Goal: Task Accomplishment & Management: Manage account settings

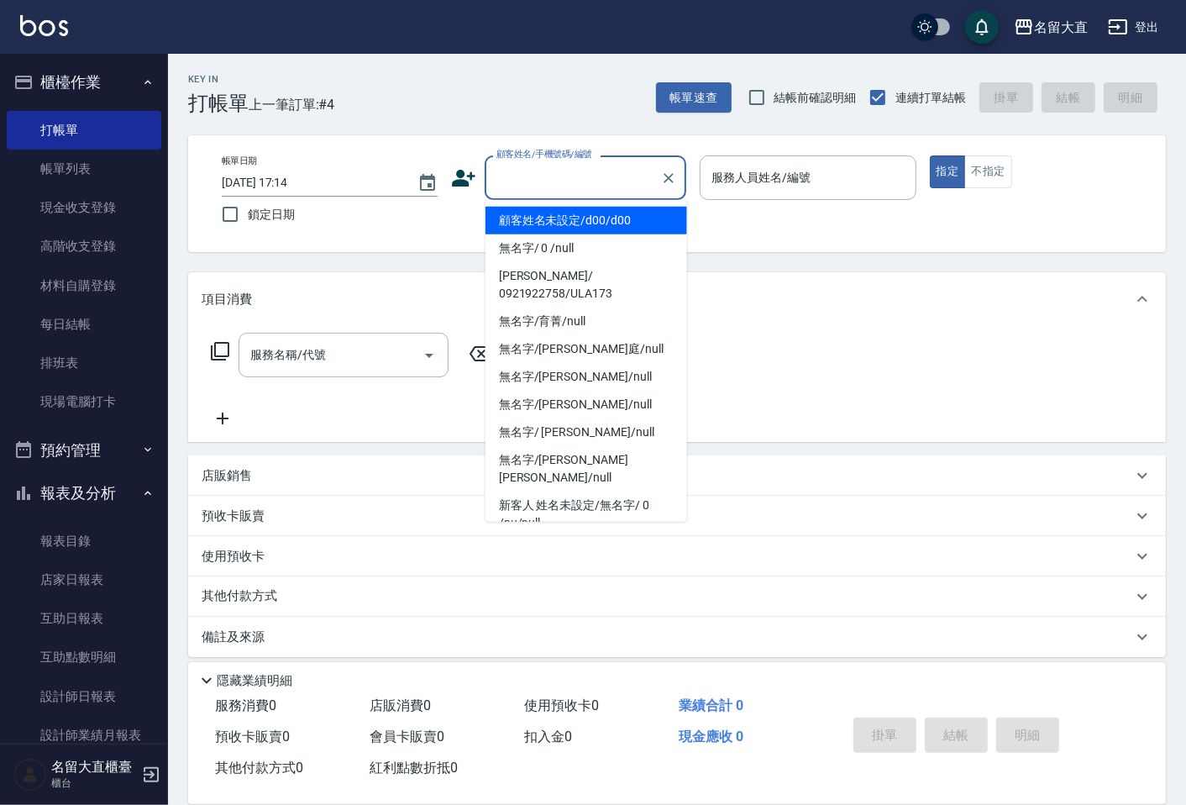
click at [607, 186] on input "顧客姓名/手機號碼/編號" at bounding box center [572, 177] width 161 height 29
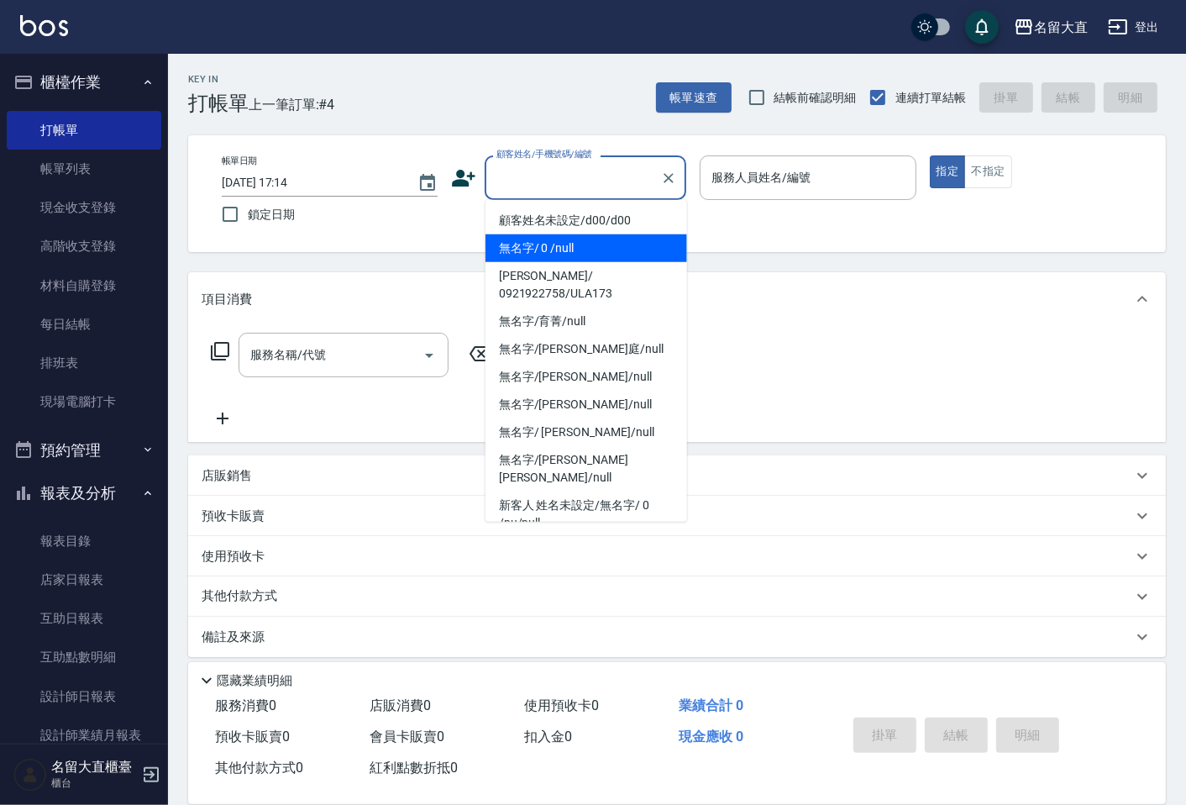
type input "無名字/ 0 /null"
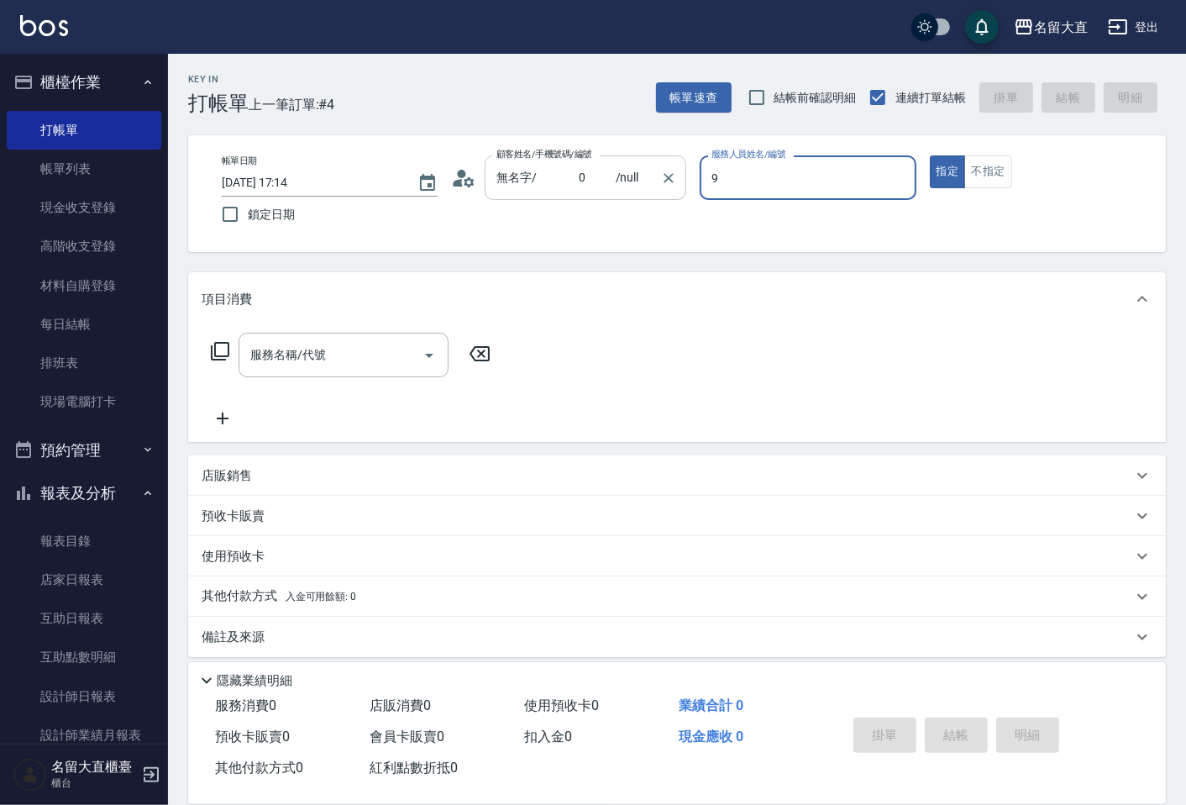
type input "Bear-9"
type button "true"
click at [210, 351] on icon at bounding box center [220, 351] width 20 height 20
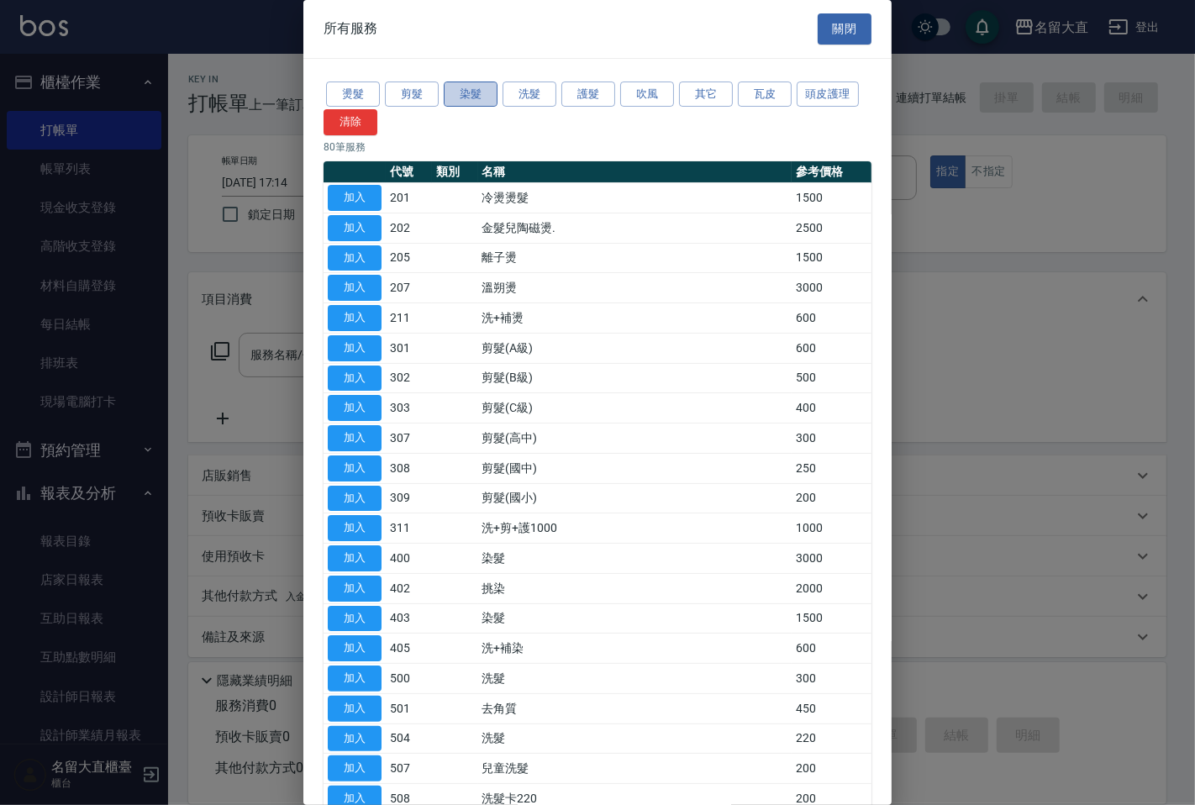
click at [450, 89] on button "染髮" at bounding box center [471, 95] width 54 height 26
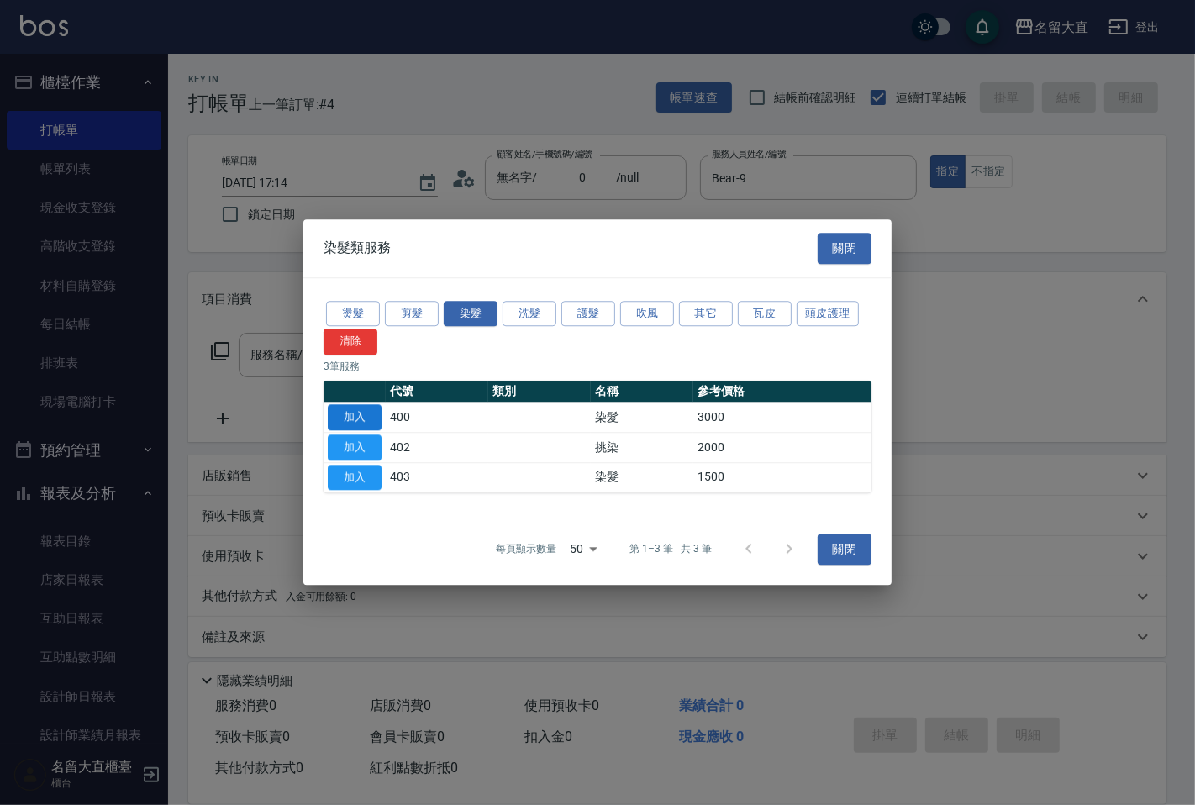
click at [343, 414] on button "加入" at bounding box center [355, 417] width 54 height 26
type input "染髮(400)"
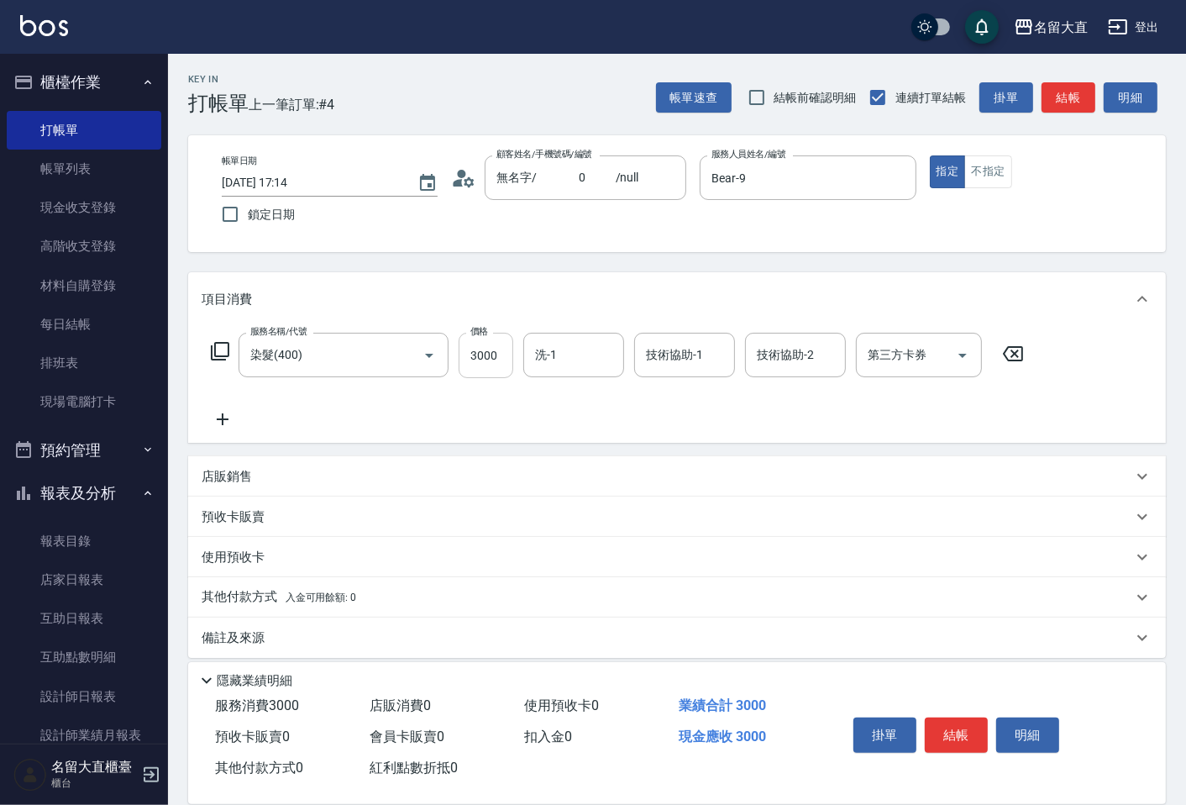
click at [475, 348] on input "3000" at bounding box center [486, 355] width 55 height 45
type input "4500"
click at [237, 471] on p "店販銷售" at bounding box center [227, 477] width 50 height 18
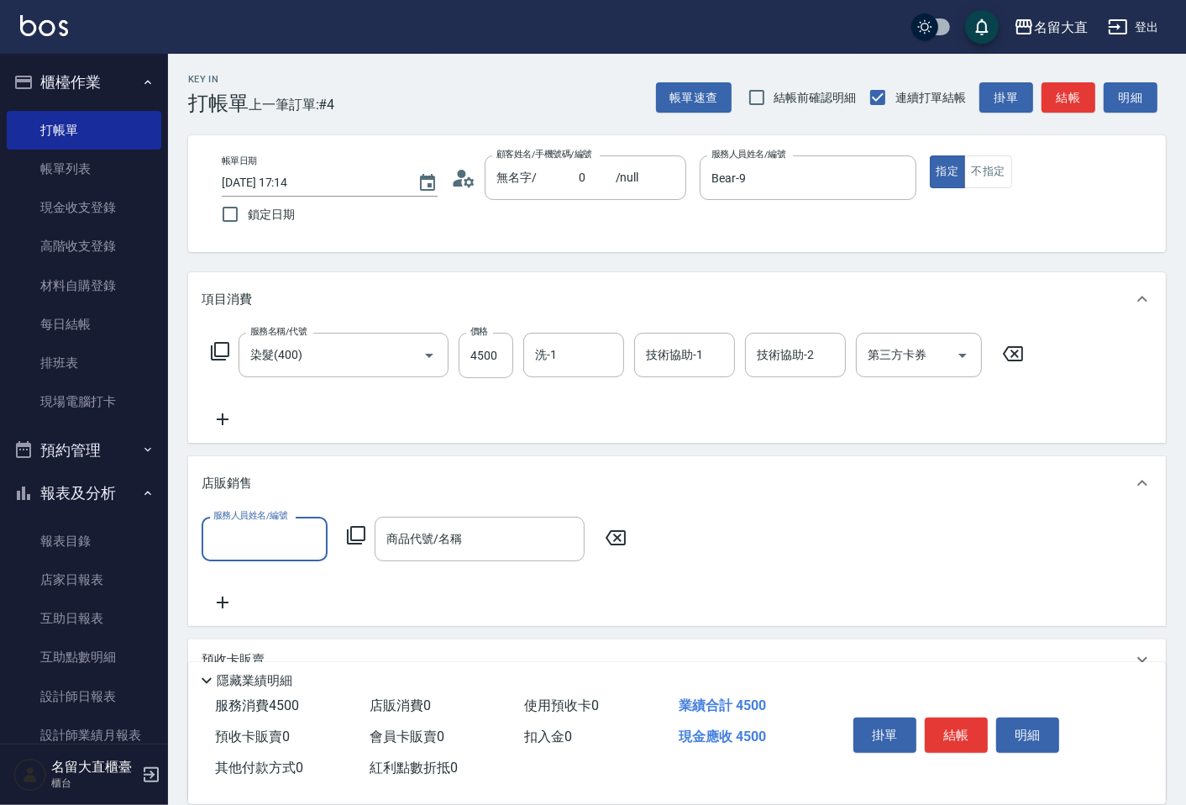
click at [216, 543] on input "服務人員姓名/編號" at bounding box center [264, 538] width 111 height 29
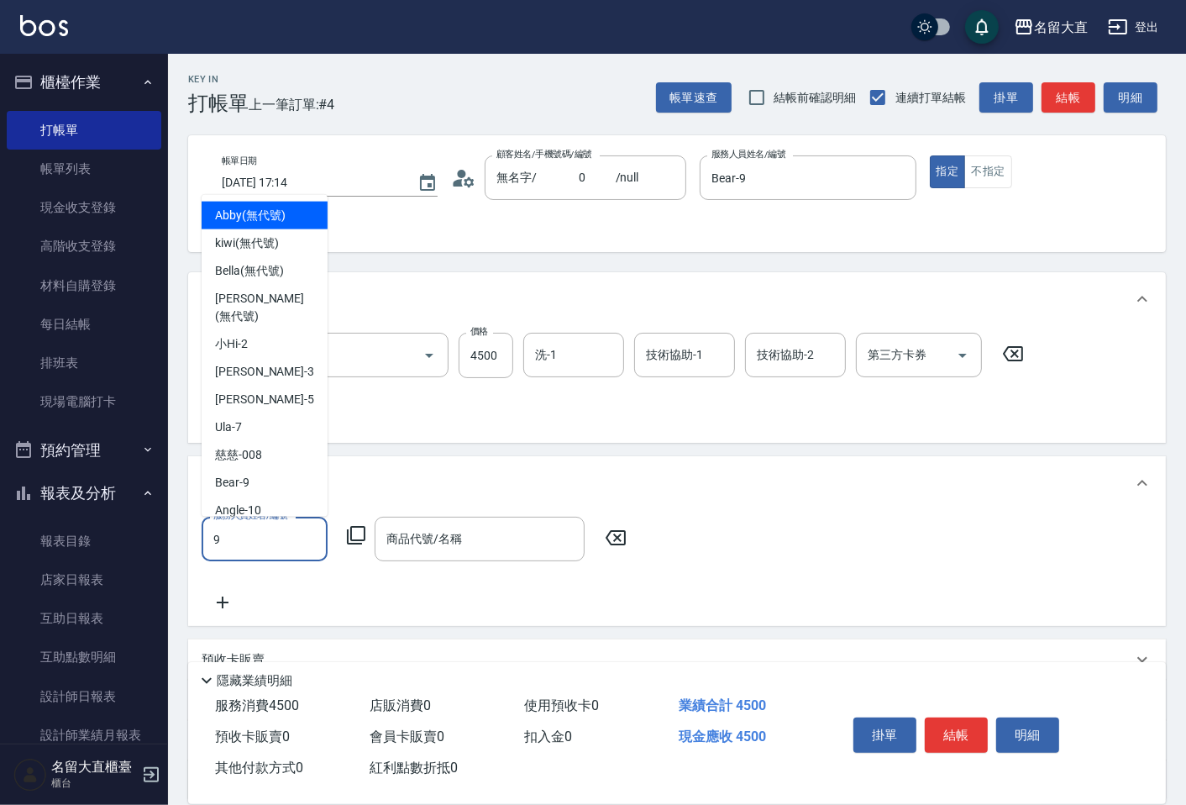
type input "Bear-9"
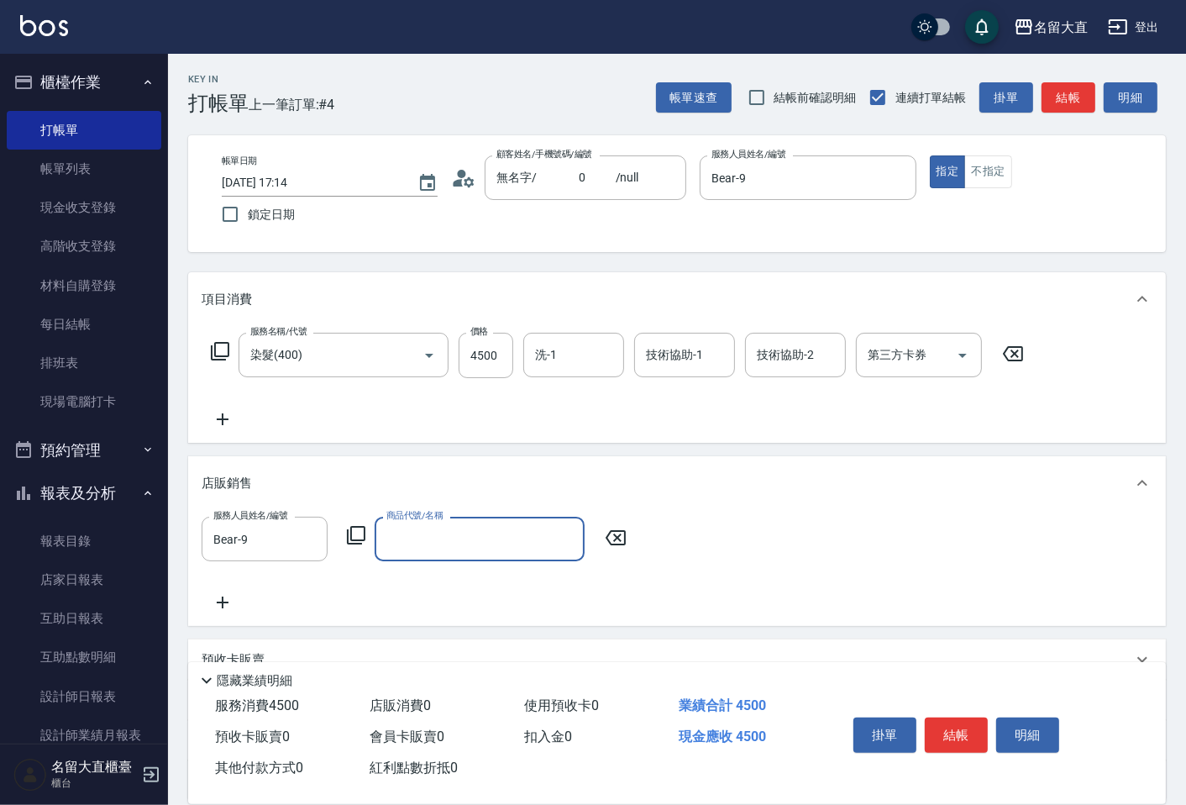
click at [355, 525] on icon at bounding box center [356, 535] width 20 height 20
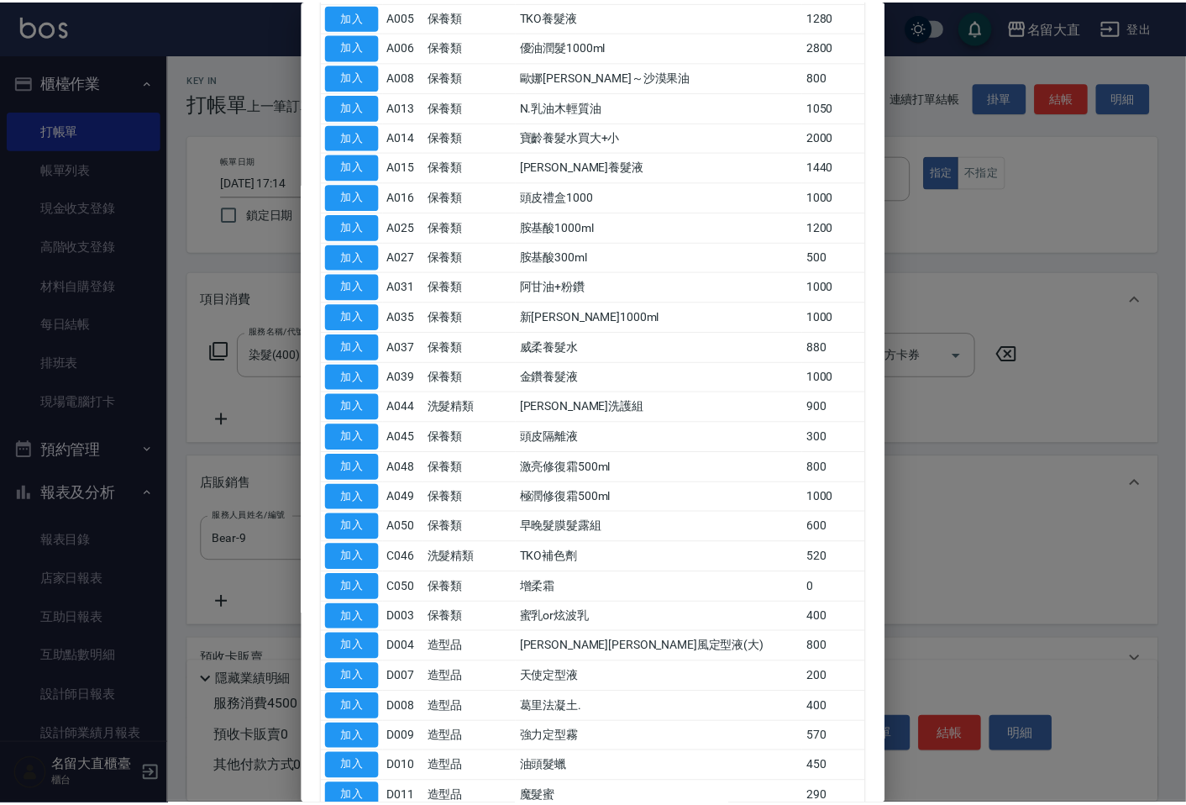
scroll to position [280, 0]
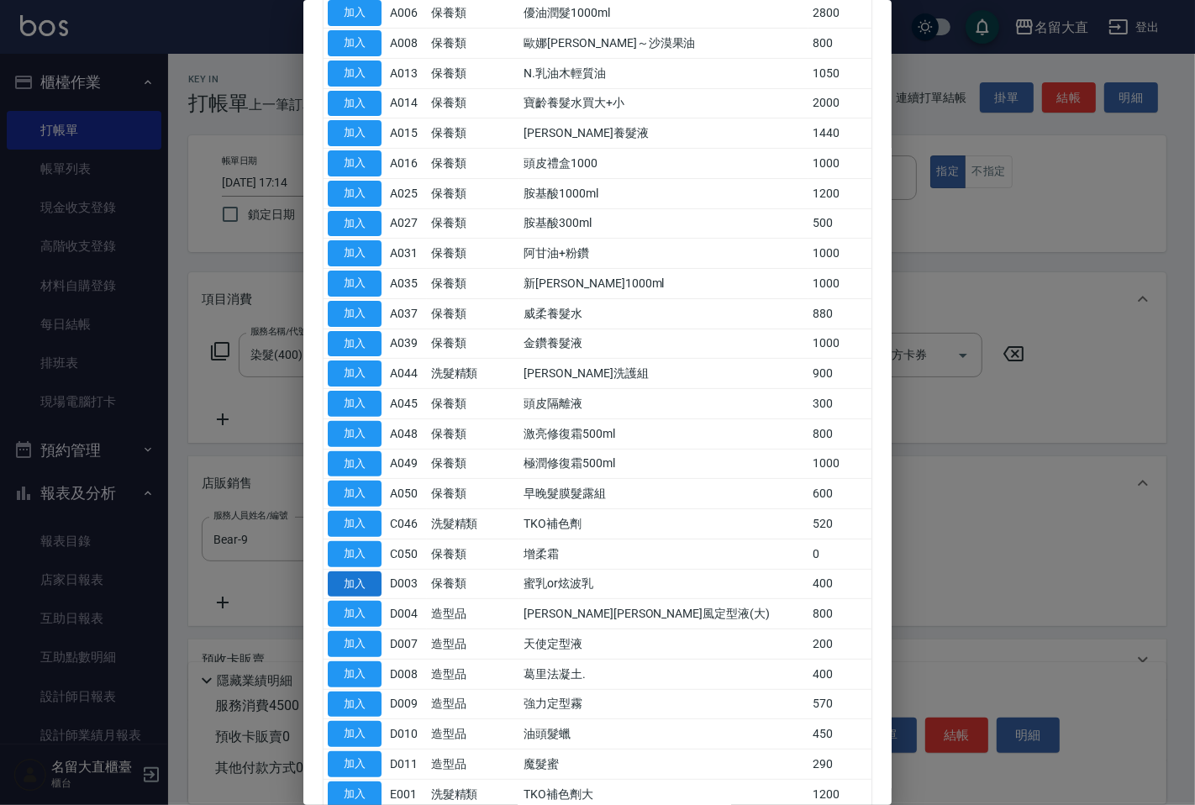
click at [342, 585] on button "加入" at bounding box center [355, 584] width 54 height 26
type input "蜜乳or炫波乳"
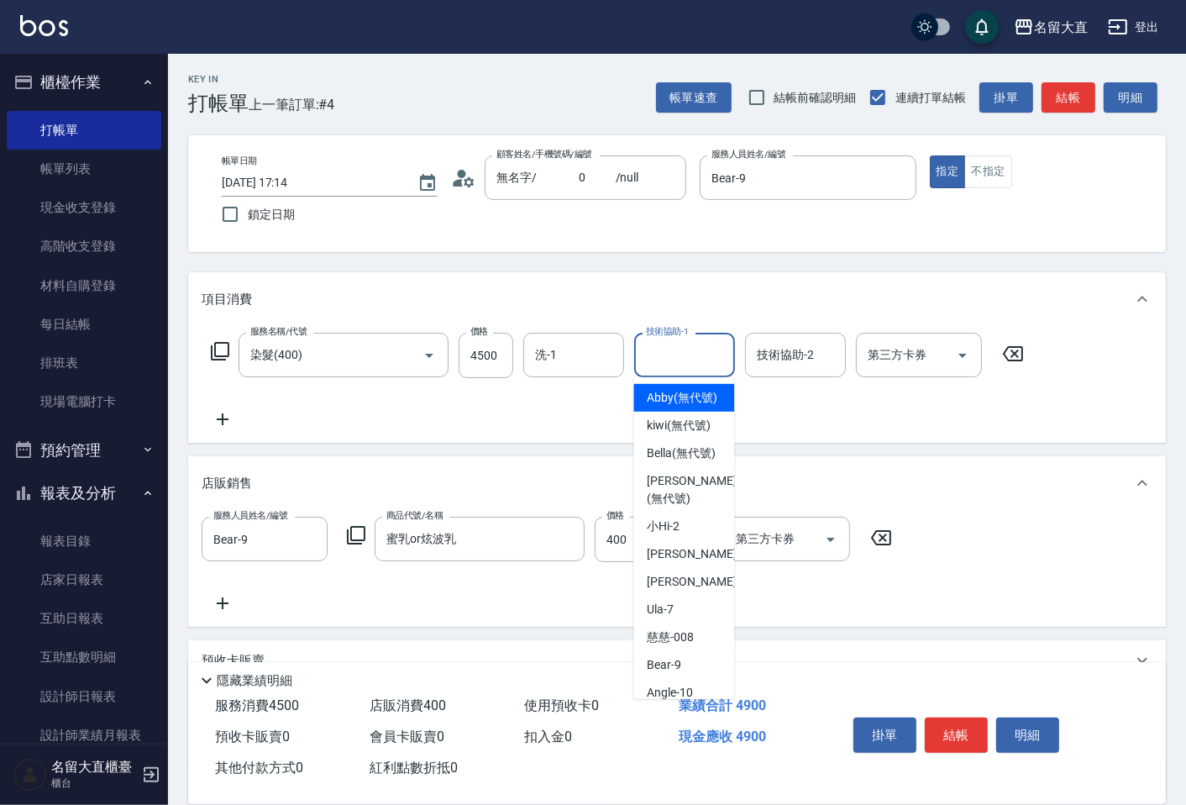
click at [670, 344] on input "技術協助-1" at bounding box center [685, 354] width 86 height 29
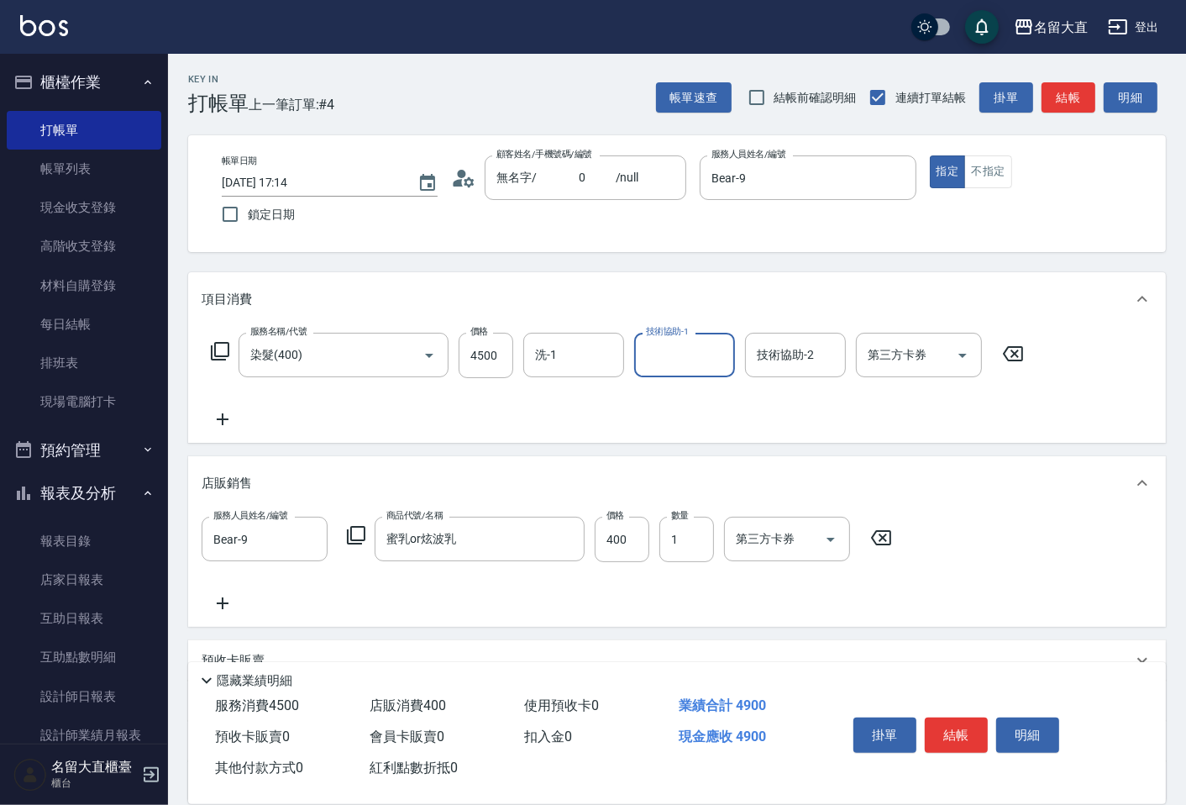
click at [665, 355] on input "技術協助-1" at bounding box center [685, 354] width 86 height 29
click at [560, 359] on input "洗-1" at bounding box center [574, 354] width 86 height 29
click at [555, 390] on span "[PERSON_NAME]3" at bounding box center [586, 398] width 99 height 18
type input "[PERSON_NAME]3"
click at [1072, 97] on button "結帳" at bounding box center [1069, 97] width 54 height 31
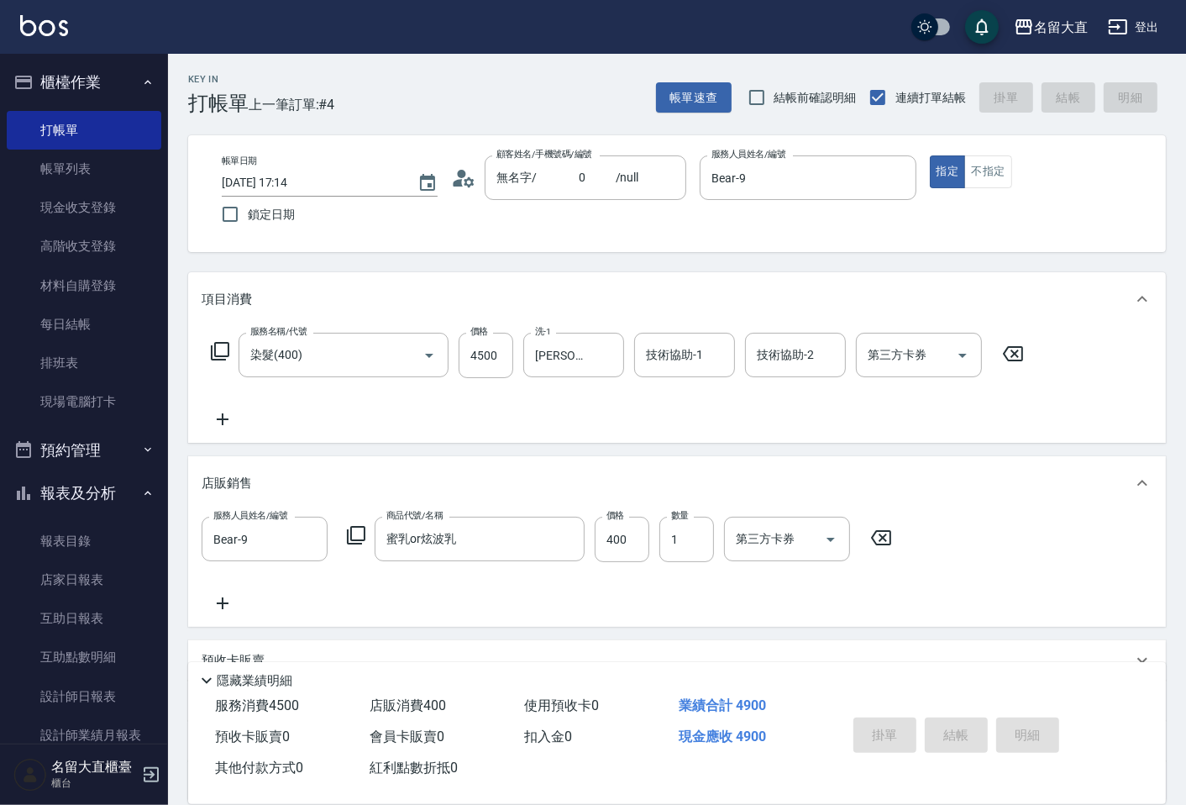
type input "[DATE] 18:09"
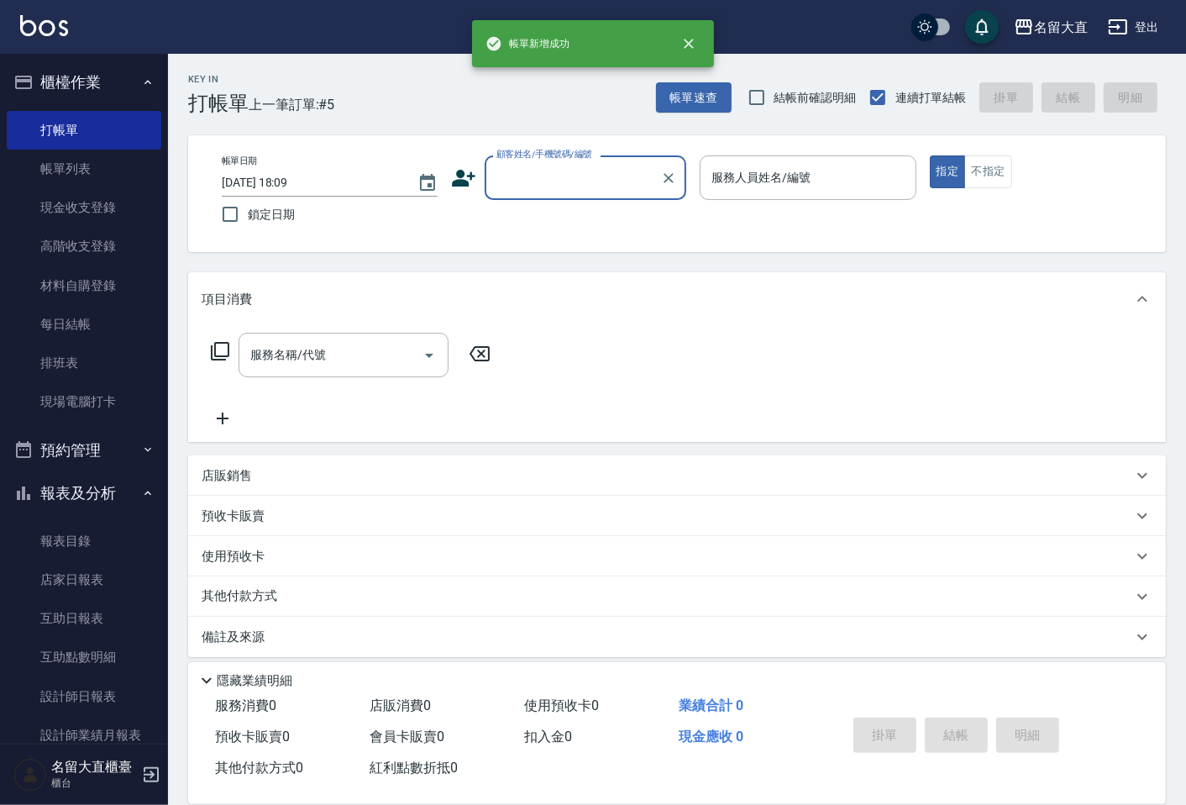
click at [531, 193] on div "顧客姓名/手機號碼/編號" at bounding box center [586, 177] width 202 height 45
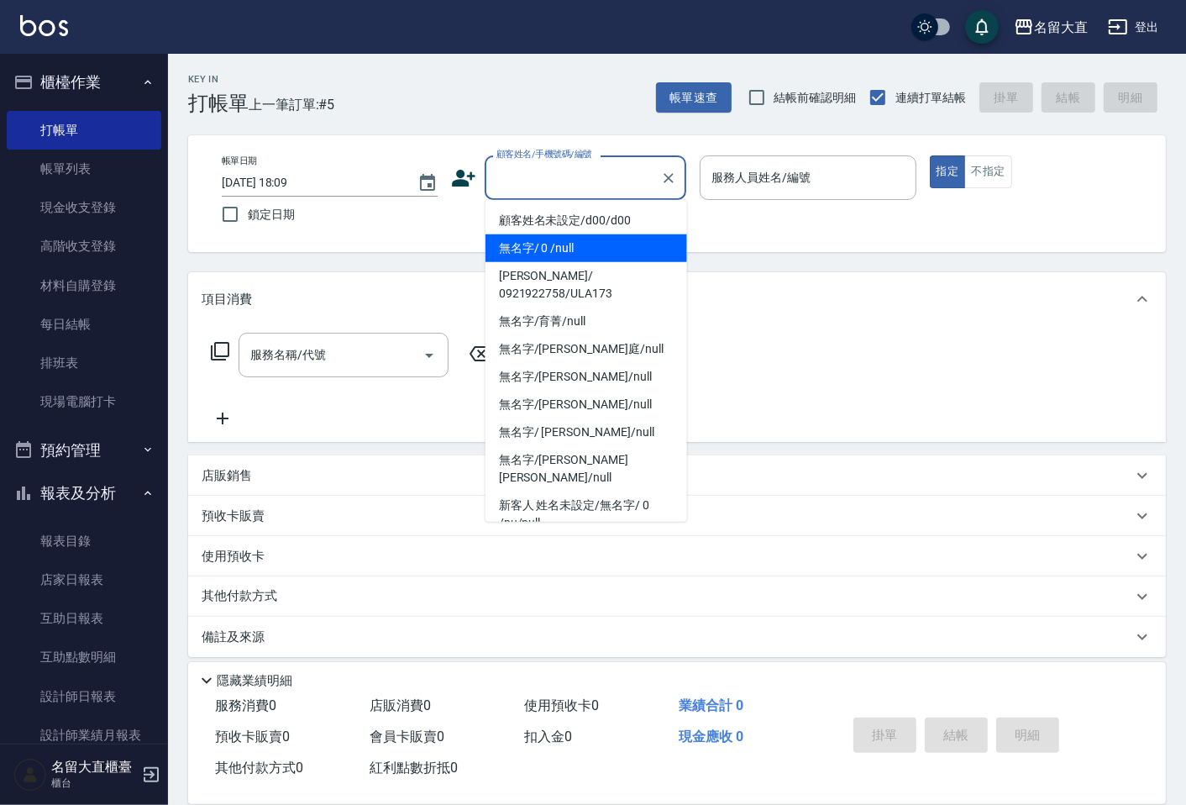
click at [543, 239] on li "無名字/ 0 /null" at bounding box center [587, 248] width 202 height 28
type input "無名字/ 0 /null"
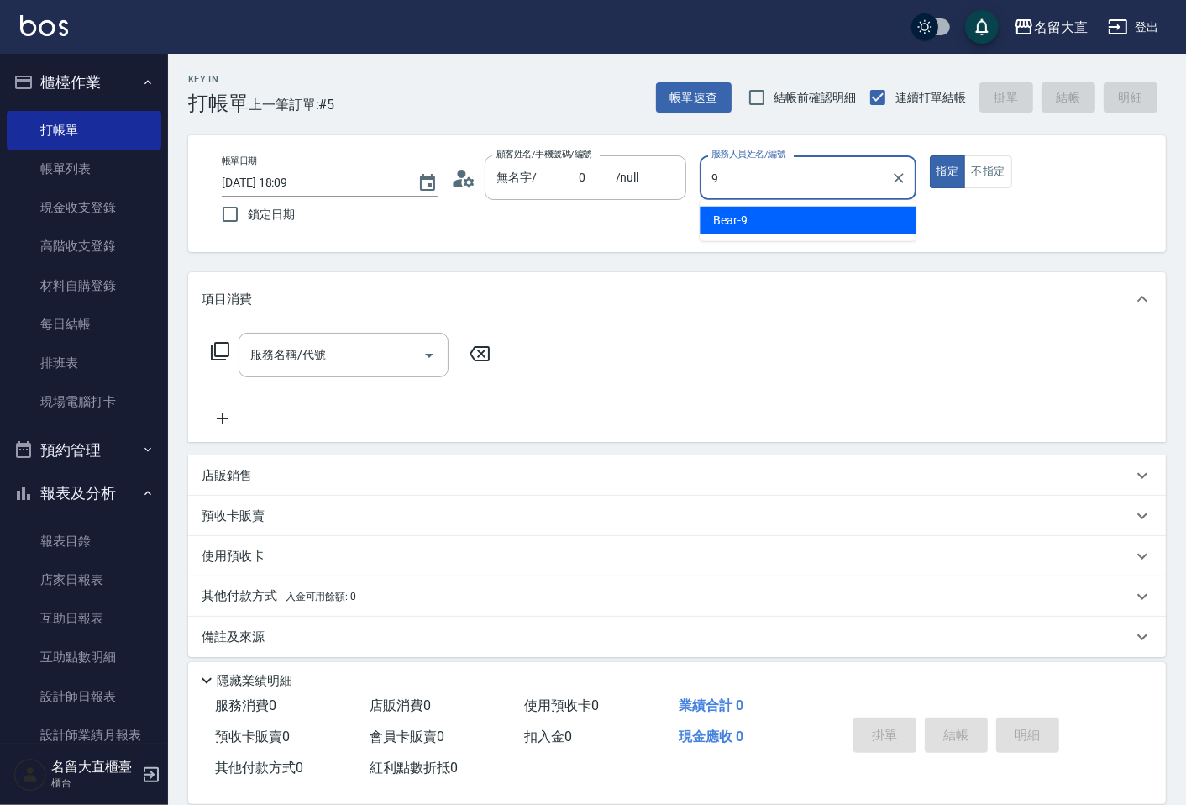
type input "Bear-9"
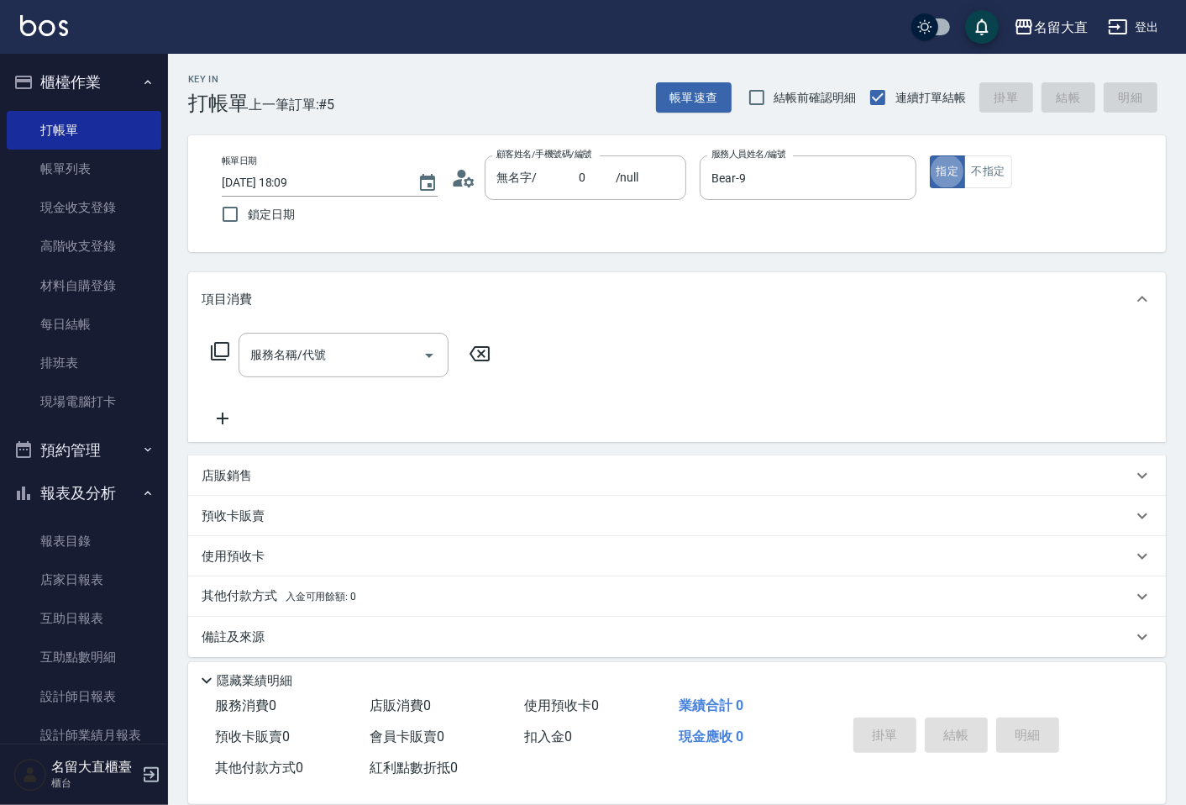
click at [222, 348] on icon at bounding box center [220, 351] width 20 height 20
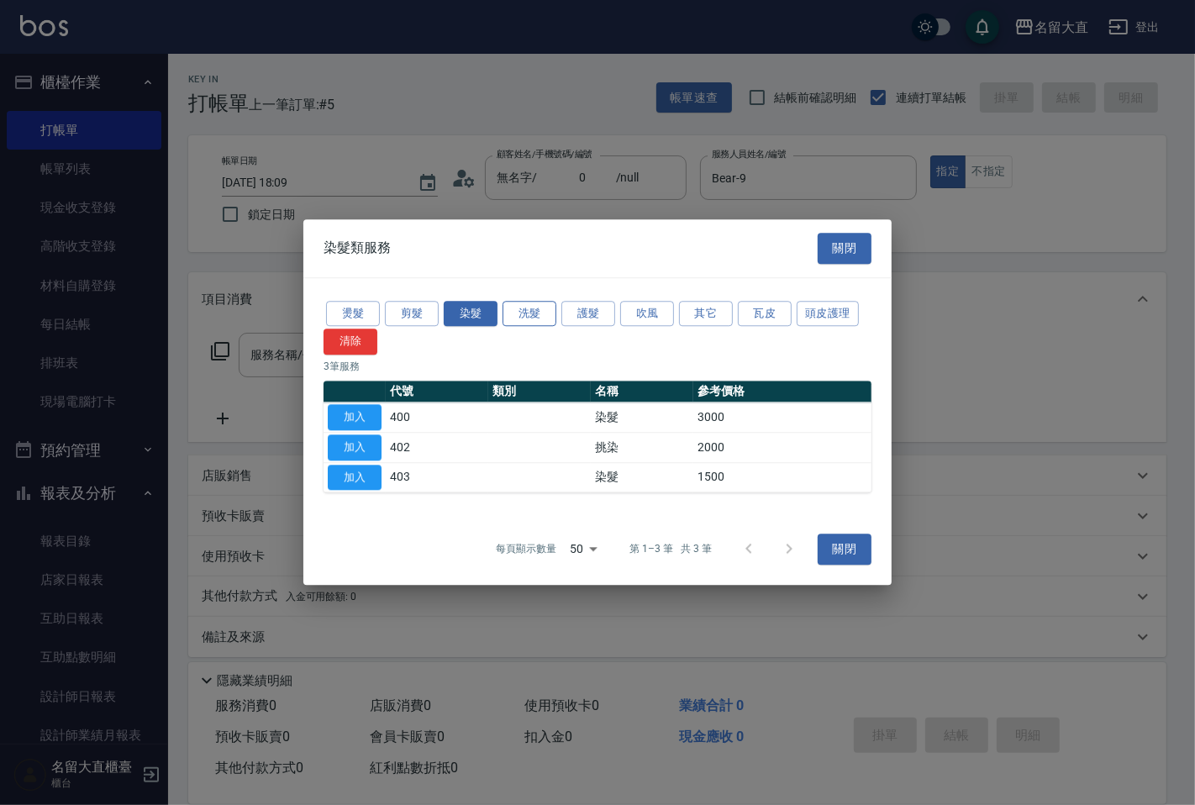
click at [508, 301] on button "洗髮" at bounding box center [529, 314] width 54 height 26
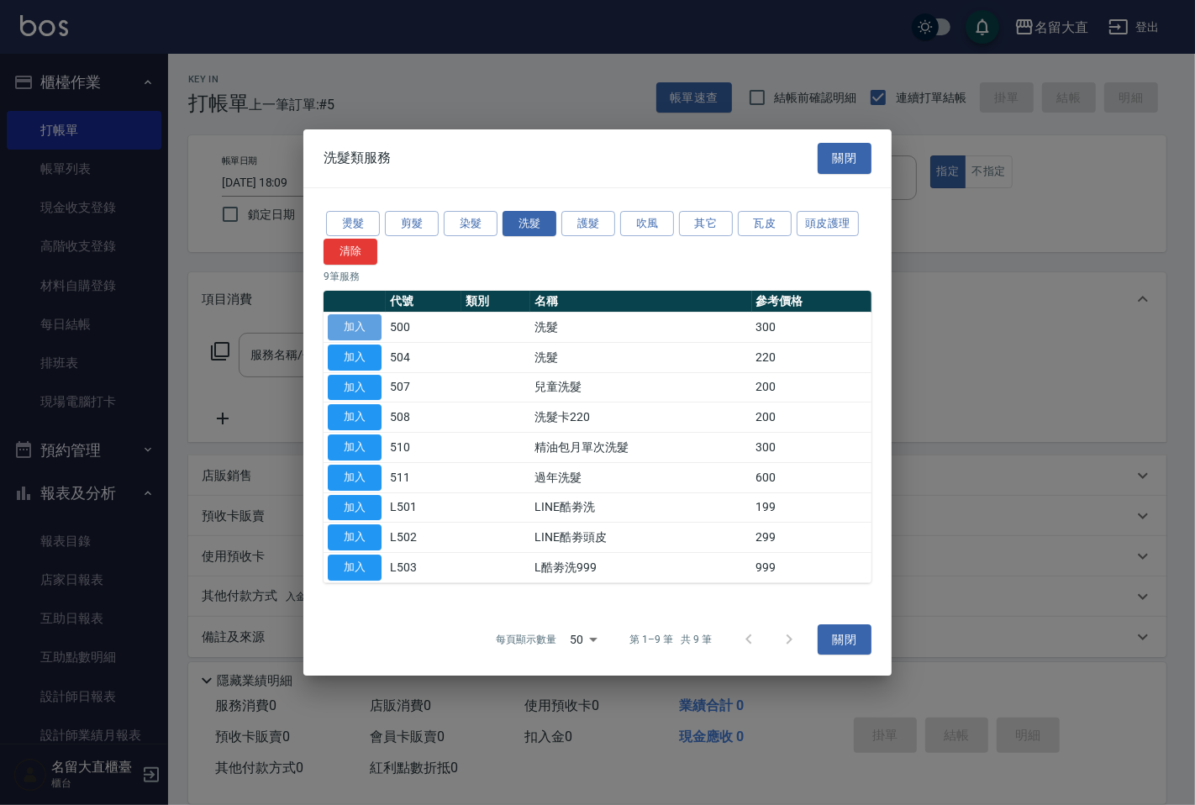
click at [351, 323] on button "加入" at bounding box center [355, 327] width 54 height 26
type input "洗髮(500)"
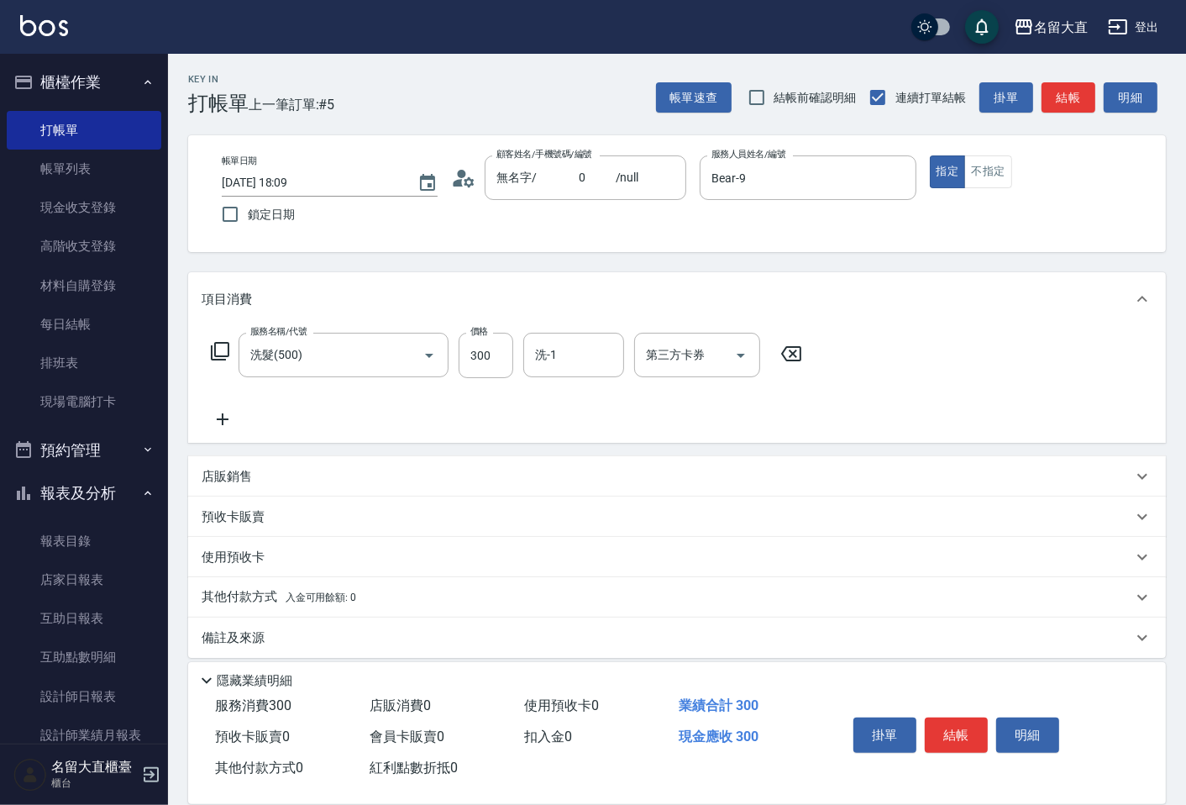
click at [220, 350] on icon at bounding box center [220, 351] width 20 height 20
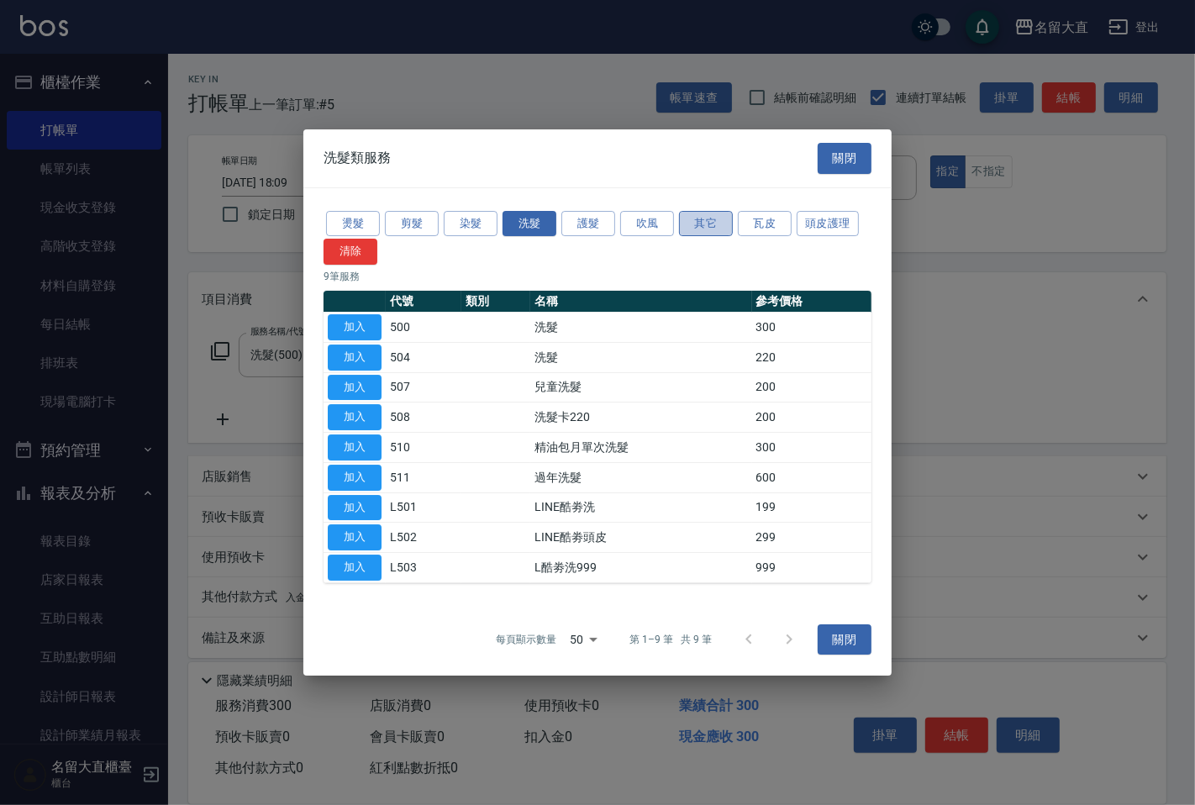
click at [715, 222] on button "其它" at bounding box center [706, 224] width 54 height 26
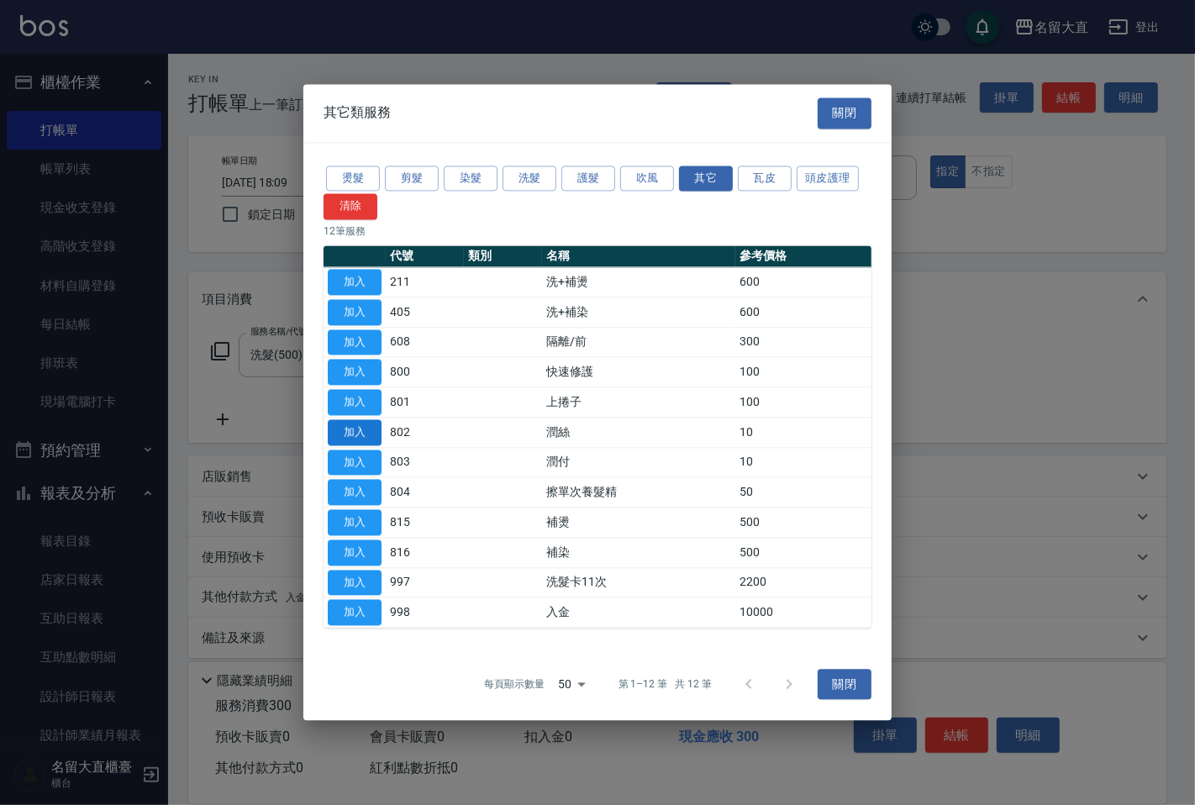
click at [356, 430] on button "加入" at bounding box center [355, 432] width 54 height 26
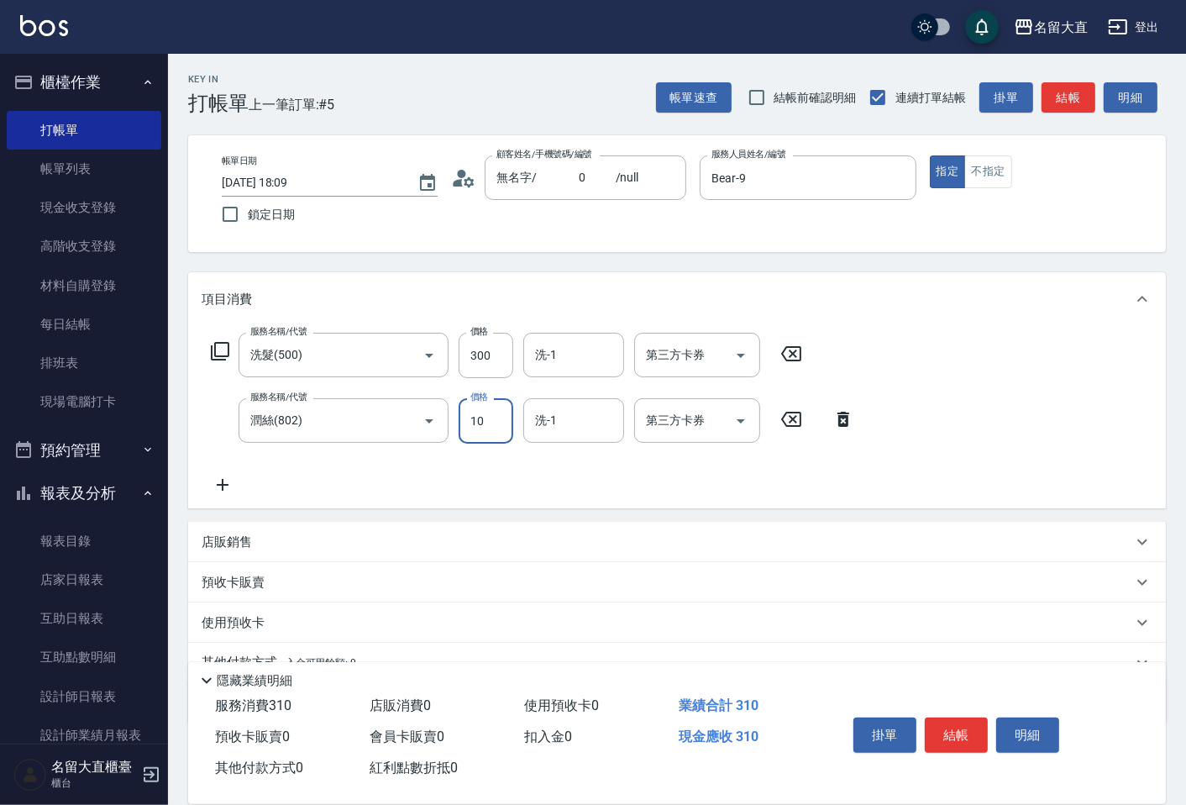
click at [483, 415] on input "10" at bounding box center [486, 420] width 55 height 45
type input "20"
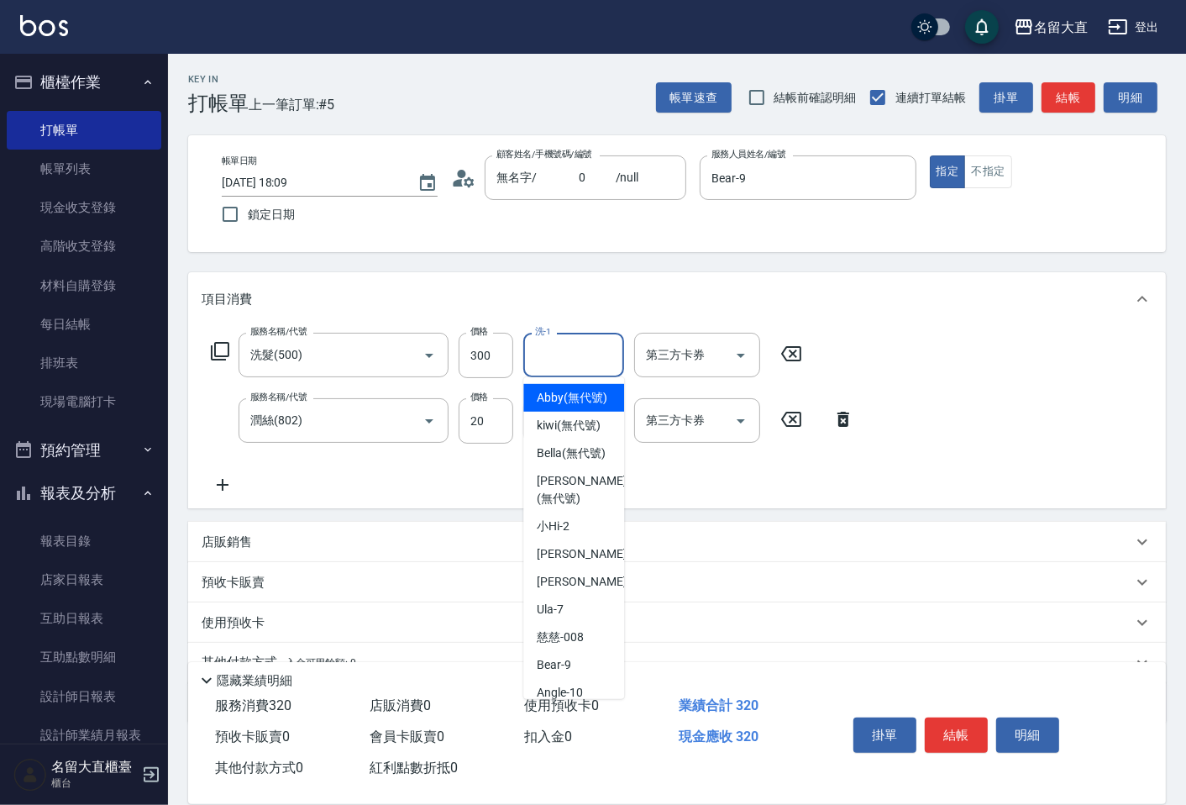
click at [576, 354] on input "洗-1" at bounding box center [574, 354] width 86 height 29
type input "0"
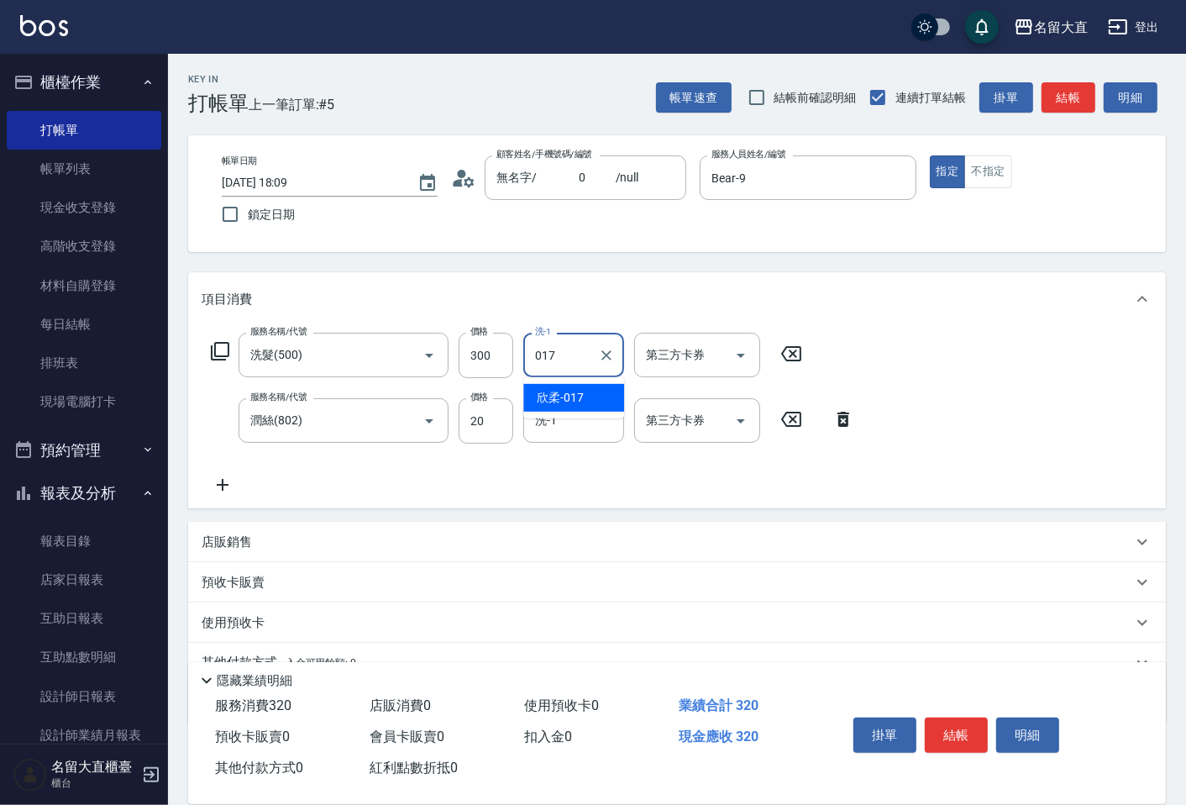
click at [563, 392] on span "欣柔 -017" at bounding box center [560, 398] width 47 height 18
click at [560, 404] on div "洗-1" at bounding box center [573, 420] width 101 height 45
type input "欣柔-017"
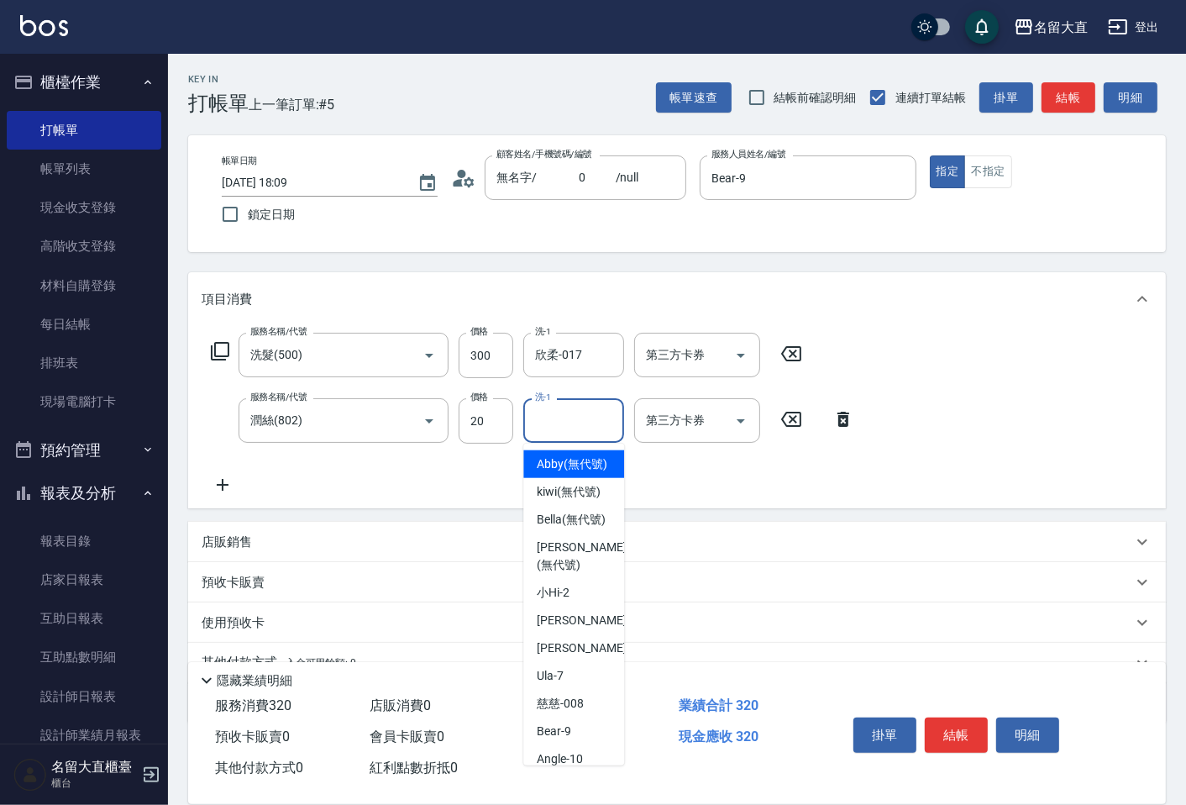
type input "1"
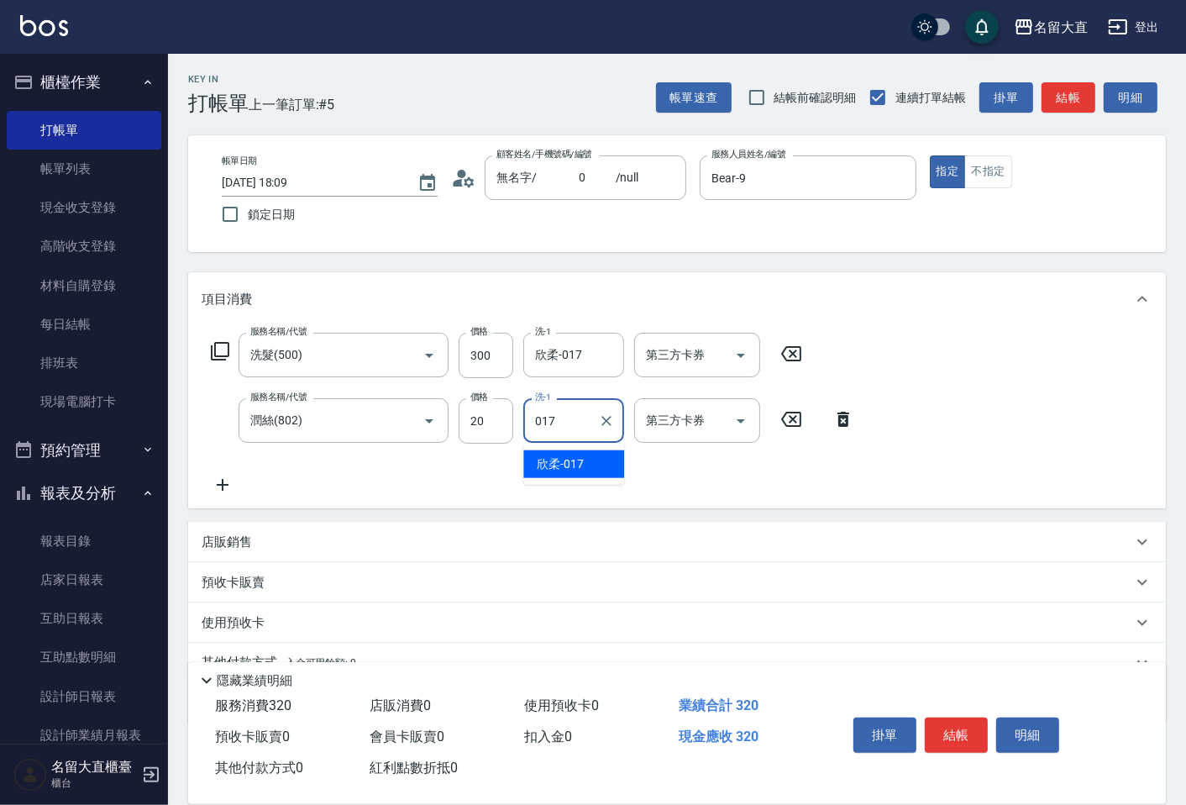
drag, startPoint x: 541, startPoint y: 463, endPoint x: 875, endPoint y: 223, distance: 410.6
click at [544, 460] on span "欣柔 -017" at bounding box center [560, 464] width 47 height 18
type input "欣柔-017"
click at [1053, 92] on button "結帳" at bounding box center [1069, 97] width 54 height 31
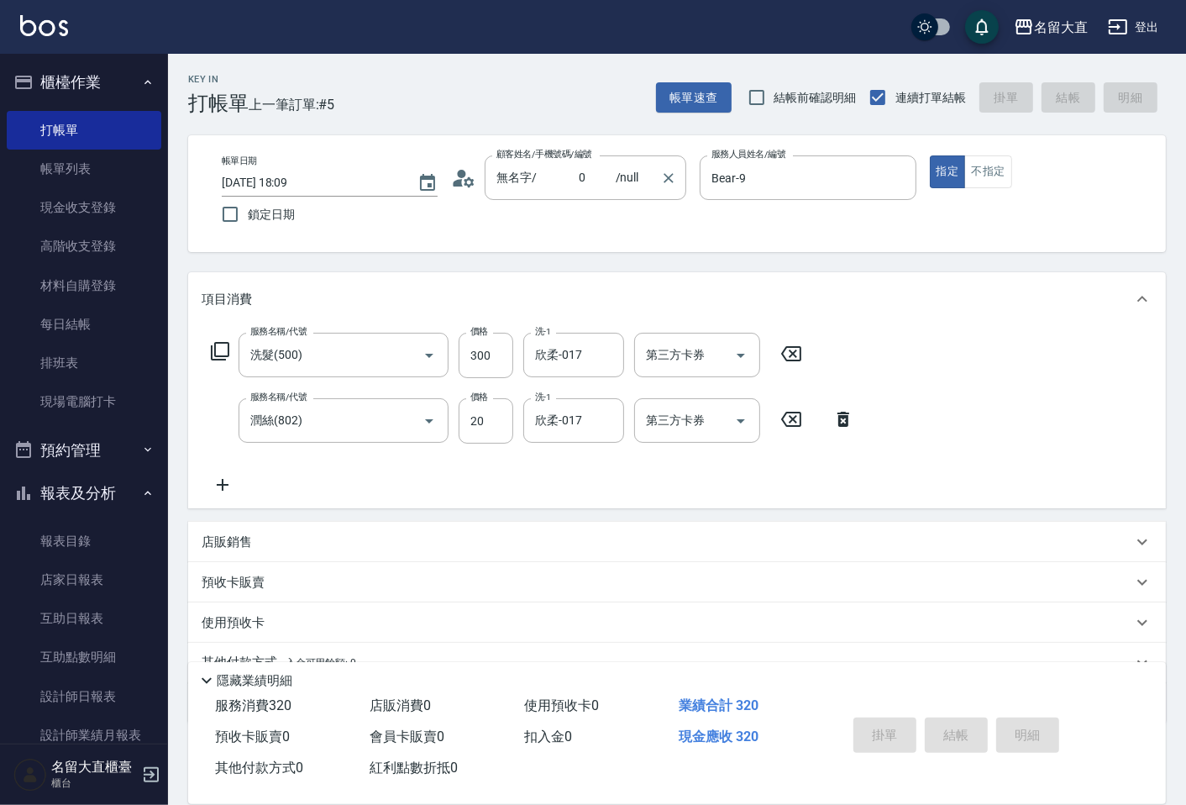
type input "[DATE] 18:11"
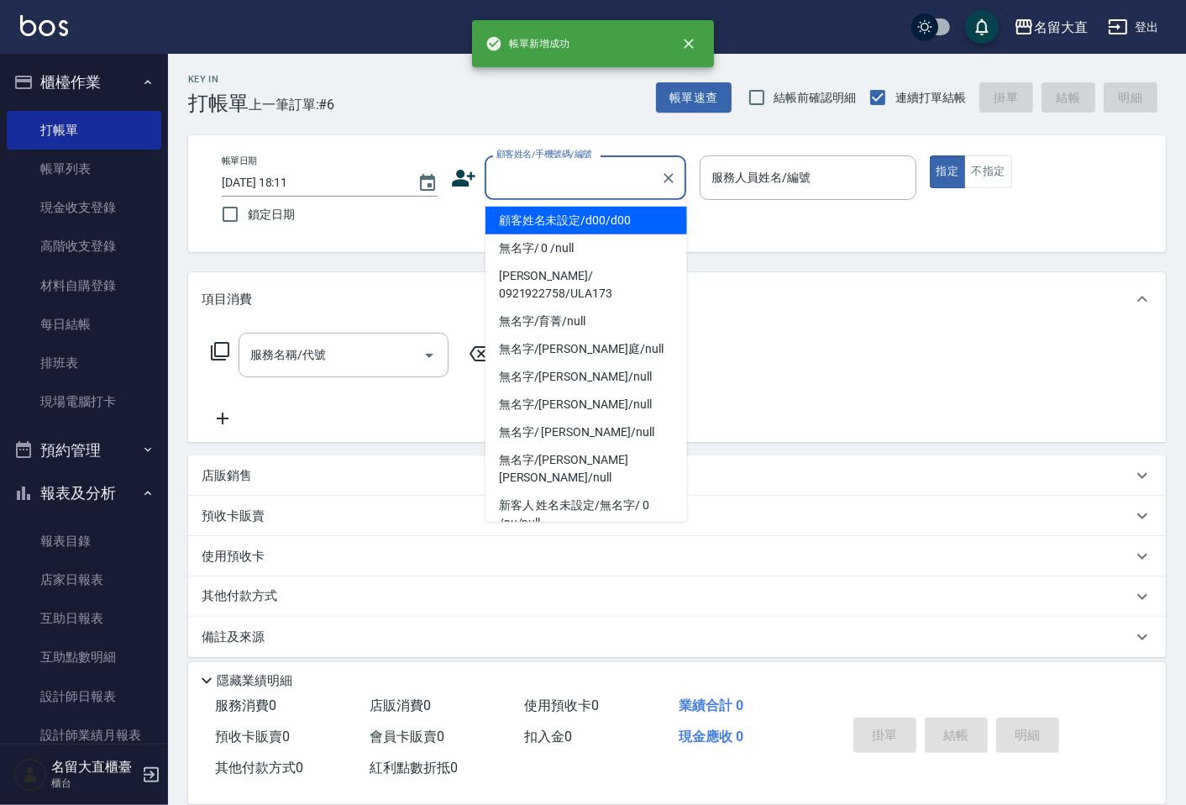
click at [542, 179] on input "顧客姓名/手機號碼/編號" at bounding box center [572, 177] width 161 height 29
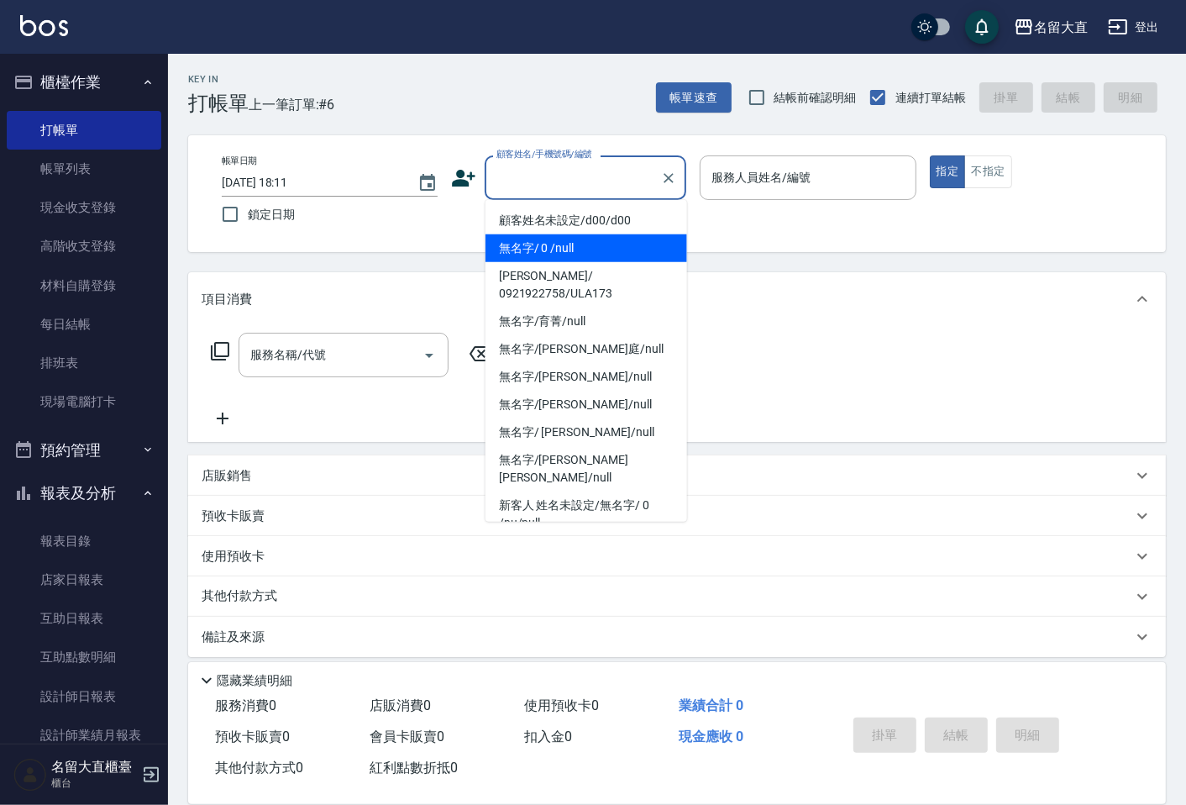
click at [534, 249] on li "無名字/ 0 /null" at bounding box center [587, 248] width 202 height 28
type input "無名字/ 0 /null"
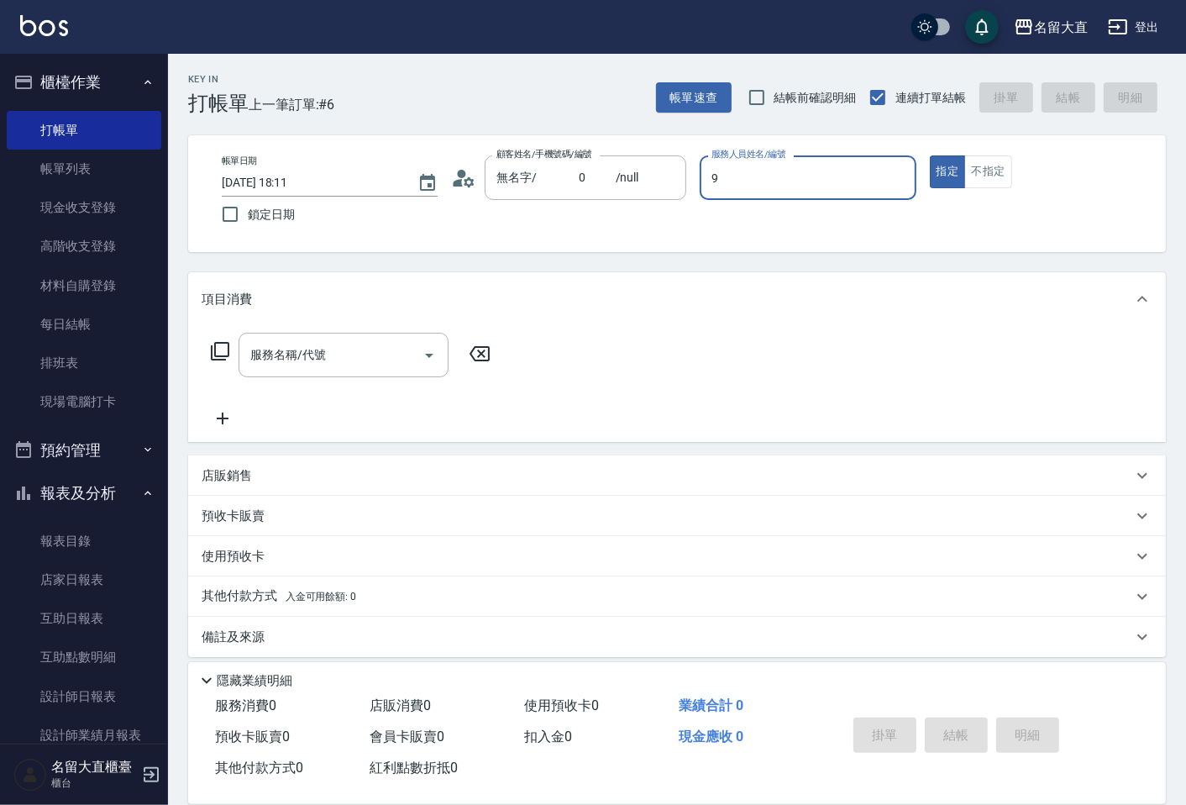
type input "Bear-9"
drag, startPoint x: 222, startPoint y: 355, endPoint x: 340, endPoint y: 286, distance: 137.0
click at [231, 350] on div "服務名稱/代號 服務名稱/代號" at bounding box center [351, 355] width 299 height 45
drag, startPoint x: 208, startPoint y: 362, endPoint x: 223, endPoint y: 354, distance: 17.3
click at [216, 359] on div "服務名稱/代號 服務名稱/代號" at bounding box center [351, 355] width 299 height 45
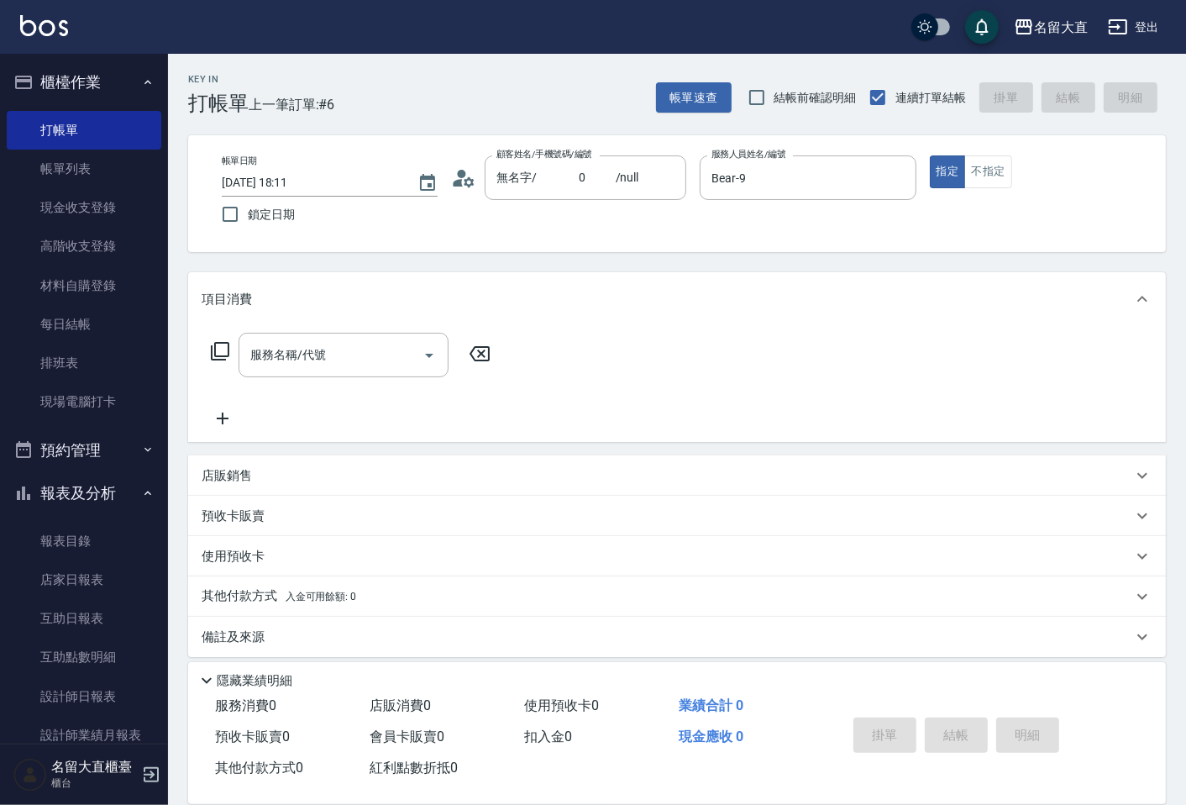
click at [223, 353] on icon at bounding box center [220, 351] width 20 height 20
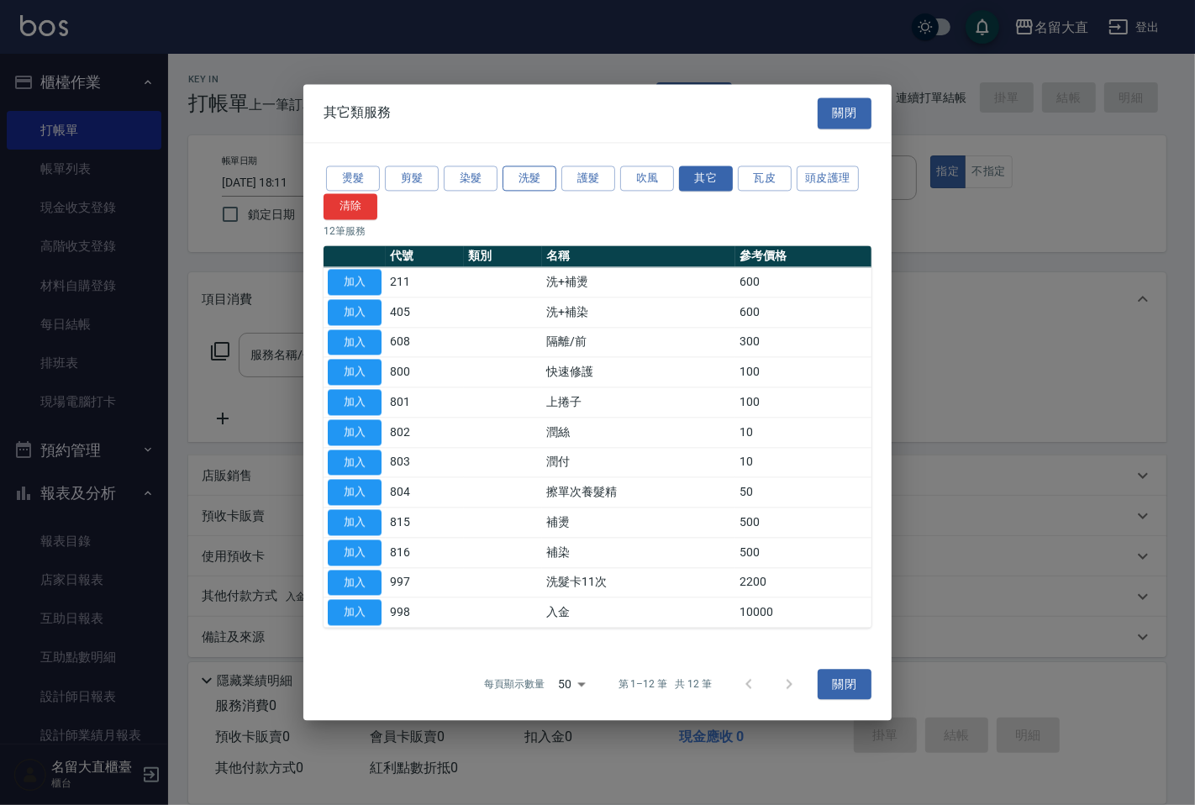
click at [527, 166] on button "洗髮" at bounding box center [529, 179] width 54 height 26
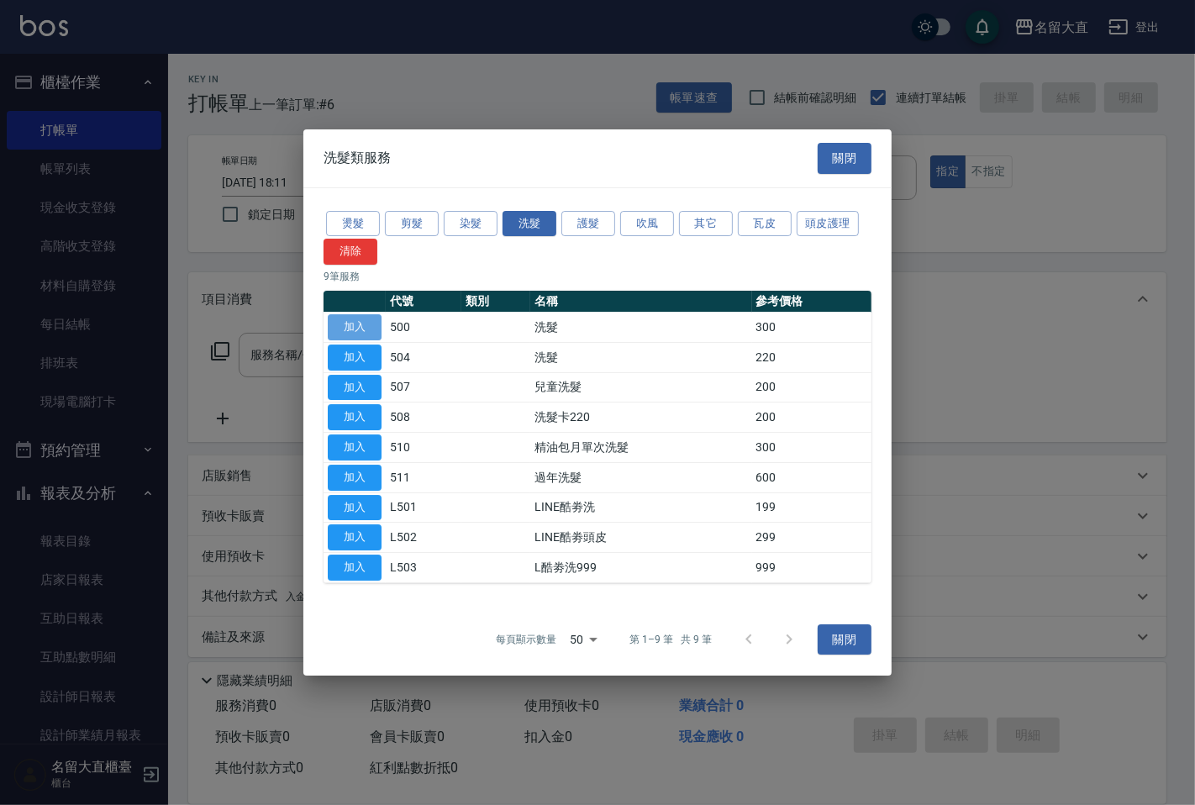
click at [348, 323] on button "加入" at bounding box center [355, 327] width 54 height 26
type input "洗髮(500)"
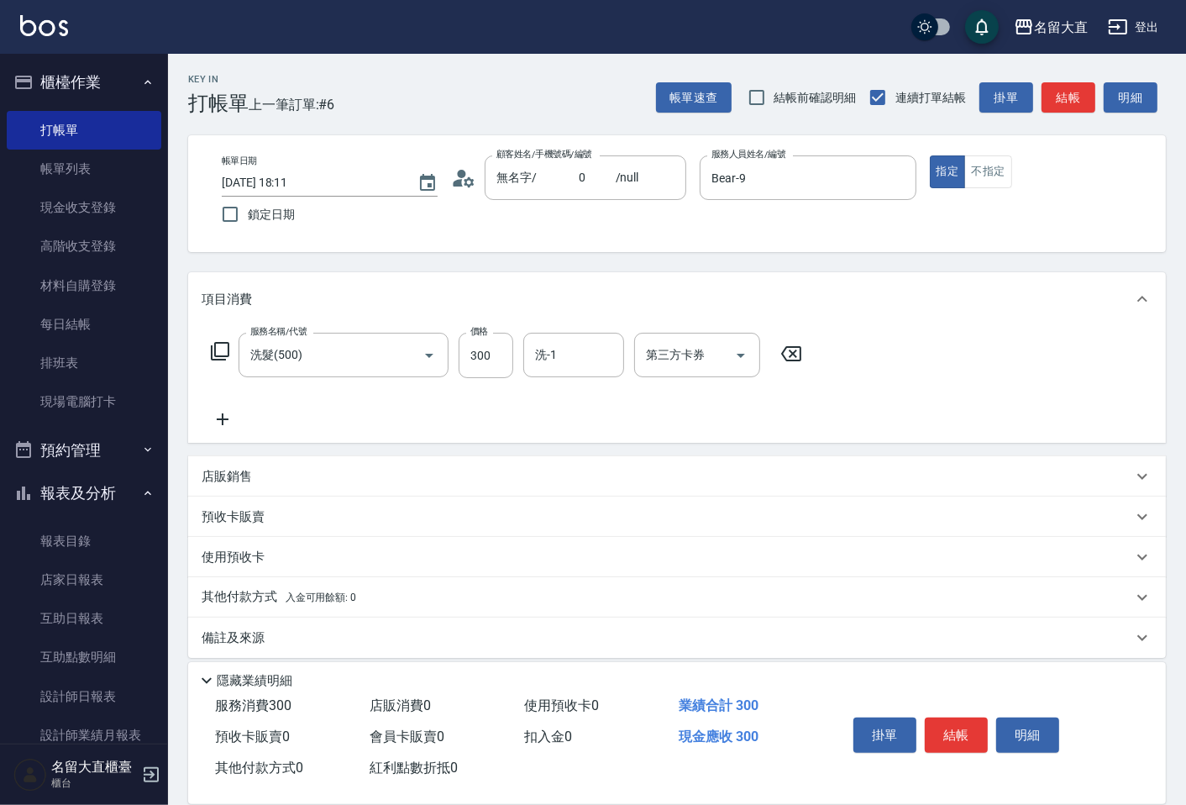
click at [227, 351] on icon at bounding box center [220, 351] width 20 height 20
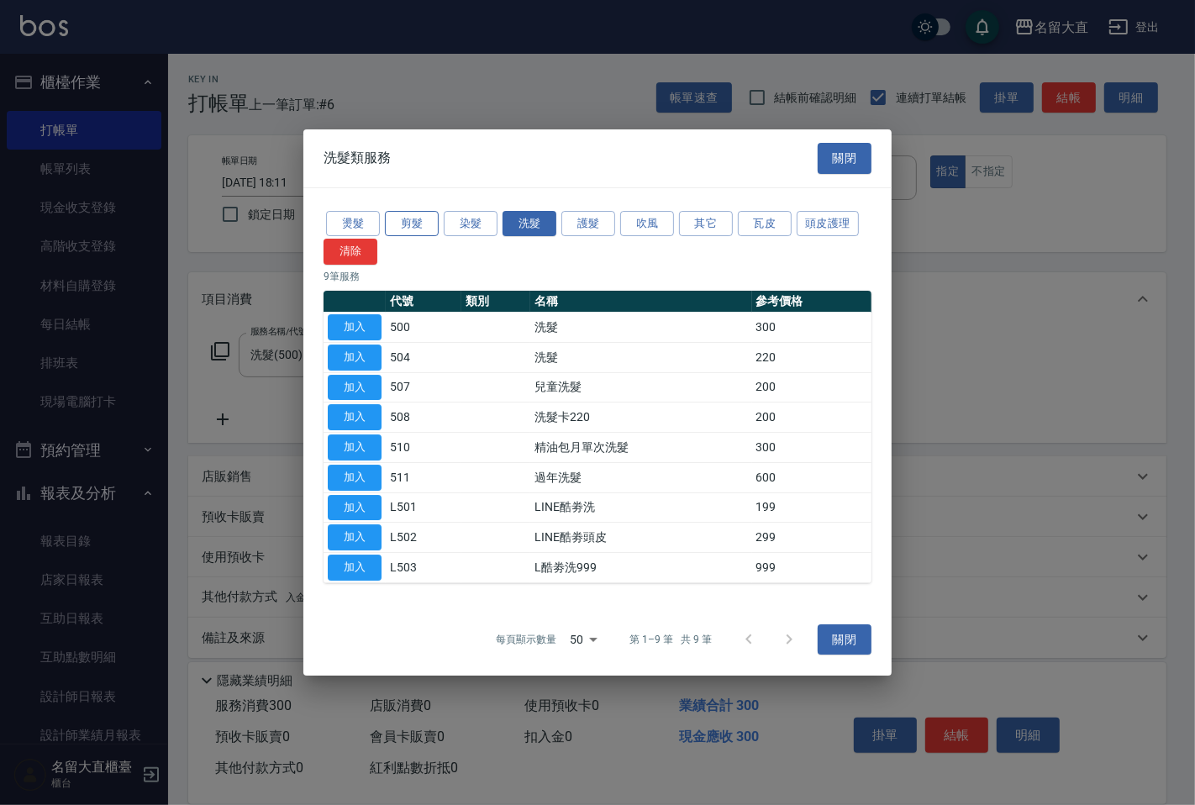
click at [412, 213] on button "剪髮" at bounding box center [412, 224] width 54 height 26
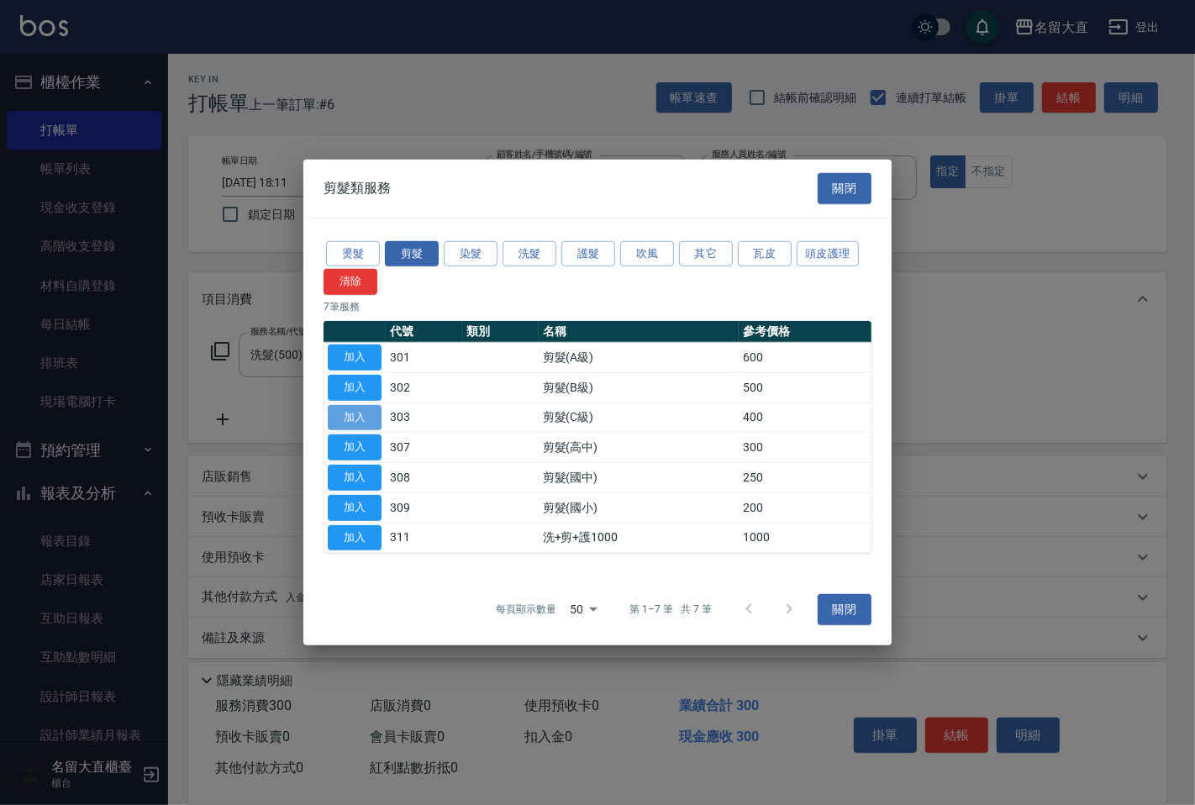
click at [356, 417] on button "加入" at bounding box center [355, 417] width 54 height 26
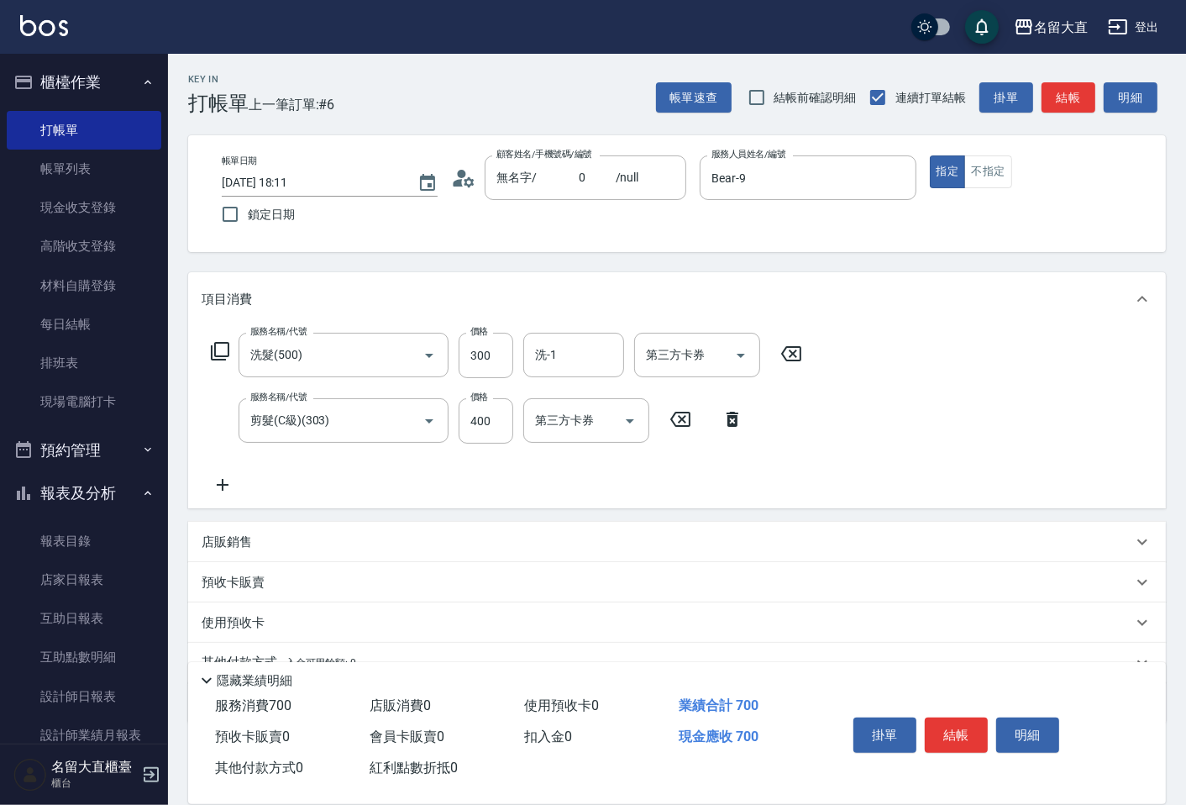
click at [222, 345] on icon at bounding box center [220, 351] width 20 height 20
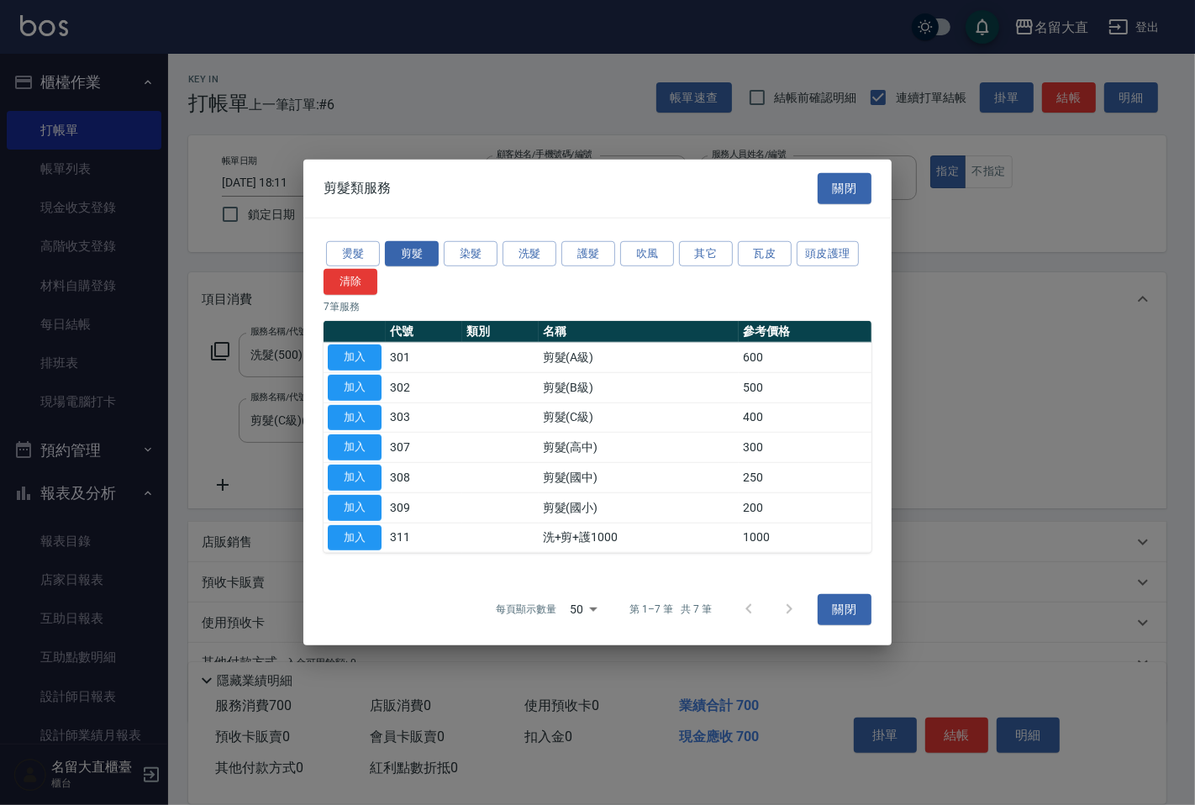
drag, startPoint x: 692, startPoint y: 254, endPoint x: 640, endPoint y: 281, distance: 59.0
click at [693, 254] on button "其它" at bounding box center [706, 253] width 54 height 26
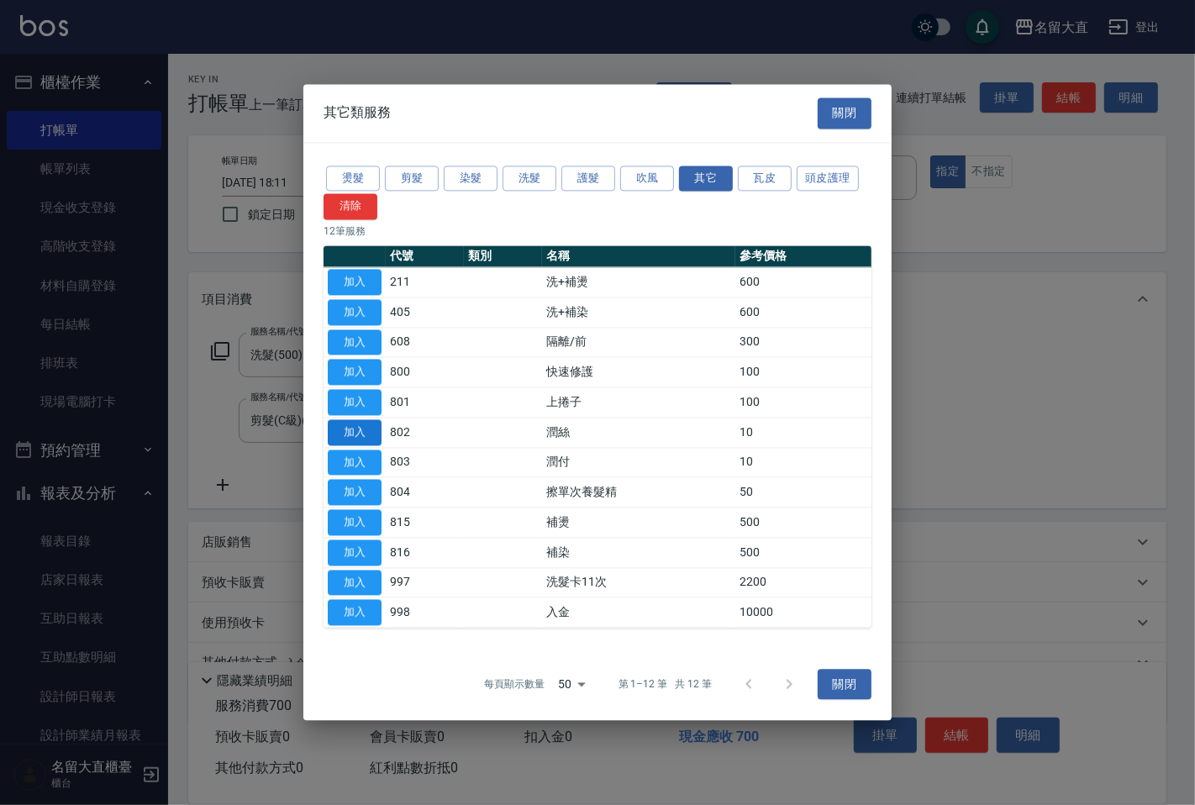
click at [364, 434] on button "加入" at bounding box center [355, 432] width 54 height 26
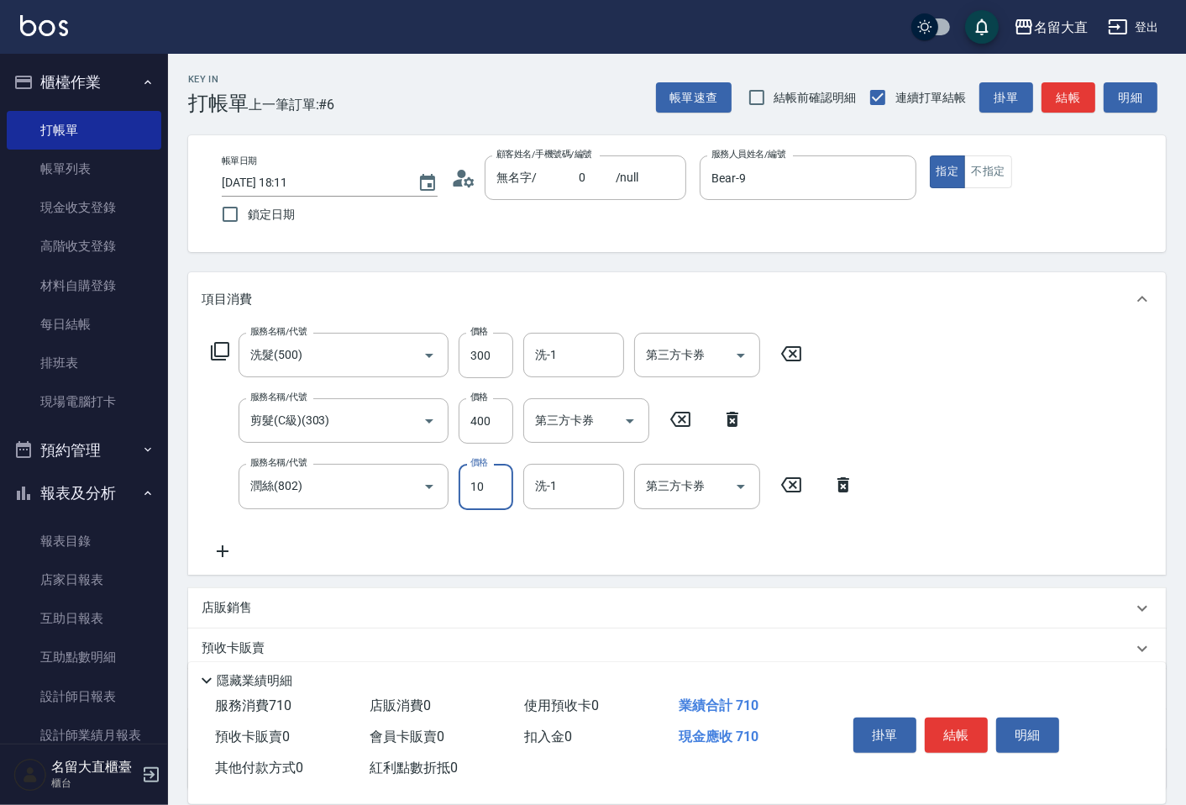
click at [475, 497] on input "10" at bounding box center [486, 486] width 55 height 45
click at [569, 334] on div "洗-1" at bounding box center [573, 355] width 101 height 45
type input "20"
click at [557, 402] on span "欣柔 -017" at bounding box center [560, 398] width 47 height 18
type input "欣柔-017"
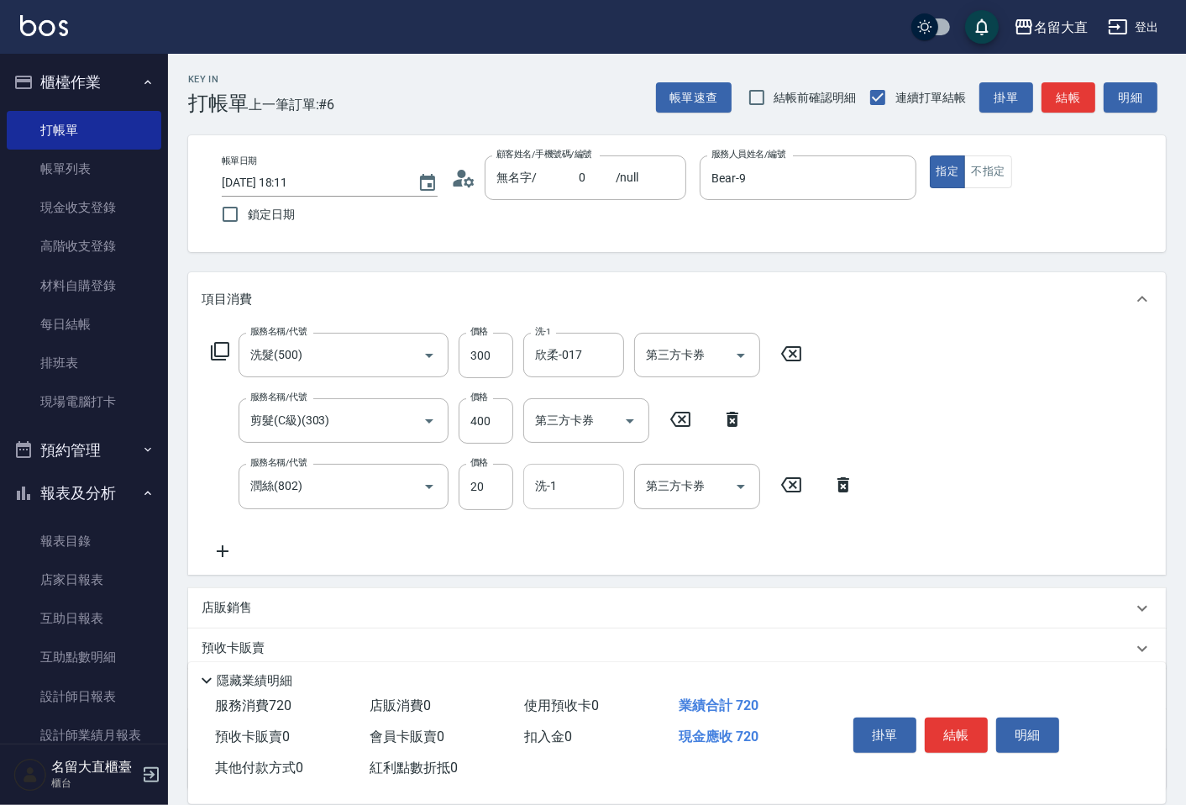
drag, startPoint x: 521, startPoint y: 494, endPoint x: 547, endPoint y: 484, distance: 27.9
click at [536, 488] on div "服務名稱/代號 [PERSON_NAME](802) 服務名稱/代號 價格 20 價格 洗-1 洗-1 第三方卡券 第三方卡券" at bounding box center [533, 486] width 663 height 45
click at [547, 484] on input "洗-1" at bounding box center [574, 485] width 86 height 29
click at [560, 530] on span "欣柔 -017" at bounding box center [560, 530] width 47 height 18
type input "欣柔-017"
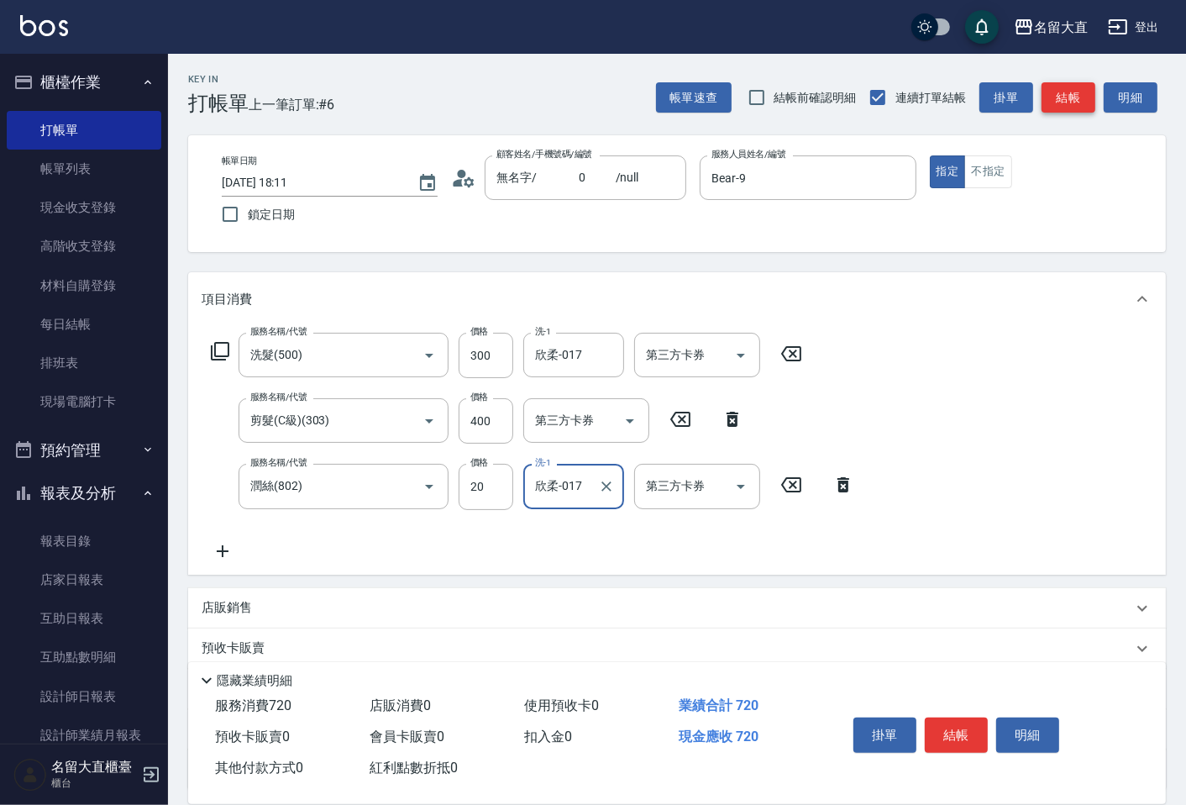
click at [1054, 97] on button "結帳" at bounding box center [1069, 97] width 54 height 31
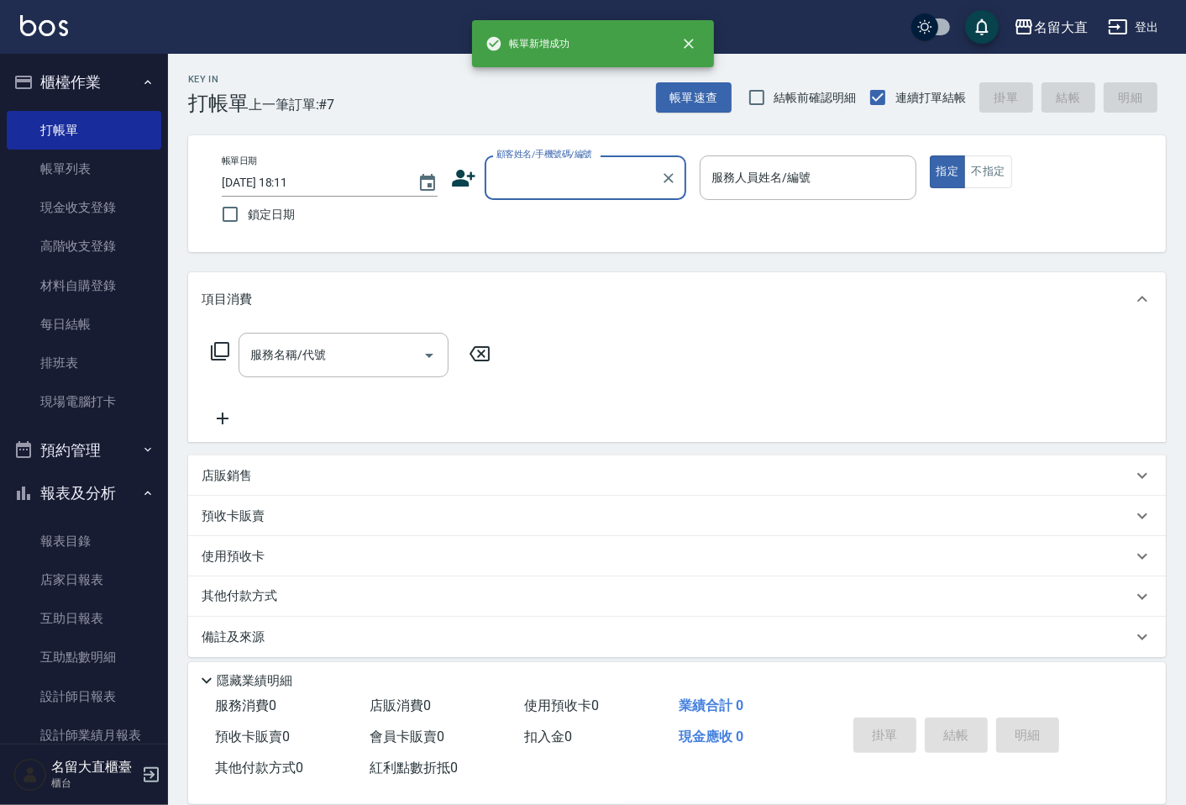
click at [556, 180] on input "顧客姓名/手機號碼/編號" at bounding box center [572, 177] width 161 height 29
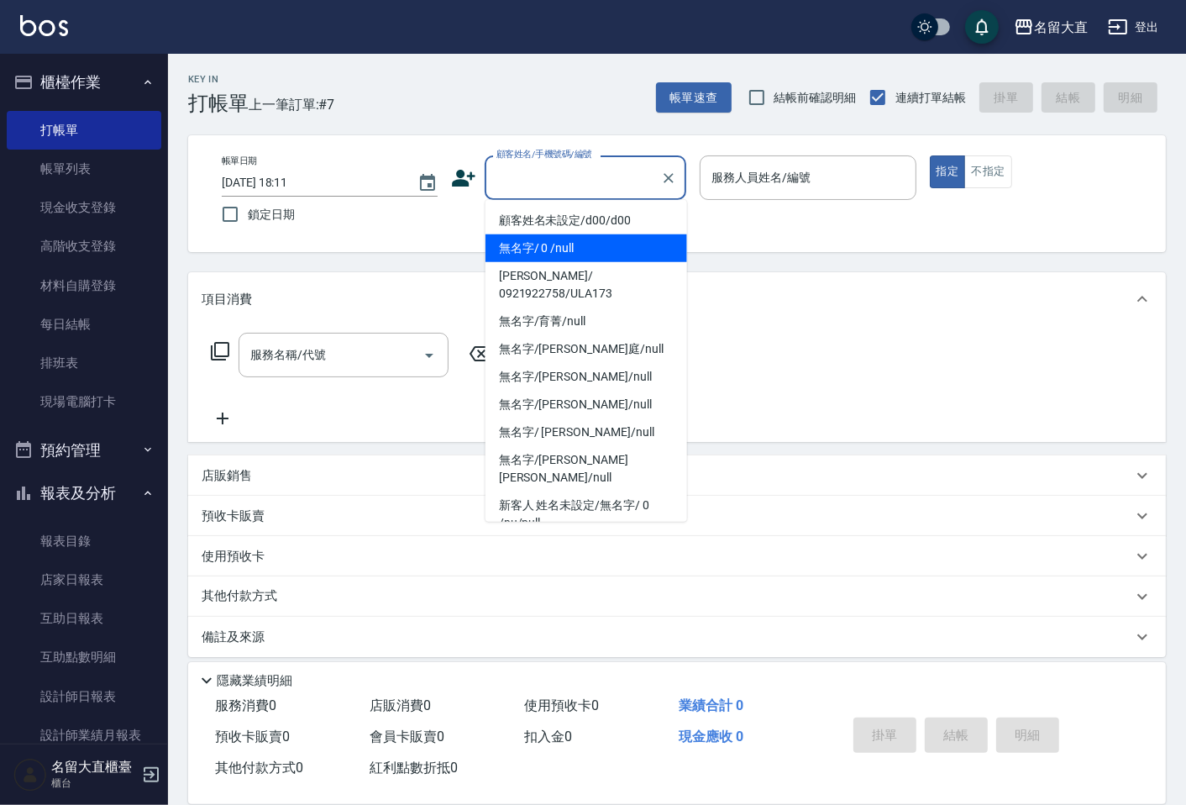
click at [557, 245] on li "無名字/ 0 /null" at bounding box center [587, 248] width 202 height 28
type input "無名字/ 0 /null"
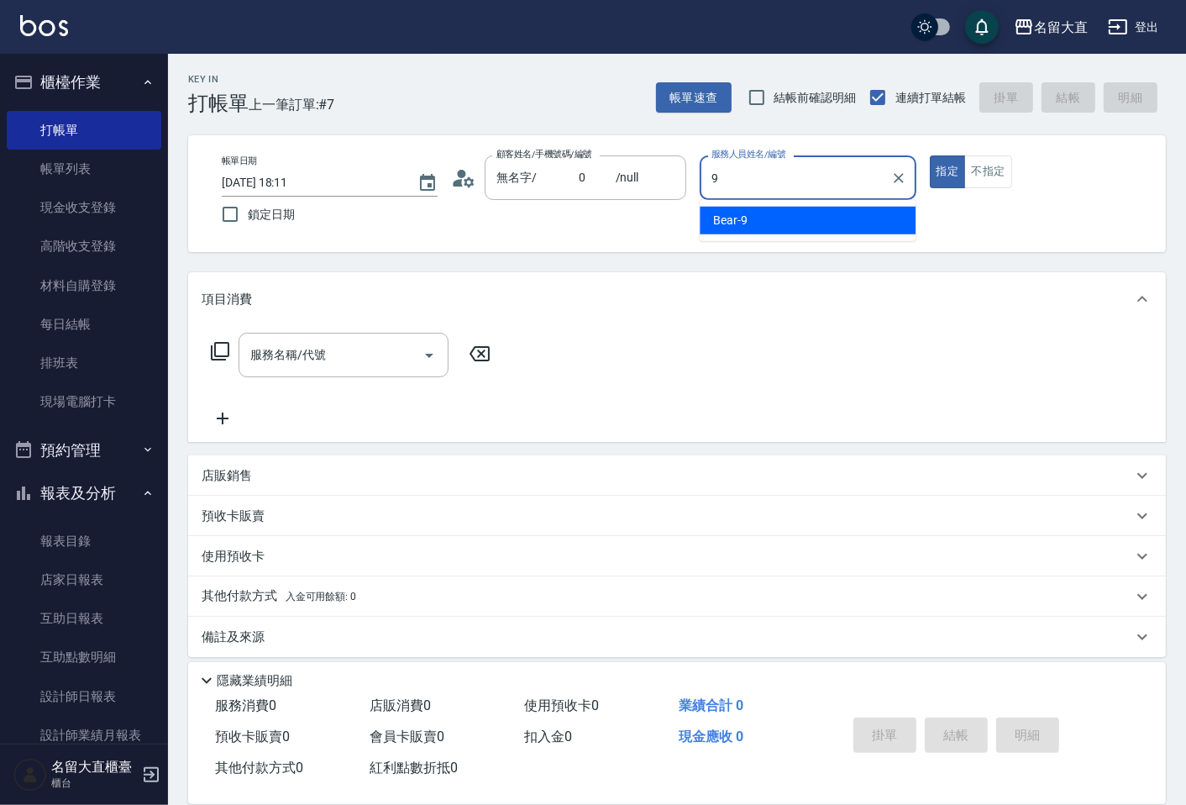
type input "Bear-9"
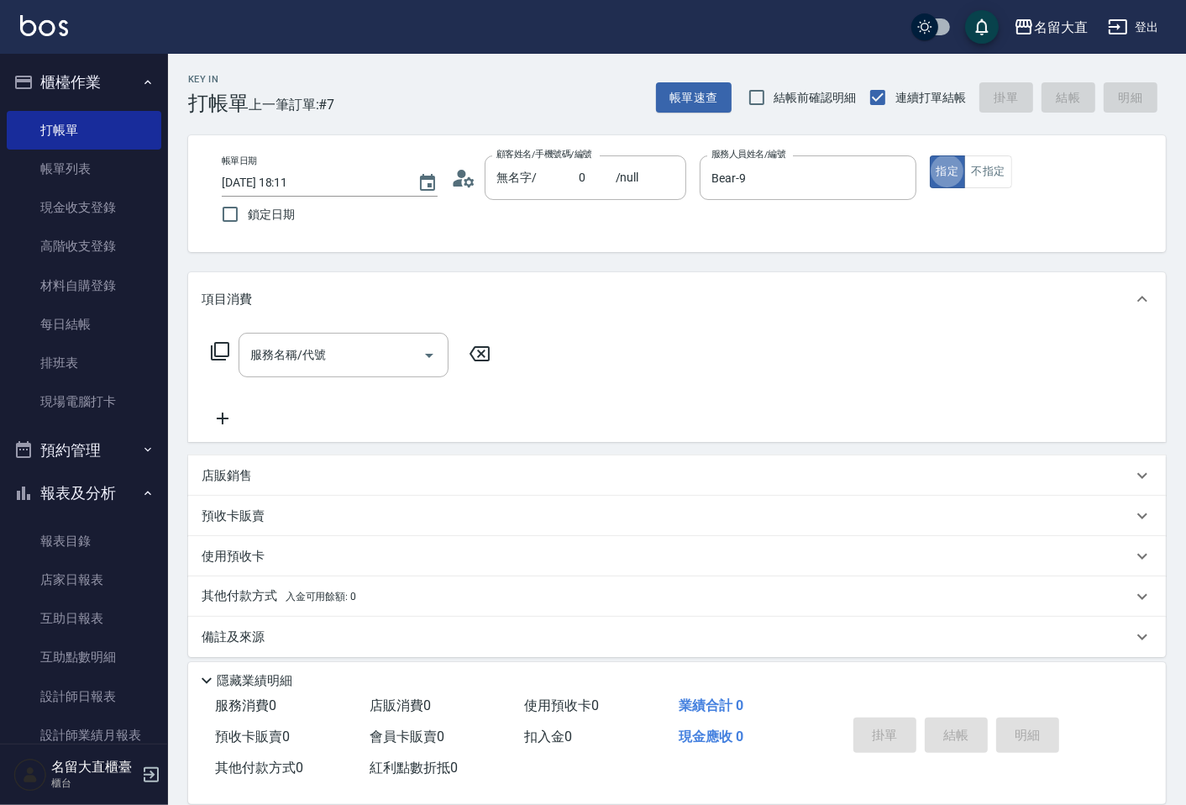
click at [217, 342] on icon at bounding box center [220, 351] width 18 height 18
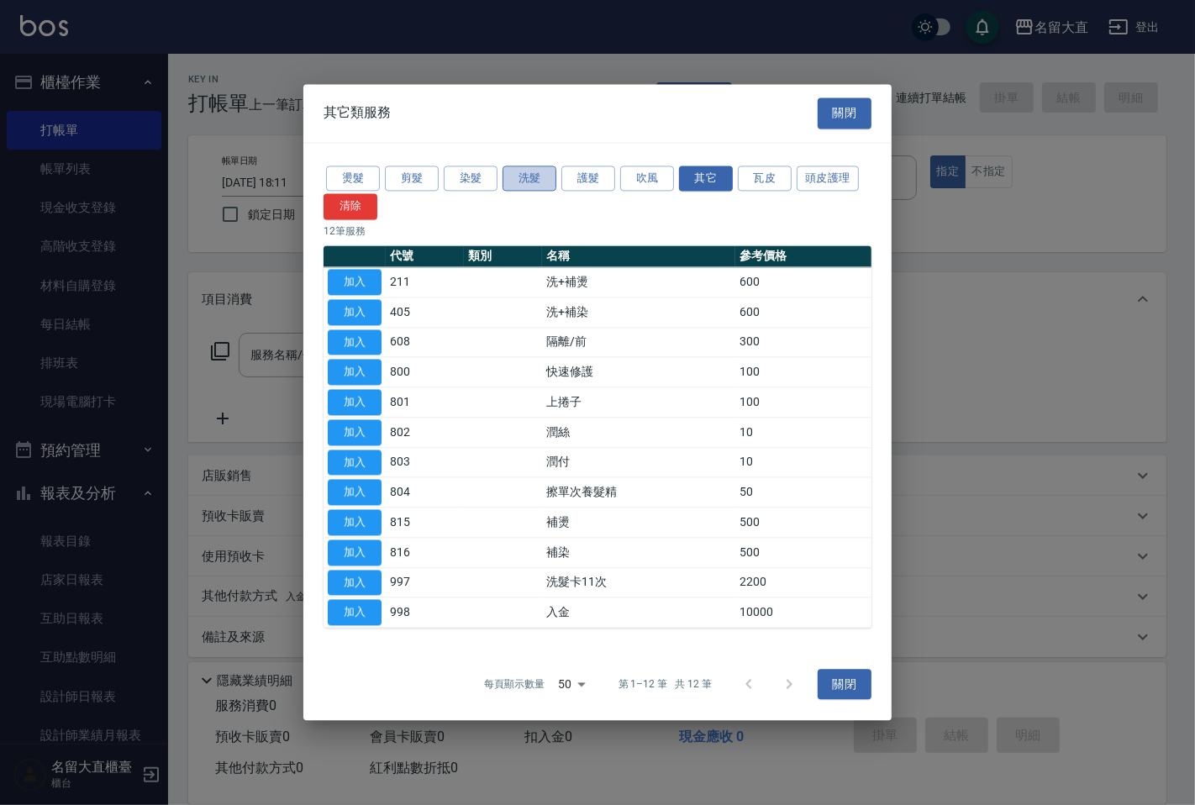
click at [529, 176] on button "洗髮" at bounding box center [529, 179] width 54 height 26
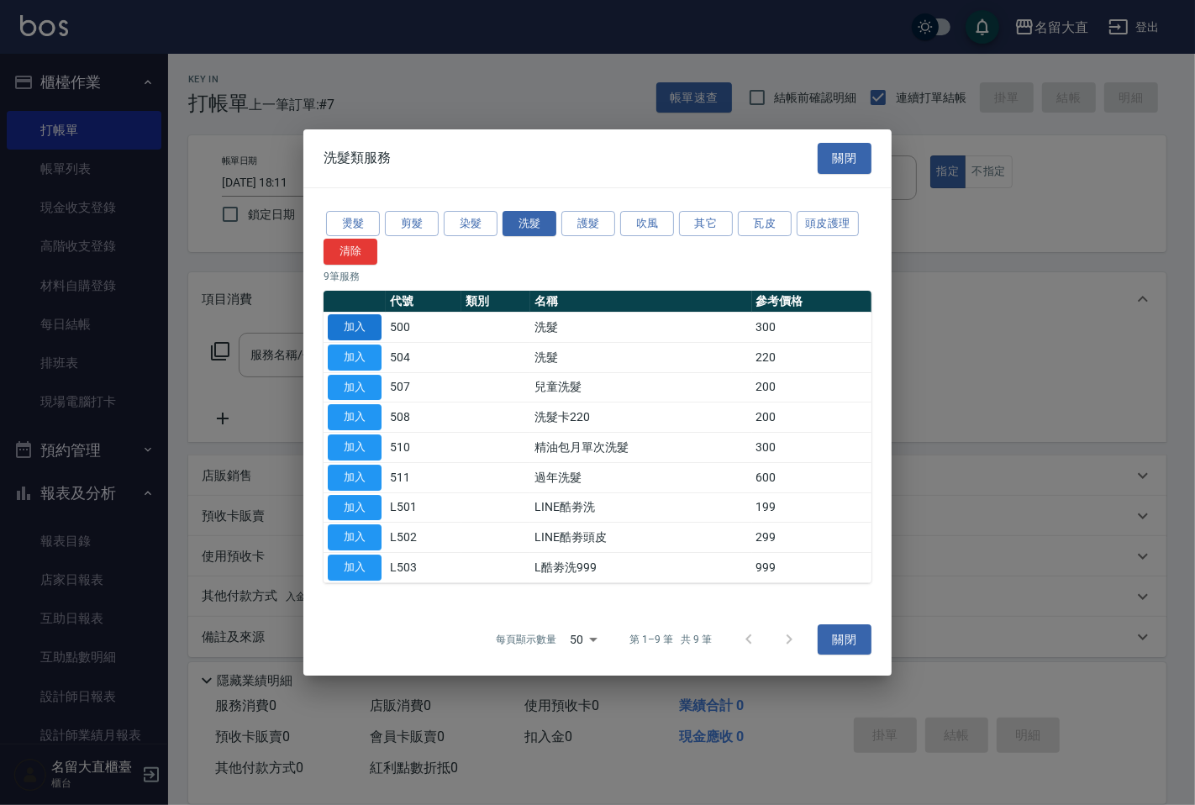
click at [360, 325] on button "加入" at bounding box center [355, 327] width 54 height 26
type input "洗髮(500)"
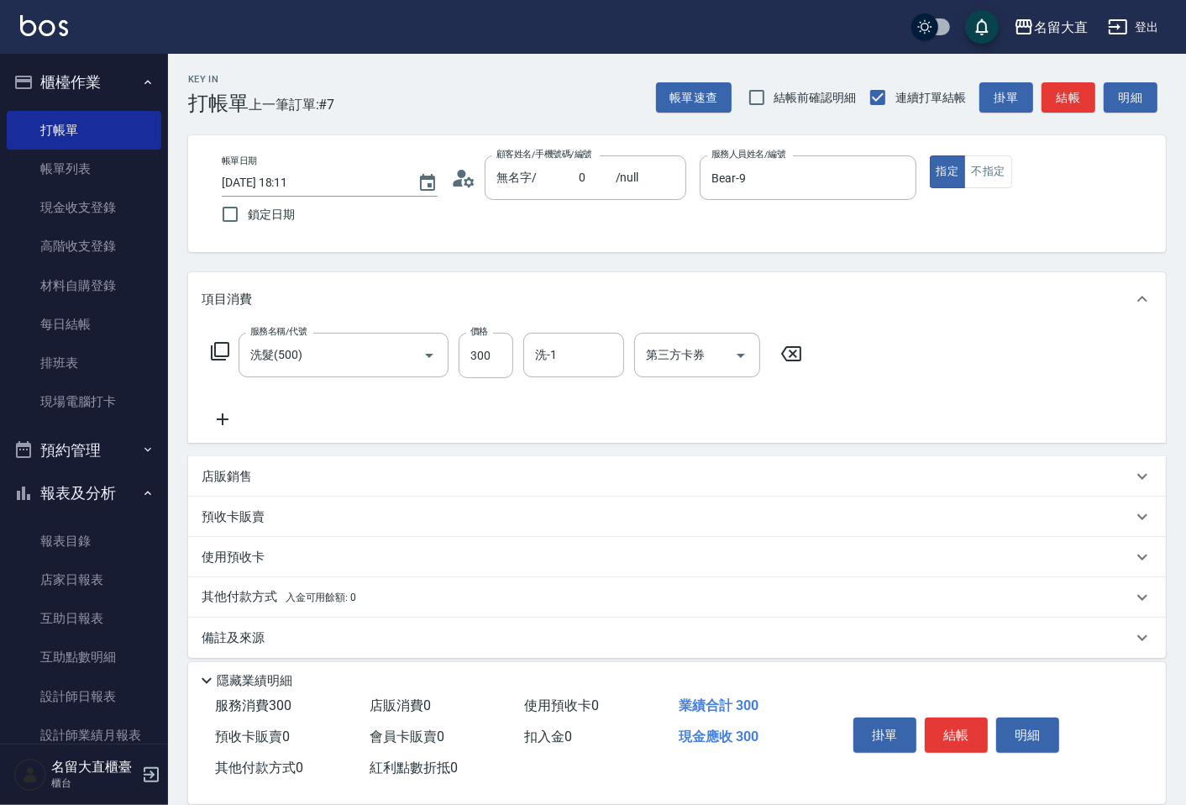
drag, startPoint x: 795, startPoint y: 348, endPoint x: 723, endPoint y: 342, distance: 72.5
click at [800, 348] on icon at bounding box center [791, 354] width 42 height 20
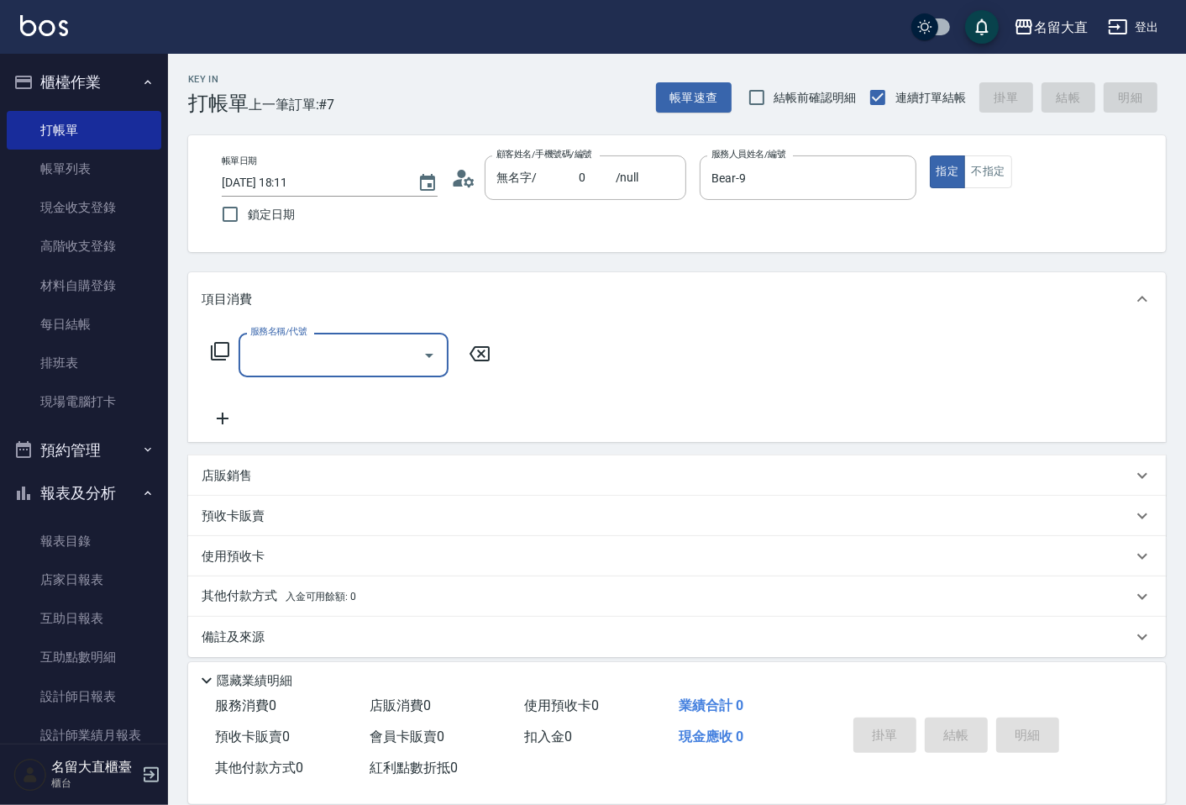
click at [220, 354] on icon at bounding box center [220, 351] width 20 height 20
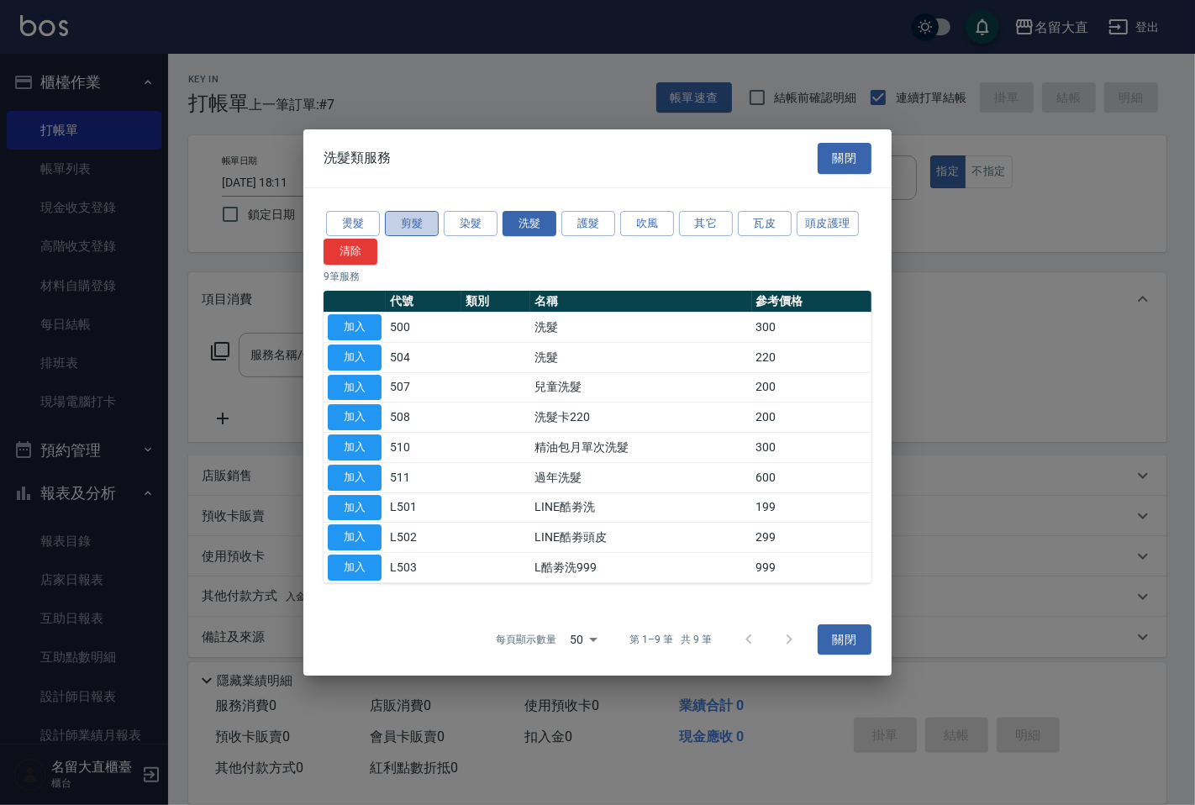
click at [408, 216] on button "剪髮" at bounding box center [412, 224] width 54 height 26
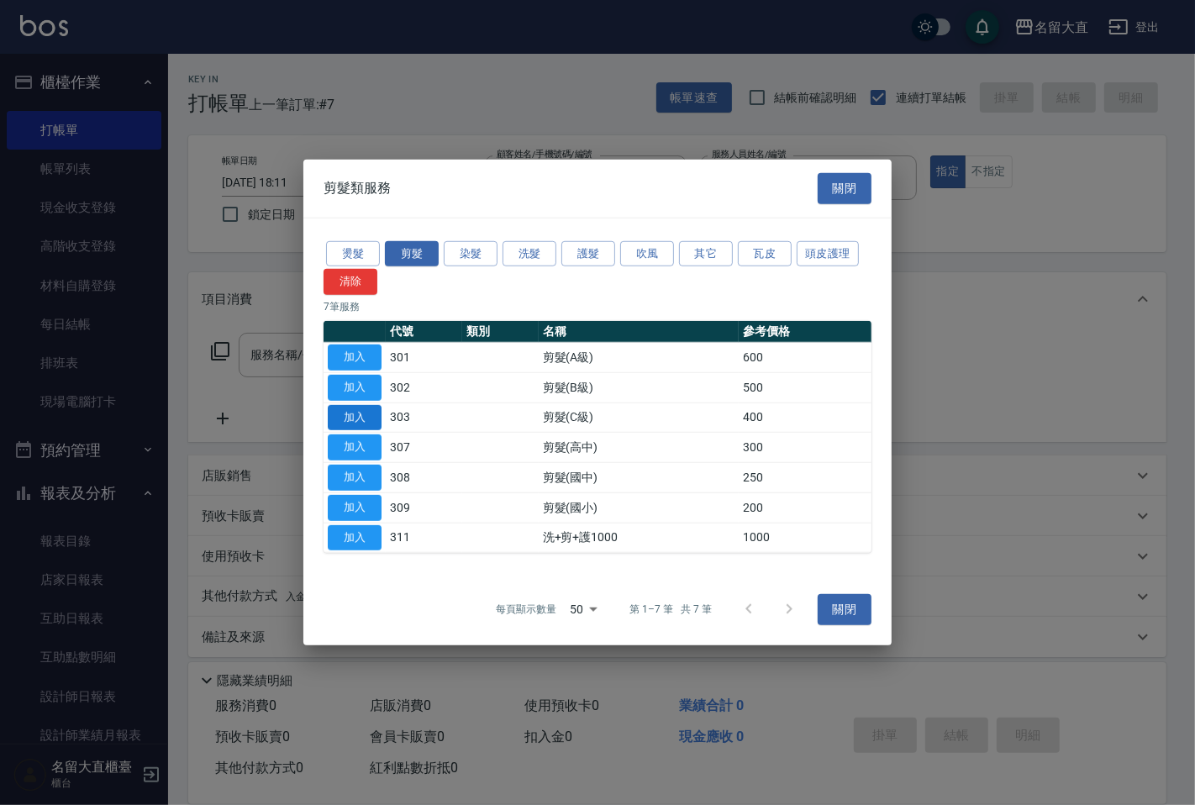
click at [368, 418] on button "加入" at bounding box center [355, 417] width 54 height 26
type input "剪髮(C級)(303)"
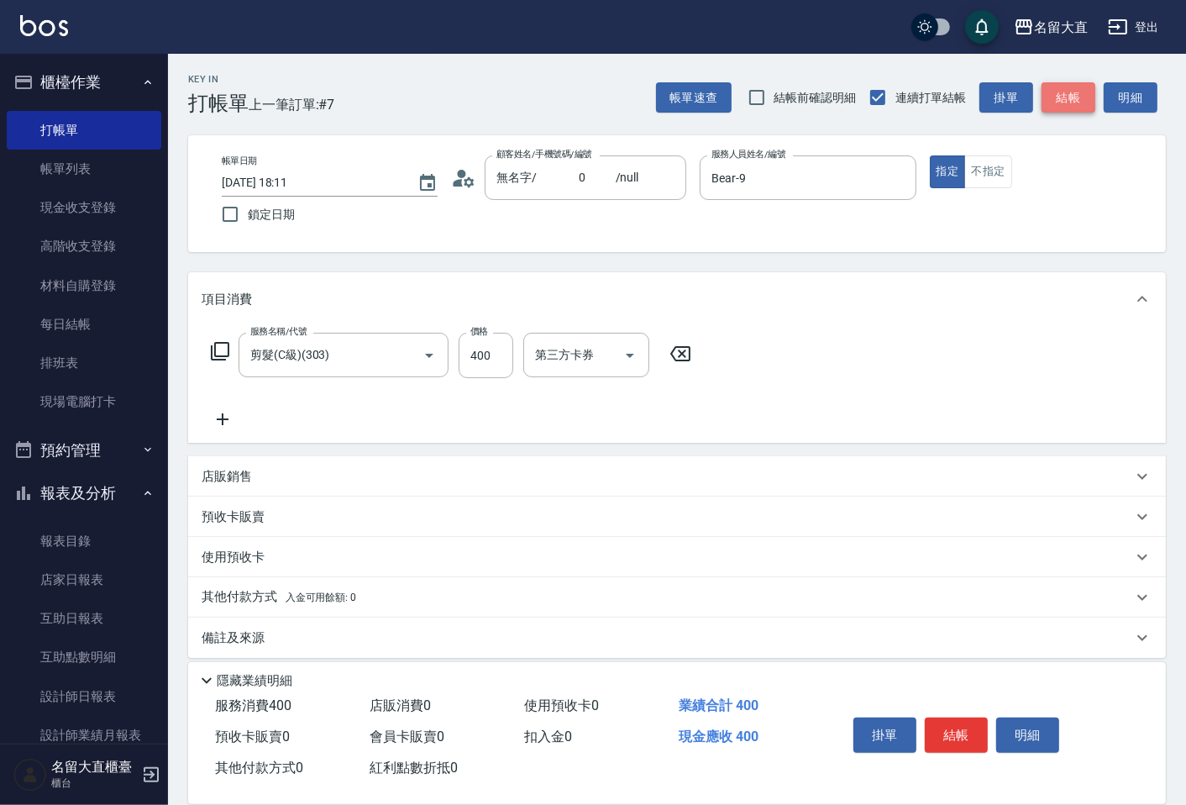
click at [1072, 103] on button "結帳" at bounding box center [1069, 97] width 54 height 31
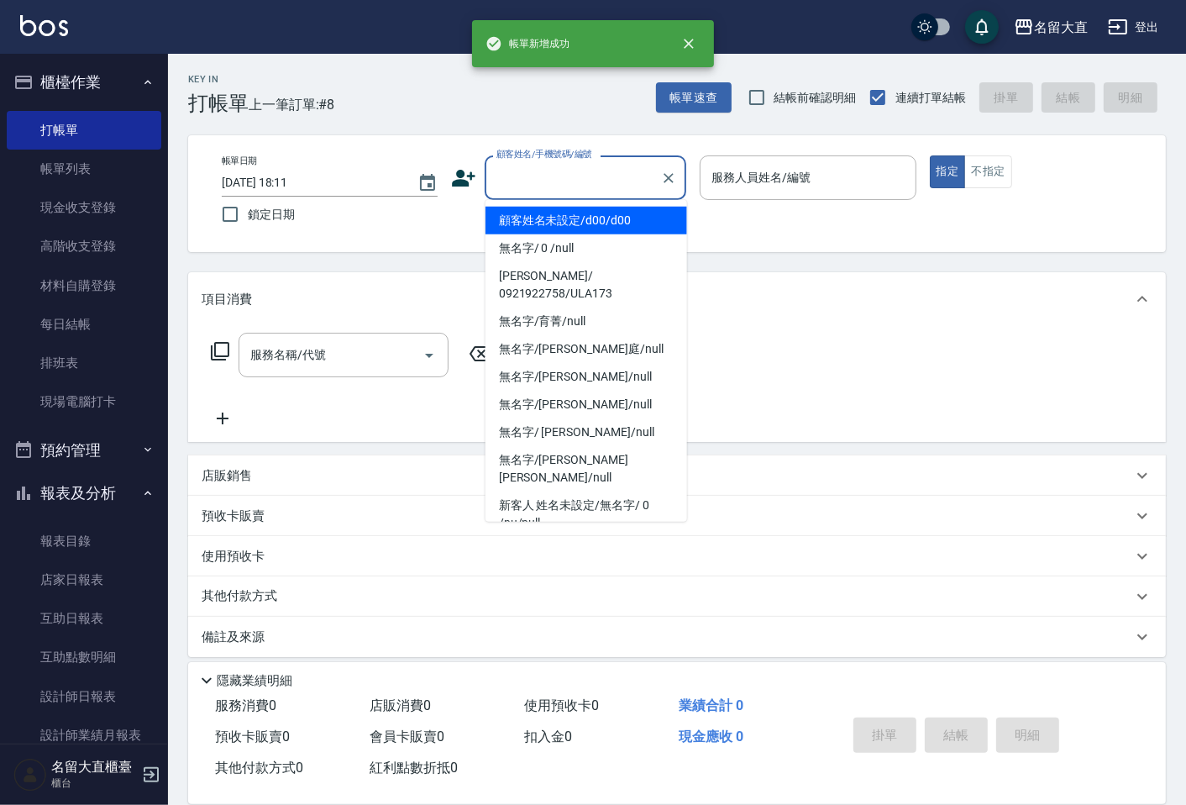
drag, startPoint x: 563, startPoint y: 182, endPoint x: 571, endPoint y: 212, distance: 30.6
click at [565, 185] on input "顧客姓名/手機號碼/編號" at bounding box center [572, 177] width 161 height 29
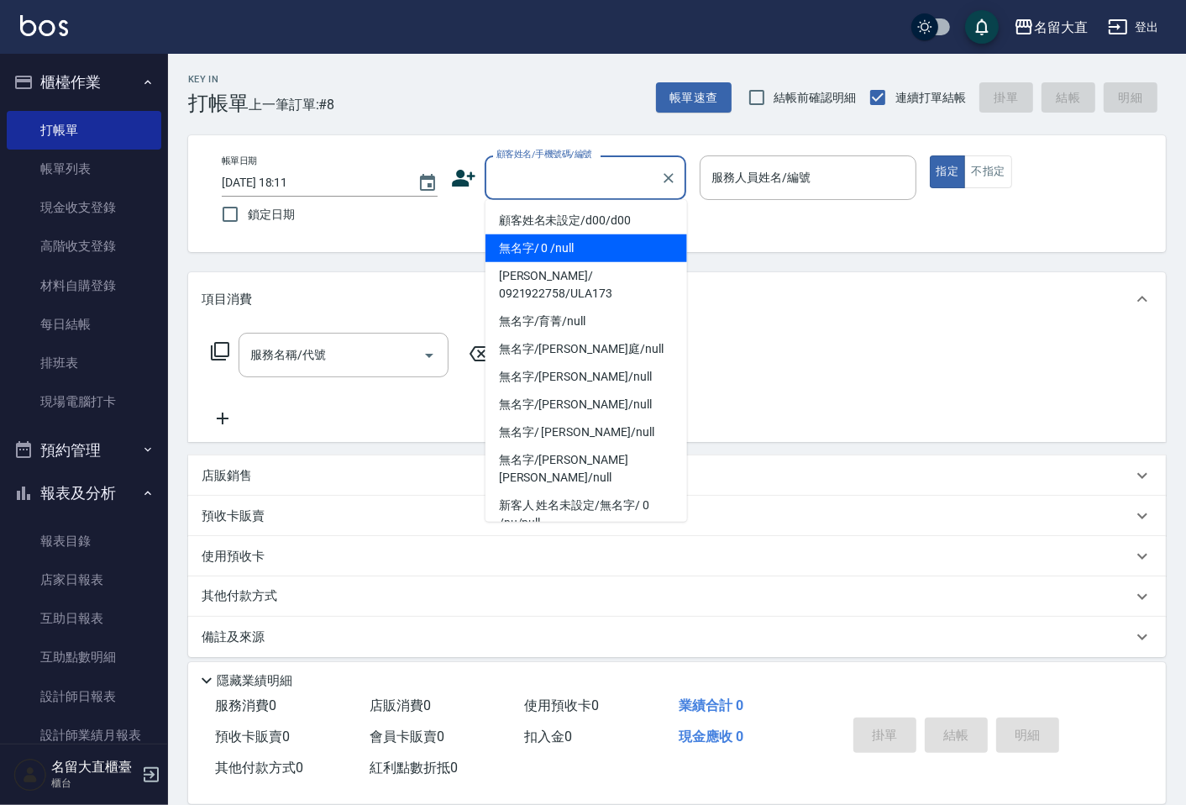
click at [564, 239] on li "無名字/ 0 /null" at bounding box center [587, 248] width 202 height 28
type input "無名字/ 0 /null"
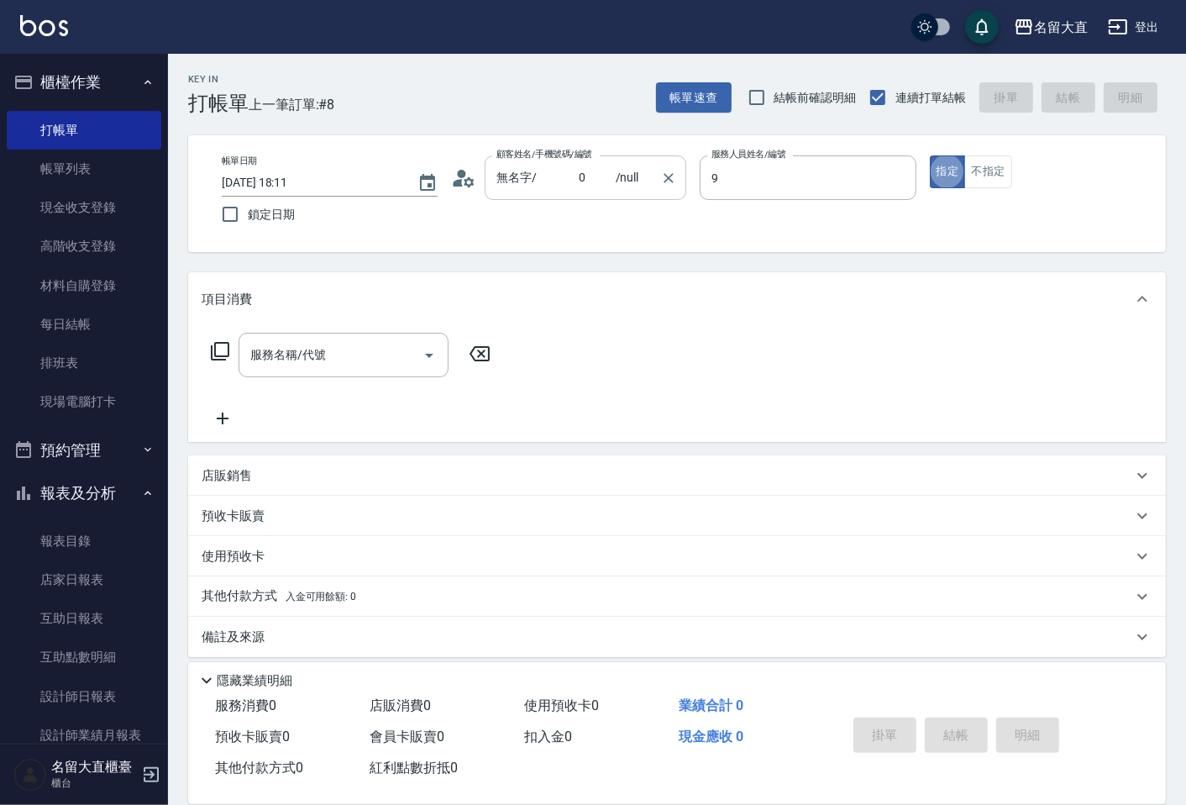
type input "Bear-9"
click at [224, 349] on icon at bounding box center [220, 351] width 20 height 20
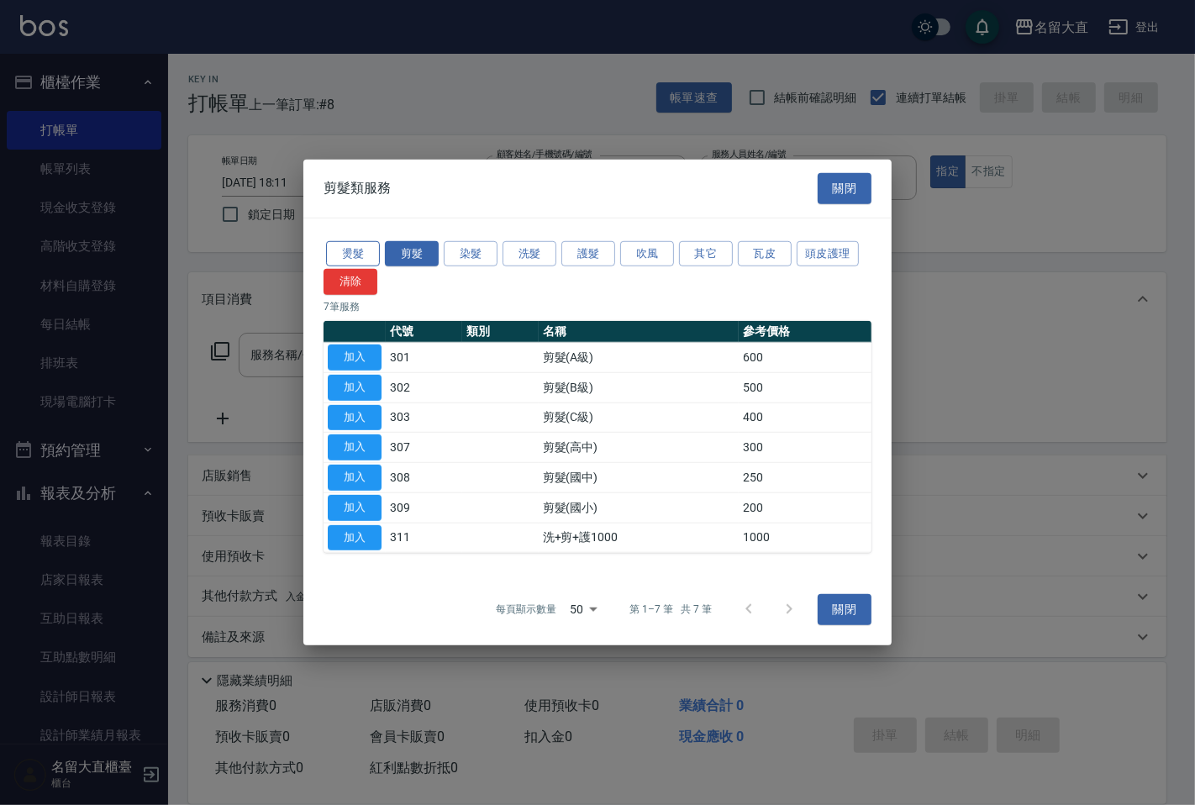
click at [363, 255] on button "燙髮" at bounding box center [353, 253] width 54 height 26
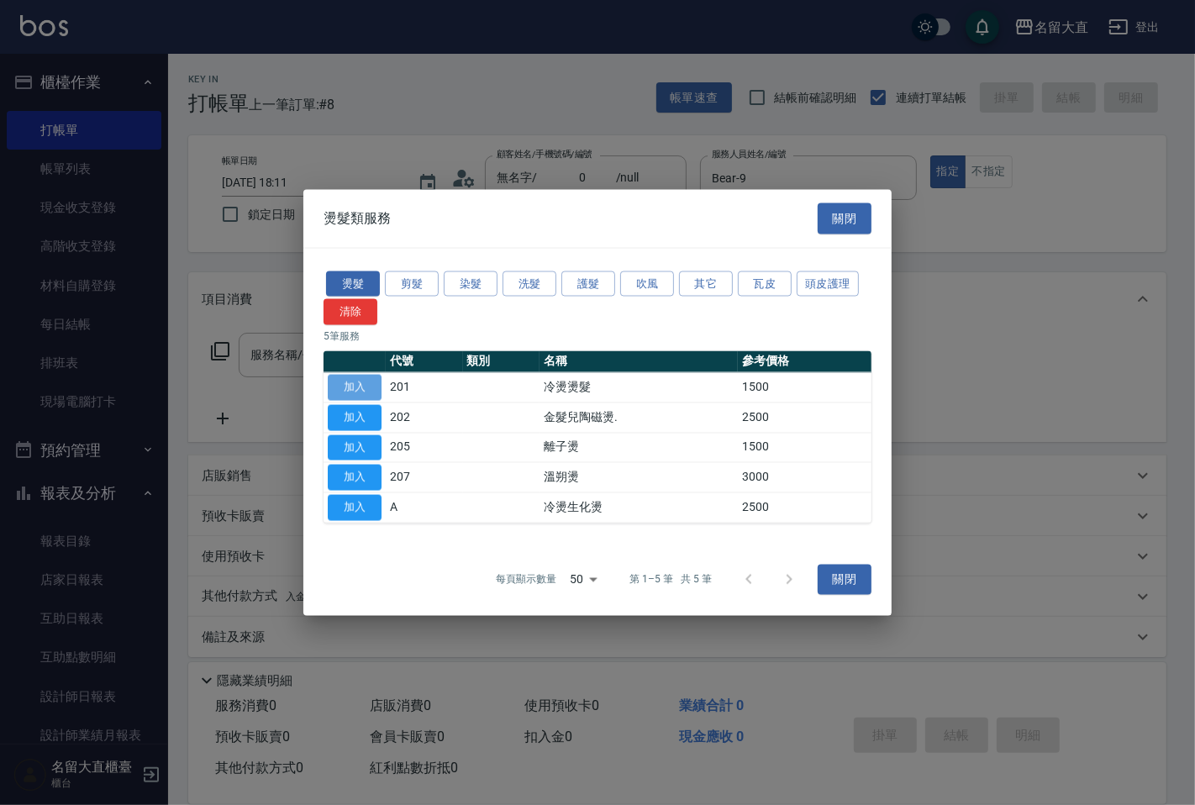
click at [362, 387] on button "加入" at bounding box center [355, 388] width 54 height 26
type input "冷燙燙髮(201)"
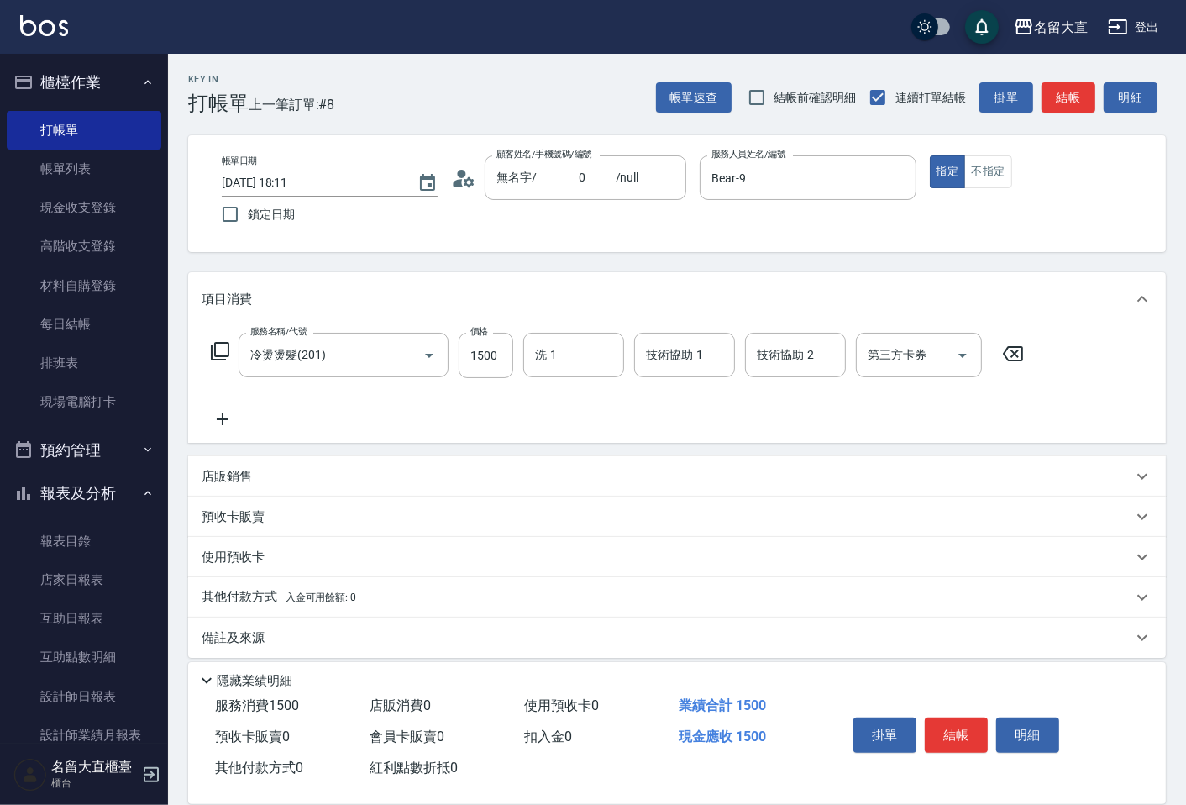
click at [216, 346] on icon at bounding box center [220, 351] width 20 height 20
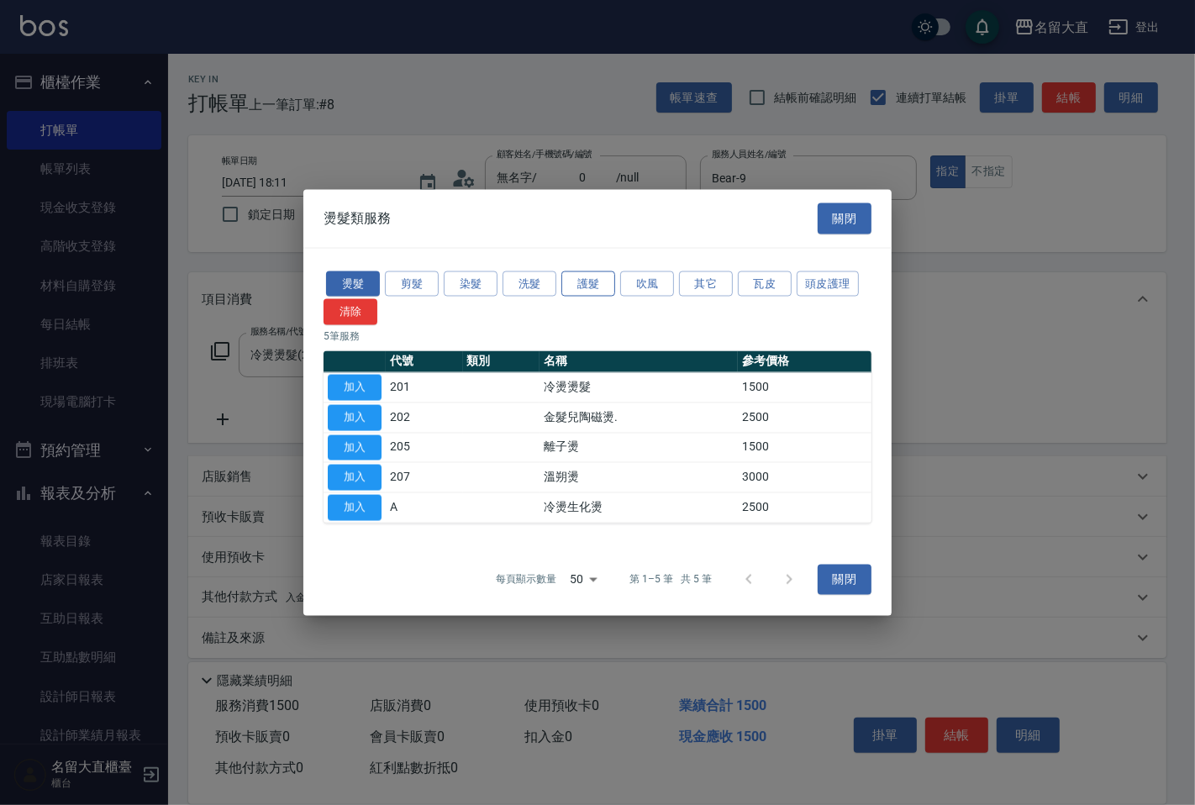
click at [600, 281] on button "護髮" at bounding box center [588, 284] width 54 height 26
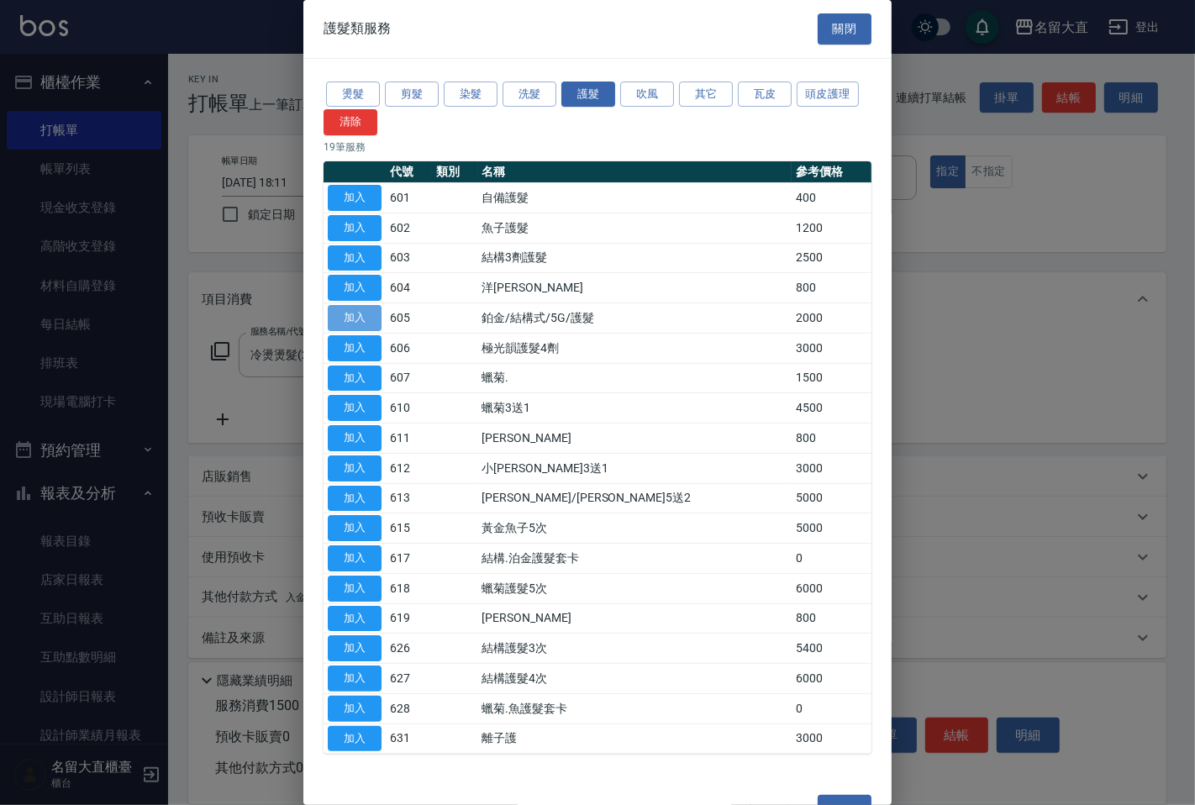
click at [364, 323] on button "加入" at bounding box center [355, 318] width 54 height 26
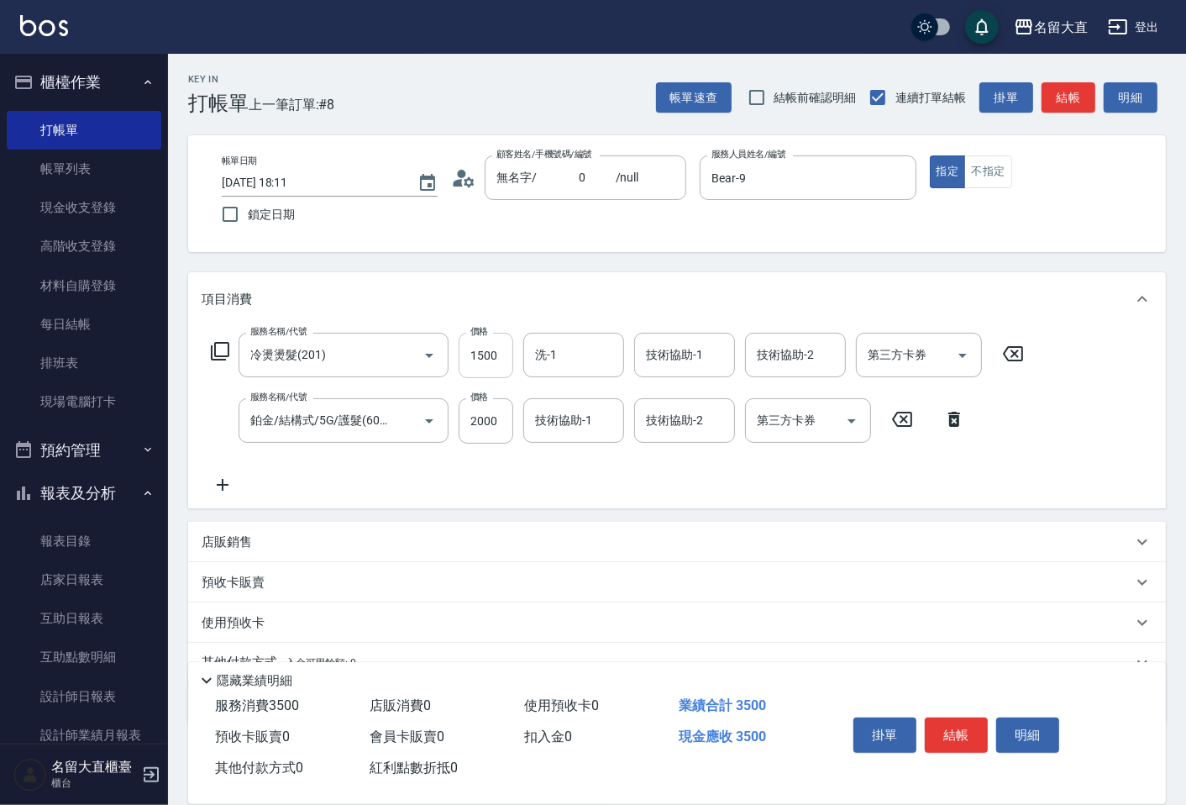
click at [486, 355] on input "1500" at bounding box center [486, 355] width 55 height 45
click at [536, 355] on input "洗-1" at bounding box center [574, 354] width 86 height 29
click at [570, 359] on input "洗-1" at bounding box center [574, 354] width 86 height 29
click at [560, 415] on input "技術協助-1" at bounding box center [574, 420] width 86 height 29
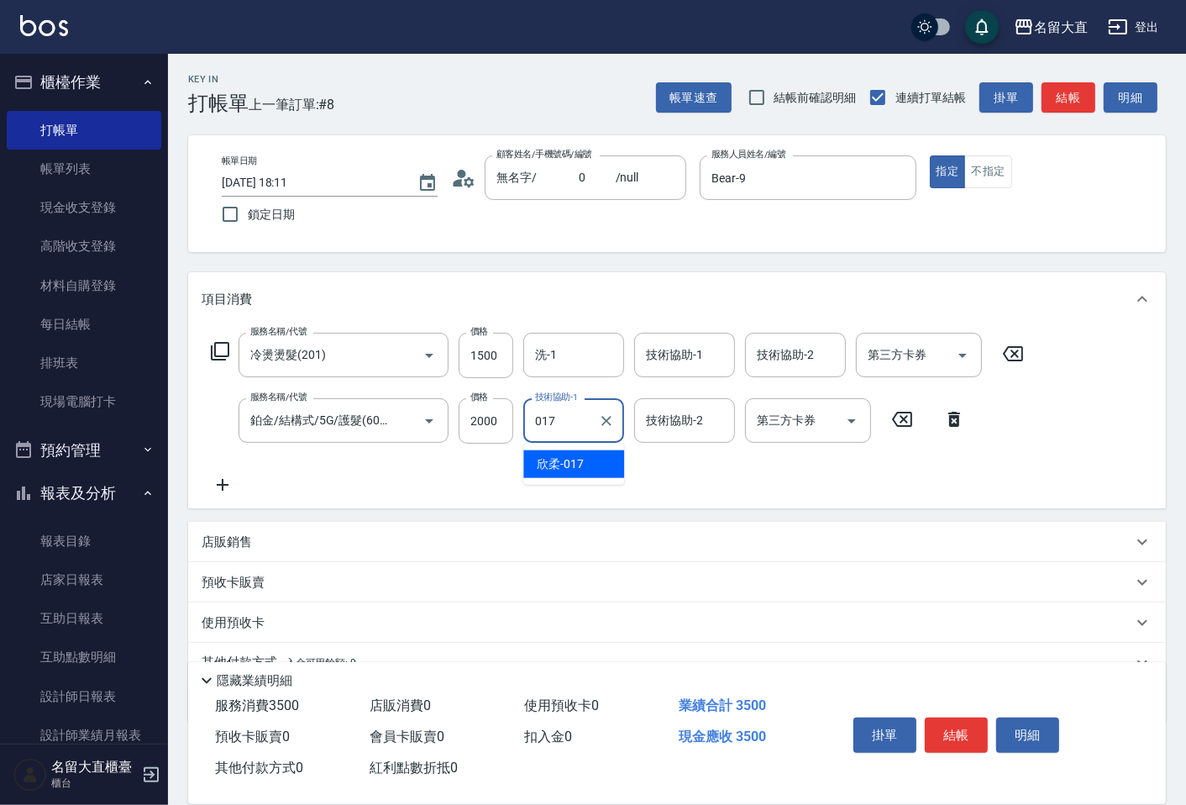
click at [548, 466] on span "欣柔 -017" at bounding box center [560, 464] width 47 height 18
type input "欣柔-017"
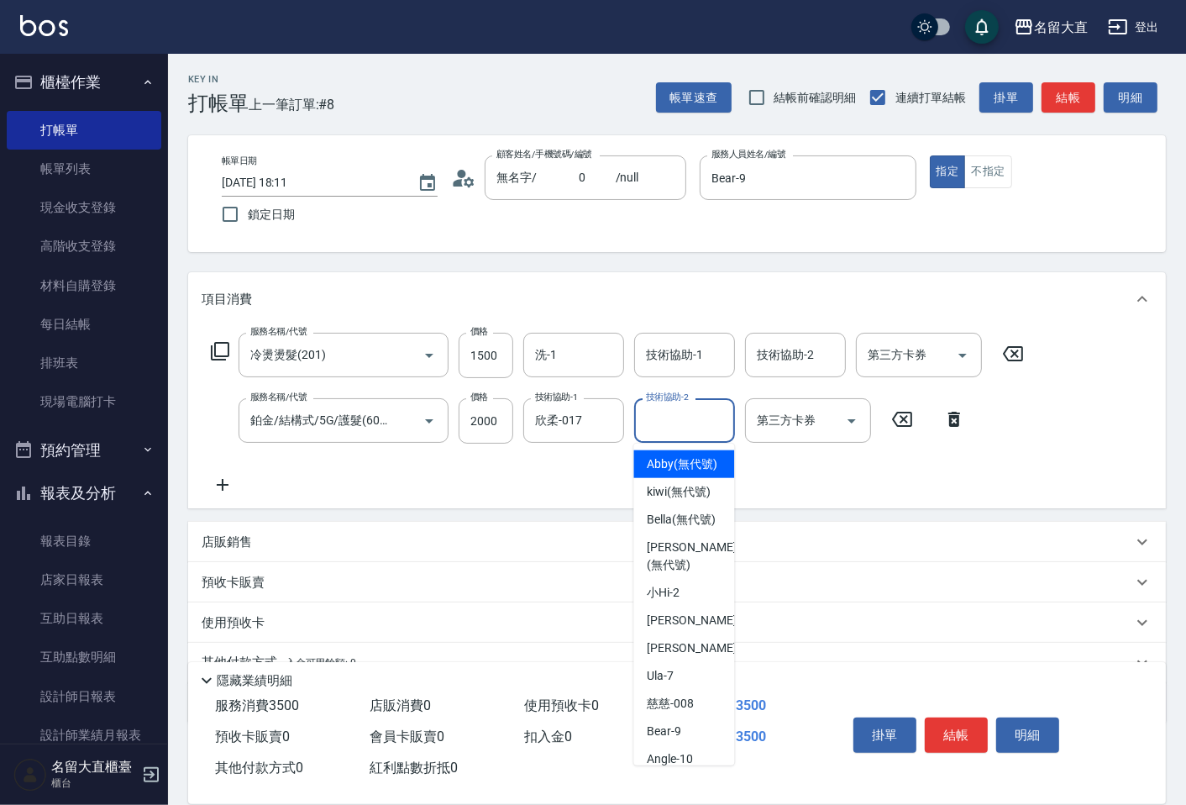
click at [708, 431] on input "技術協助-2" at bounding box center [685, 420] width 86 height 29
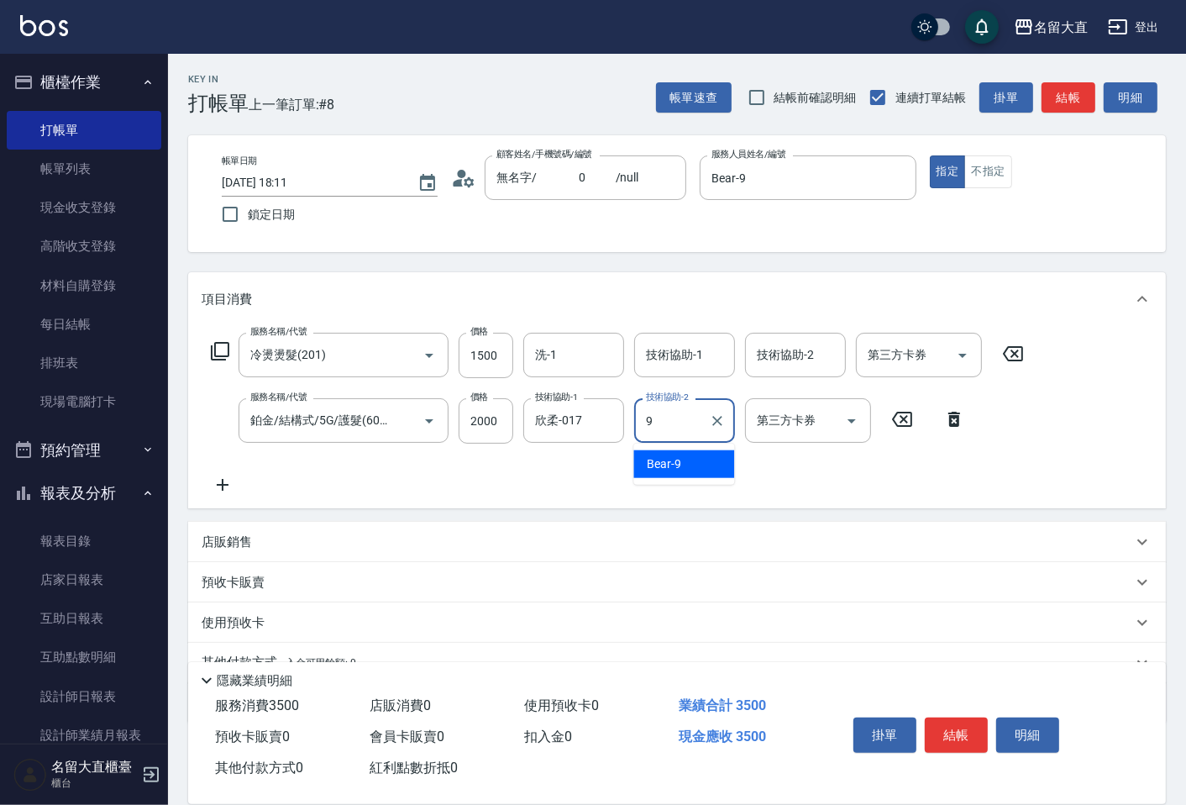
type input "Bear-9"
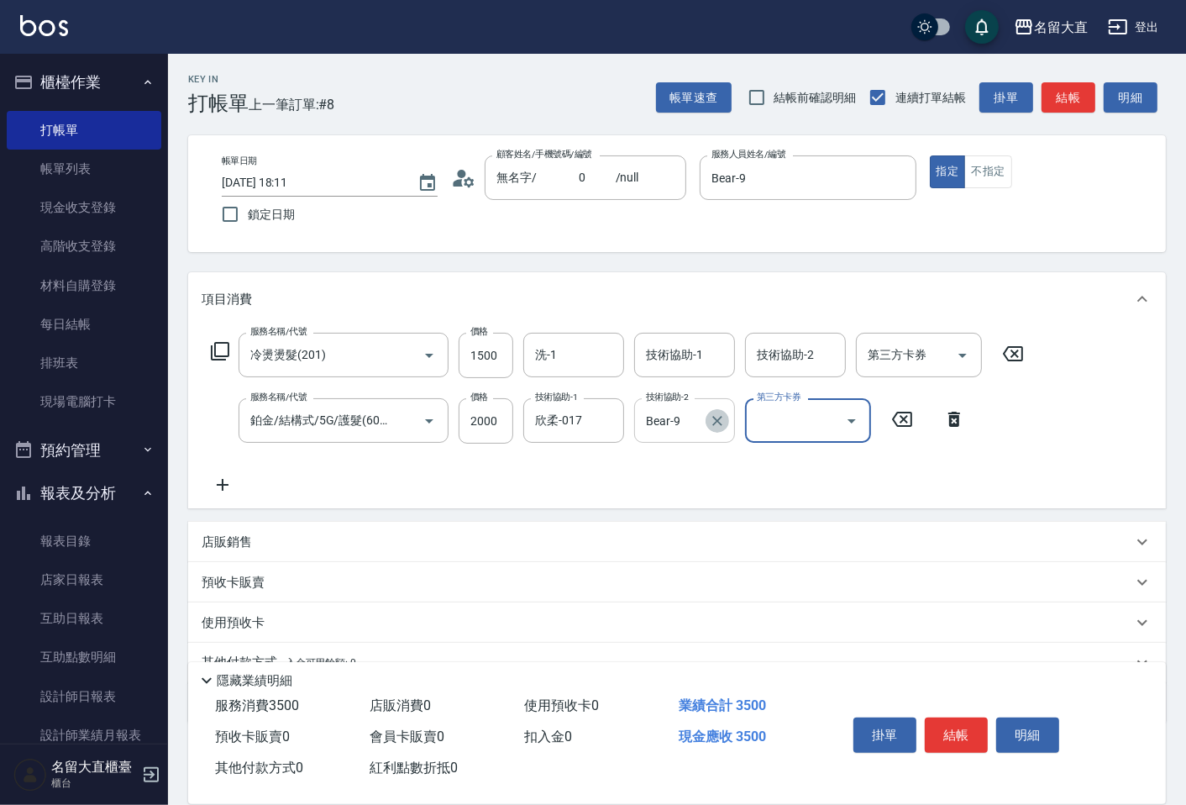
click at [723, 415] on icon "Clear" at bounding box center [717, 421] width 17 height 17
click at [573, 350] on input "洗-1" at bounding box center [574, 354] width 86 height 29
click at [576, 358] on input "洗-1" at bounding box center [574, 354] width 86 height 29
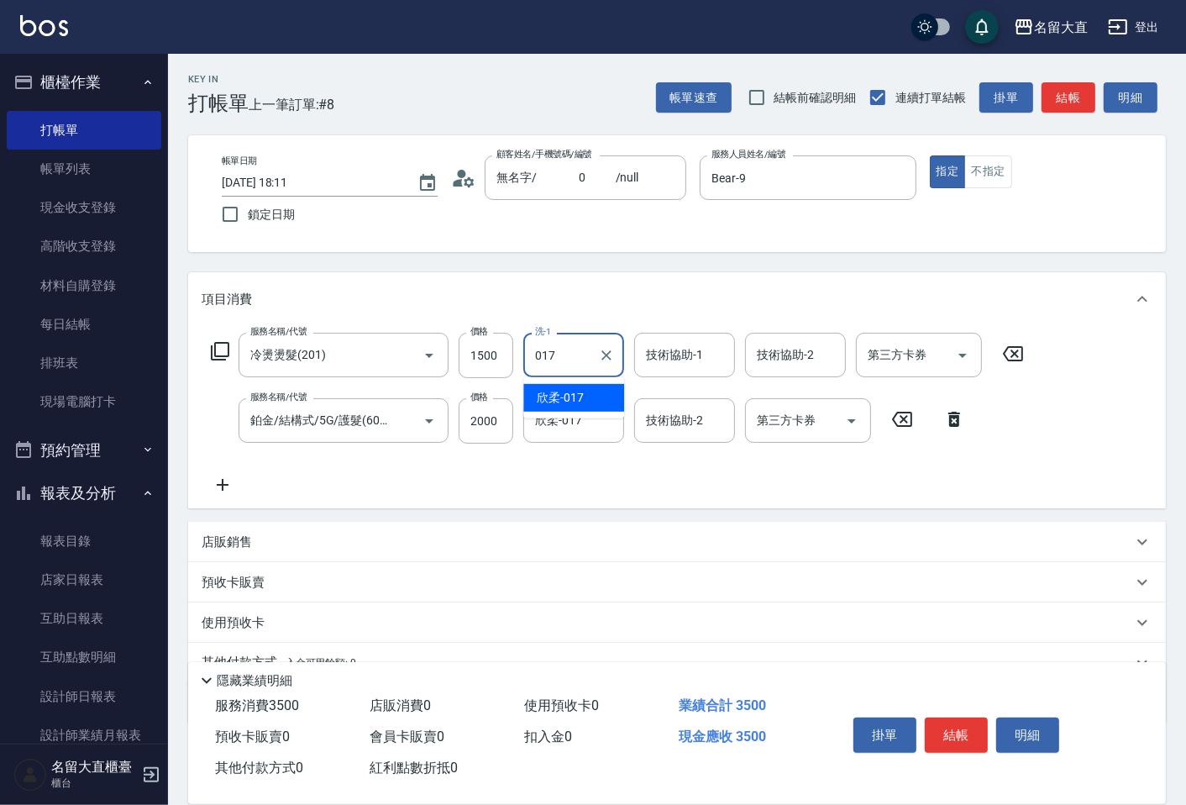
click at [556, 393] on span "欣柔 -017" at bounding box center [560, 398] width 47 height 18
type input "欣柔-017"
click at [1082, 93] on button "結帳" at bounding box center [1069, 97] width 54 height 31
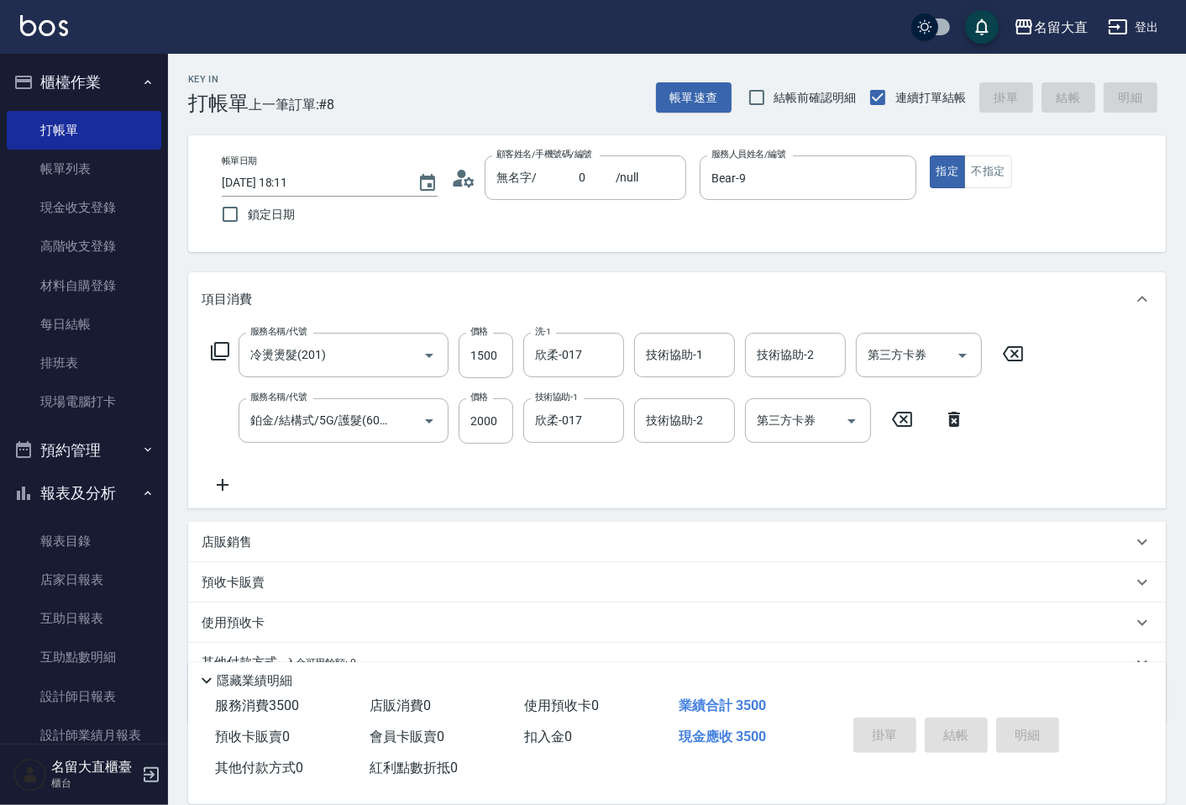
type input "[DATE] 18:12"
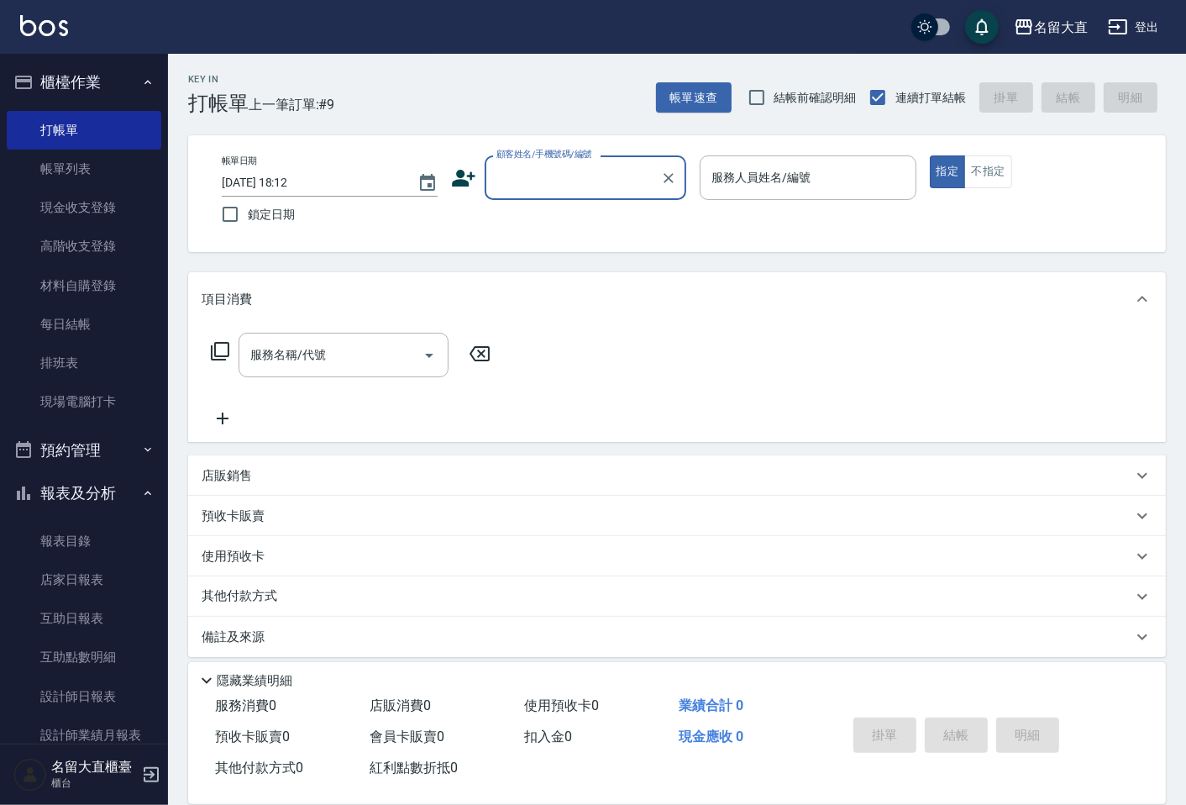
click at [518, 177] on input "顧客姓名/手機號碼/編號" at bounding box center [572, 177] width 161 height 29
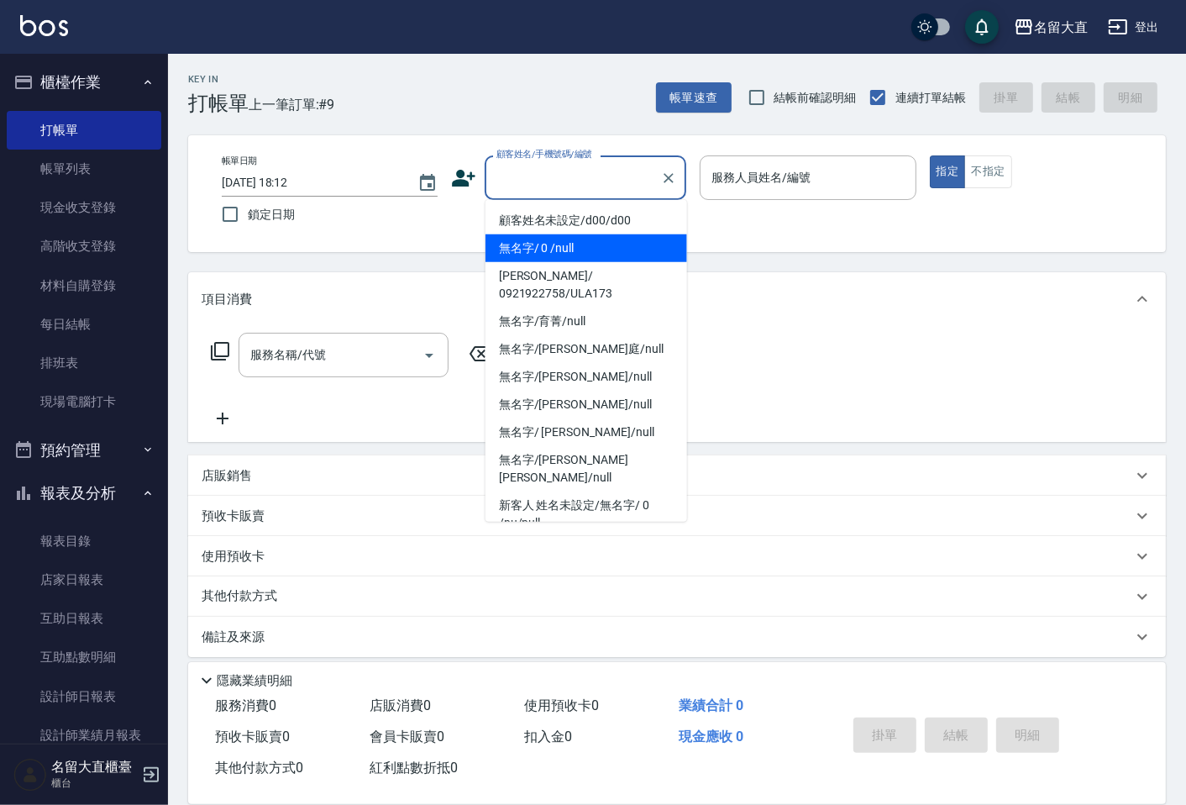
click at [516, 245] on li "無名字/ 0 /null" at bounding box center [587, 248] width 202 height 28
type input "無名字/ 0 /null"
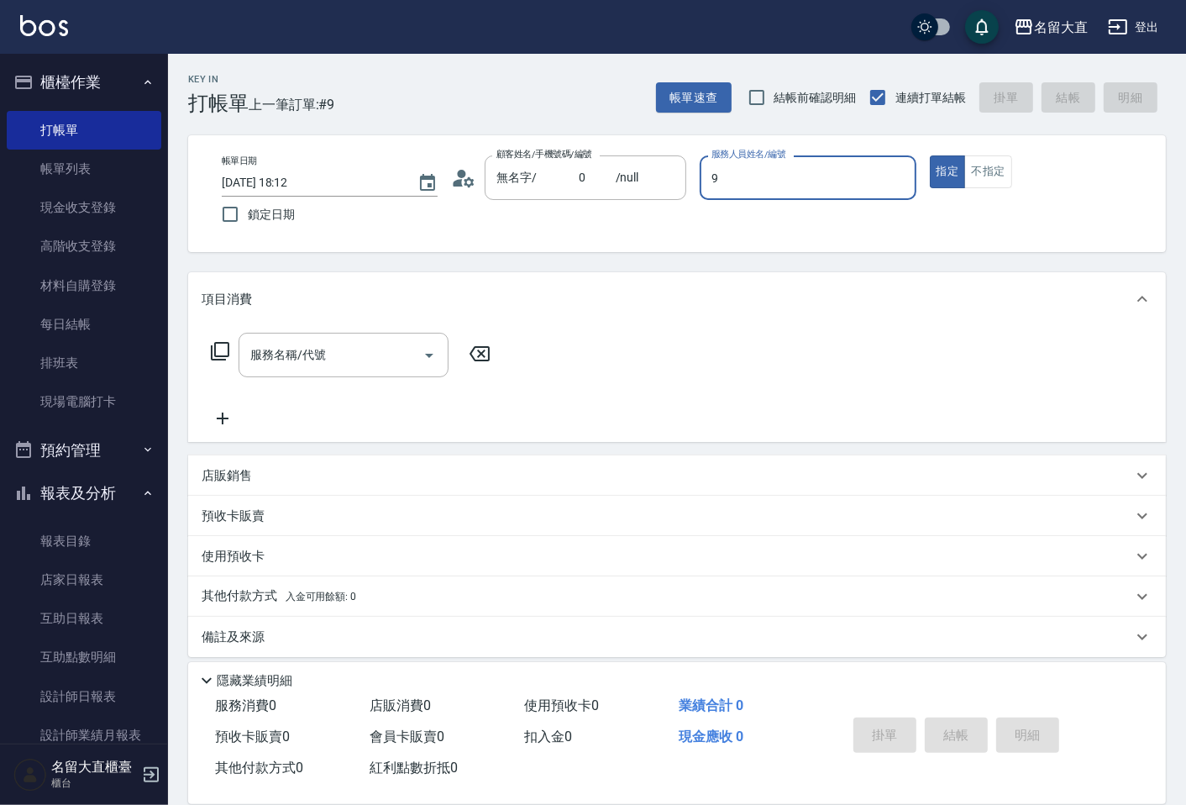
type input "Bear-9"
click at [213, 345] on icon at bounding box center [220, 351] width 20 height 20
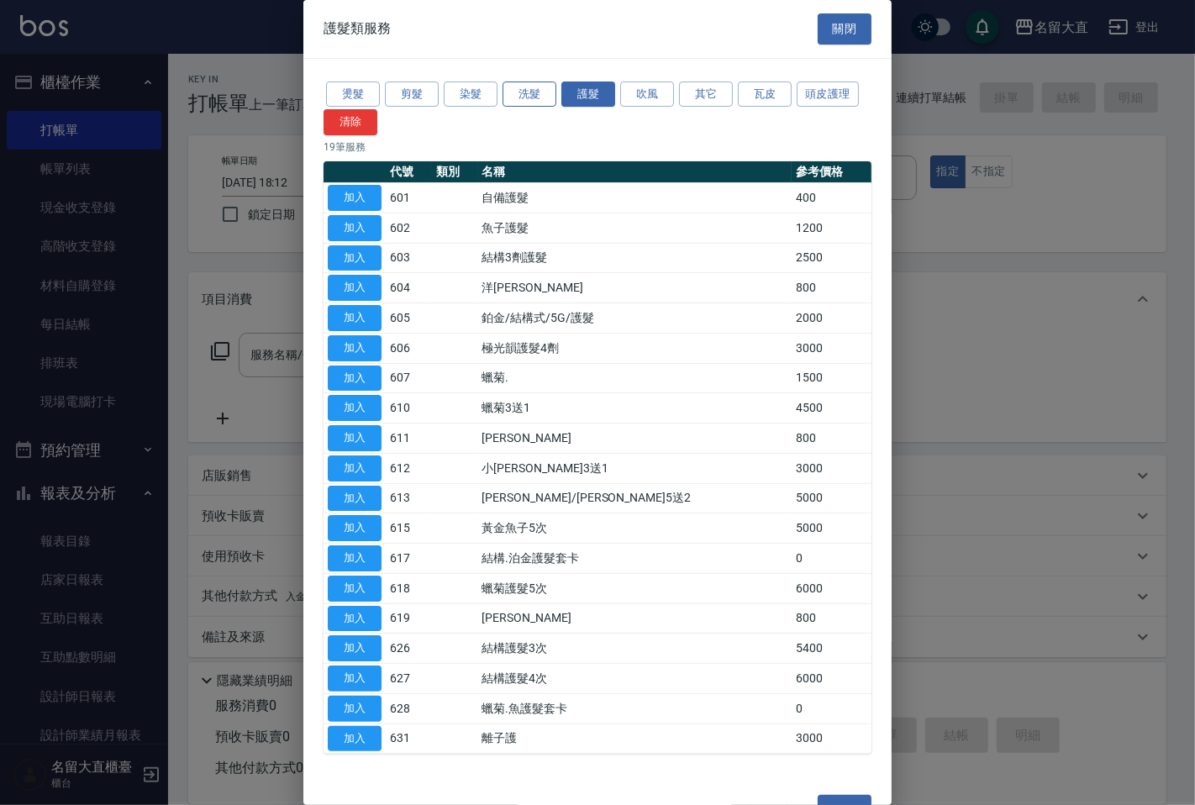
click at [529, 87] on button "洗髮" at bounding box center [529, 95] width 54 height 26
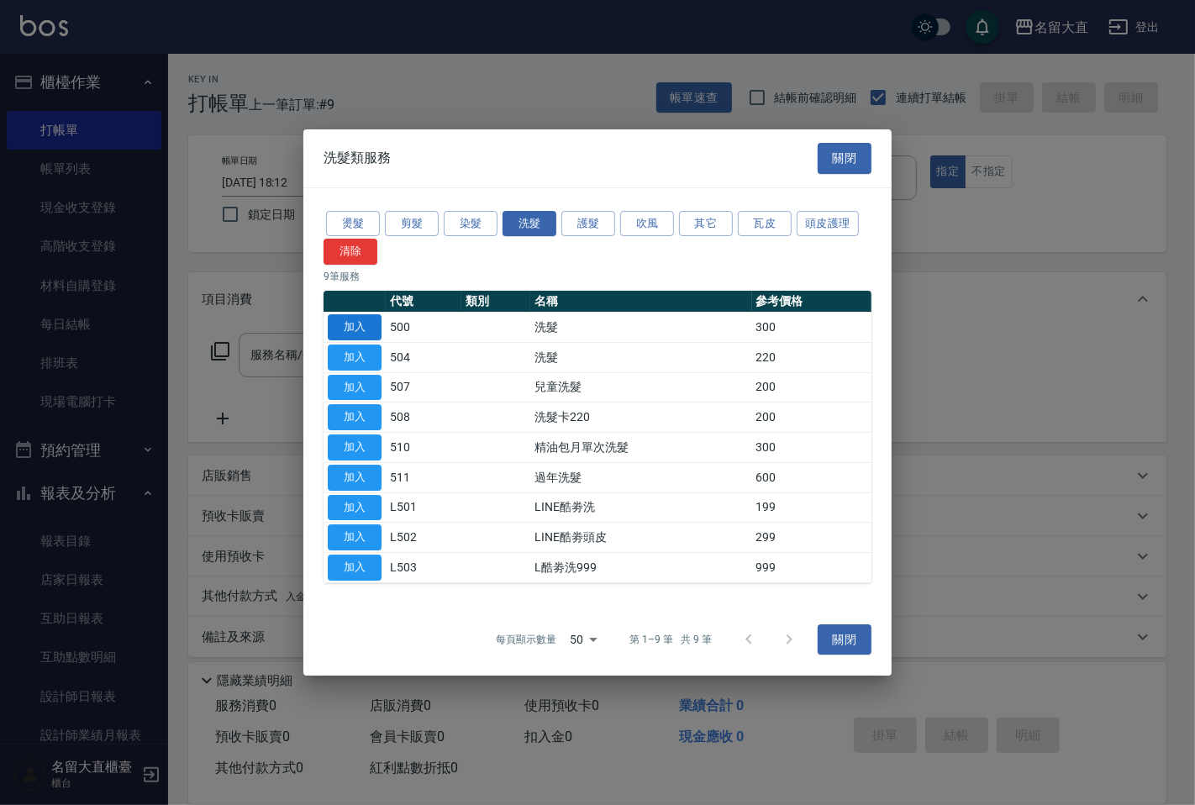
click at [362, 317] on button "加入" at bounding box center [355, 327] width 54 height 26
type input "洗髮(500)"
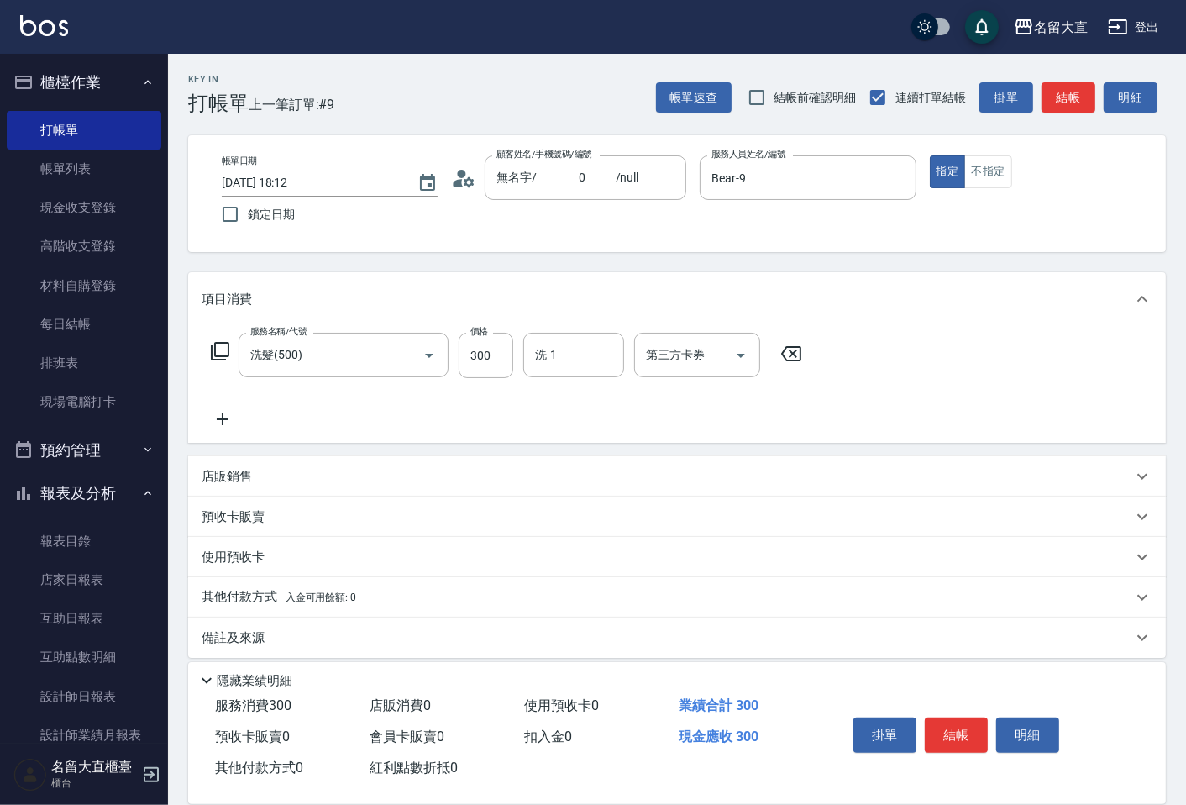
click at [223, 358] on icon at bounding box center [220, 351] width 20 height 20
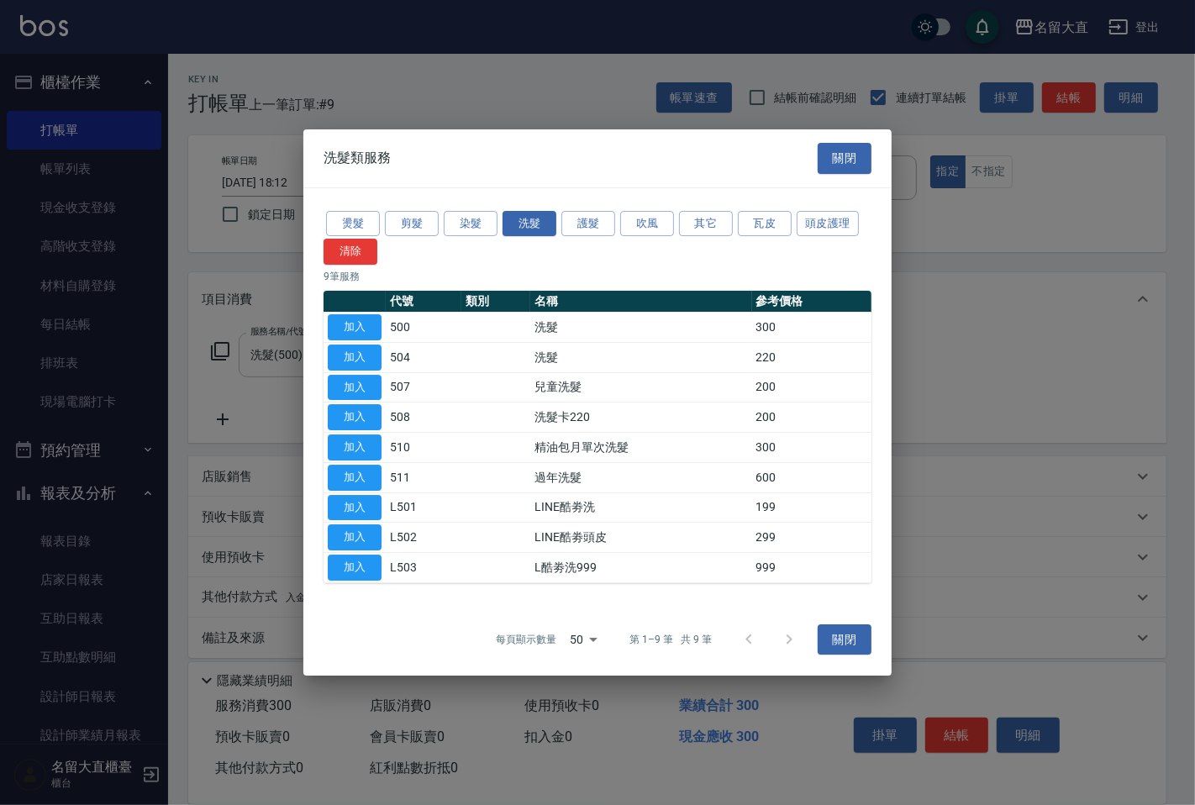
drag, startPoint x: 368, startPoint y: 328, endPoint x: 274, endPoint y: 345, distance: 95.7
click at [366, 329] on button "加入" at bounding box center [355, 327] width 54 height 26
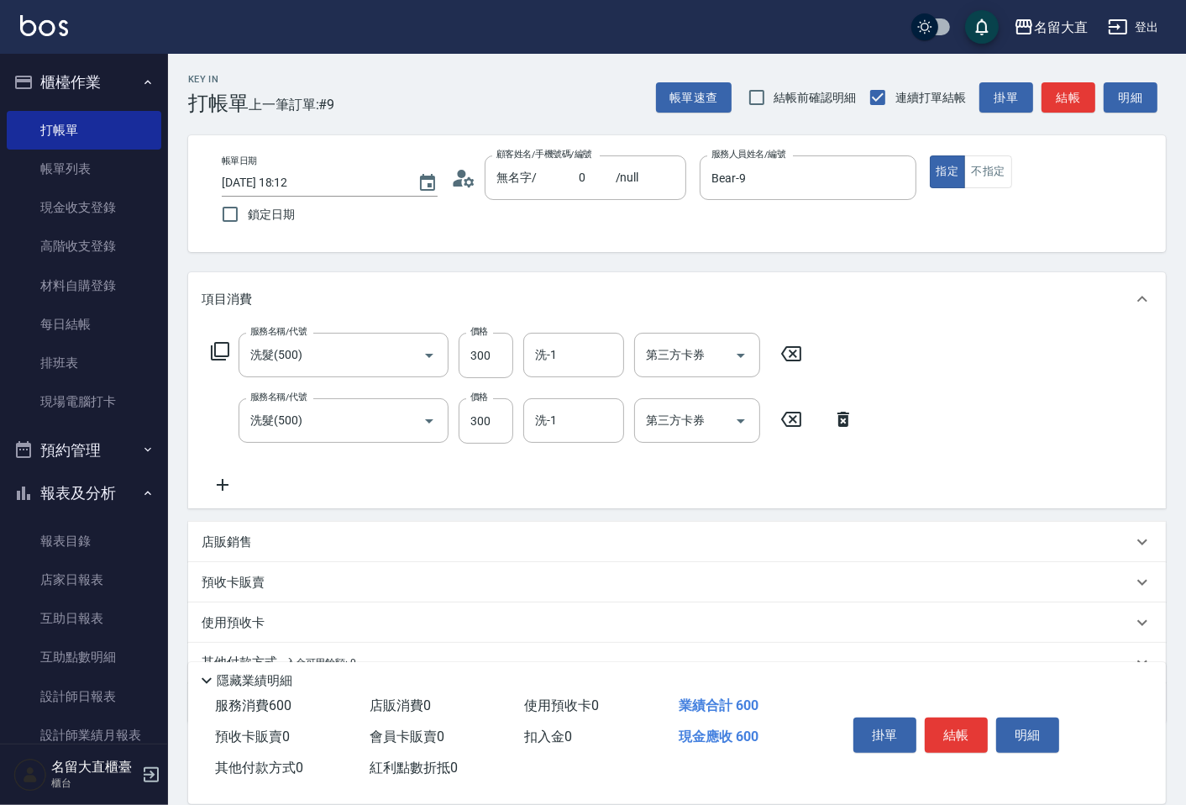
click at [219, 347] on icon at bounding box center [220, 351] width 20 height 20
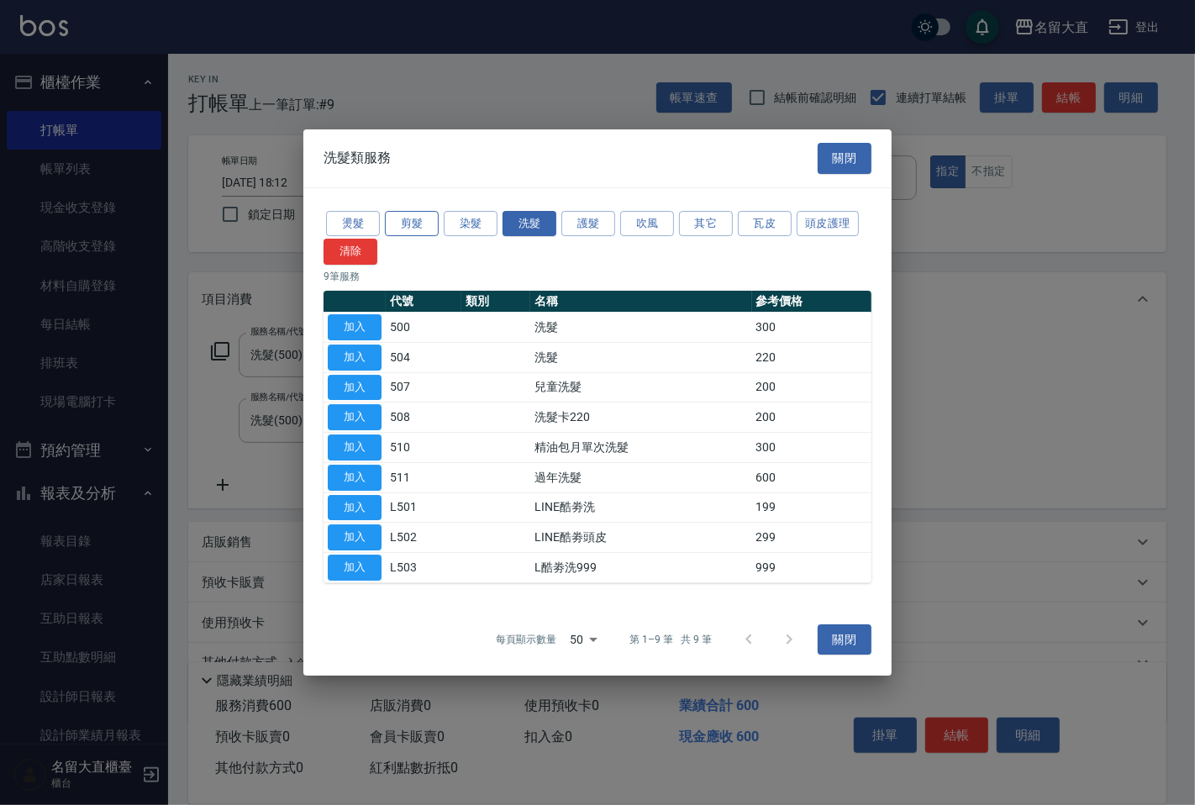
click at [418, 212] on button "剪髮" at bounding box center [412, 224] width 54 height 26
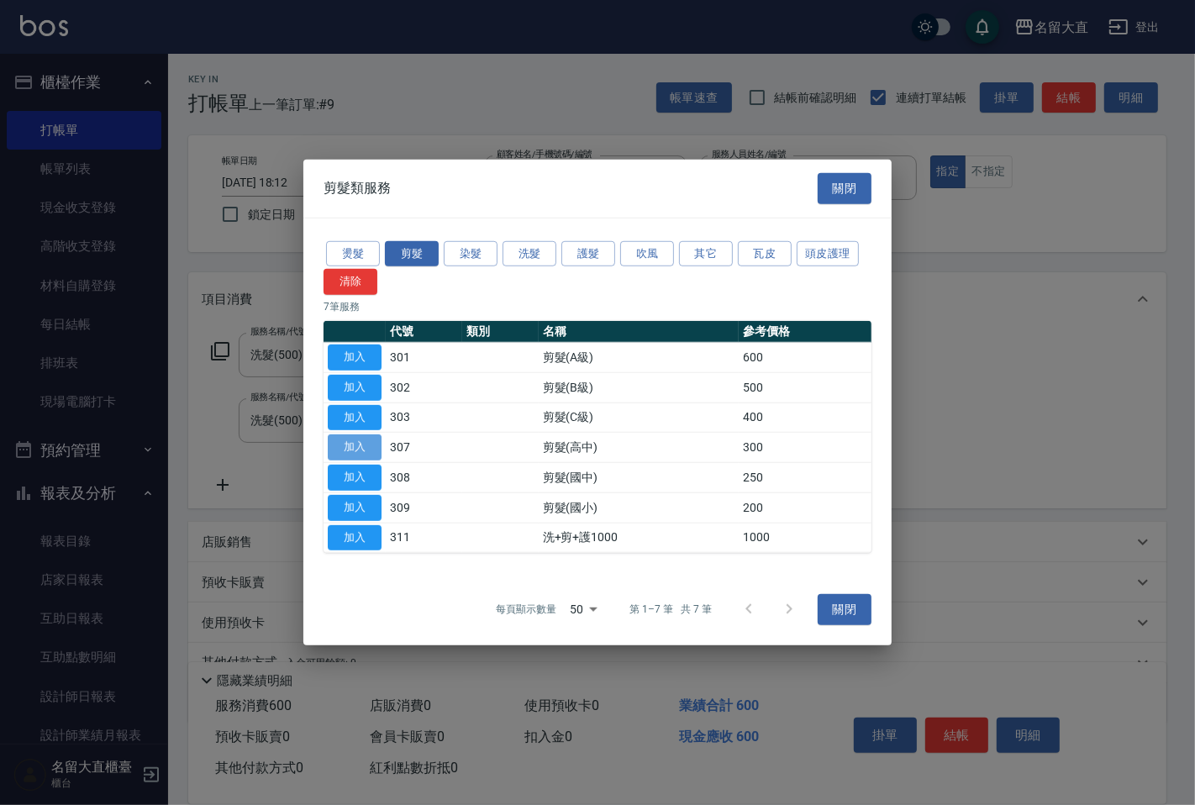
click at [349, 455] on button "加入" at bounding box center [355, 447] width 54 height 26
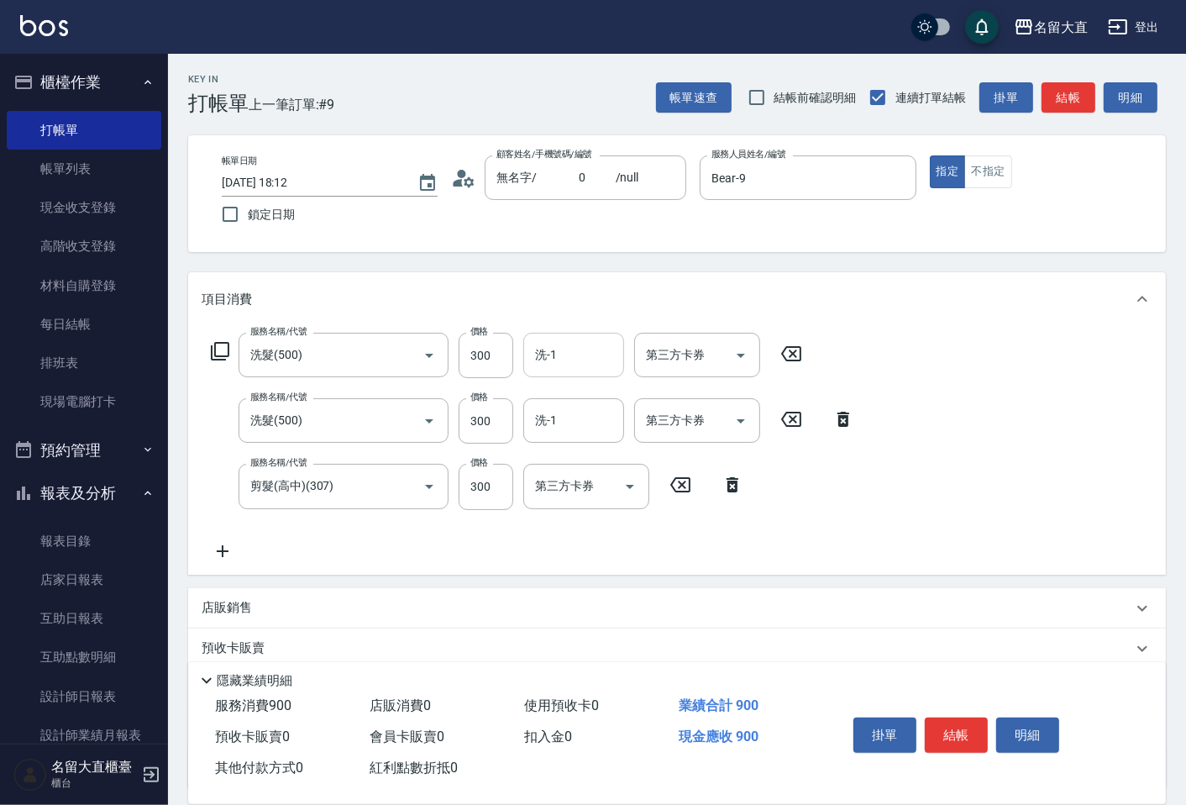
click at [550, 357] on input "洗-1" at bounding box center [574, 354] width 86 height 29
click at [557, 389] on span "欣柔 -017" at bounding box center [560, 398] width 47 height 18
type input "欣柔-017"
click at [551, 418] on input "洗-1" at bounding box center [574, 420] width 86 height 29
type input "Reese-5"
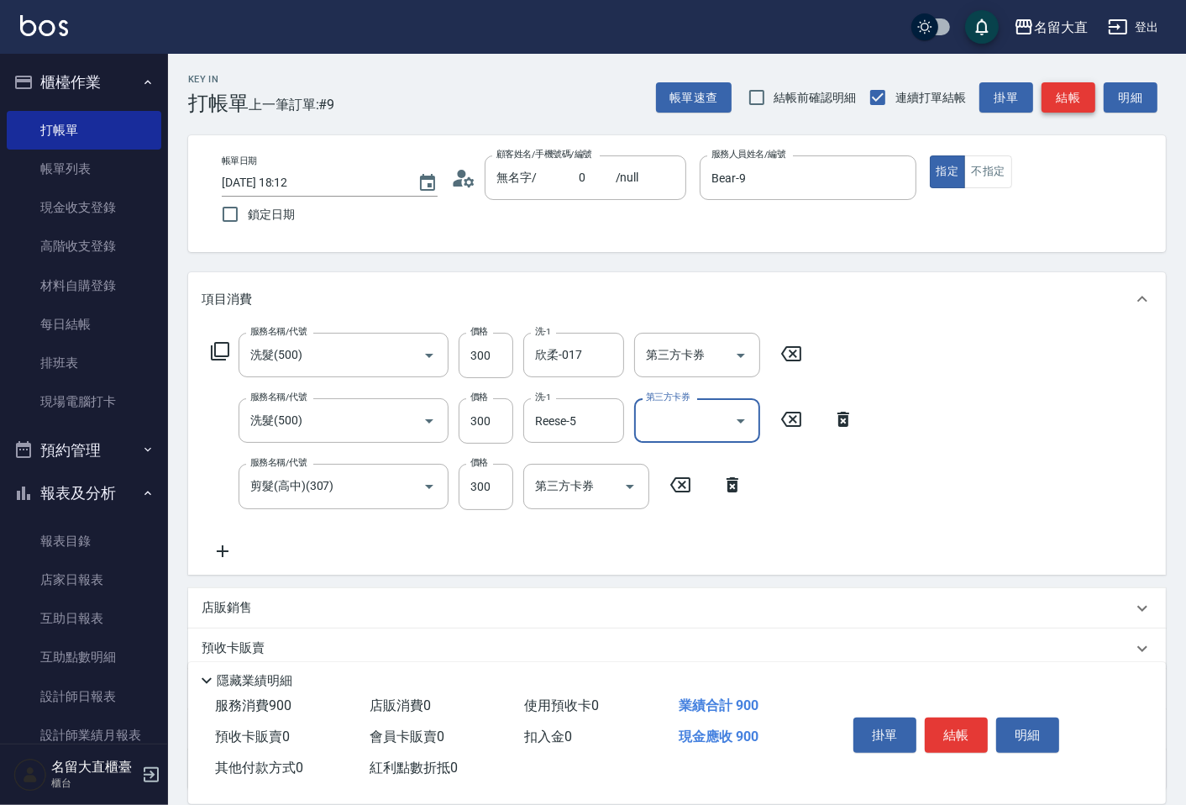
click at [1067, 91] on button "結帳" at bounding box center [1069, 97] width 54 height 31
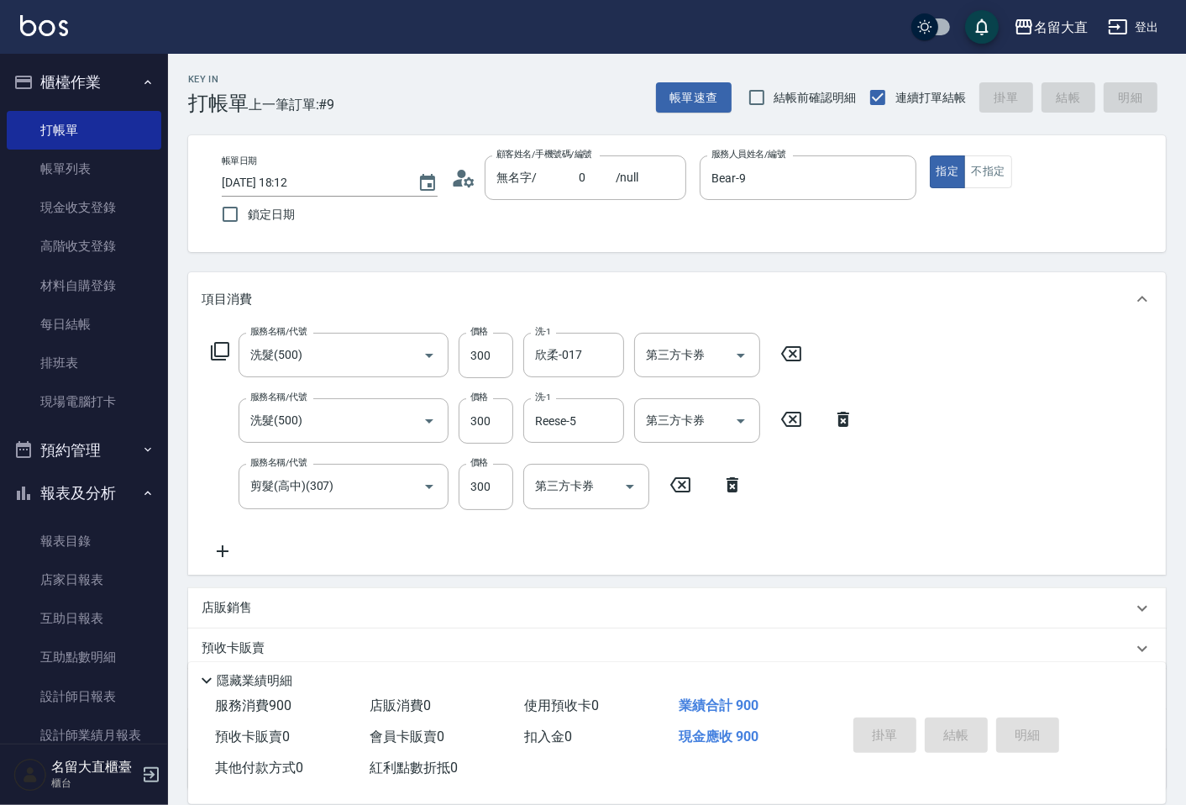
type input "[DATE] 18:13"
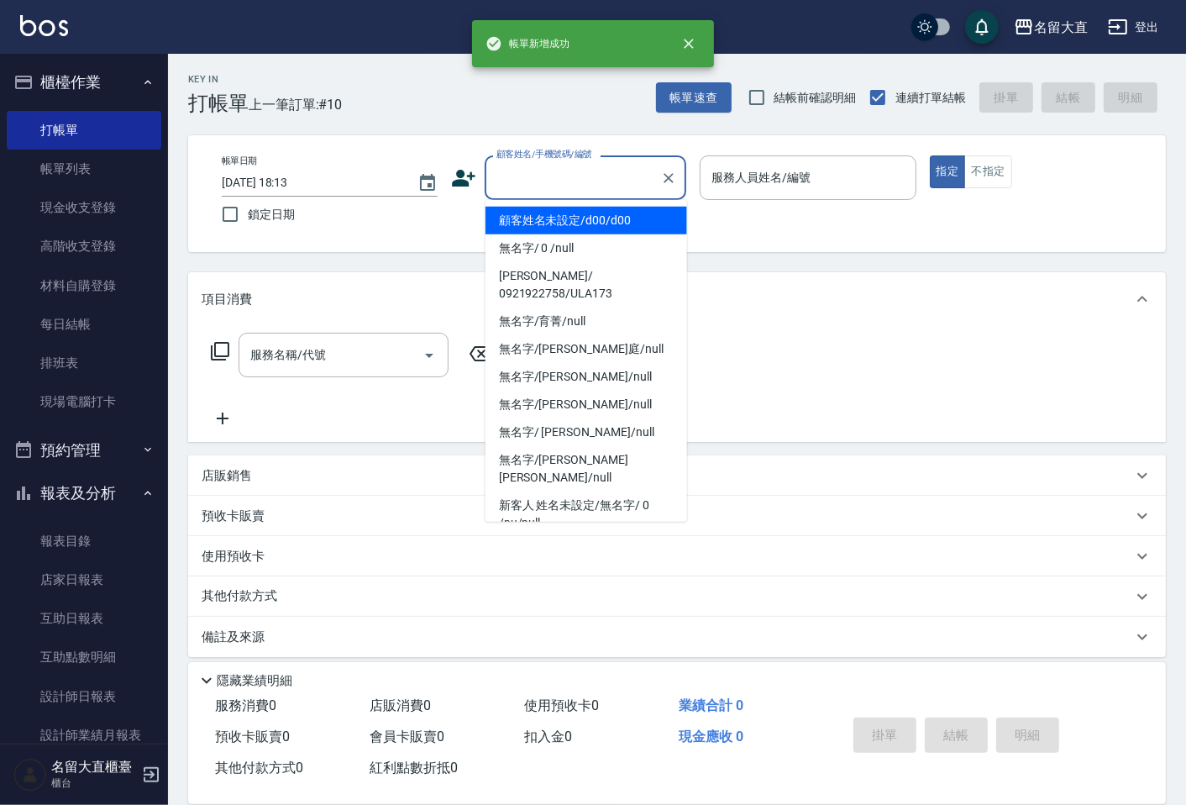
click at [581, 171] on input "顧客姓名/手機號碼/編號" at bounding box center [572, 177] width 161 height 29
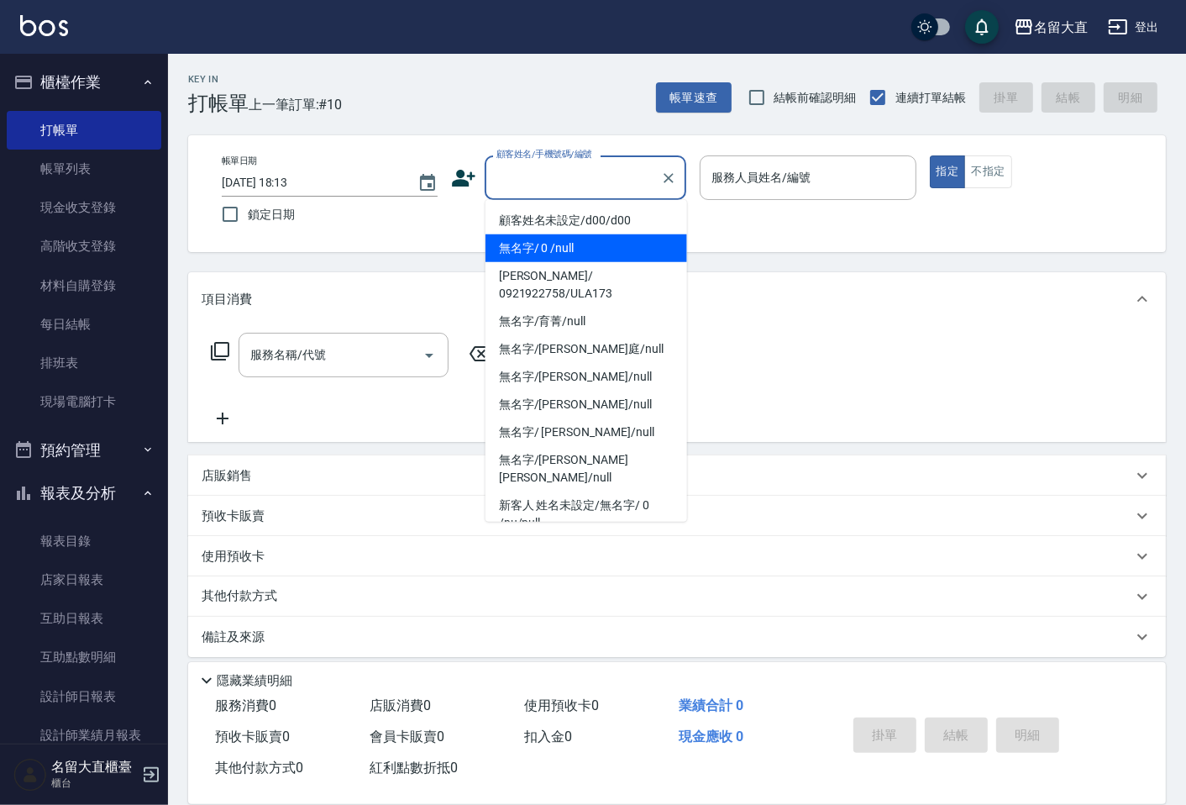
click at [570, 241] on li "無名字/ 0 /null" at bounding box center [587, 248] width 202 height 28
type input "無名字/ 0 /null"
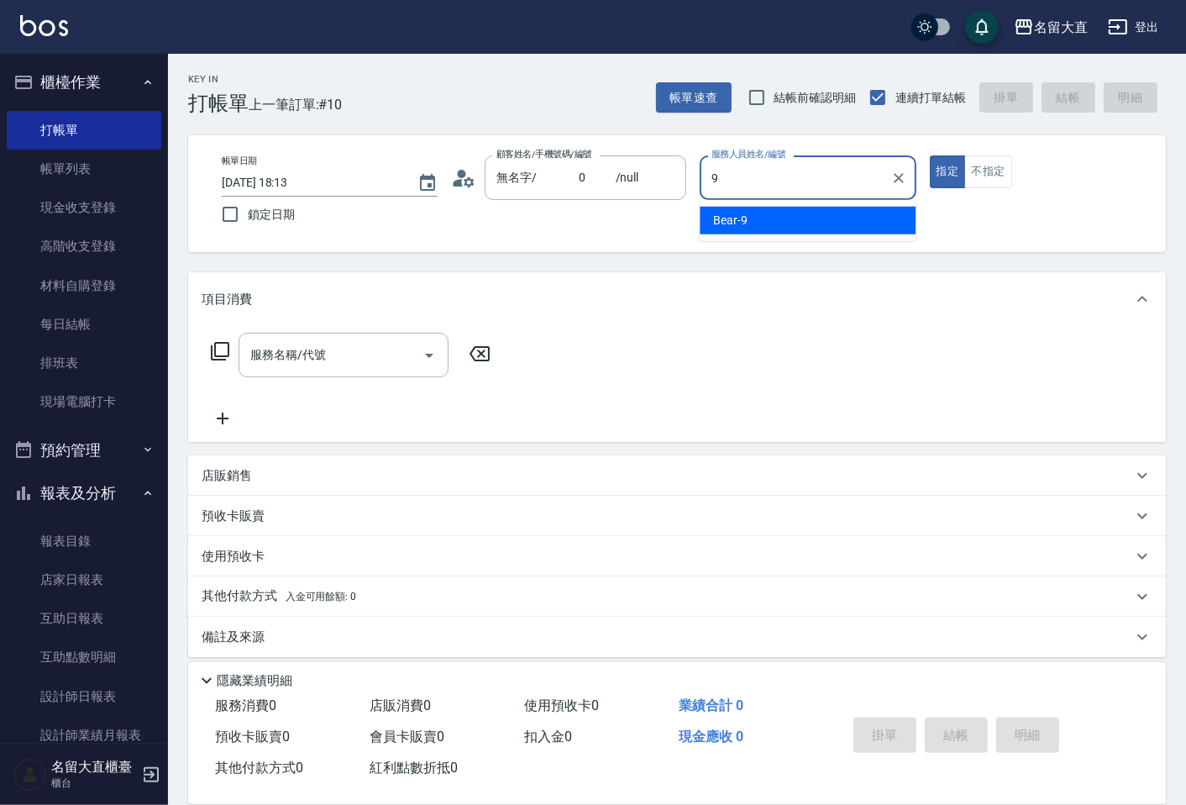
type input "Bear-9"
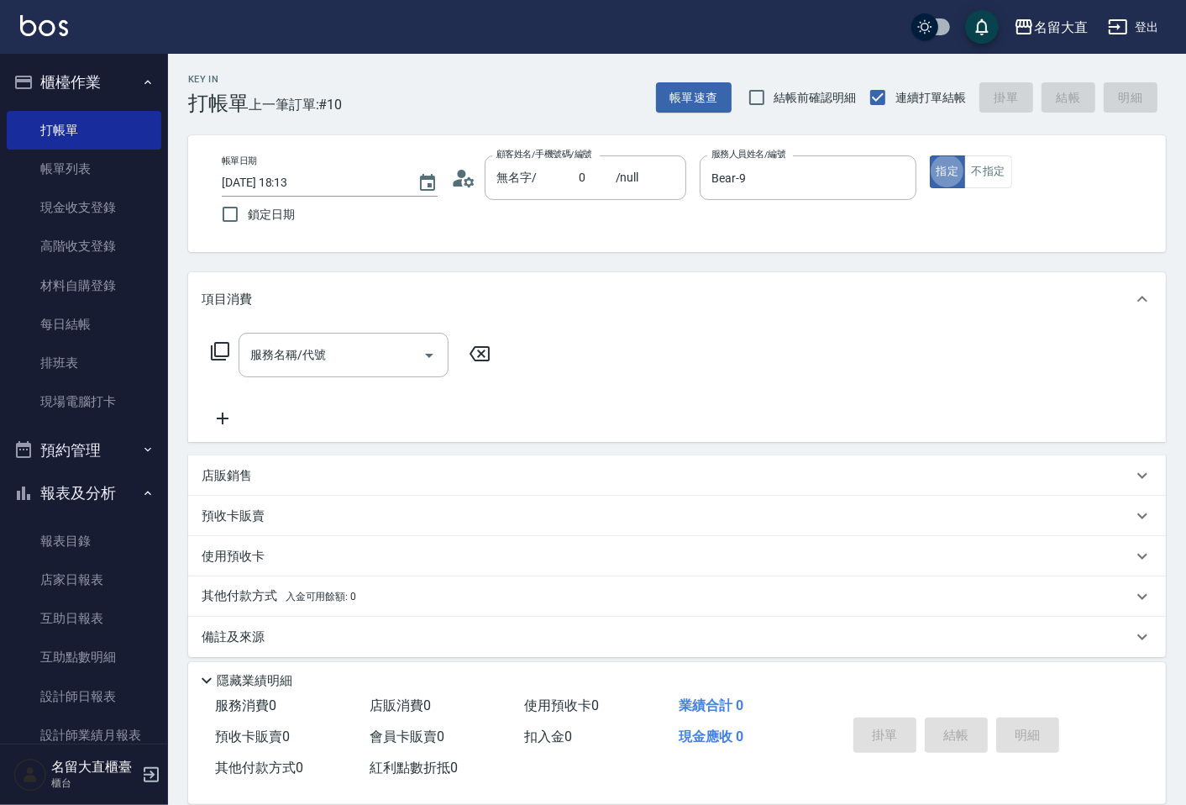
click at [207, 349] on div "服務名稱/代號 服務名稱/代號" at bounding box center [351, 355] width 299 height 45
click at [216, 351] on icon at bounding box center [220, 351] width 20 height 20
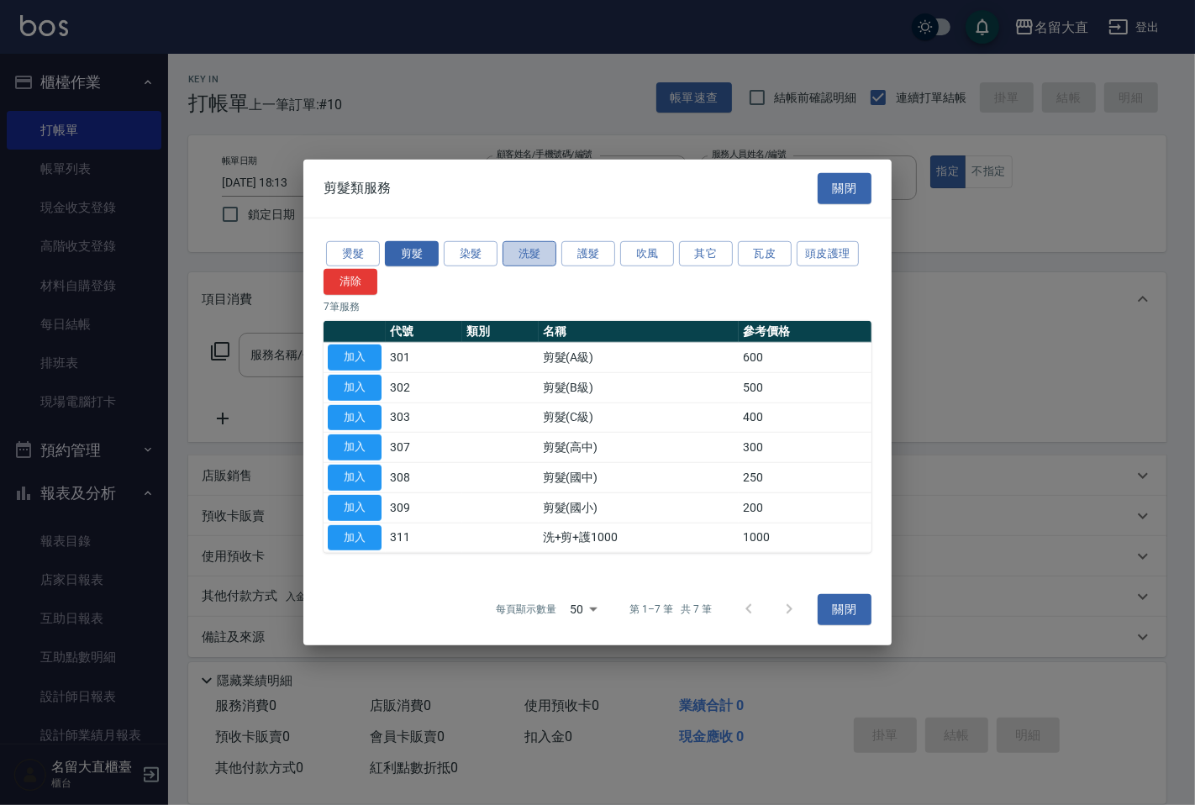
click at [523, 253] on button "洗髮" at bounding box center [529, 253] width 54 height 26
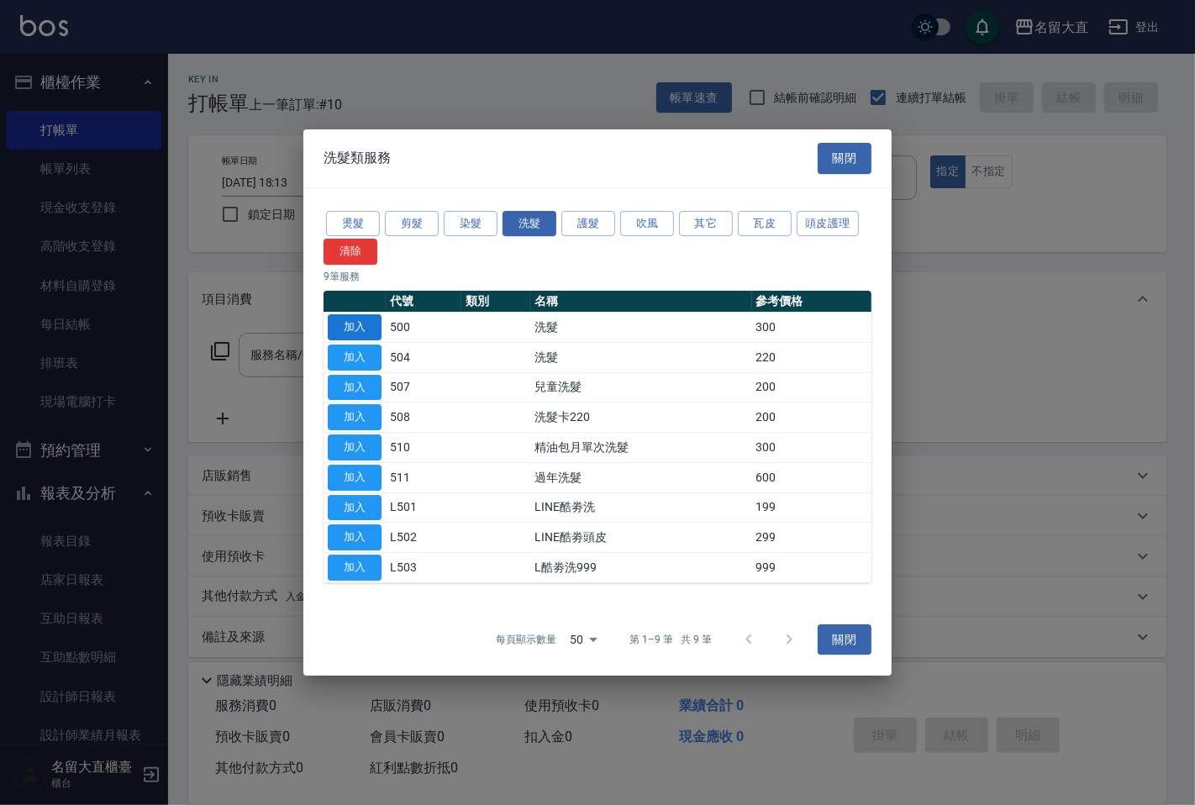
click at [357, 317] on button "加入" at bounding box center [355, 327] width 54 height 26
type input "洗髮(500)"
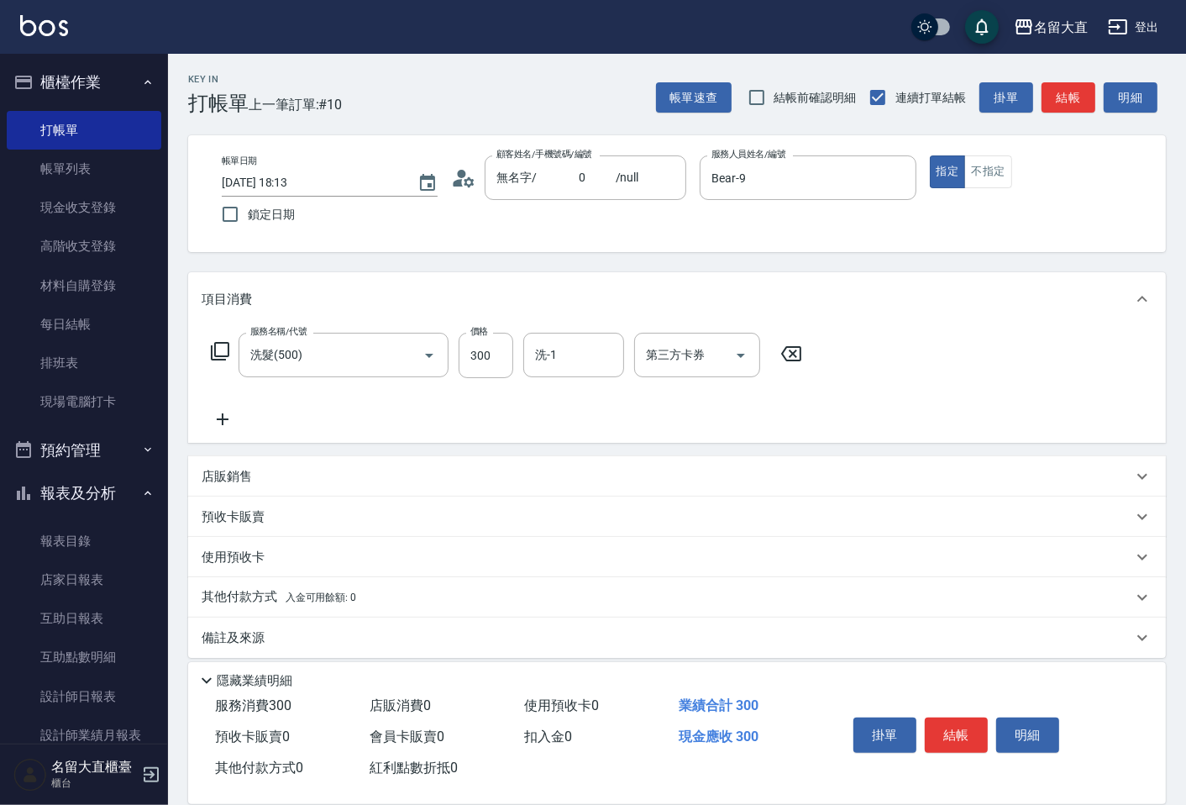
click at [215, 360] on icon at bounding box center [220, 351] width 18 height 18
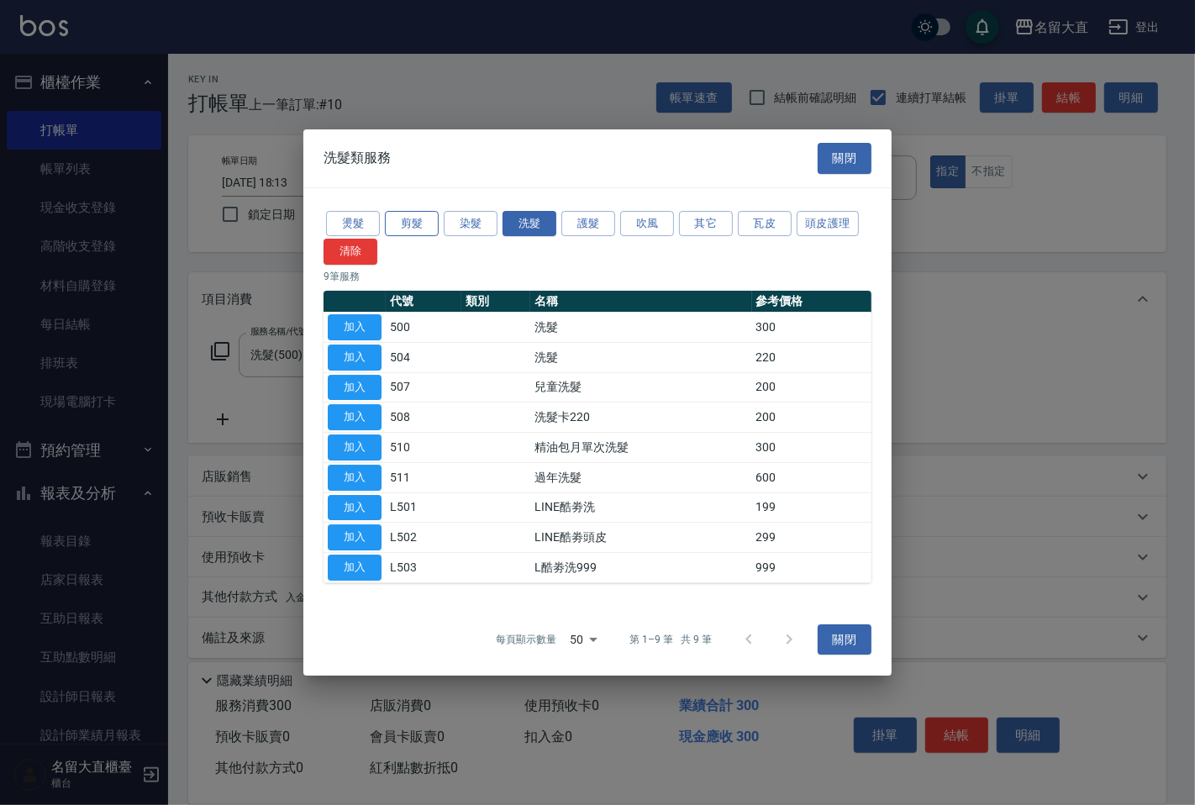
click at [417, 212] on button "剪髮" at bounding box center [412, 224] width 54 height 26
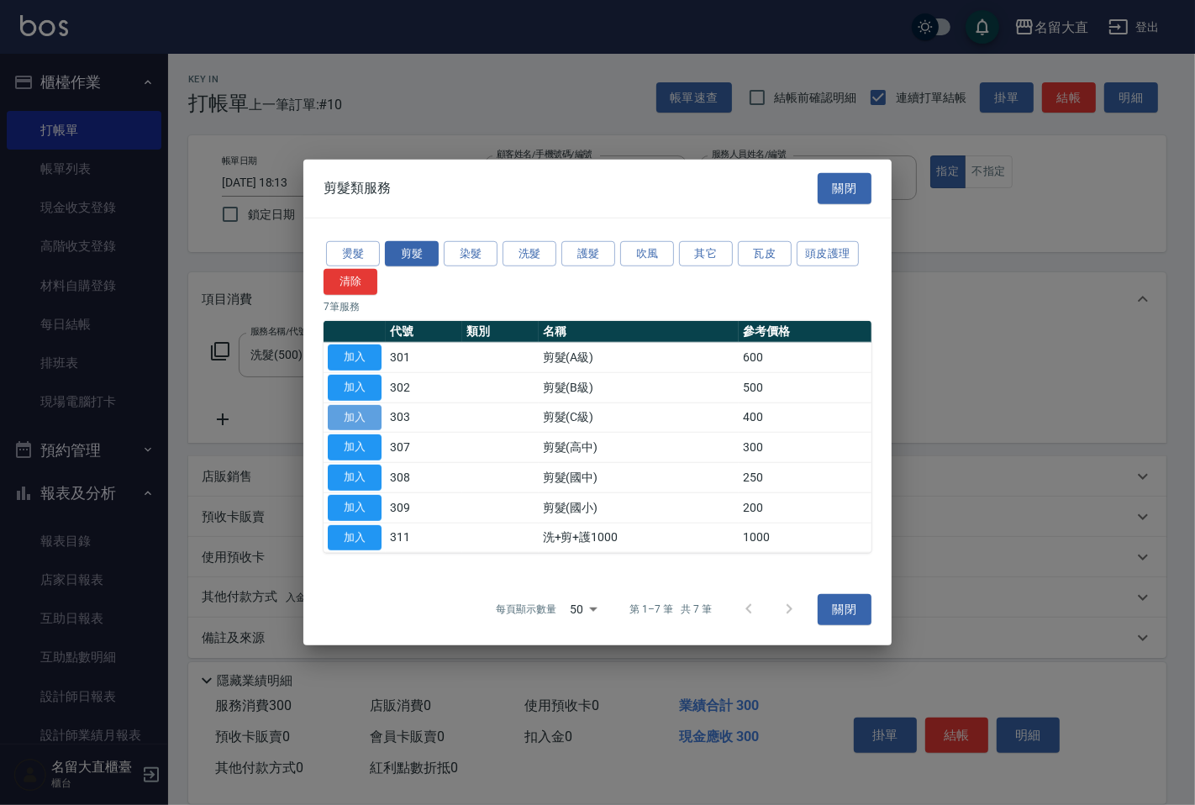
click at [364, 415] on button "加入" at bounding box center [355, 417] width 54 height 26
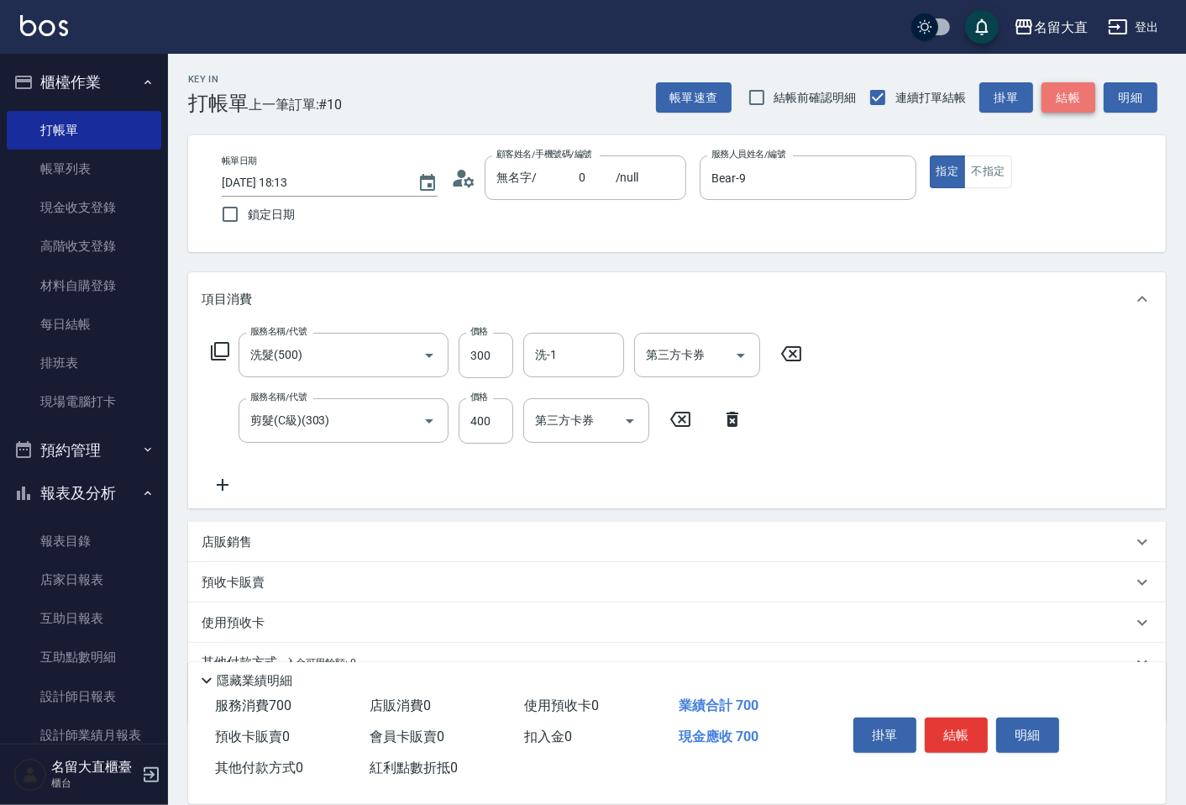
click at [1068, 95] on button "結帳" at bounding box center [1069, 97] width 54 height 31
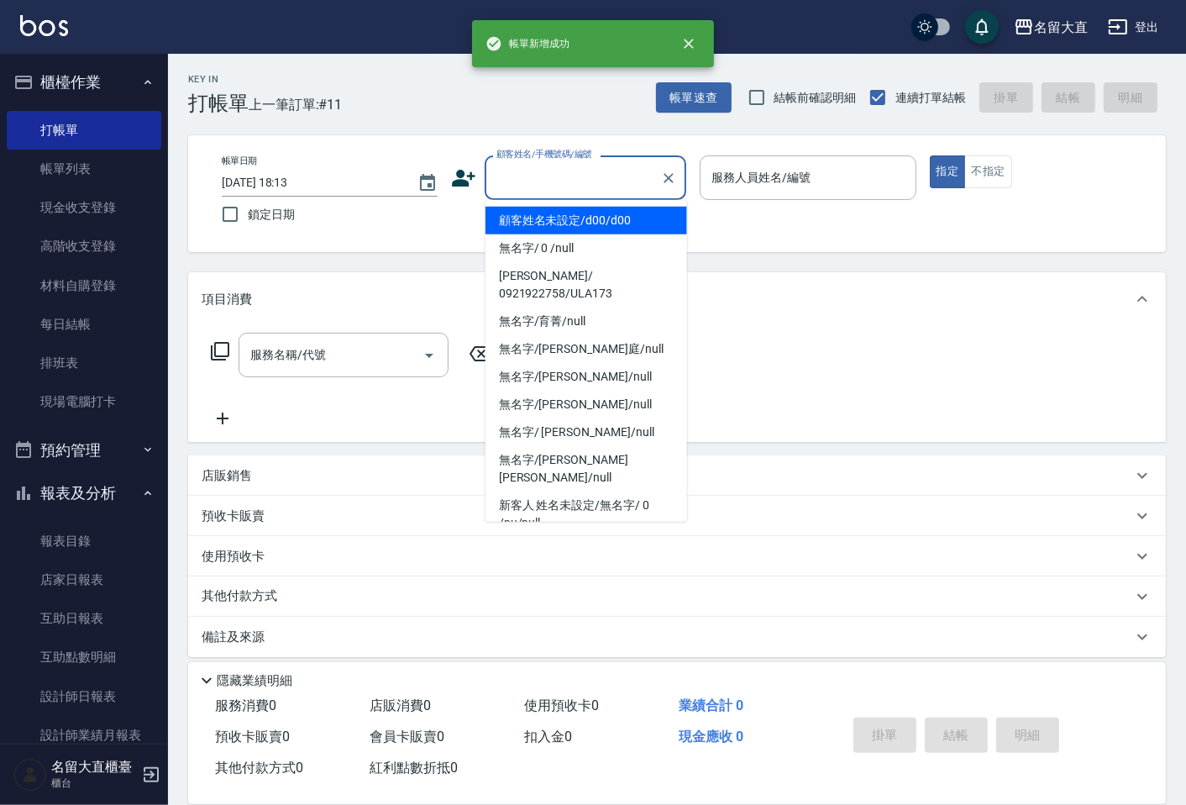
click at [528, 183] on input "顧客姓名/手機號碼/編號" at bounding box center [572, 177] width 161 height 29
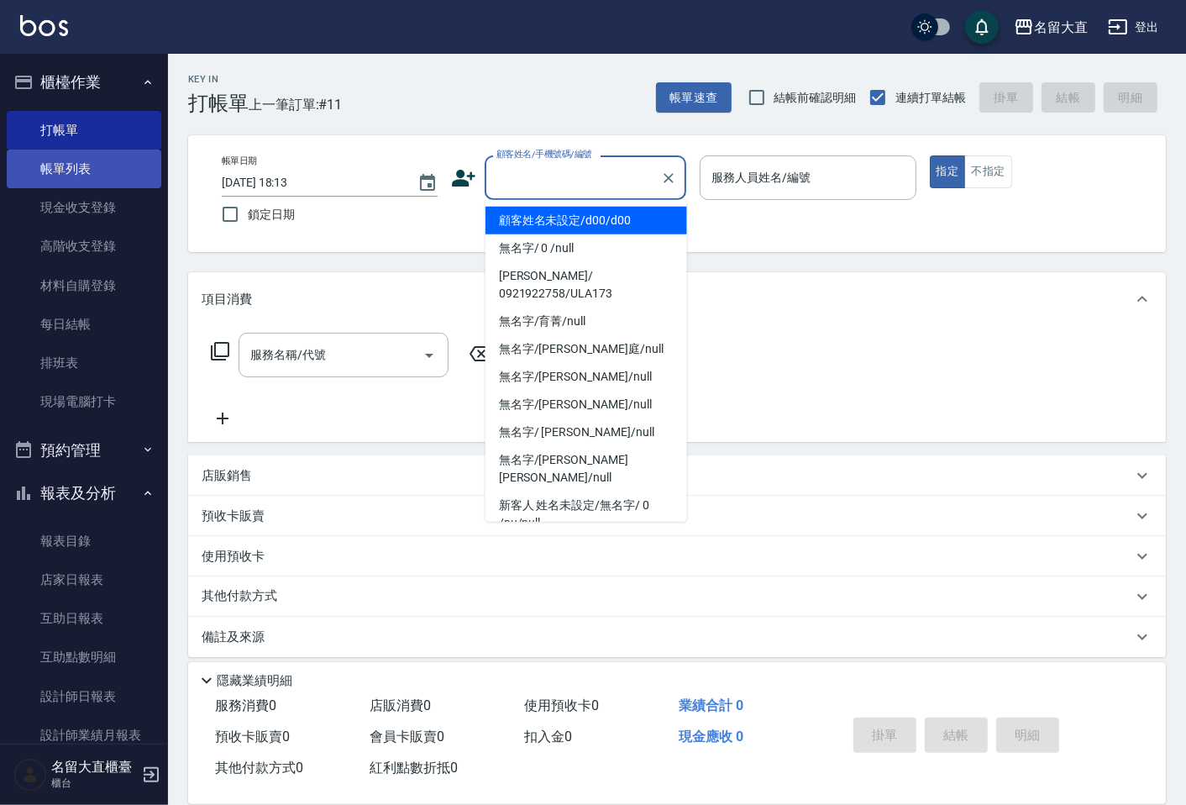
click at [36, 171] on link "帳單列表" at bounding box center [84, 169] width 155 height 39
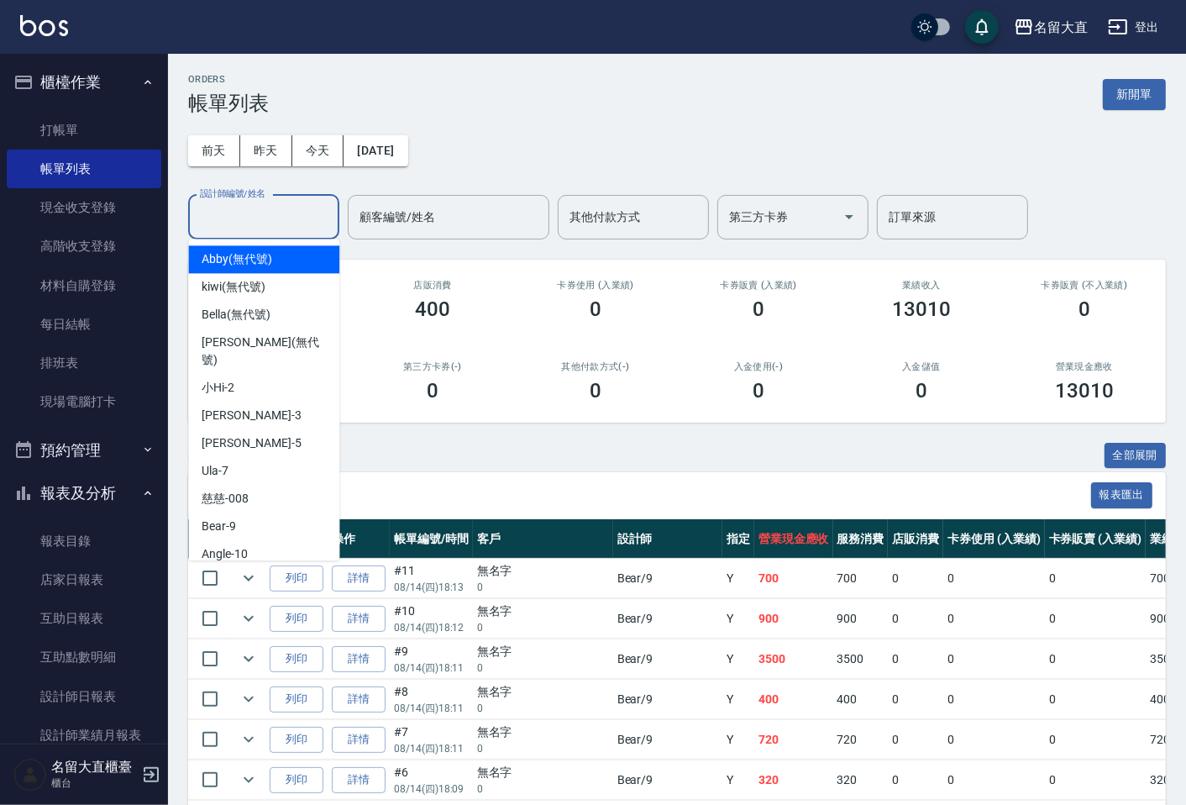
click at [237, 222] on input "設計師編號/姓名" at bounding box center [264, 216] width 136 height 29
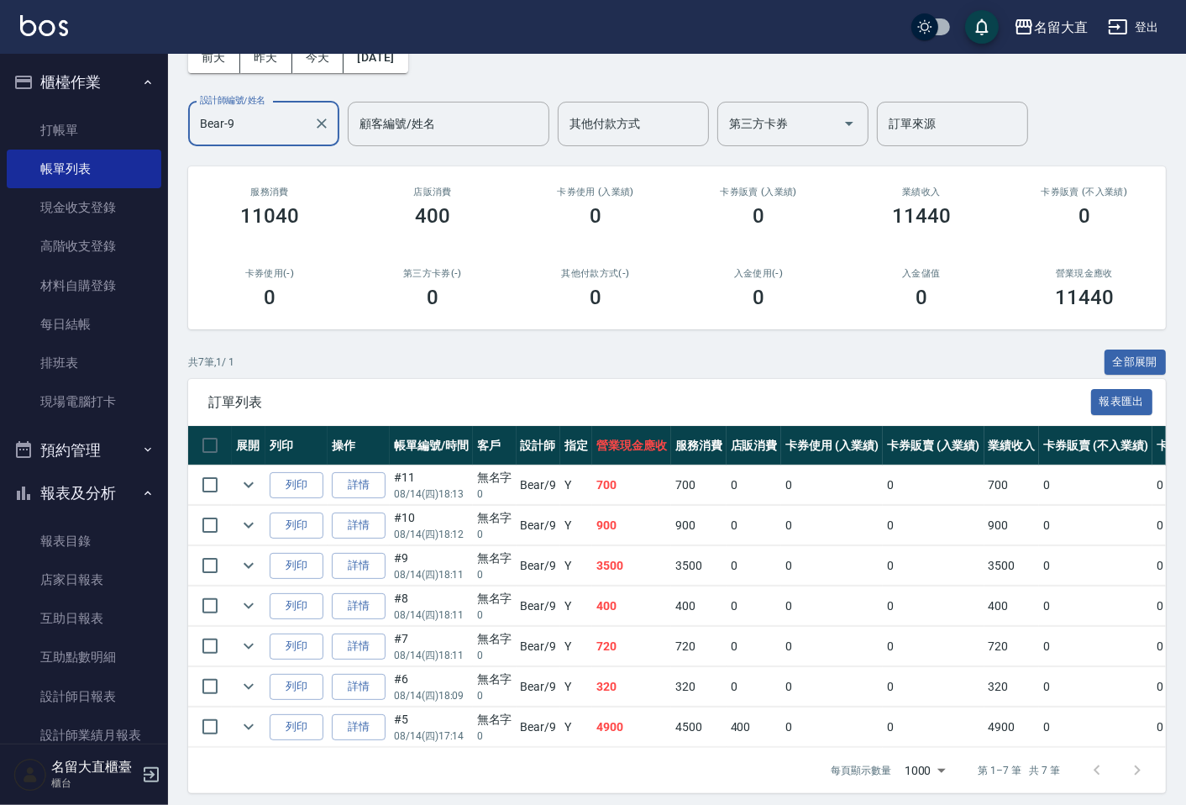
scroll to position [116, 0]
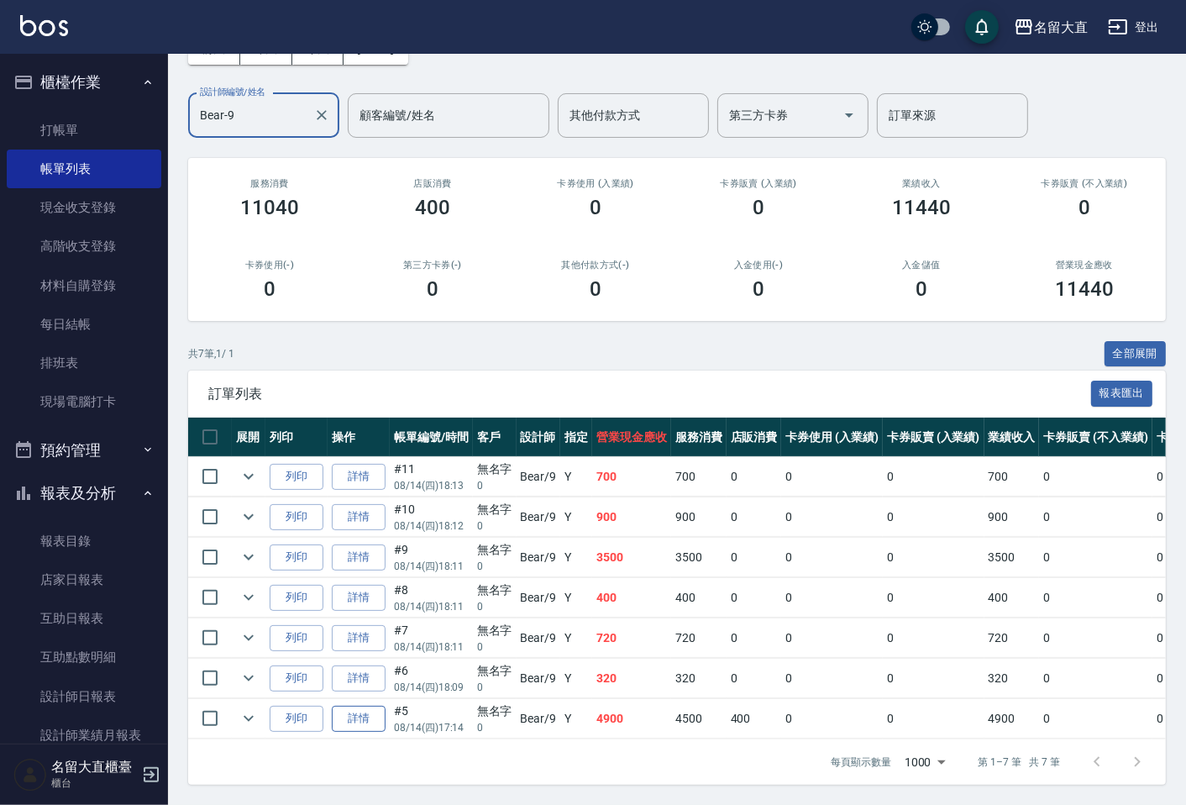
type input "Bear-9"
click at [363, 707] on link "詳情" at bounding box center [359, 719] width 54 height 26
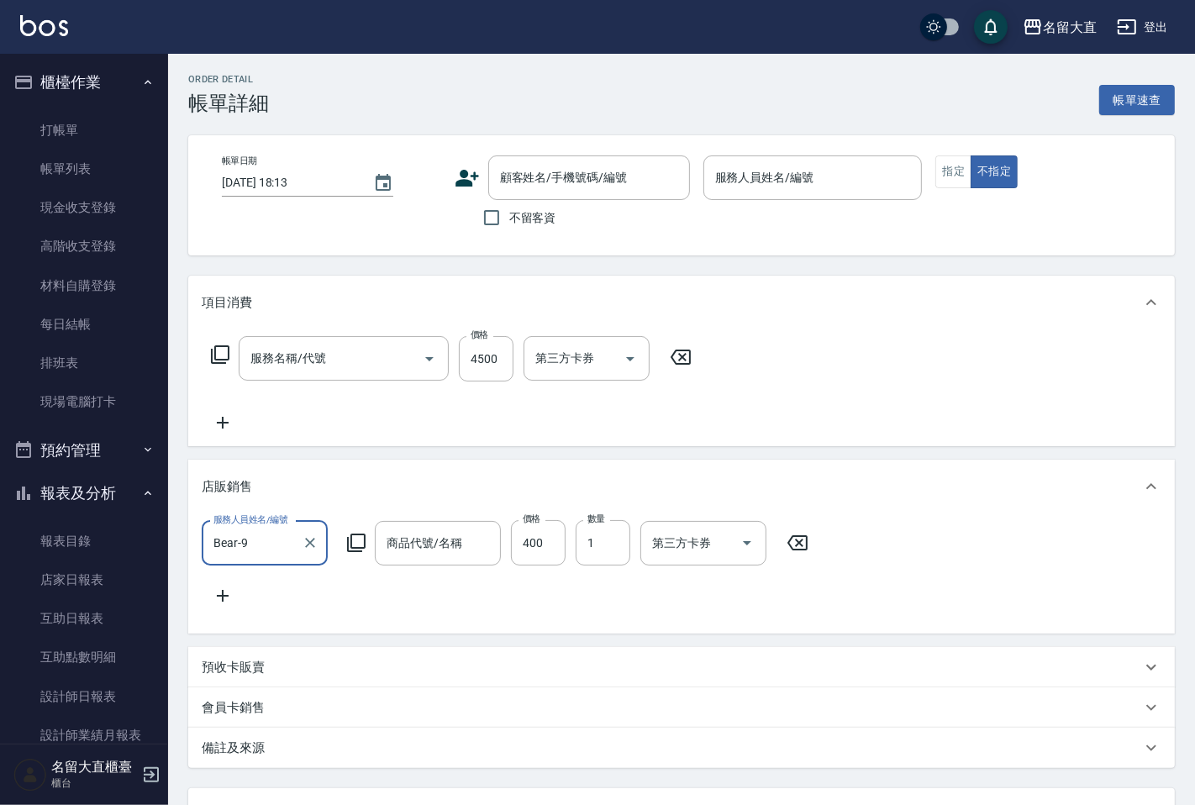
type input "[DATE] 17:14"
type input "Bear-9"
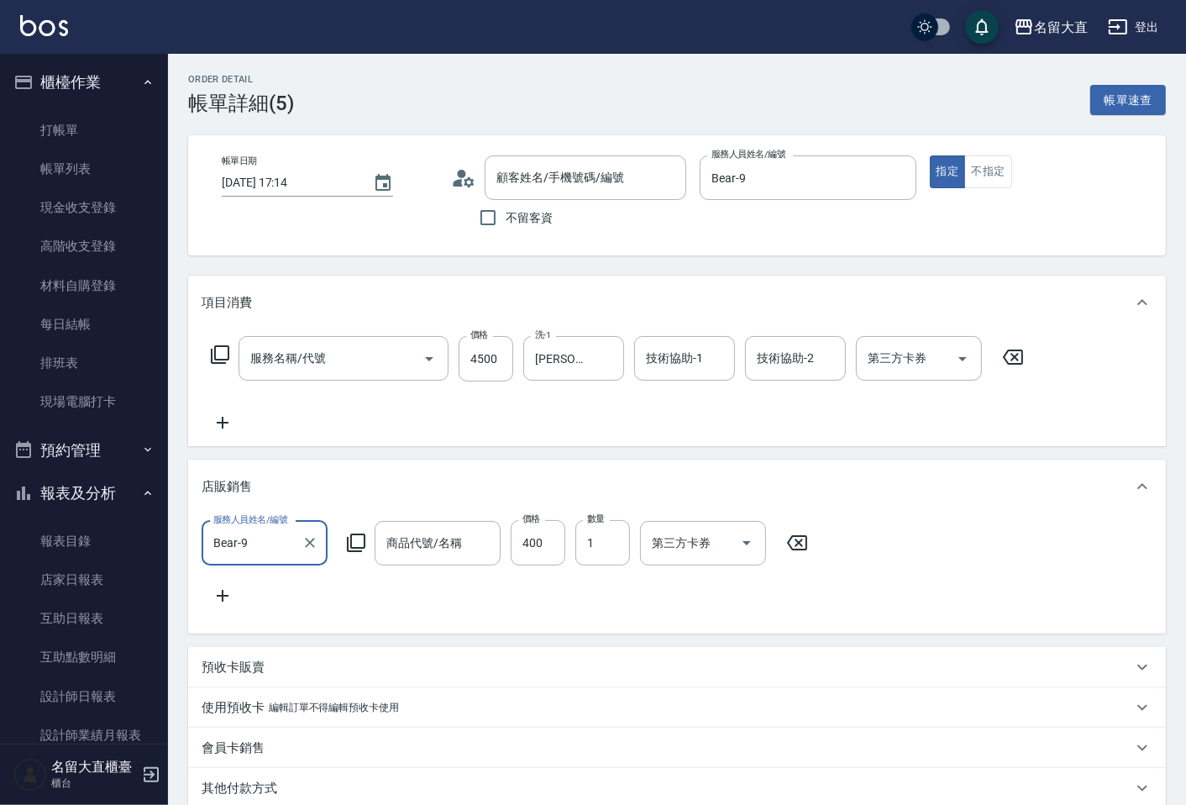
type input "染髮(400)"
type input "蜜乳or炫波乳"
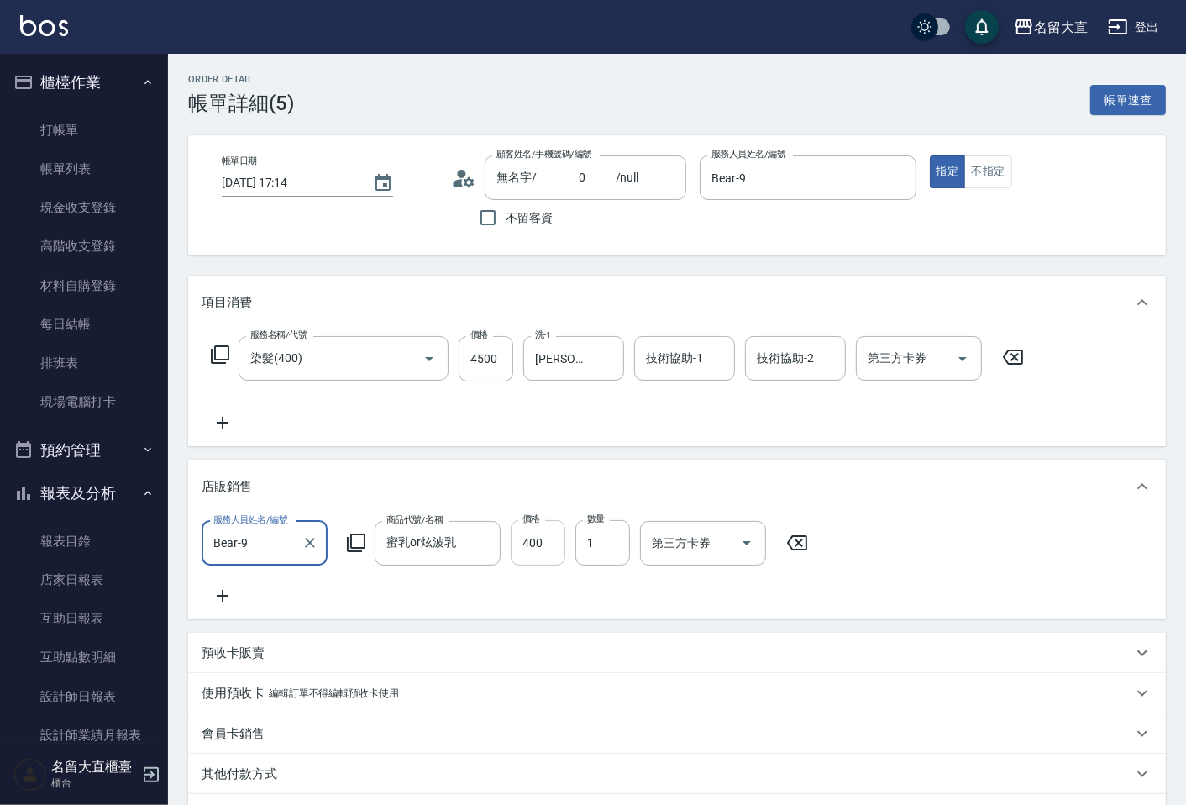
type input "無名字/ 0 /null"
click at [483, 362] on input "4500" at bounding box center [486, 358] width 55 height 45
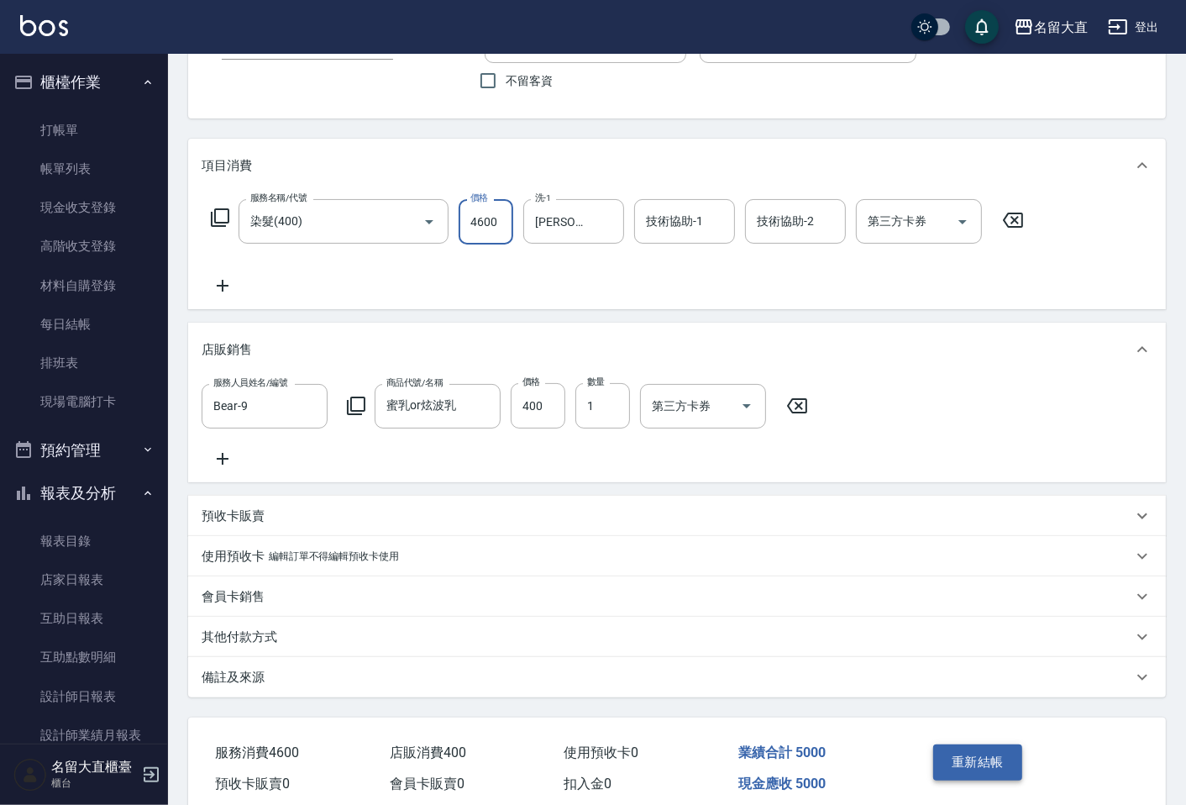
scroll to position [187, 0]
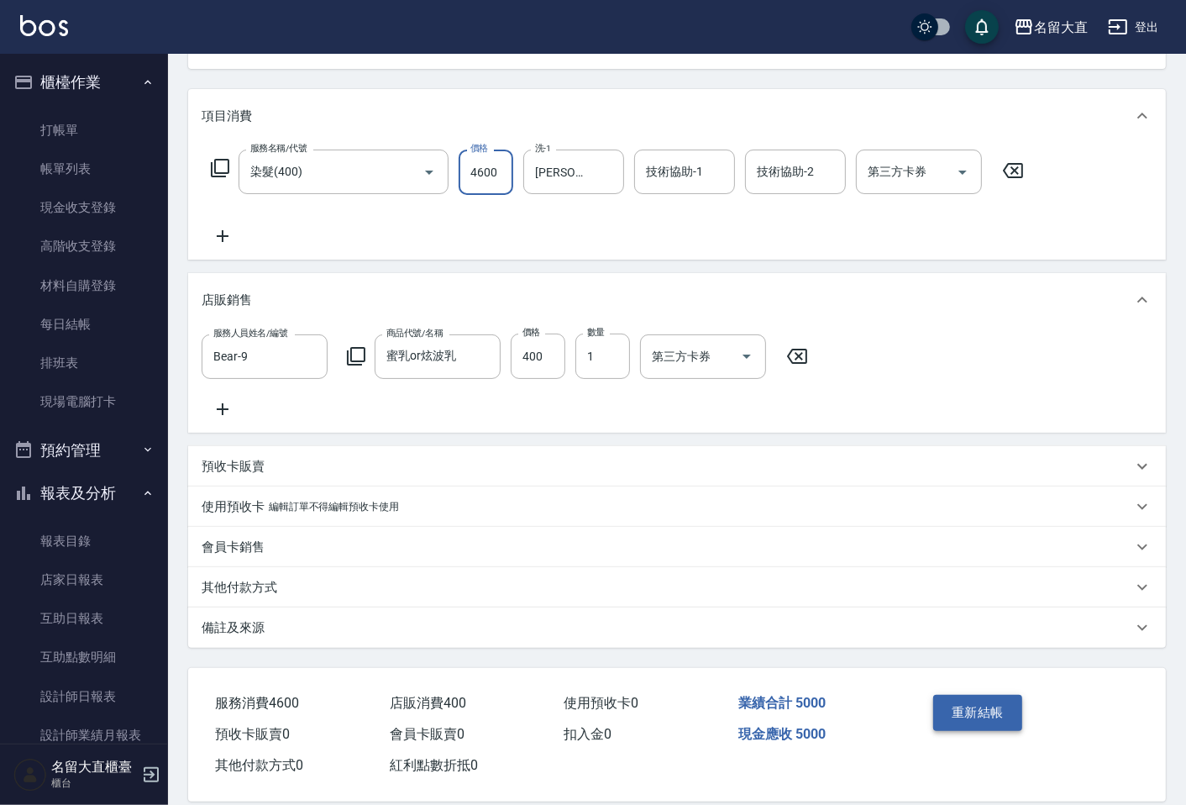
type input "4600"
click at [964, 728] on button "重新結帳" at bounding box center [977, 712] width 89 height 35
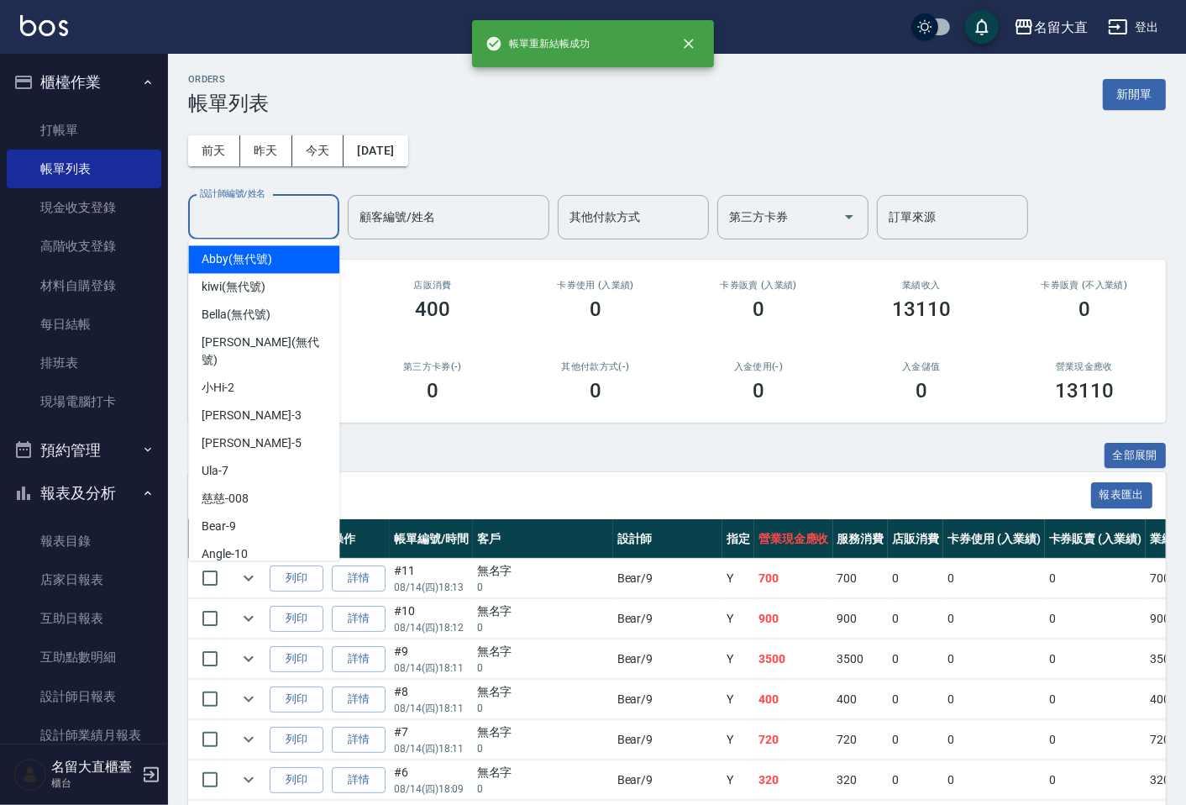
click at [228, 203] on input "設計師編號/姓名" at bounding box center [264, 216] width 136 height 29
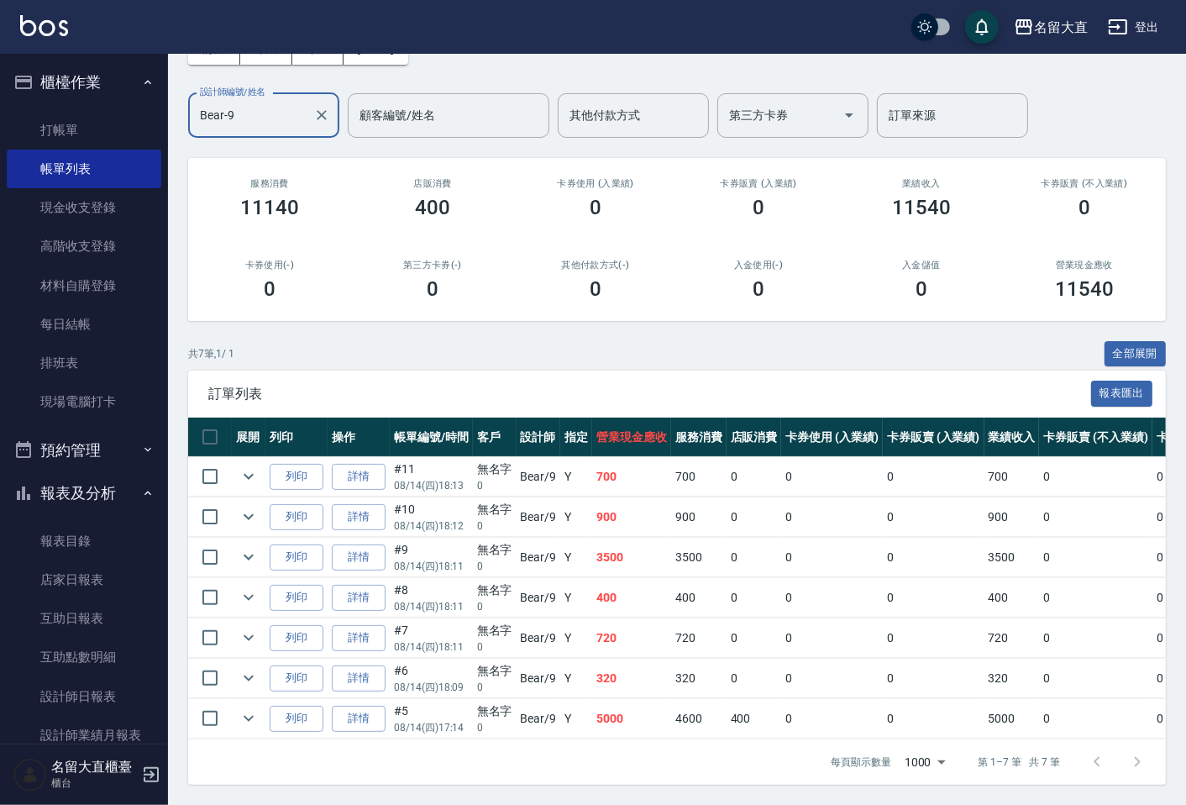
scroll to position [116, 0]
type input "Bear-9"
click at [0, 196] on nav "櫃檯作業 打帳單 帳單列表 現金收支登錄 高階收支登錄 材料自購登錄 每日結帳 排班表 現場電腦打卡 預約管理 預約管理 單日預約紀錄 單週預約紀錄 報表及分…" at bounding box center [84, 399] width 168 height 690
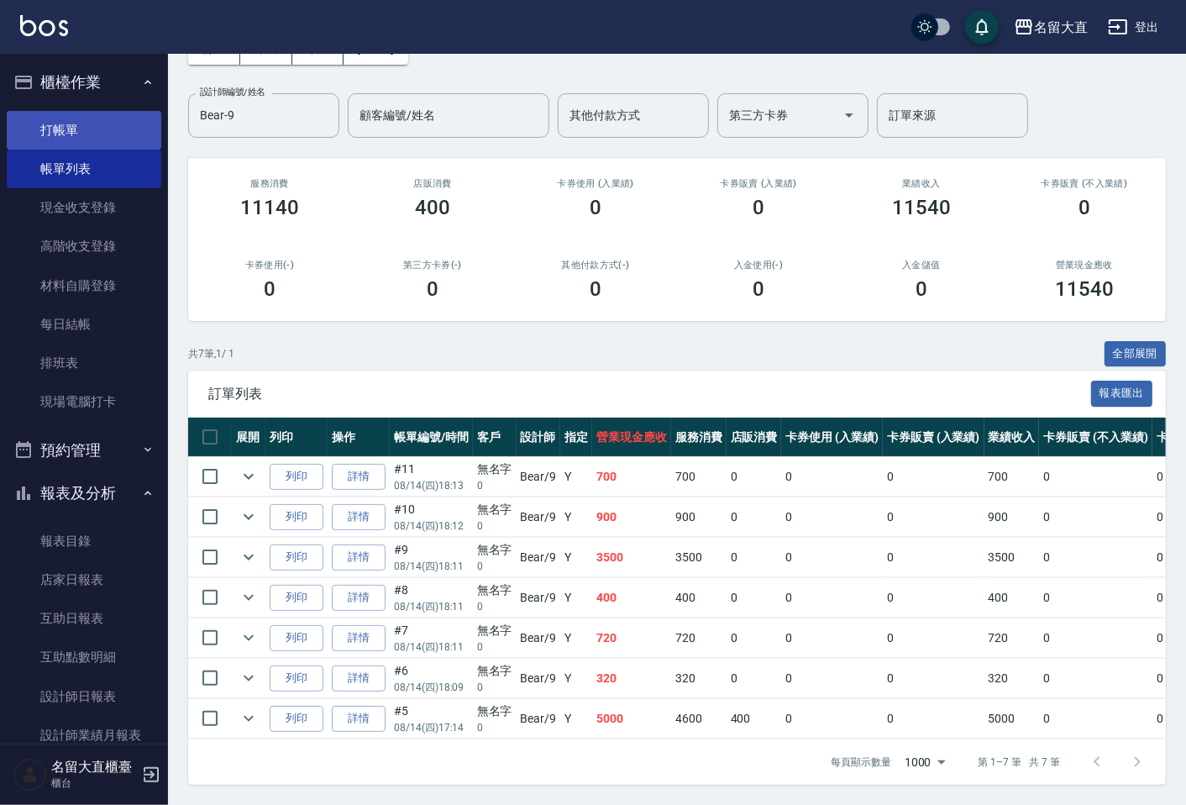
click at [114, 123] on link "打帳單" at bounding box center [84, 130] width 155 height 39
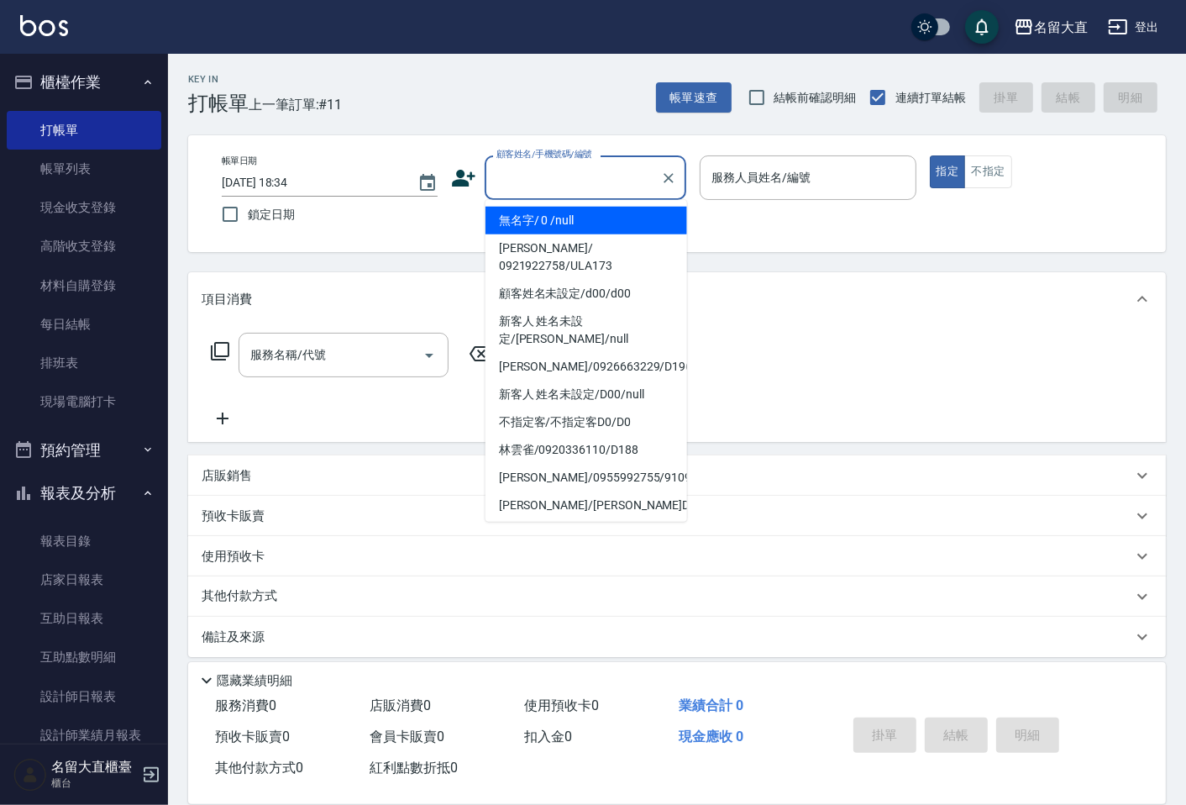
click at [636, 178] on input "顧客姓名/手機號碼/編號" at bounding box center [572, 177] width 161 height 29
click at [623, 232] on li "無名字/ 0 /null" at bounding box center [587, 221] width 202 height 28
type input "無名字/ 0 /null"
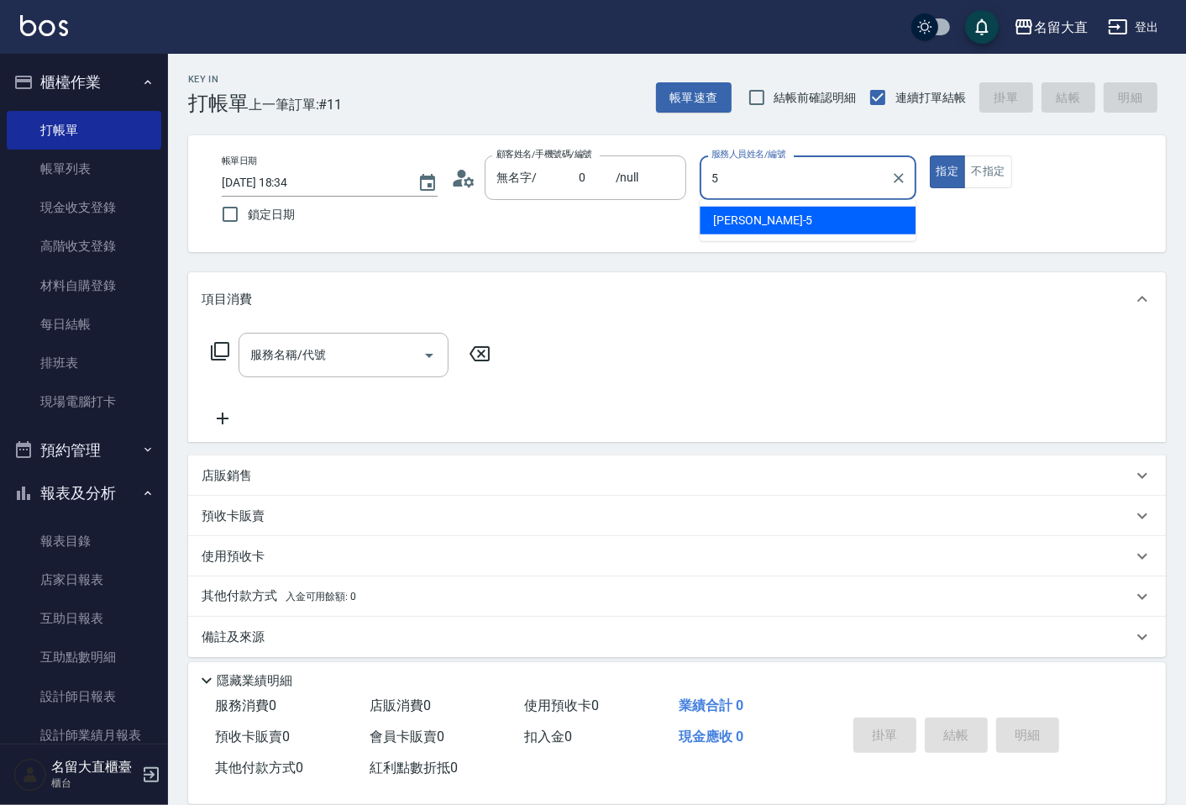
type input "Reese-5"
type button "true"
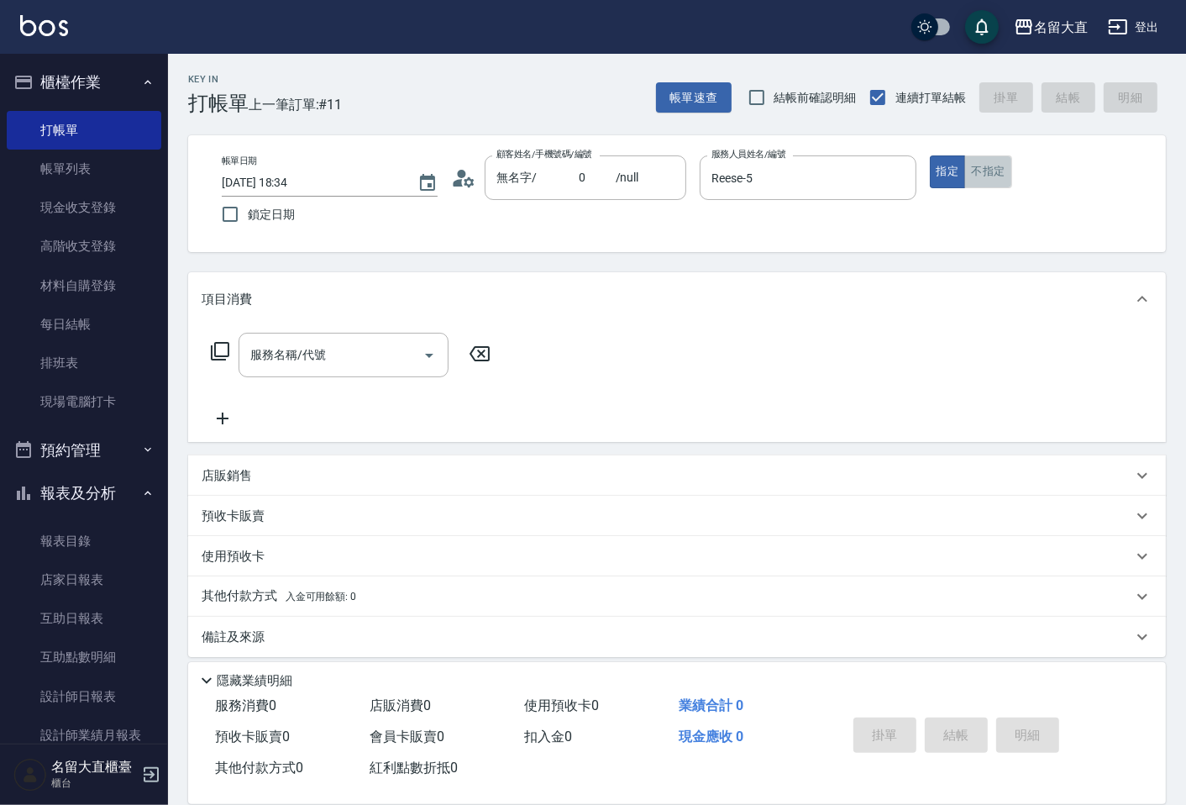
click at [986, 172] on button "不指定" at bounding box center [988, 171] width 47 height 33
click at [322, 371] on div "服務名稱/代號" at bounding box center [344, 355] width 210 height 45
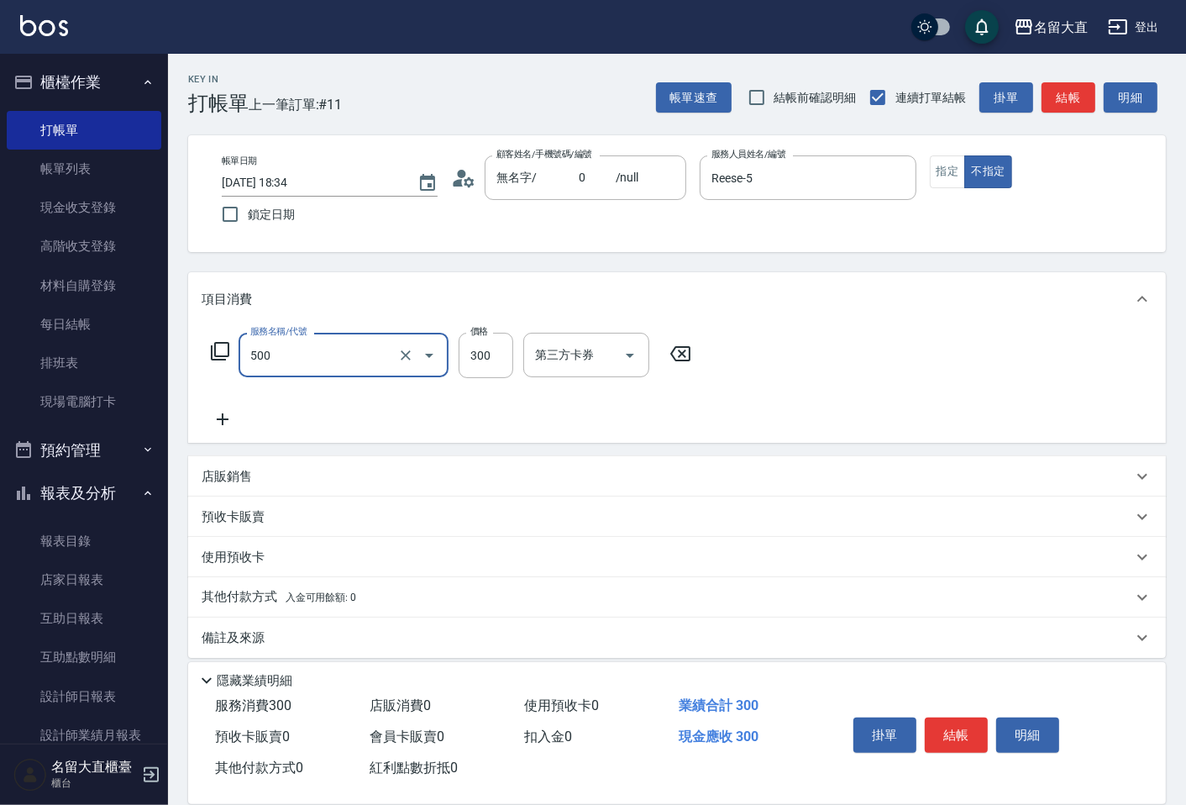
type input "洗髮(500)"
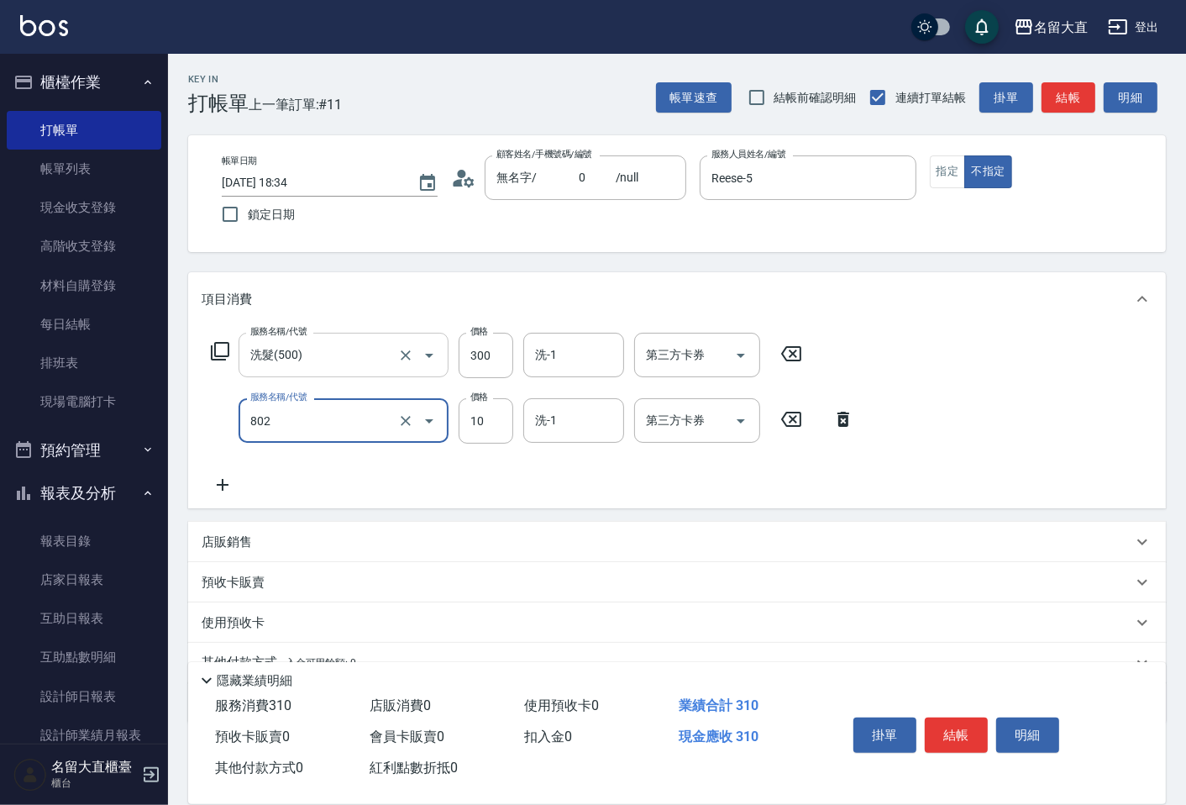
type input "潤絲(802)"
type input "20"
click at [1065, 89] on button "結帳" at bounding box center [1069, 97] width 54 height 31
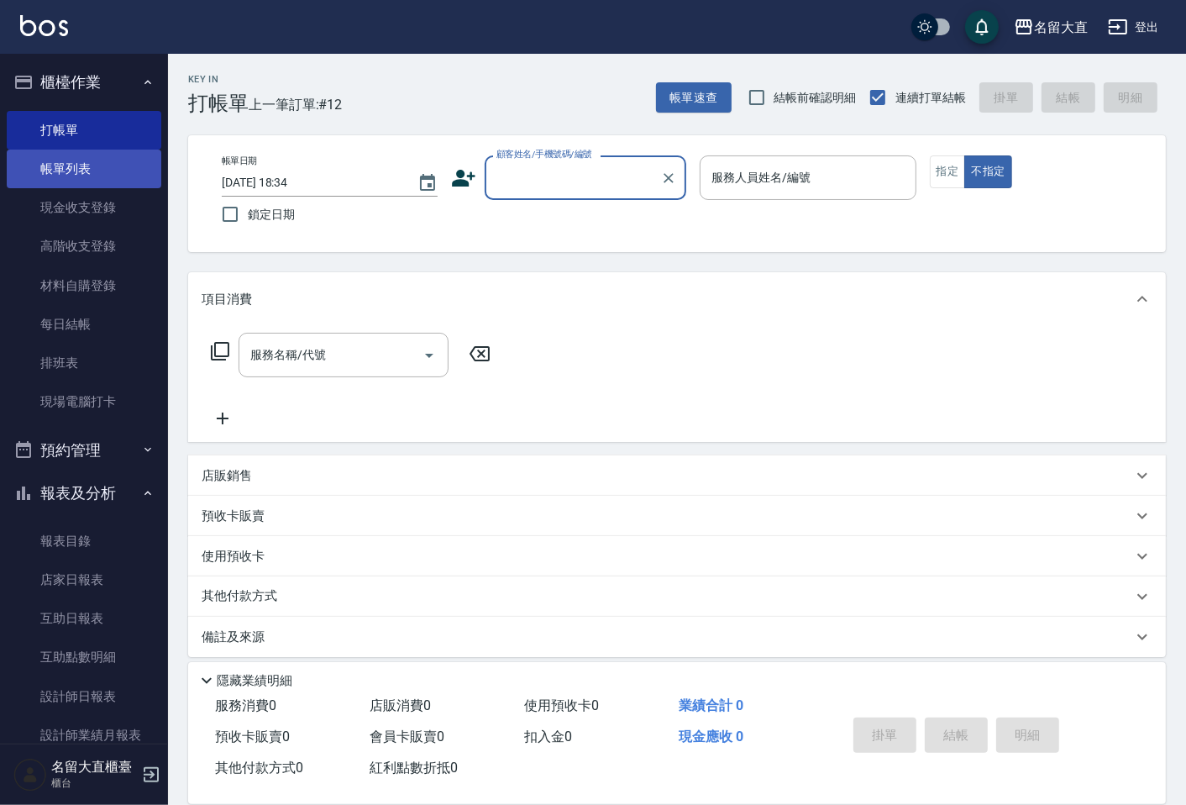
click at [103, 160] on link "帳單列表" at bounding box center [84, 169] width 155 height 39
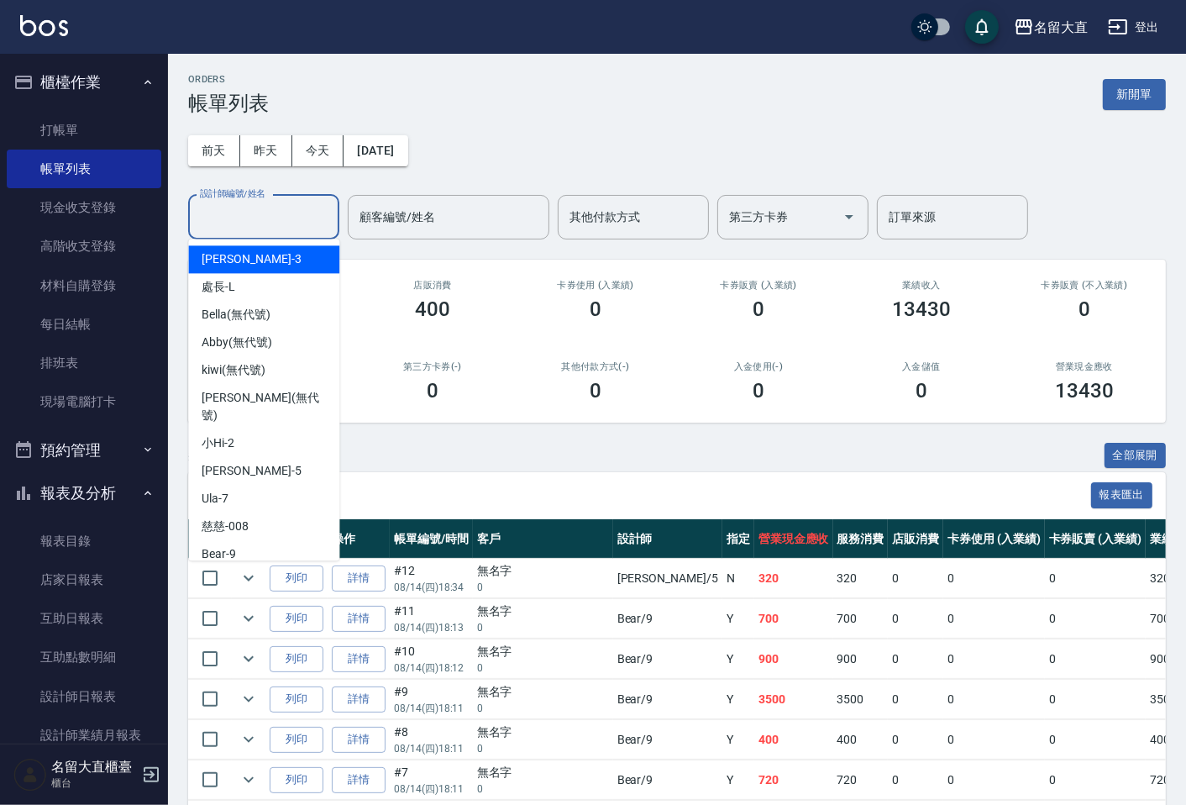
click at [266, 206] on input "設計師編號/姓名" at bounding box center [264, 216] width 136 height 29
click at [255, 260] on div "[PERSON_NAME]3" at bounding box center [263, 259] width 151 height 28
type input "[PERSON_NAME]3"
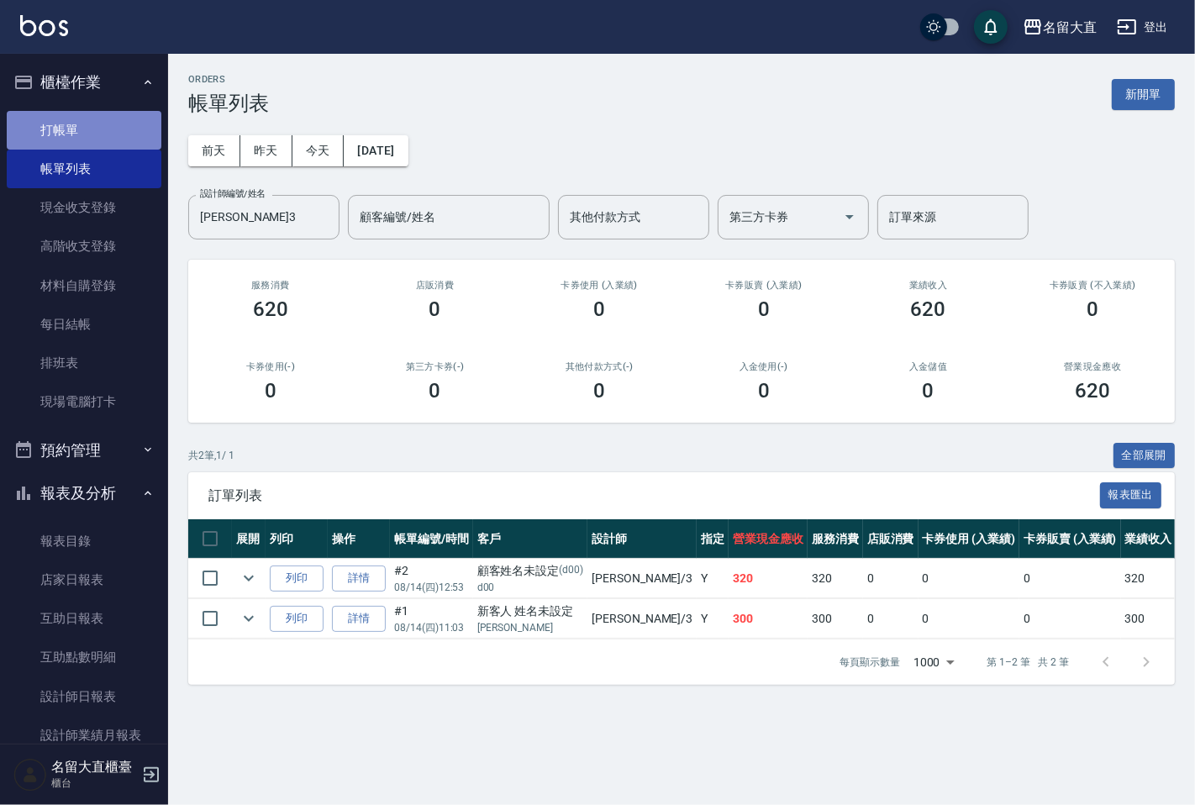
click at [98, 129] on link "打帳單" at bounding box center [84, 130] width 155 height 39
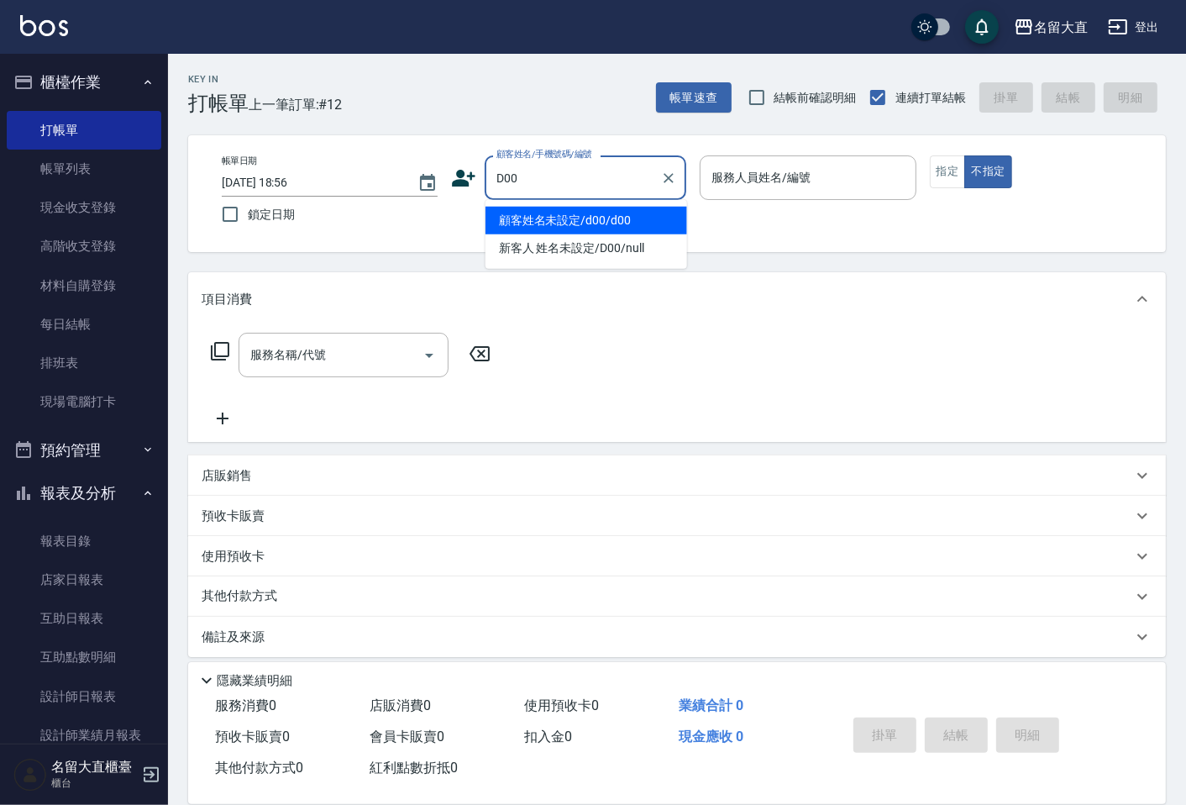
type input "顧客姓名未設定/d00/d00"
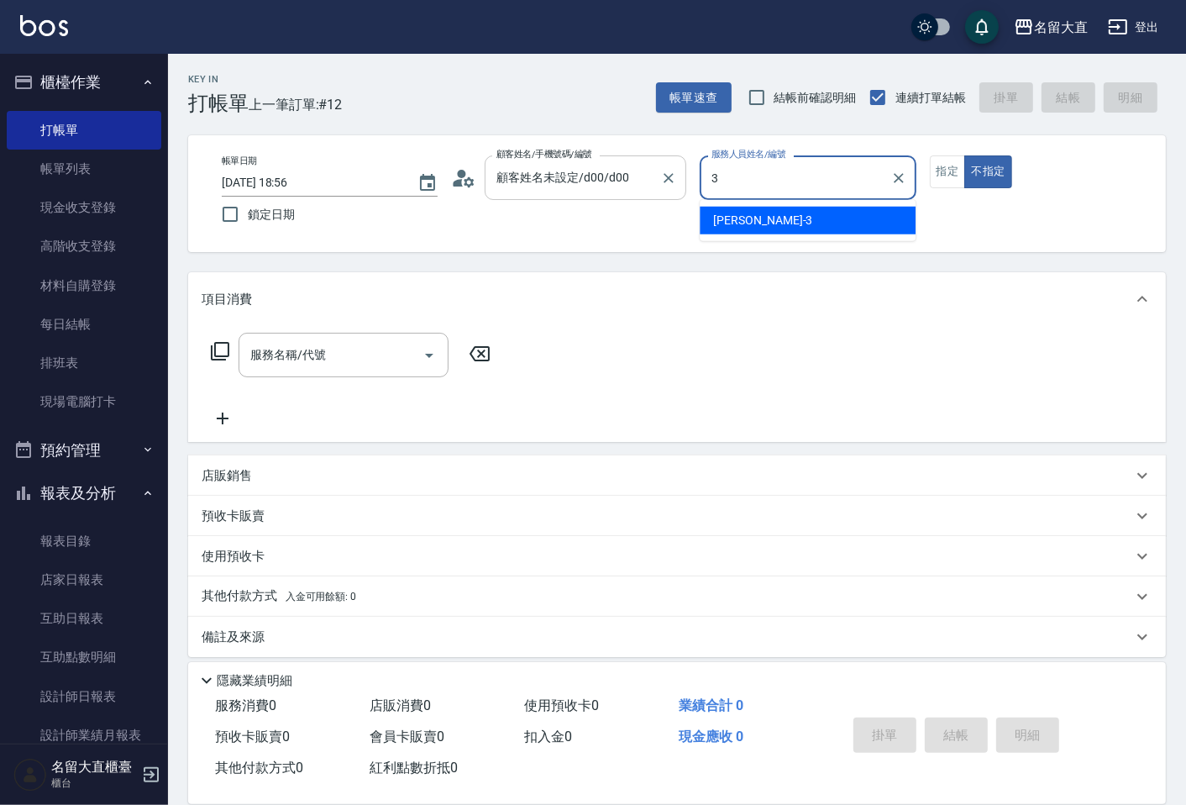
type input "3"
type input "新客人 姓名未設定/D00/null"
type input "[PERSON_NAME]3"
type button "false"
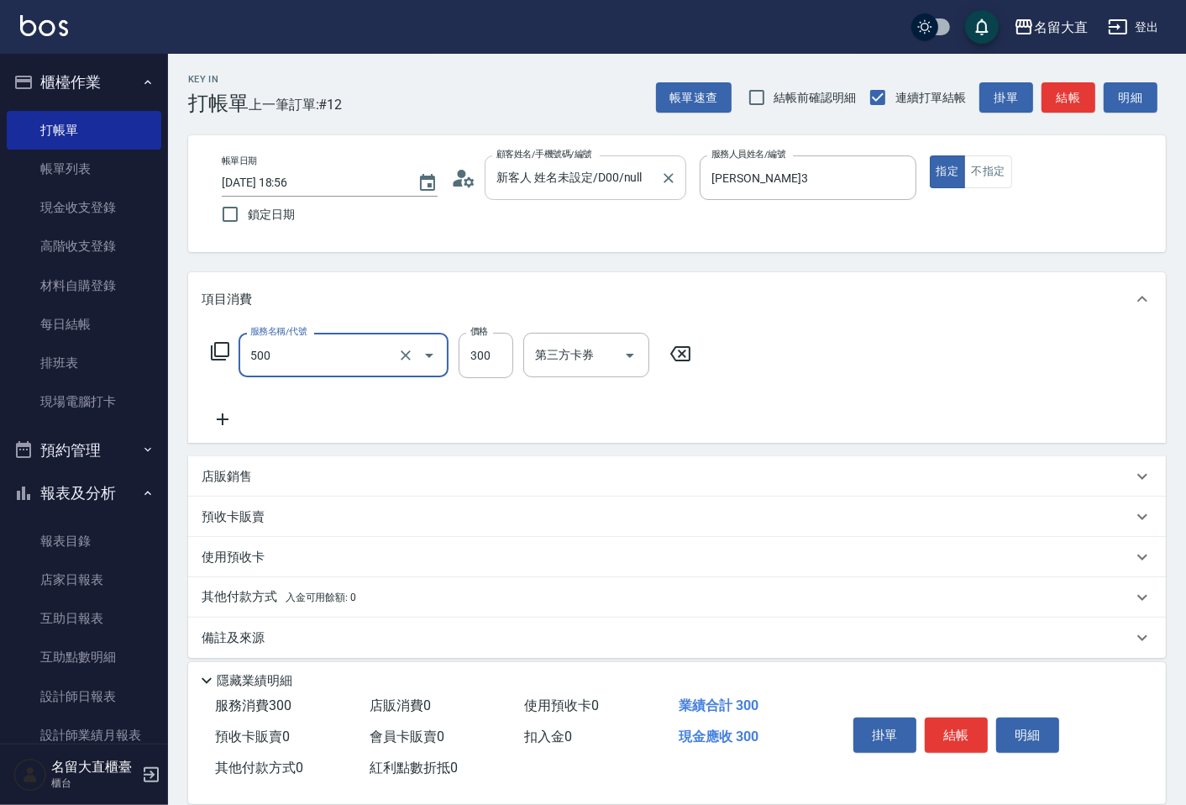
type input "洗髮(500)"
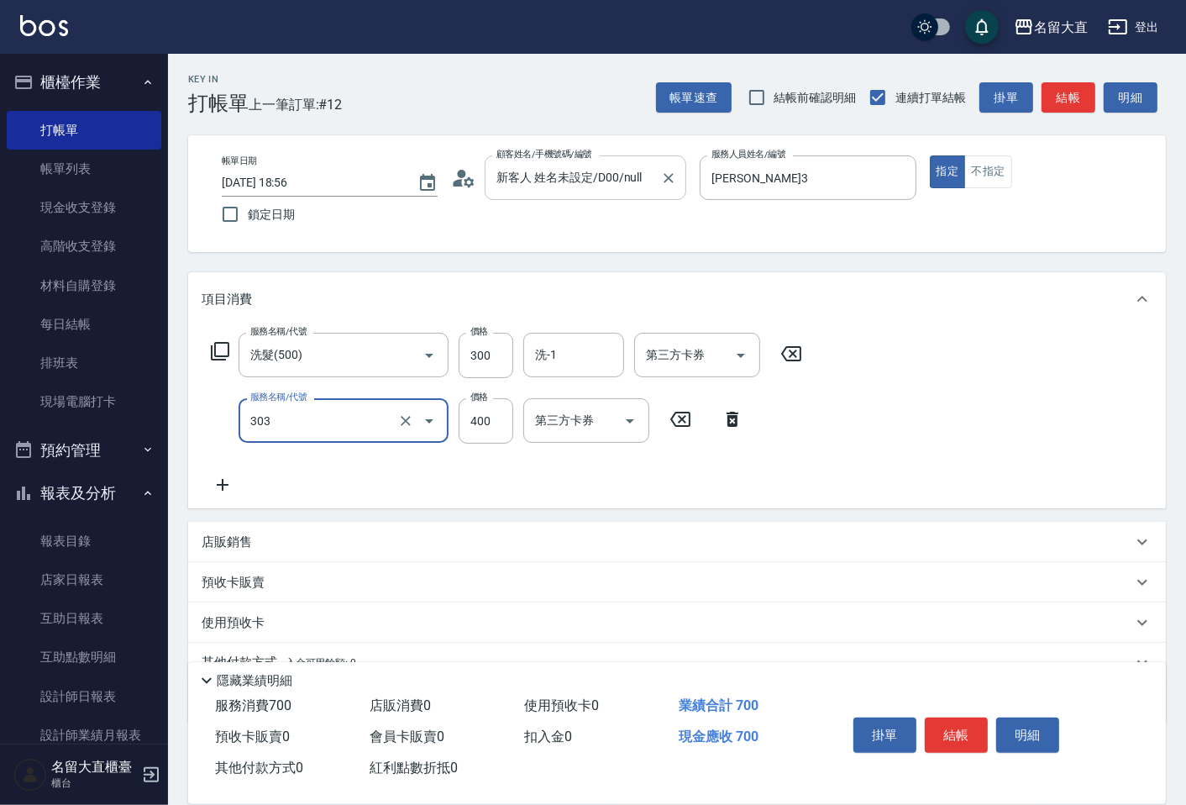
type input "剪髮(C級)(303)"
type input "350"
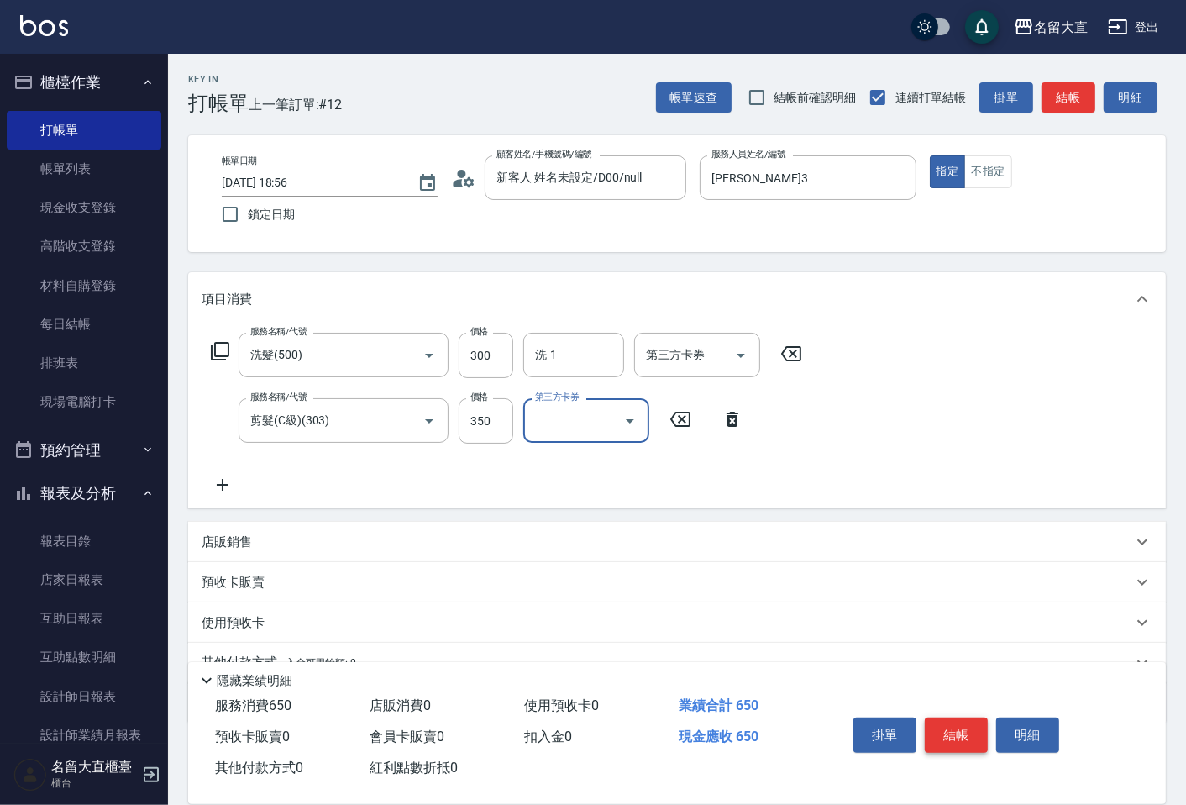
click at [948, 720] on button "結帳" at bounding box center [956, 735] width 63 height 35
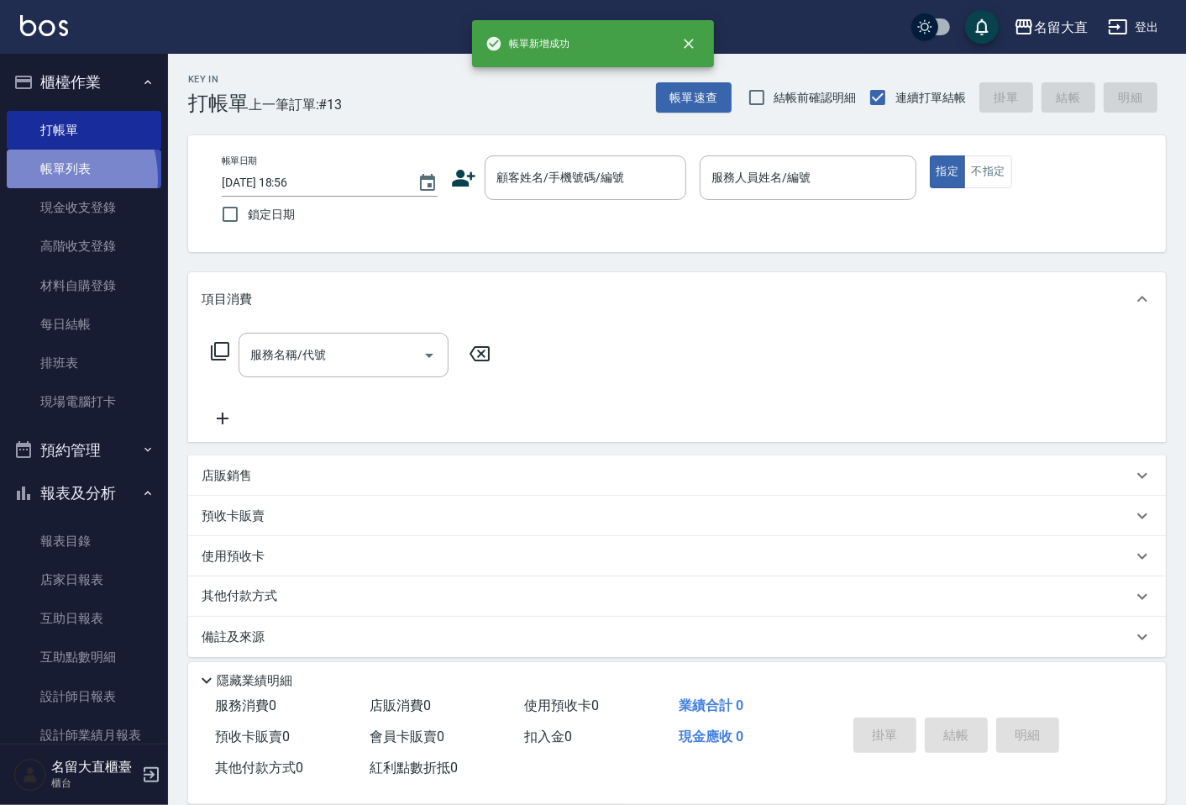
click at [49, 178] on link "帳單列表" at bounding box center [84, 169] width 155 height 39
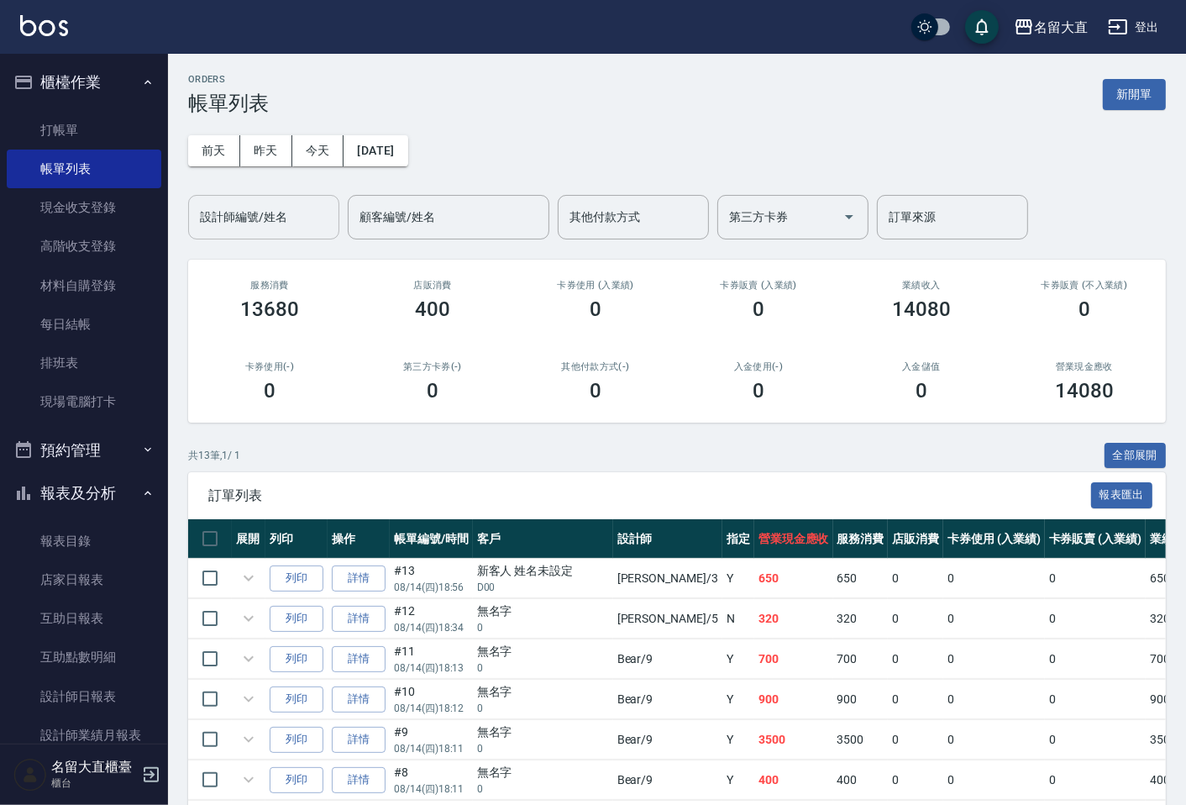
click at [294, 229] on input "設計師編號/姓名" at bounding box center [264, 216] width 136 height 29
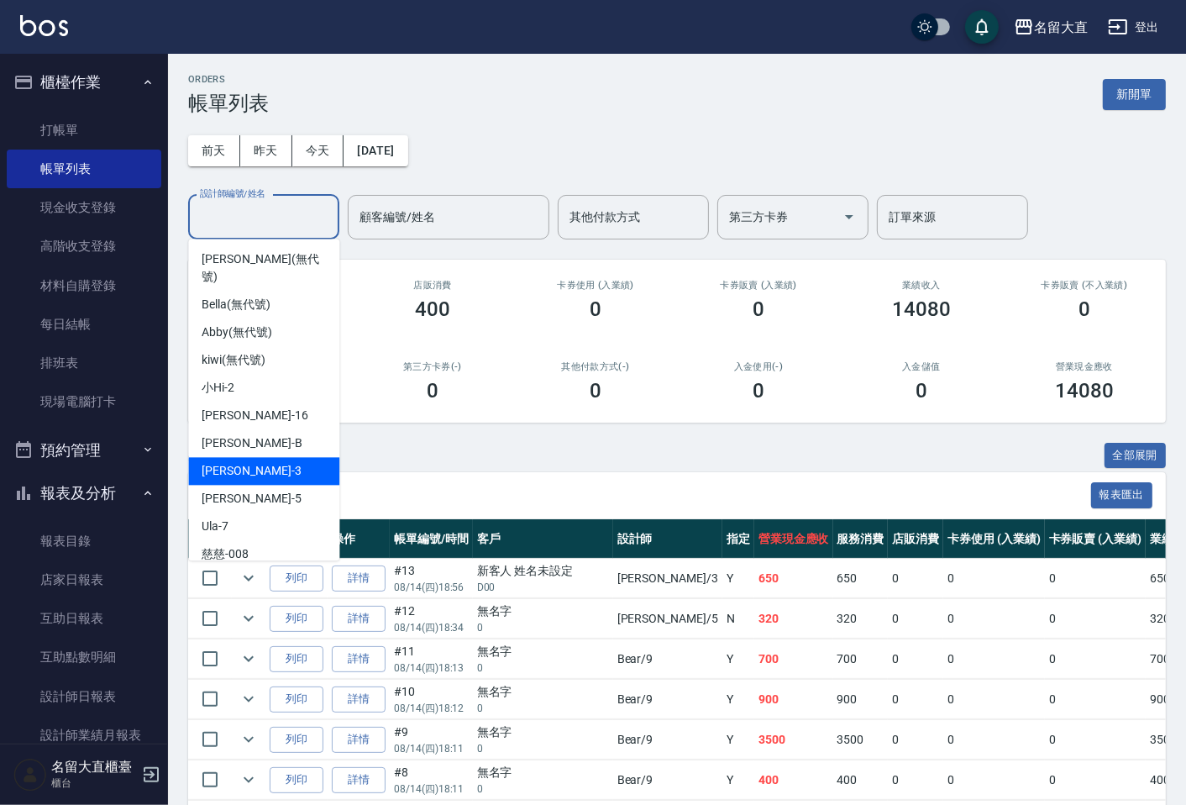
click at [245, 457] on div "[PERSON_NAME]3" at bounding box center [263, 471] width 151 height 28
type input "[PERSON_NAME]3"
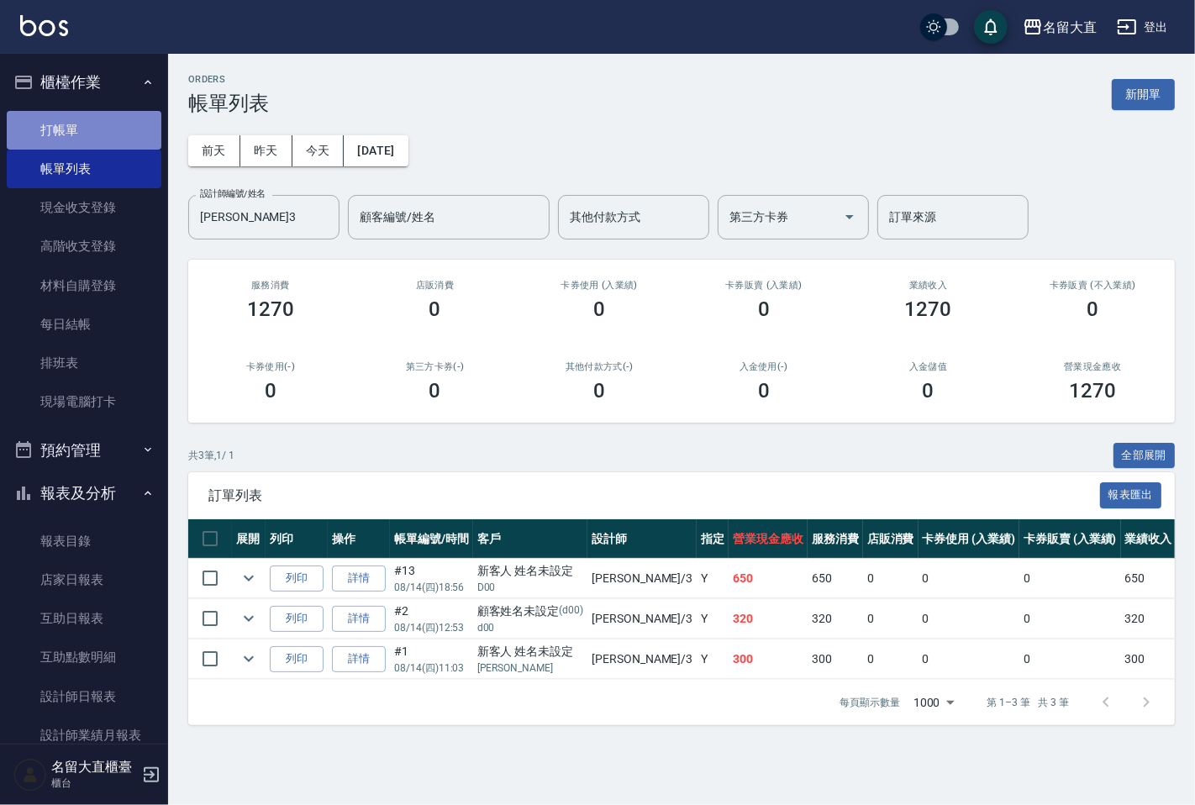
click at [123, 119] on link "打帳單" at bounding box center [84, 130] width 155 height 39
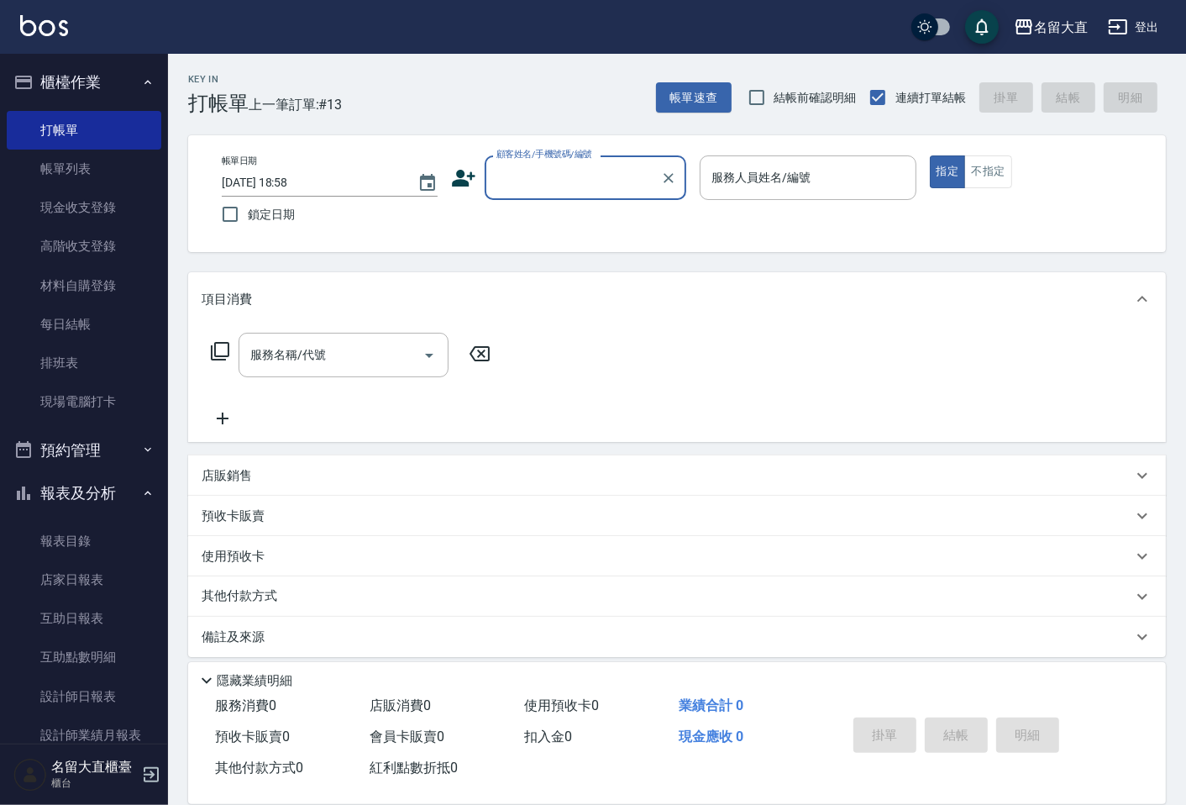
click at [586, 185] on input "顧客姓名/手機號碼/編號" at bounding box center [572, 177] width 161 height 29
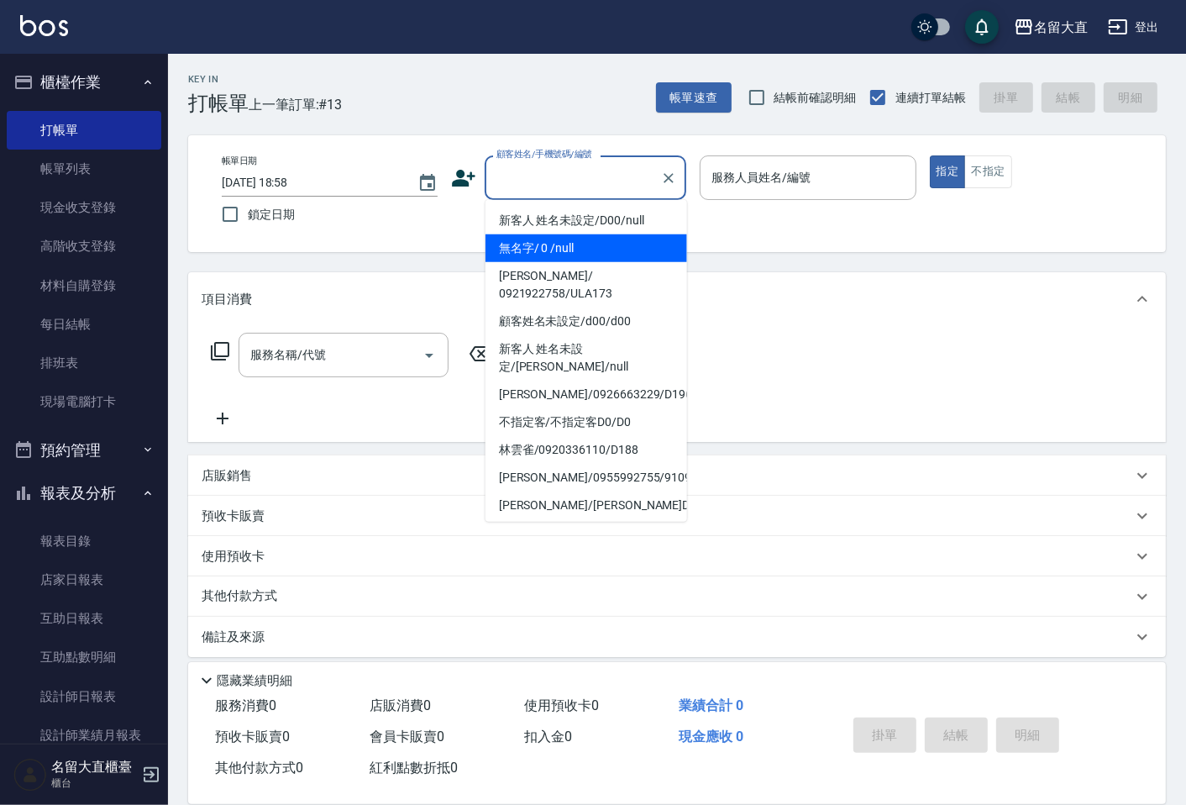
click at [582, 244] on li "無名字/ 0 /null" at bounding box center [587, 248] width 202 height 28
type input "無名字/ 0 /null"
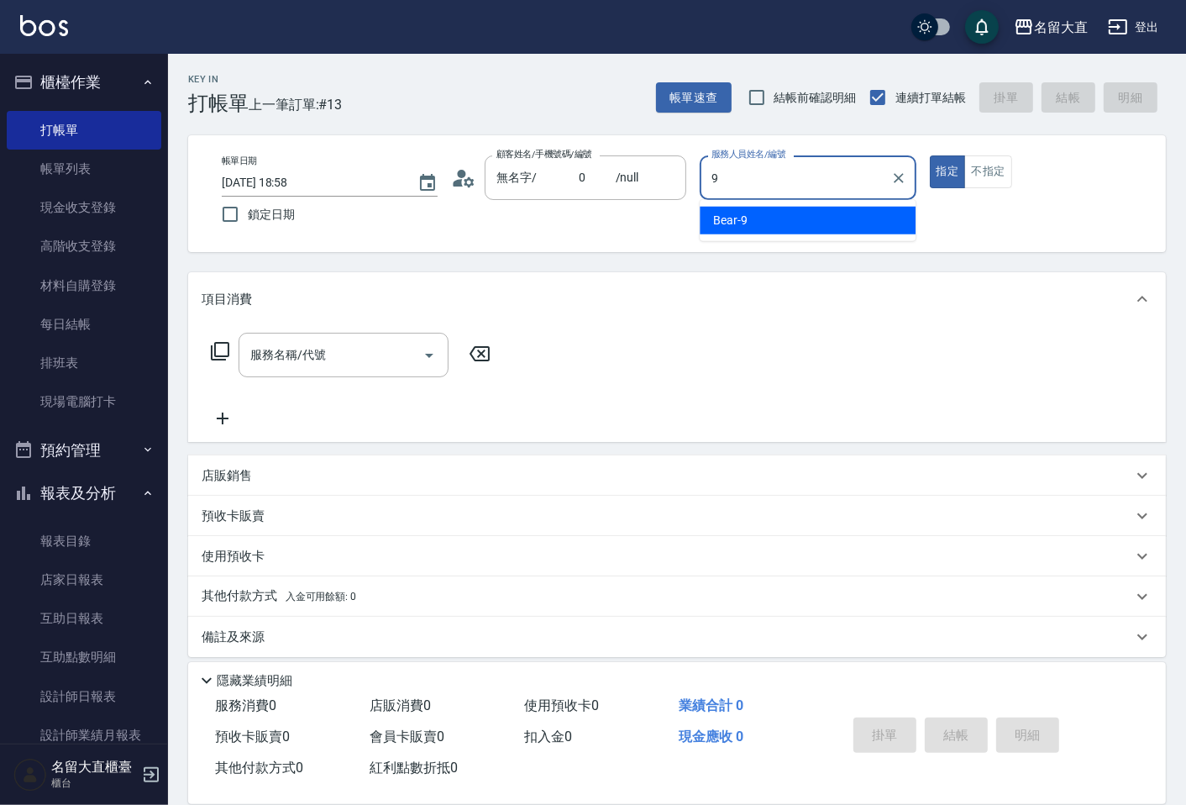
type input "Bear-9"
type button "true"
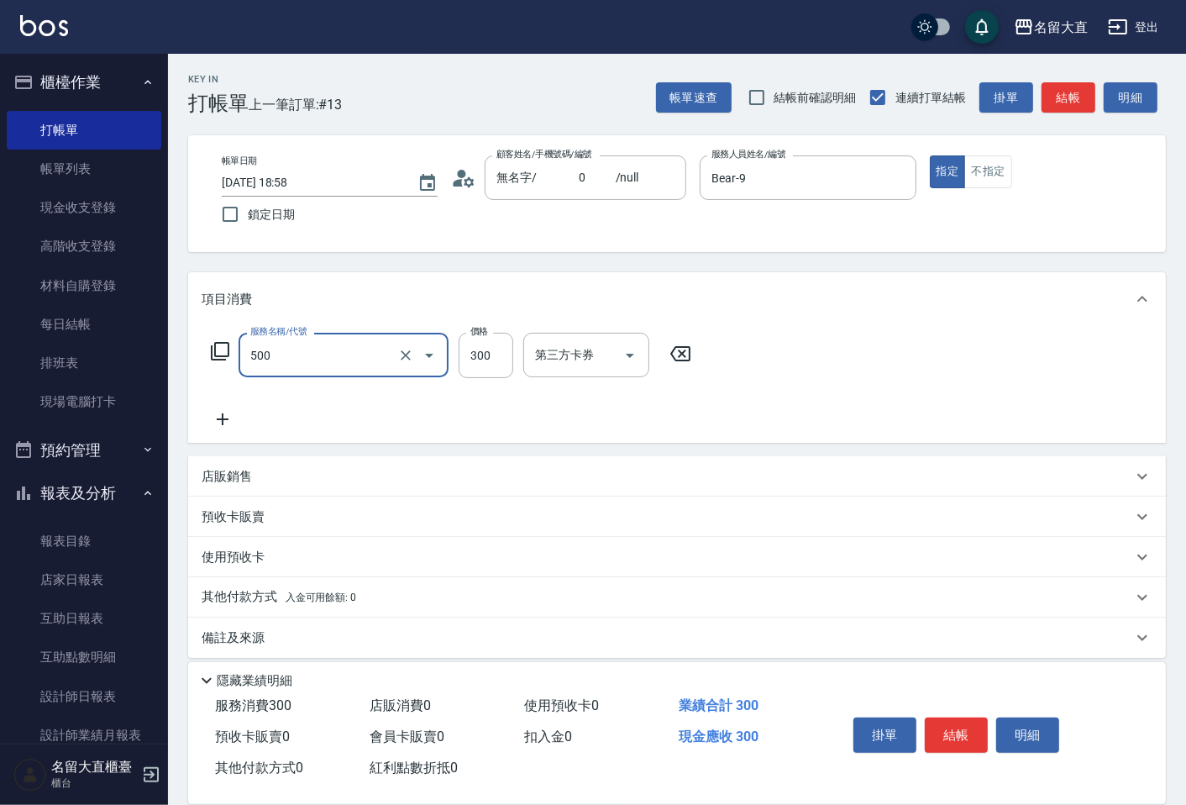
type input "洗髮(500)"
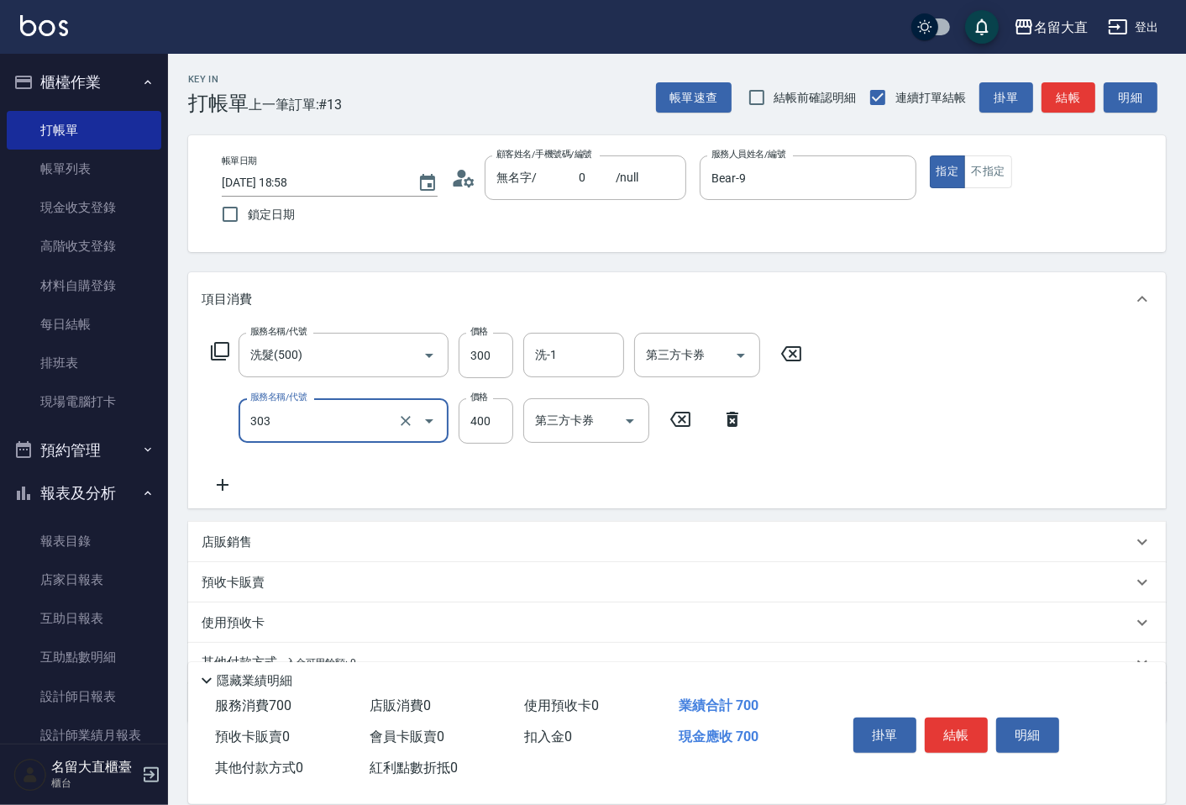
type input "剪髮(C級)(303)"
click at [598, 337] on div "洗-1" at bounding box center [573, 355] width 101 height 45
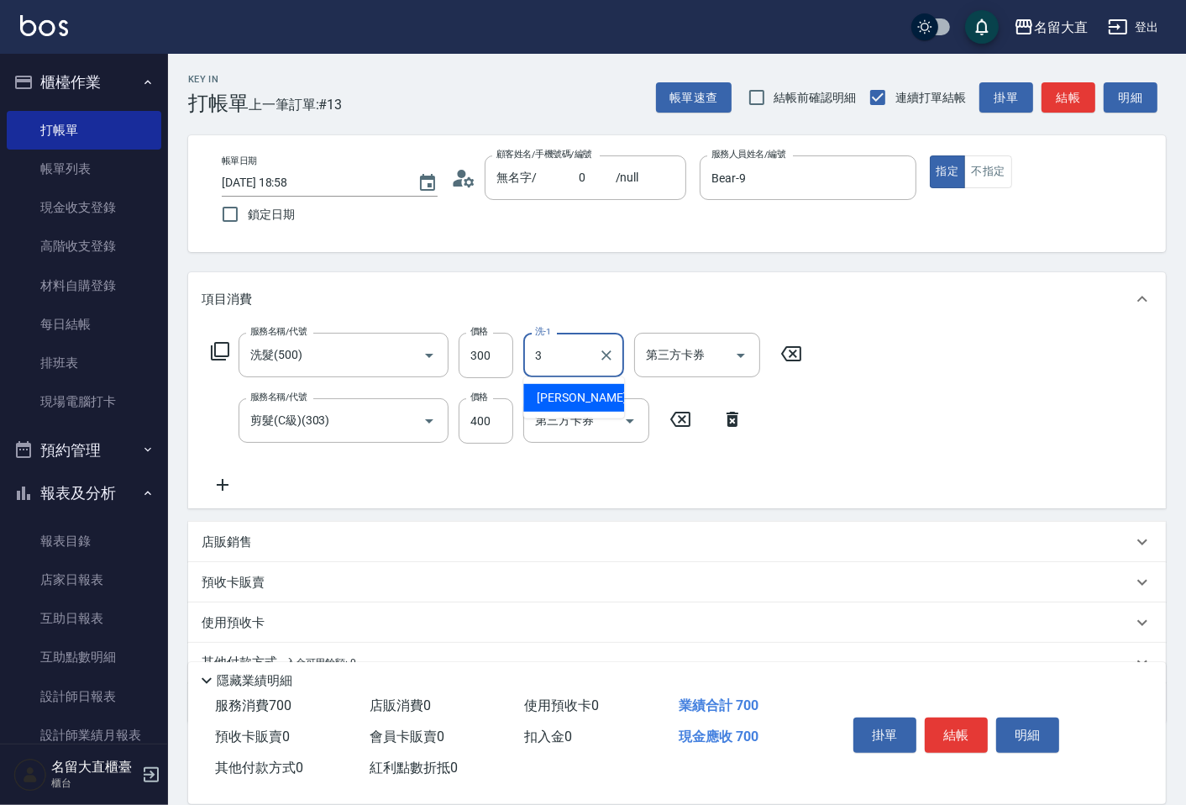
type input "[PERSON_NAME]3"
click at [1076, 111] on button "結帳" at bounding box center [1069, 97] width 54 height 31
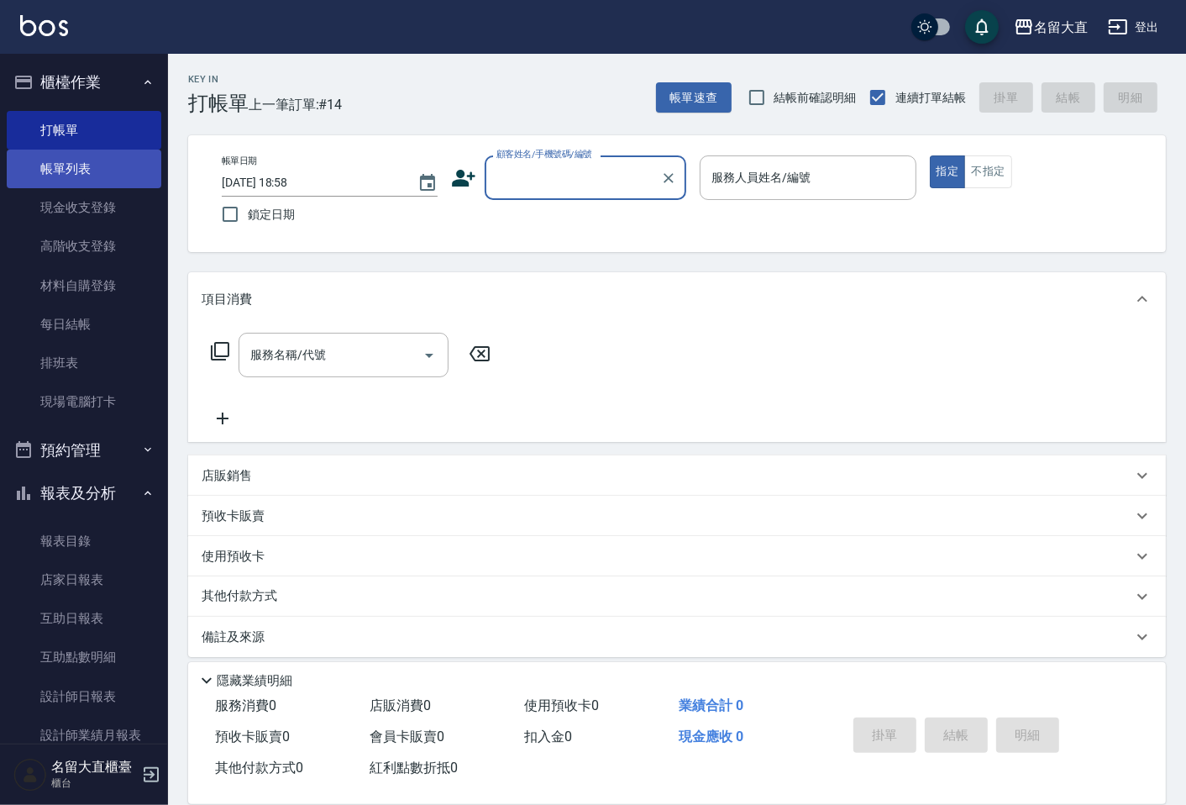
click at [87, 181] on link "帳單列表" at bounding box center [84, 169] width 155 height 39
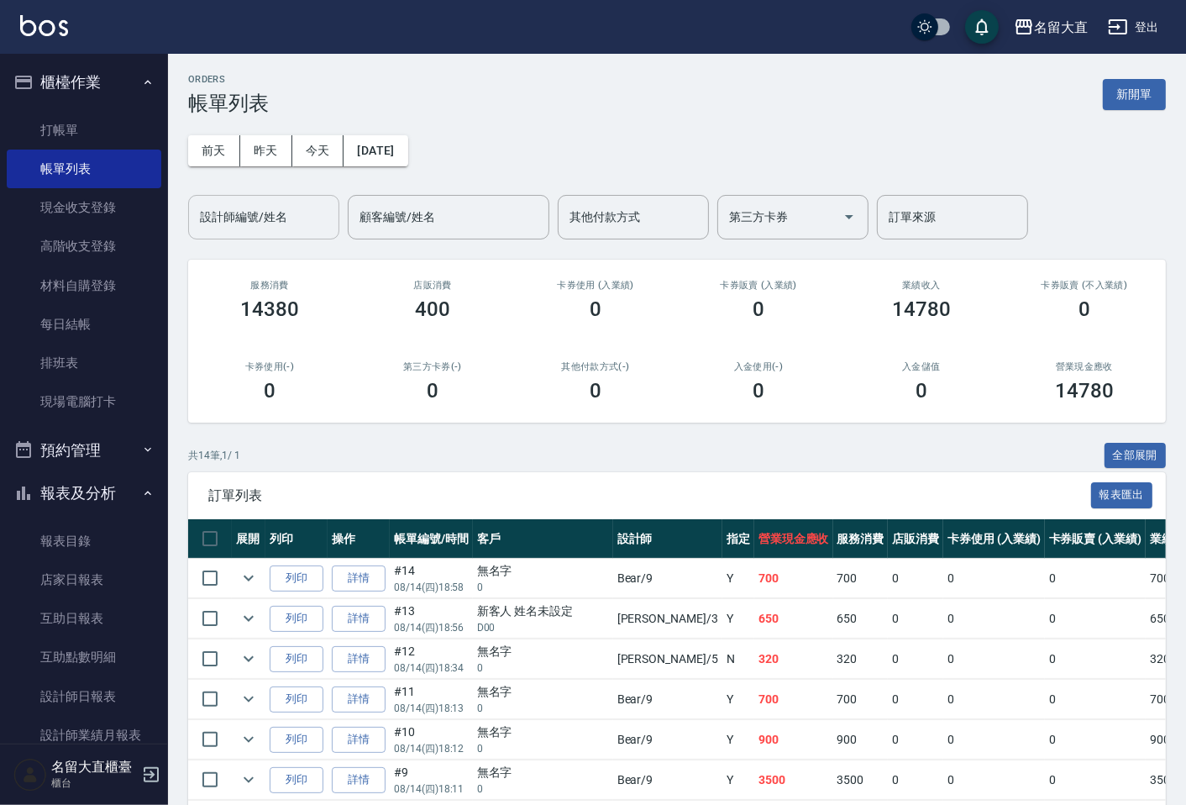
click at [264, 219] on input "設計師編號/姓名" at bounding box center [264, 216] width 136 height 29
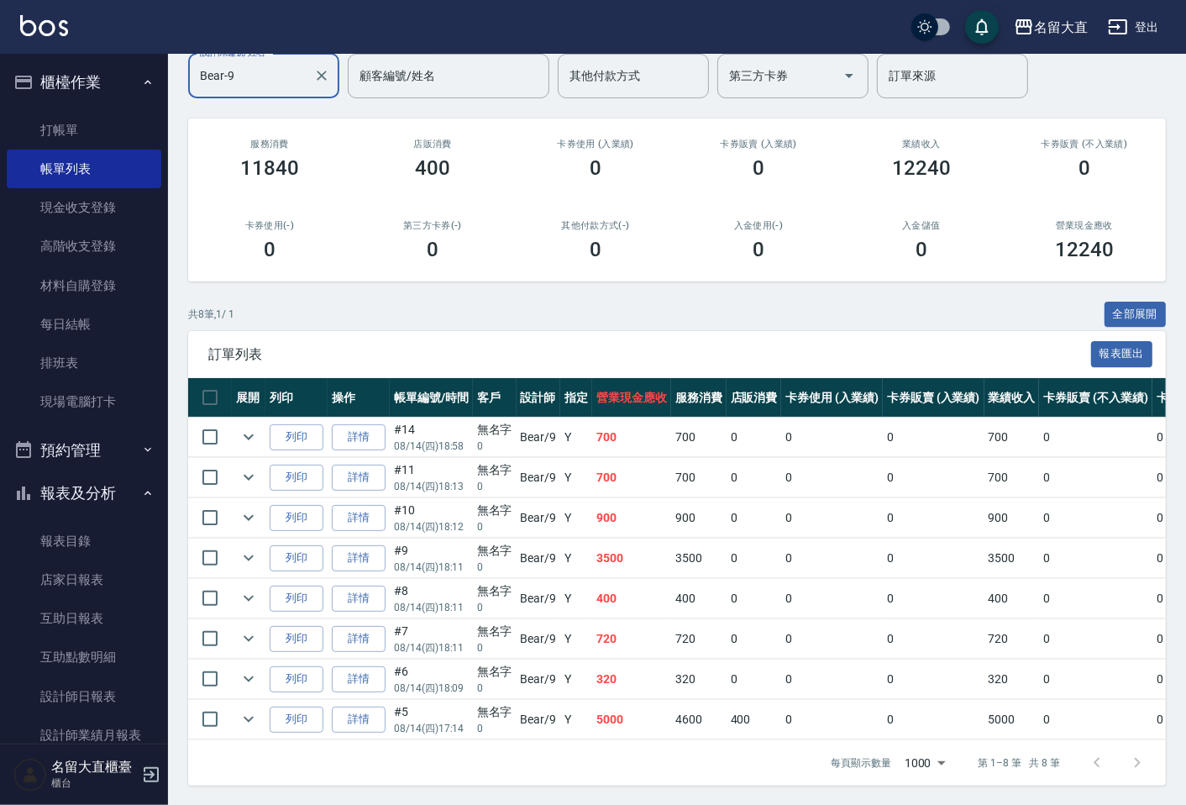
scroll to position [156, 0]
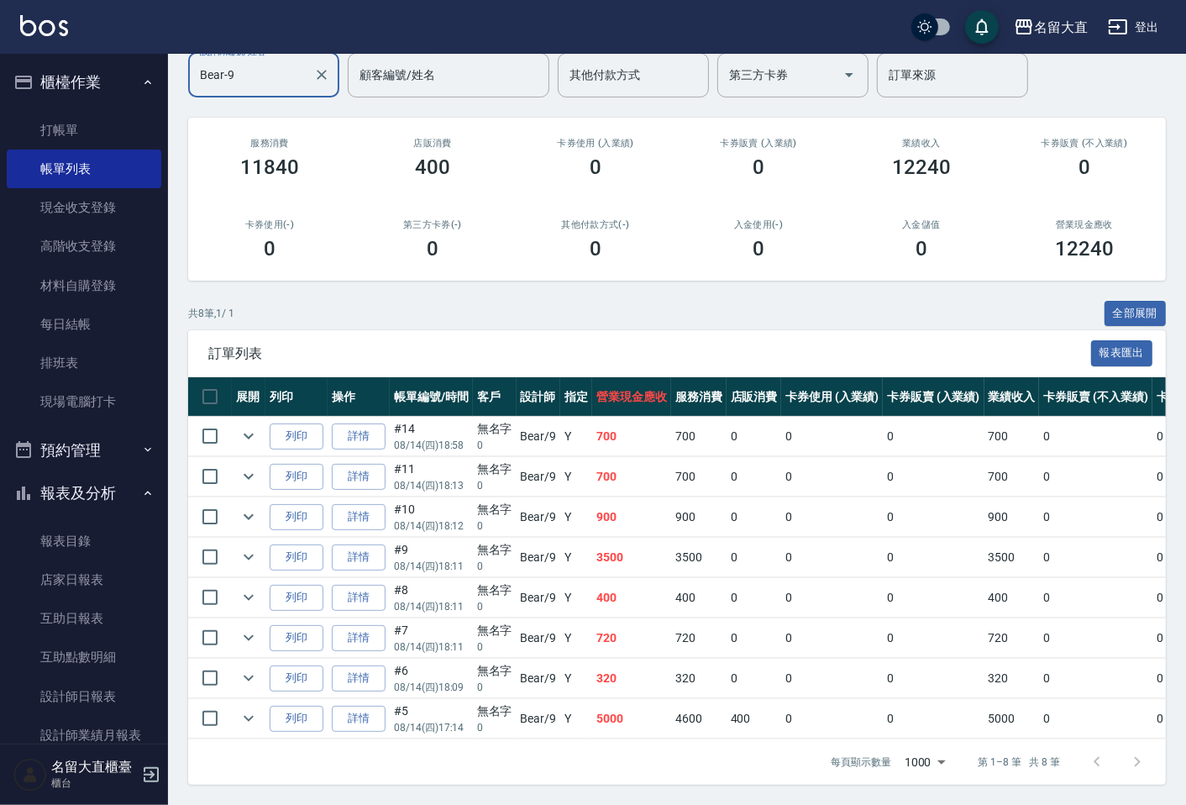
type input "Bear-9"
click at [479, 274] on div "ORDERS 帳單列表 新開單 [DATE] [DATE] [DATE] [DATE] 設計師編號/姓名 Bear-9 設計師編號/姓名 顧客編號/姓名 顧客…" at bounding box center [677, 358] width 1018 height 893
click at [127, 136] on link "打帳單" at bounding box center [84, 130] width 155 height 39
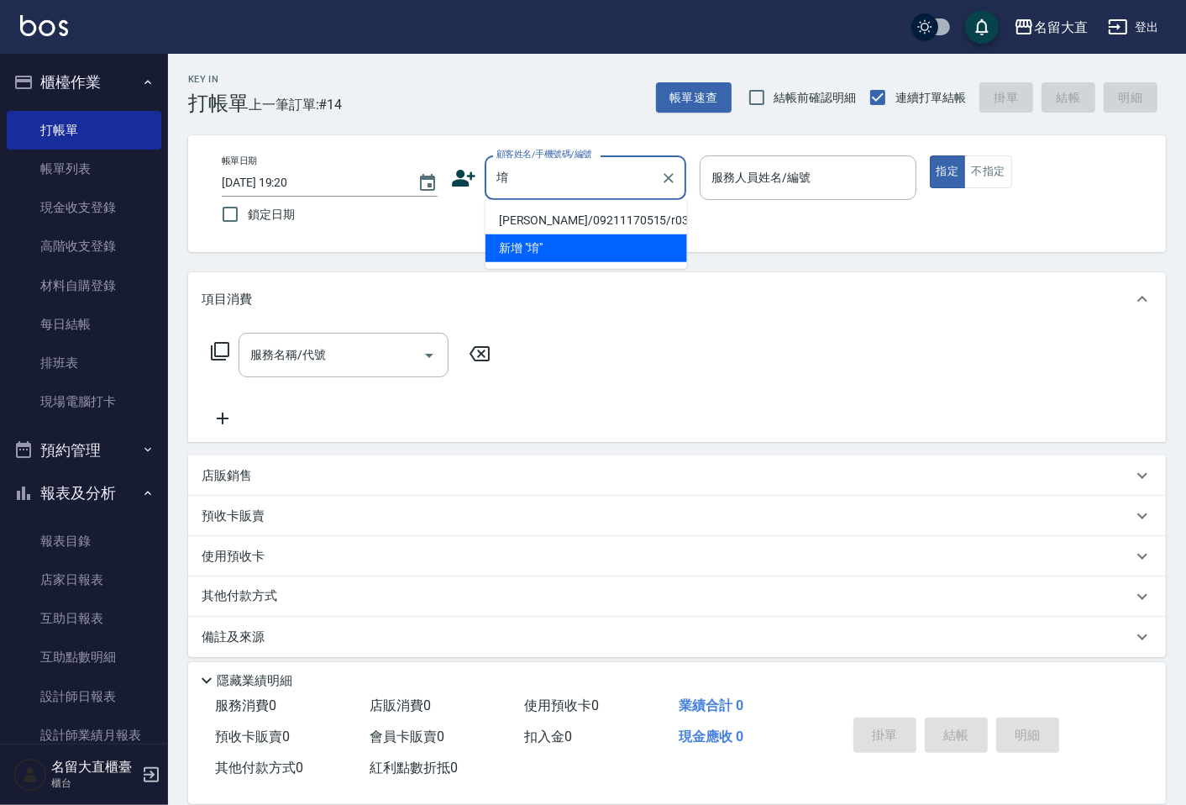
click at [558, 211] on li "[PERSON_NAME]/09211170515/r030" at bounding box center [587, 221] width 202 height 28
type input "[PERSON_NAME]/09211170515/r030"
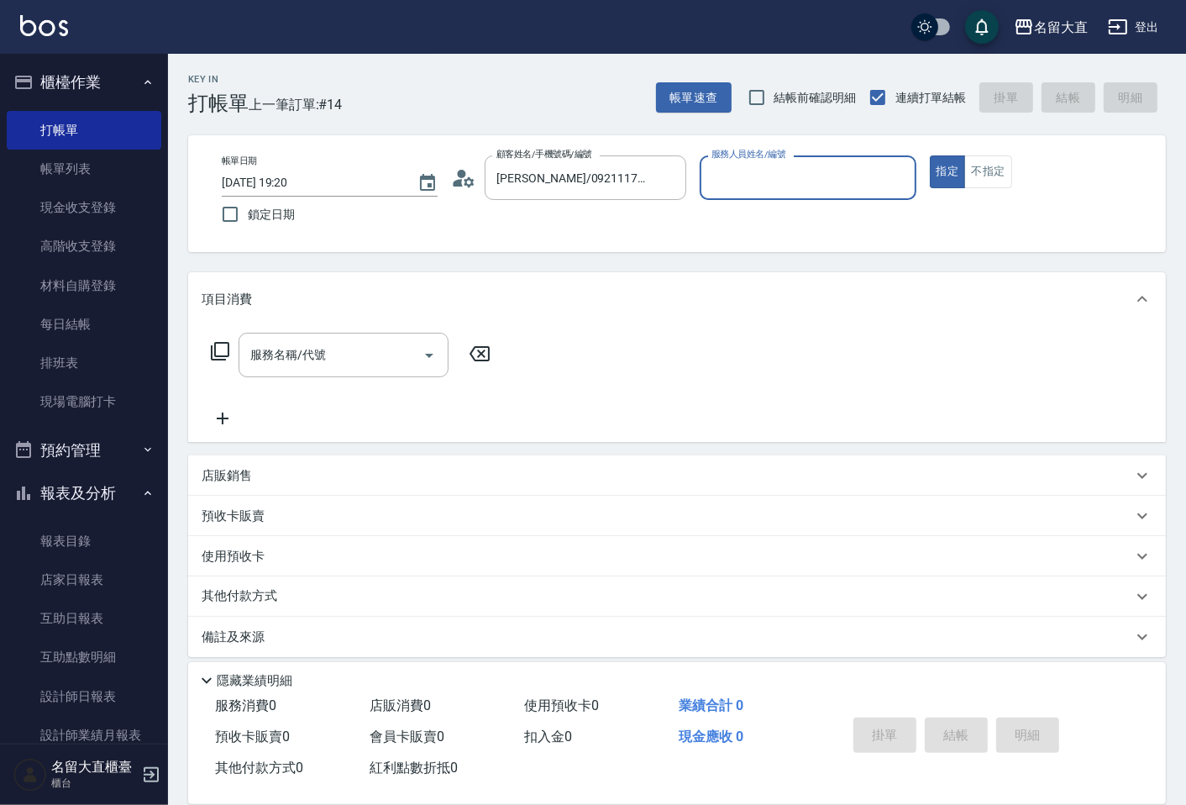
type input "Reese-5"
click at [397, 342] on input "服務名稱/代號" at bounding box center [331, 354] width 170 height 29
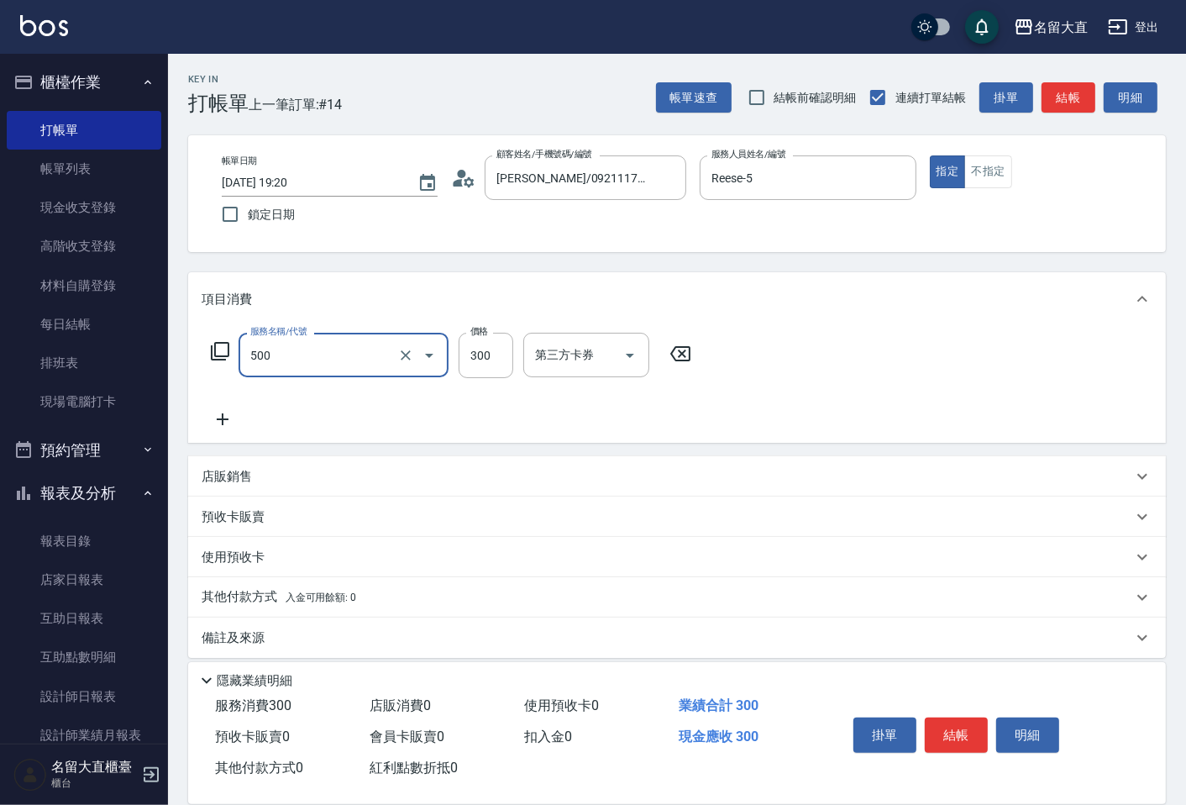
type input "洗髮(500)"
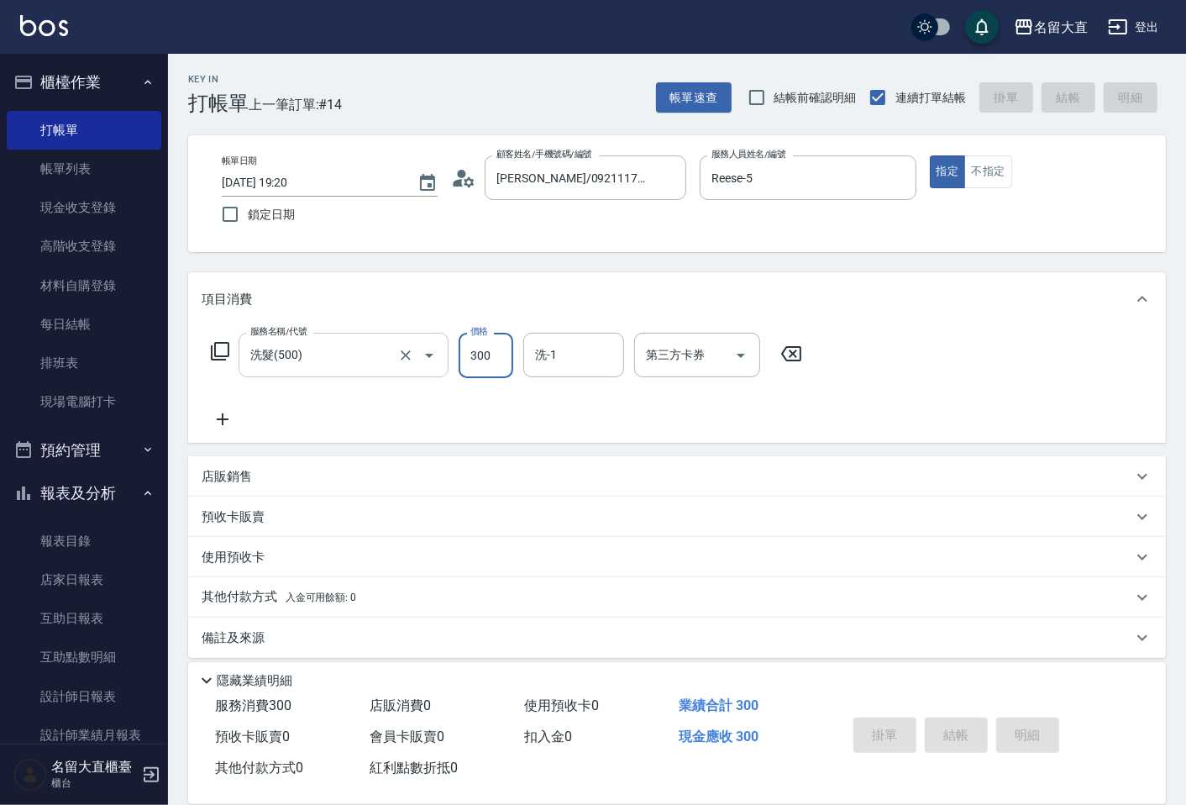
type input "[DATE] 19:21"
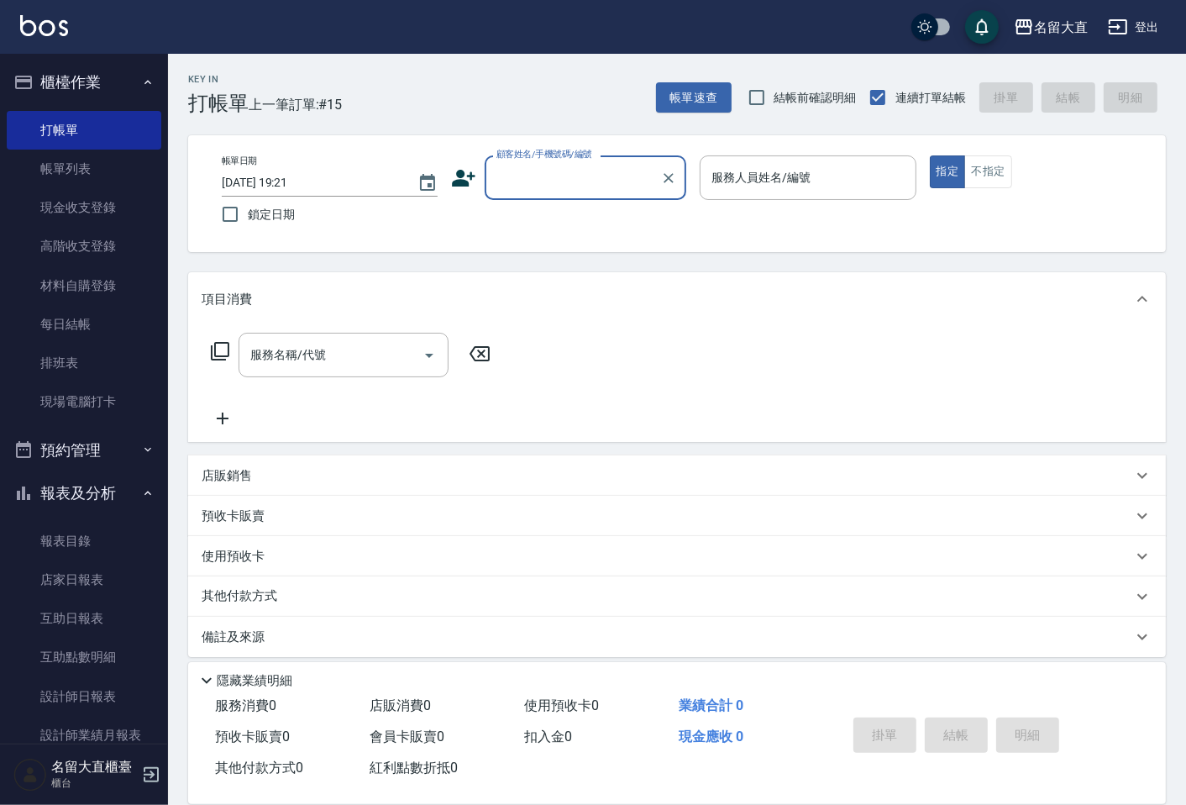
drag, startPoint x: 339, startPoint y: 329, endPoint x: 323, endPoint y: 329, distance: 16.0
click at [339, 328] on div "服務名稱/代號 服務名稱/代號" at bounding box center [677, 384] width 978 height 116
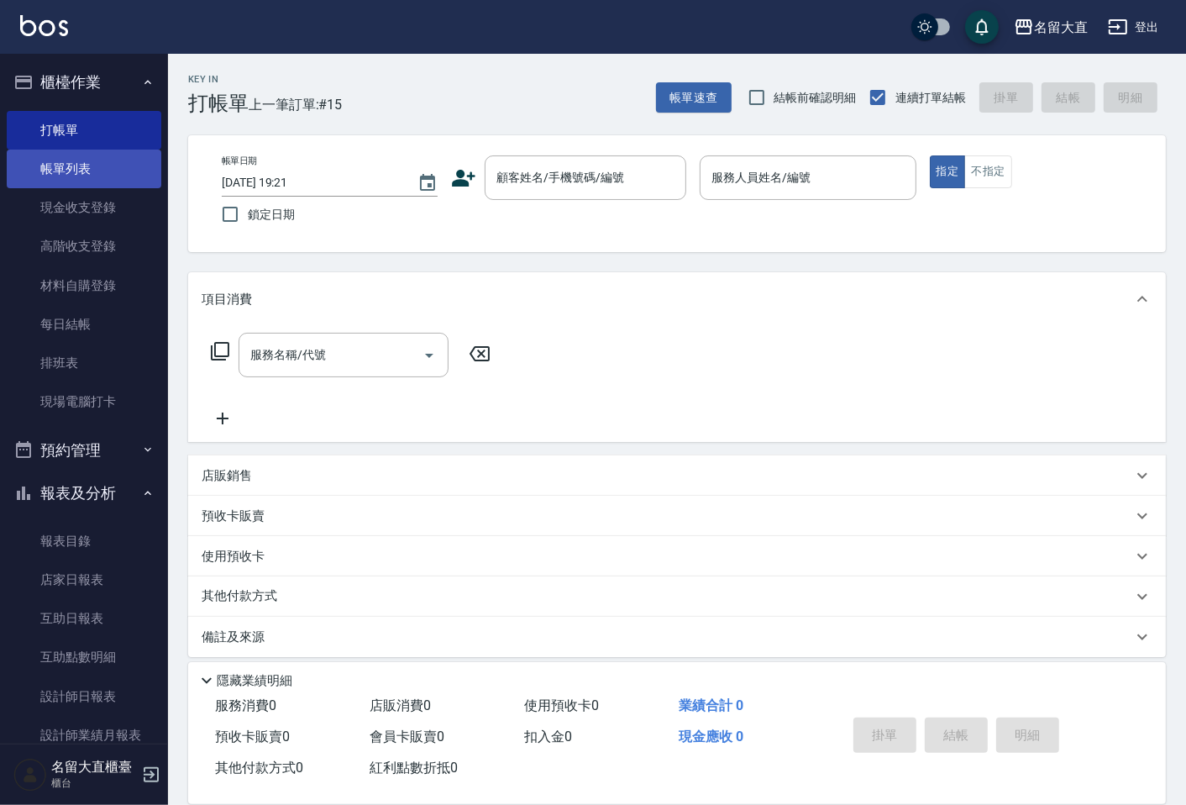
click at [88, 153] on link "帳單列表" at bounding box center [84, 169] width 155 height 39
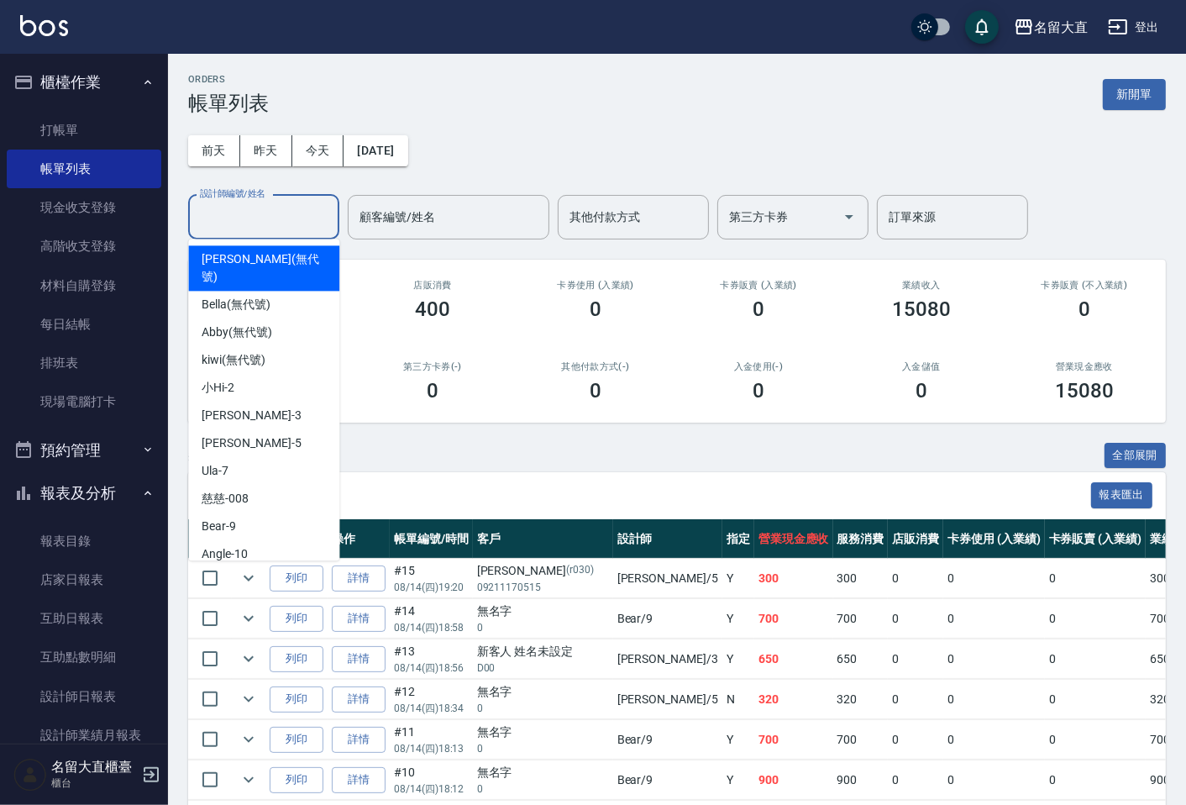
click at [295, 225] on input "設計師編號/姓名" at bounding box center [264, 216] width 136 height 29
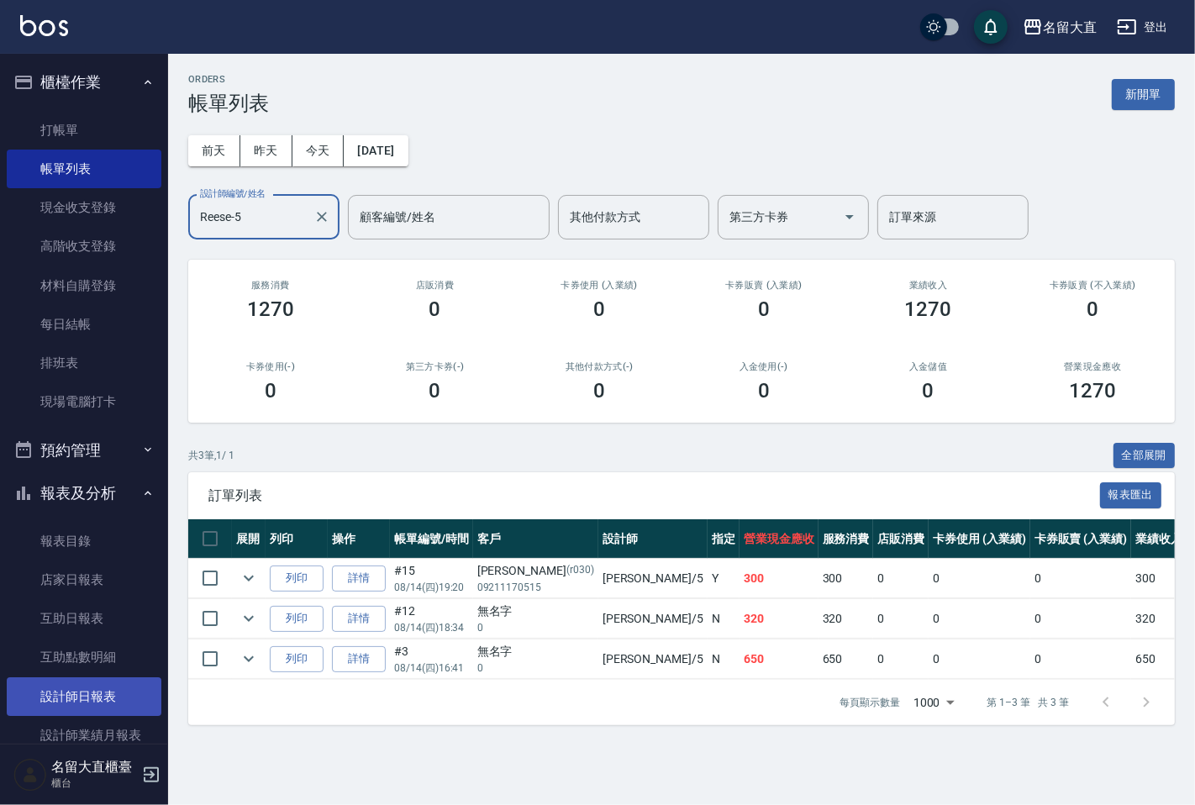
type input "Reese-5"
click at [74, 691] on link "設計師日報表" at bounding box center [84, 696] width 155 height 39
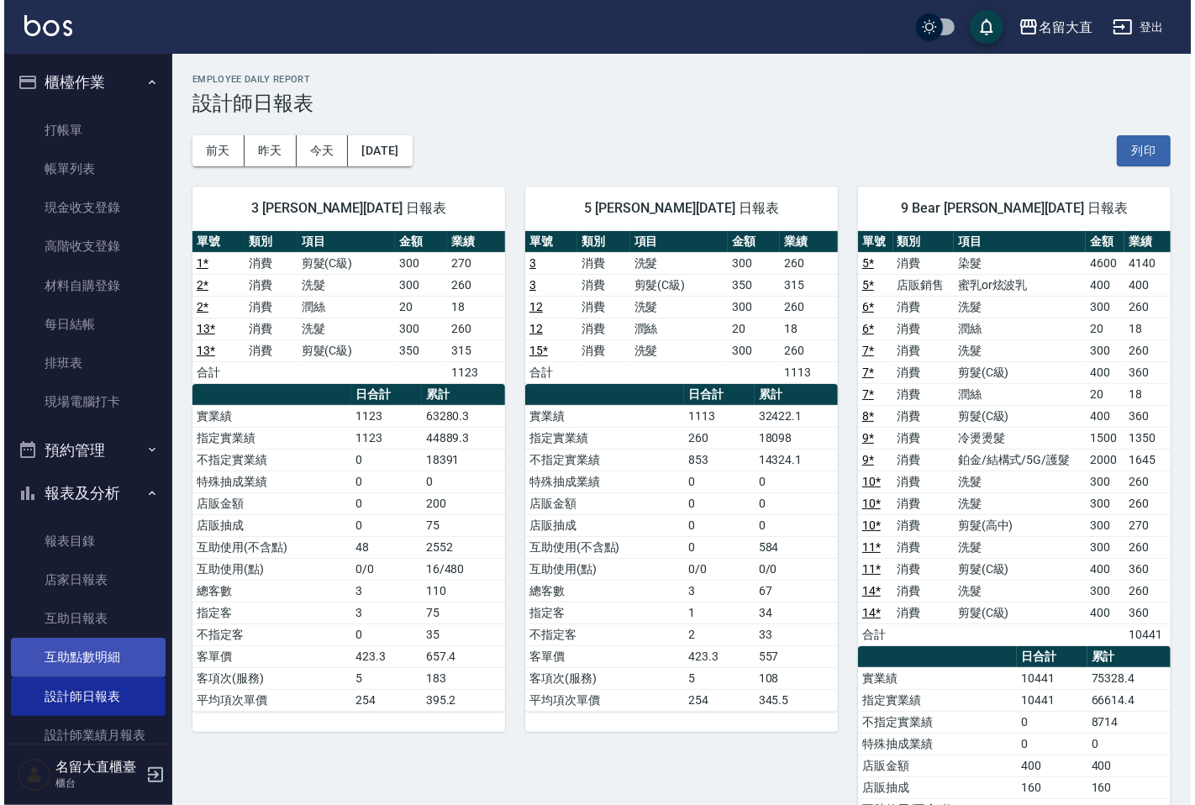
scroll to position [280, 0]
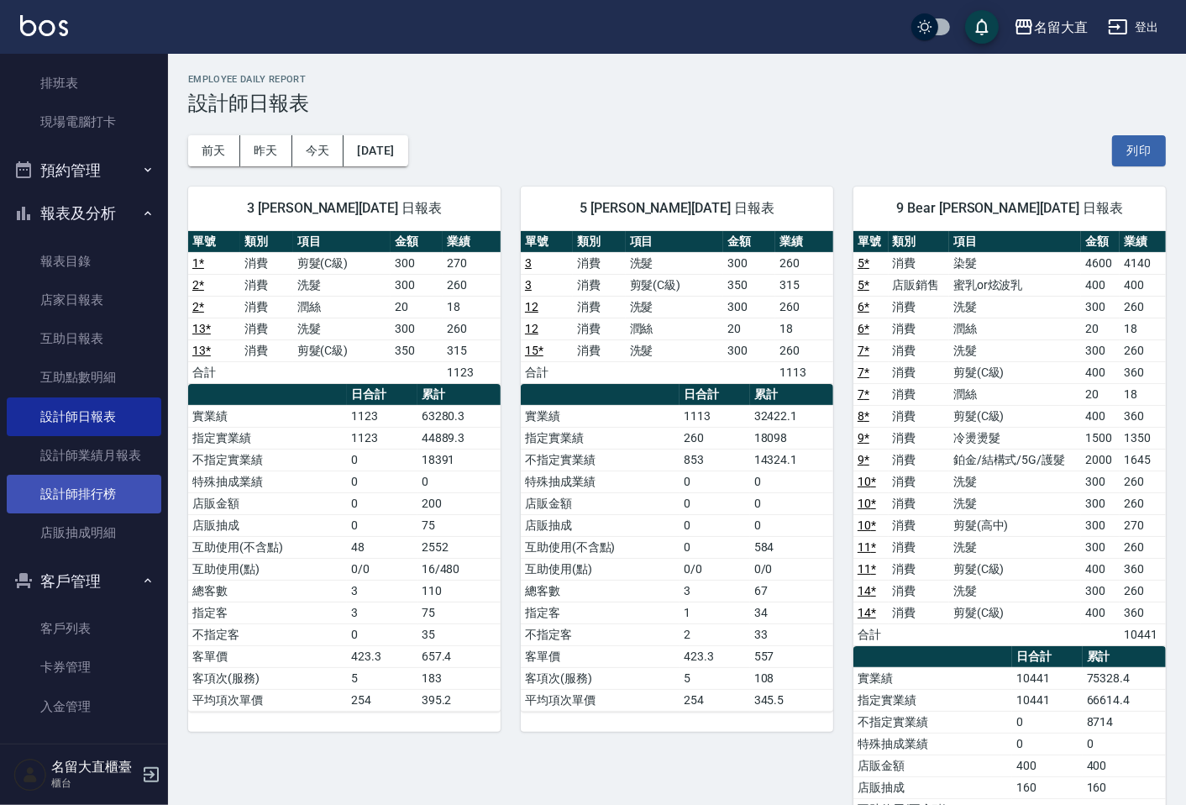
click at [114, 492] on link "設計師排行榜" at bounding box center [84, 494] width 155 height 39
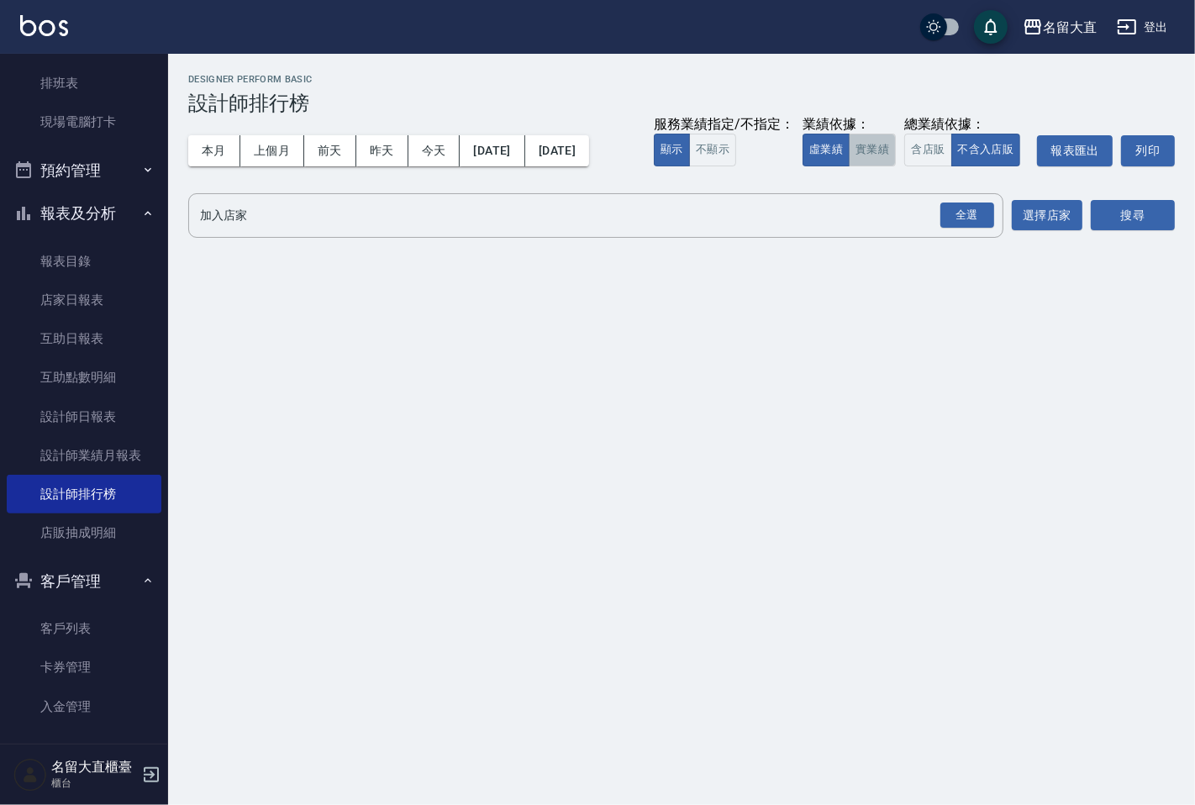
click at [855, 149] on button "實業績" at bounding box center [872, 150] width 47 height 33
click at [784, 198] on div "全選 加入店家" at bounding box center [595, 215] width 815 height 45
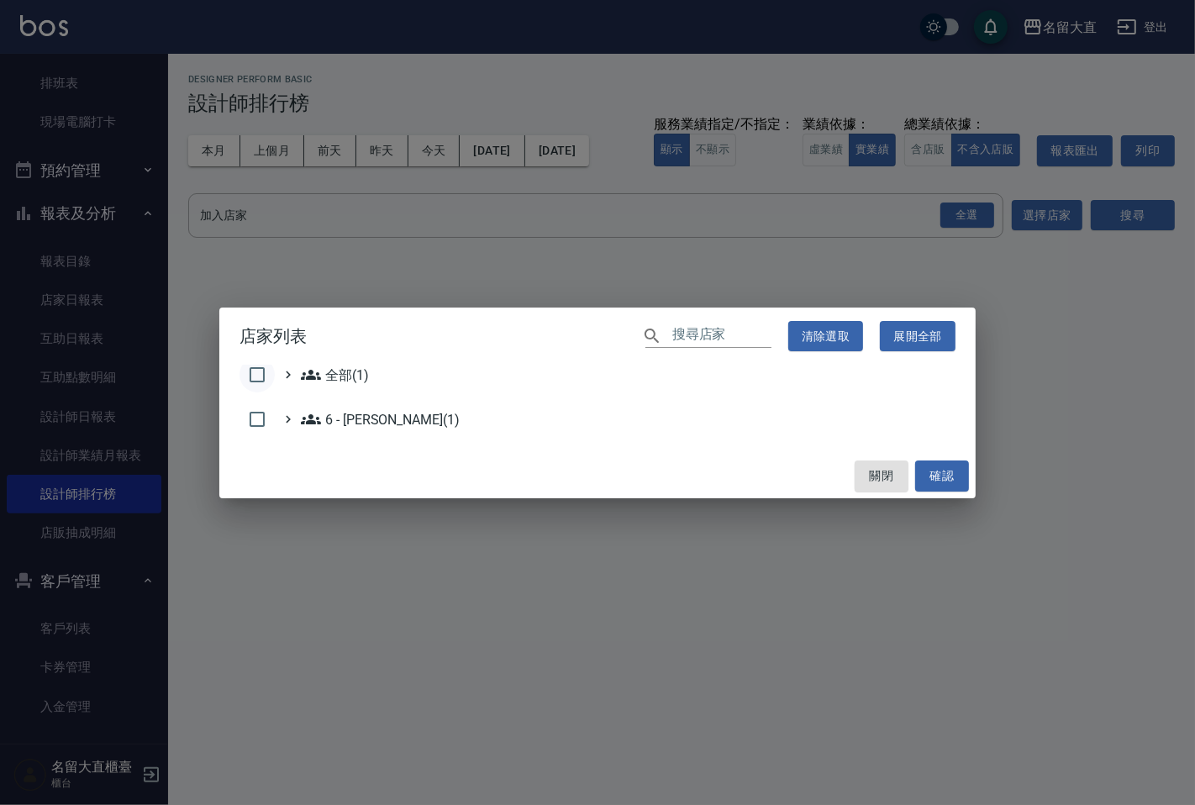
click at [261, 373] on input "checkbox" at bounding box center [256, 374] width 35 height 35
checkbox input "true"
click at [919, 474] on button "確認" at bounding box center [942, 475] width 54 height 31
checkbox input "false"
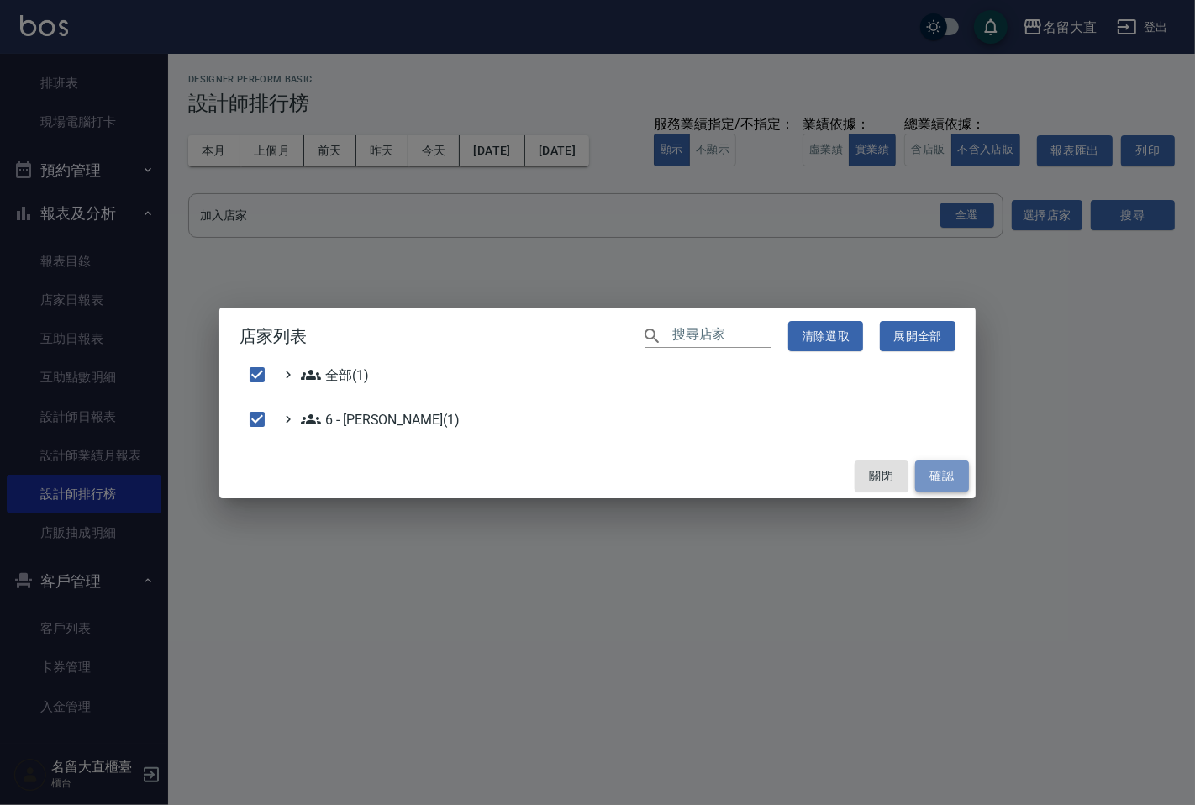
checkbox input "false"
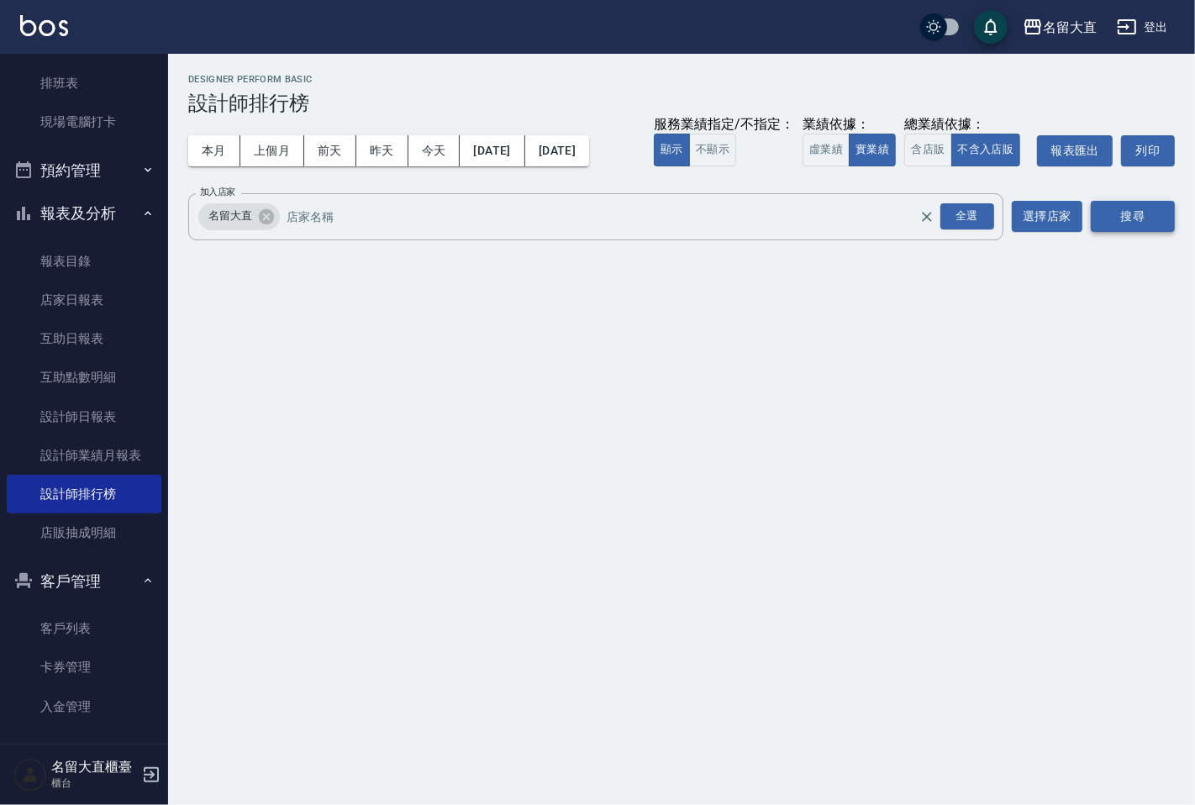
click at [1126, 223] on button "搜尋" at bounding box center [1133, 216] width 84 height 31
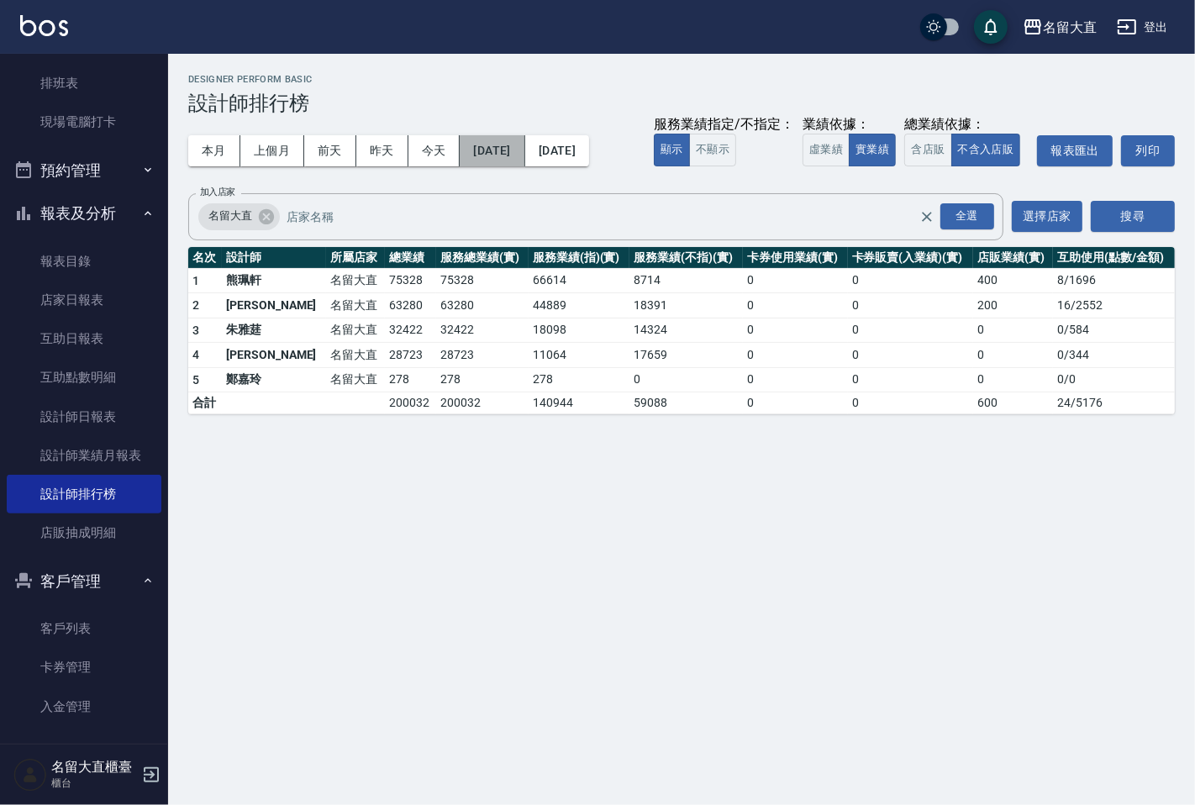
click at [518, 145] on button "[DATE]" at bounding box center [492, 150] width 65 height 31
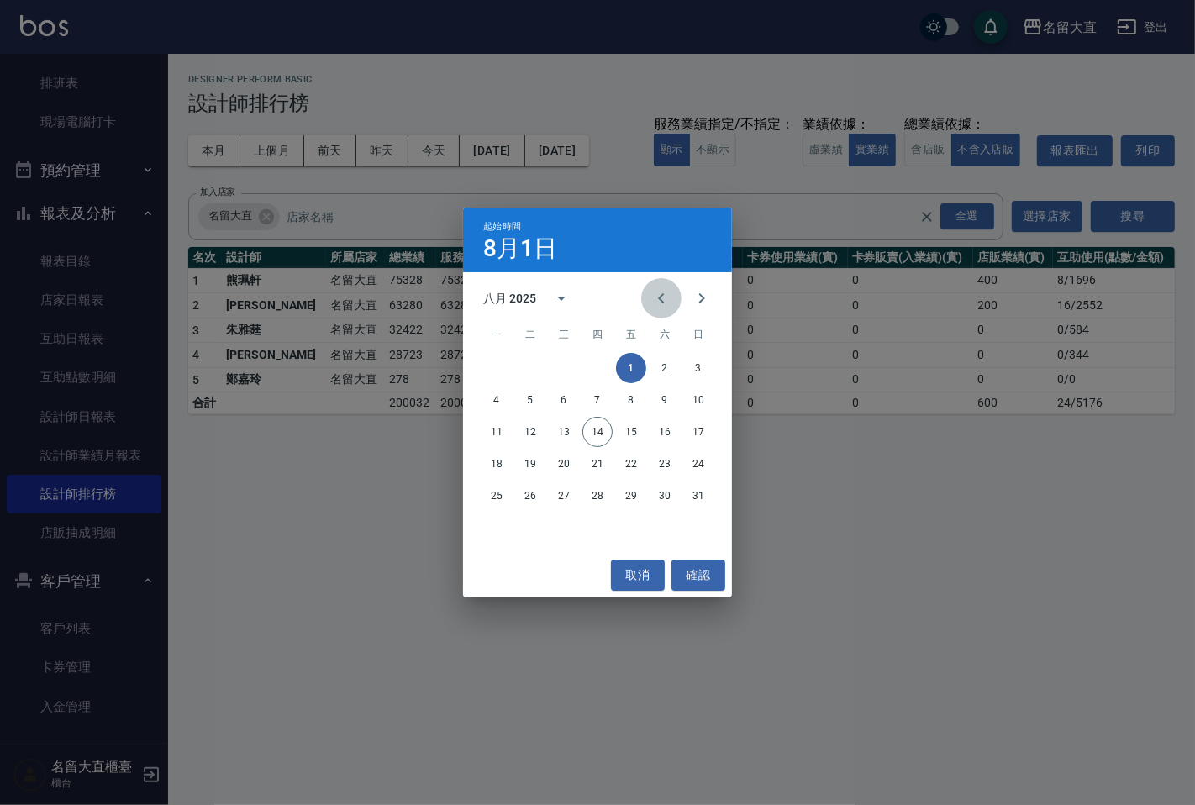
click at [651, 298] on icon "Previous month" at bounding box center [661, 298] width 20 height 20
click at [523, 374] on button "1" at bounding box center [530, 368] width 30 height 30
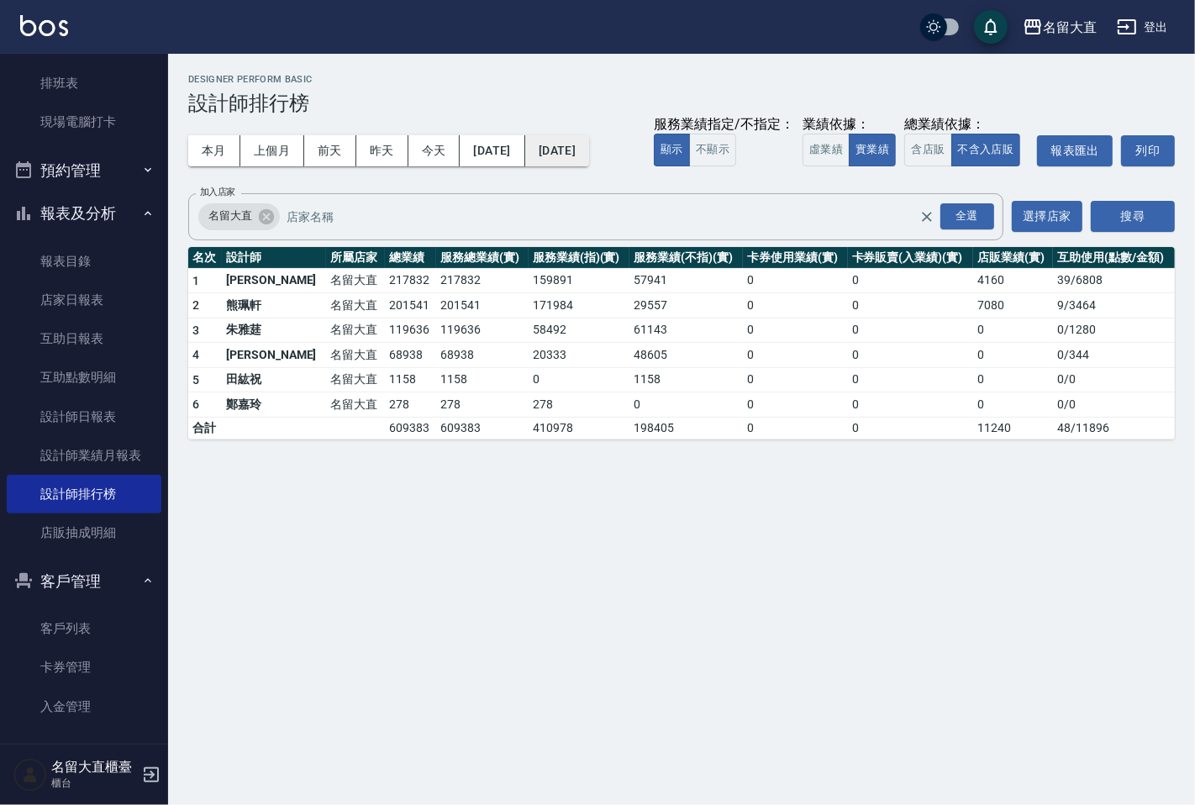
click at [589, 162] on button "[DATE]" at bounding box center [557, 150] width 64 height 31
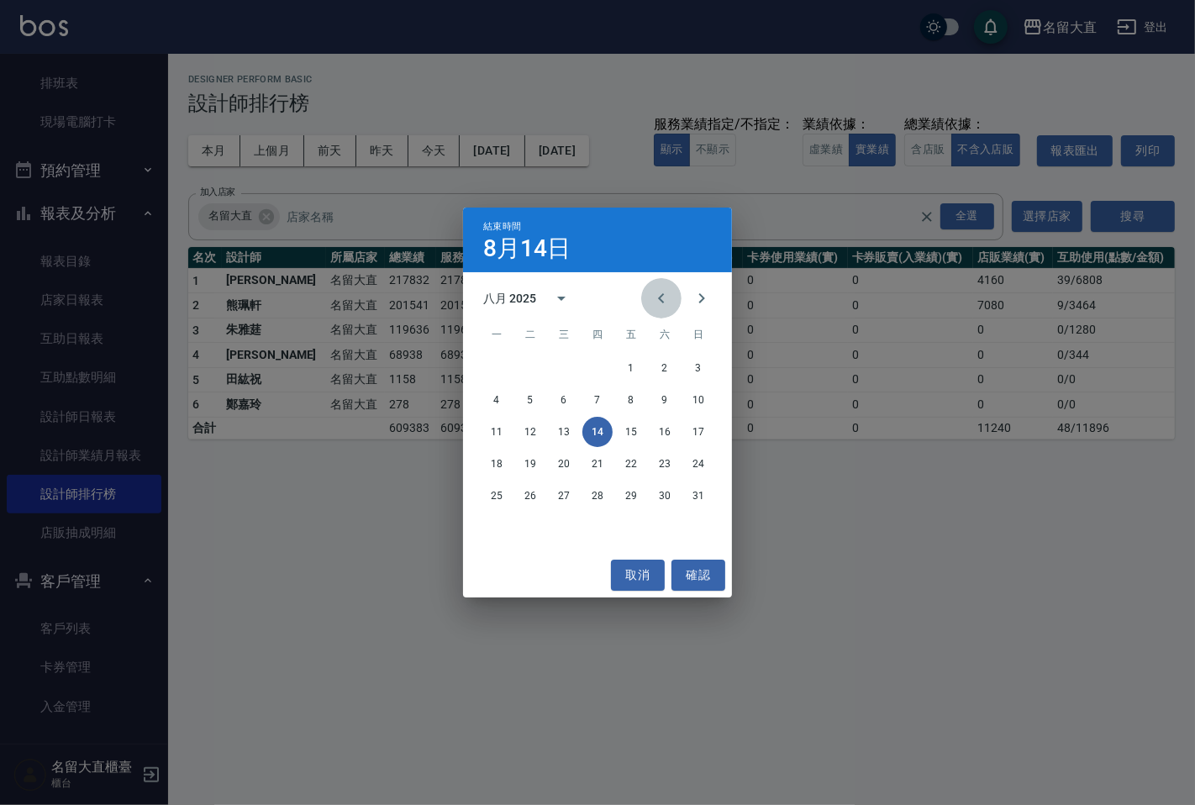
click at [650, 295] on button "Previous month" at bounding box center [661, 298] width 40 height 40
click at [498, 430] on button "14" at bounding box center [496, 432] width 30 height 30
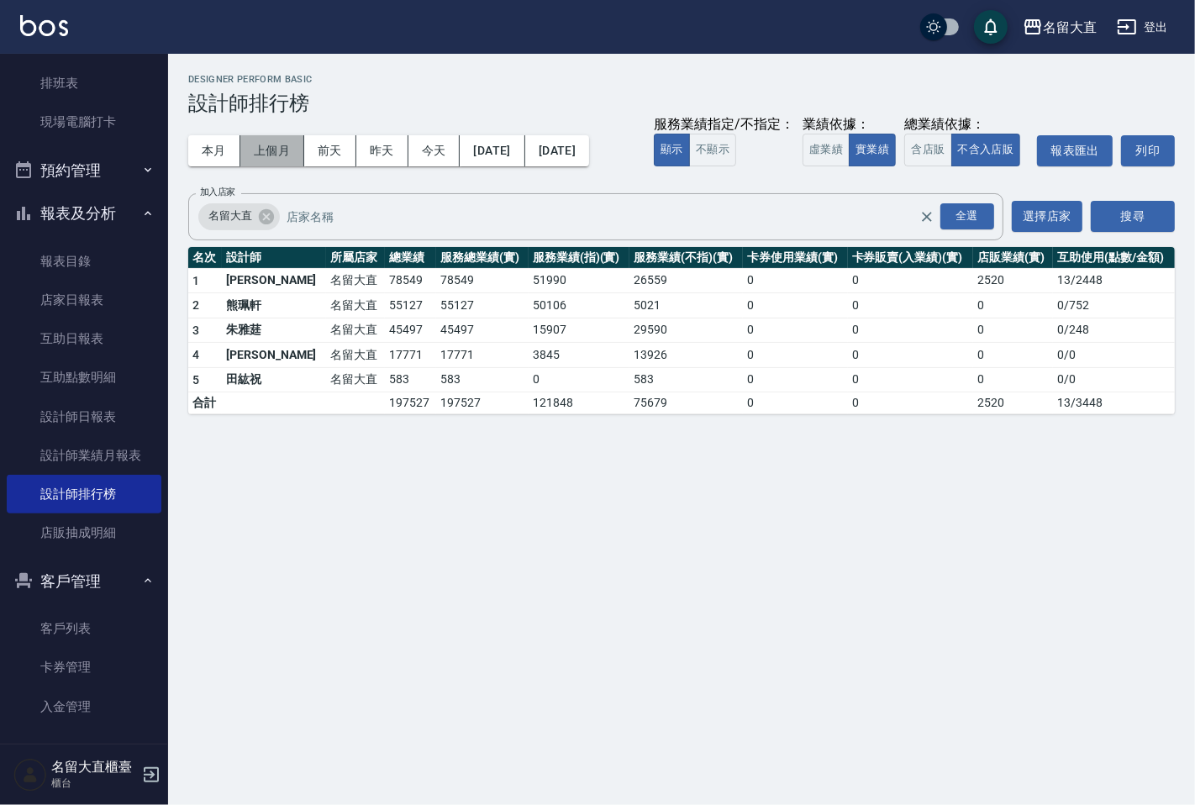
click at [274, 148] on button "上個月" at bounding box center [272, 150] width 64 height 31
click at [223, 151] on button "本月" at bounding box center [214, 150] width 52 height 31
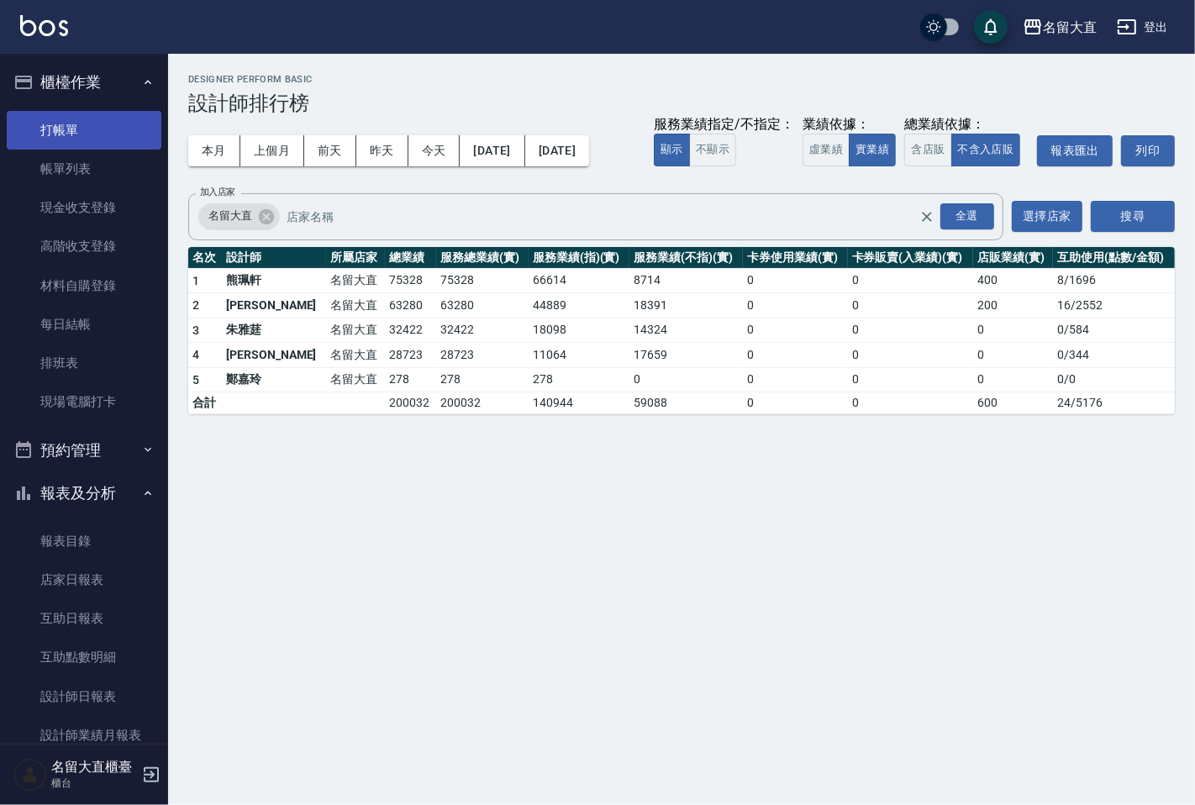
click at [104, 143] on link "打帳單" at bounding box center [84, 130] width 155 height 39
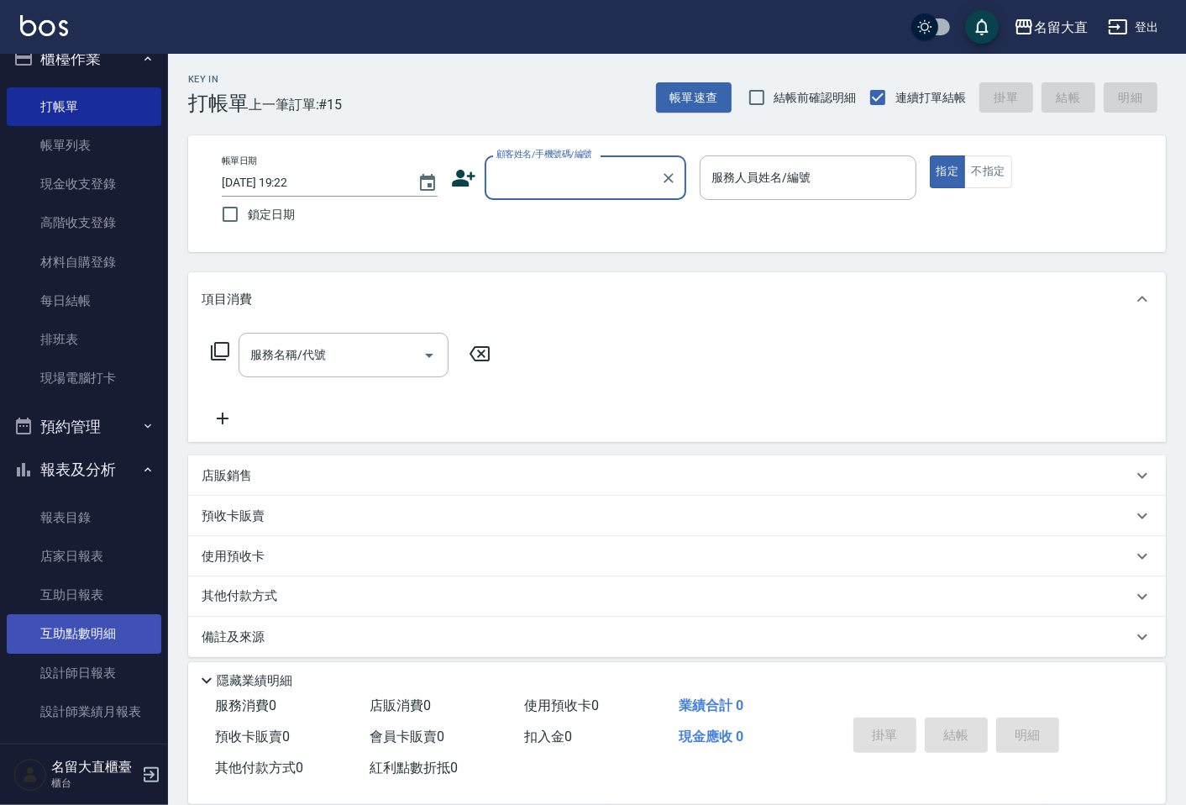
scroll to position [93, 0]
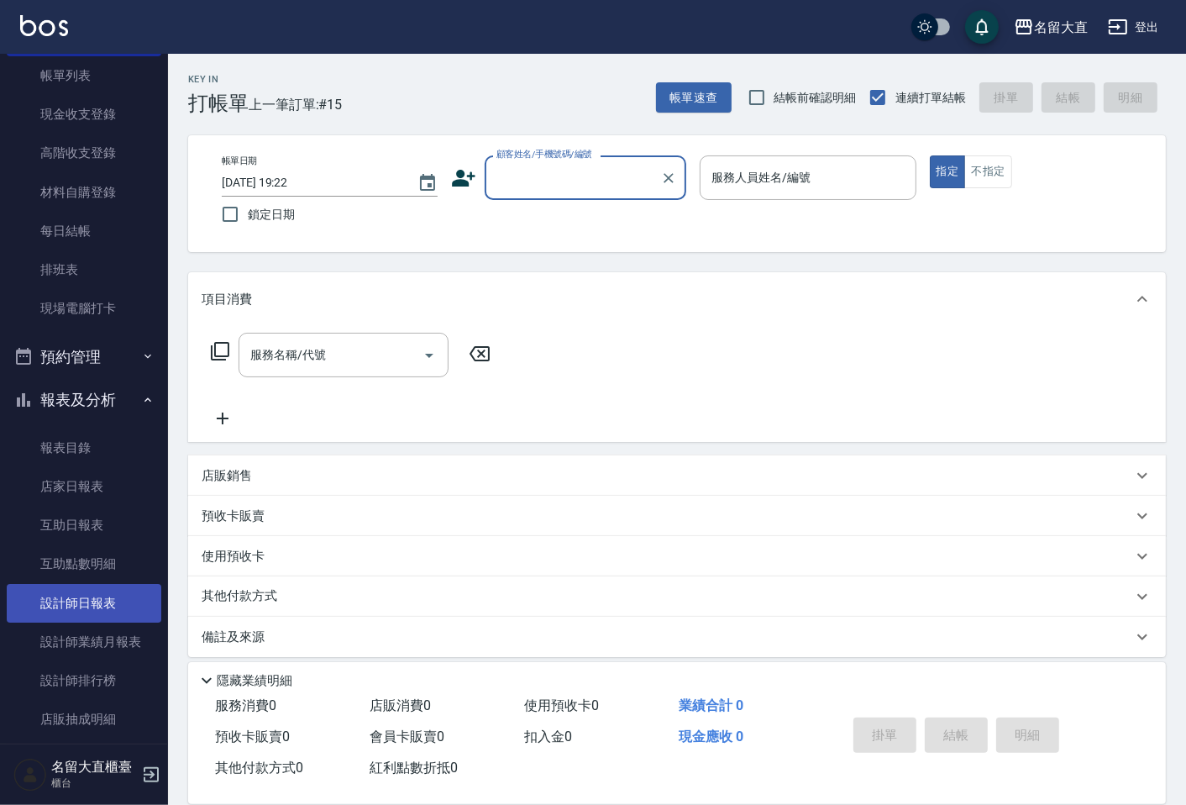
click at [110, 590] on link "設計師日報表" at bounding box center [84, 603] width 155 height 39
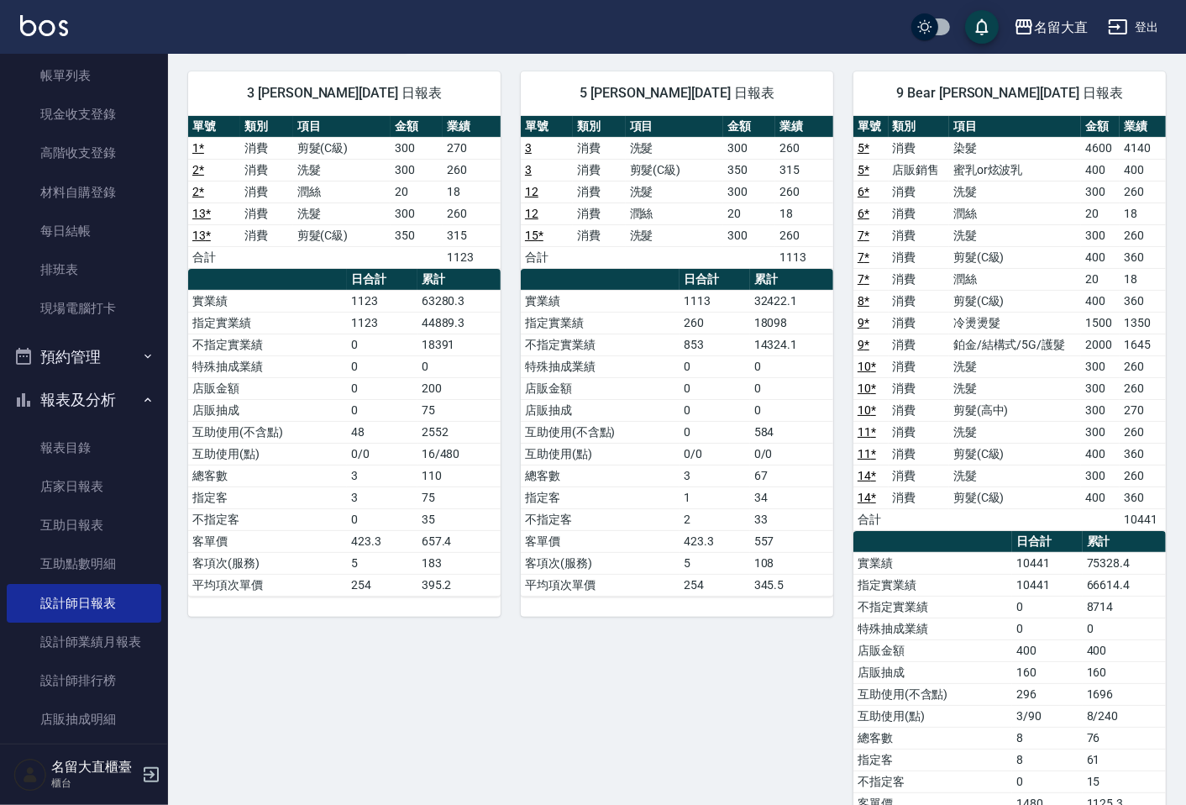
scroll to position [93, 0]
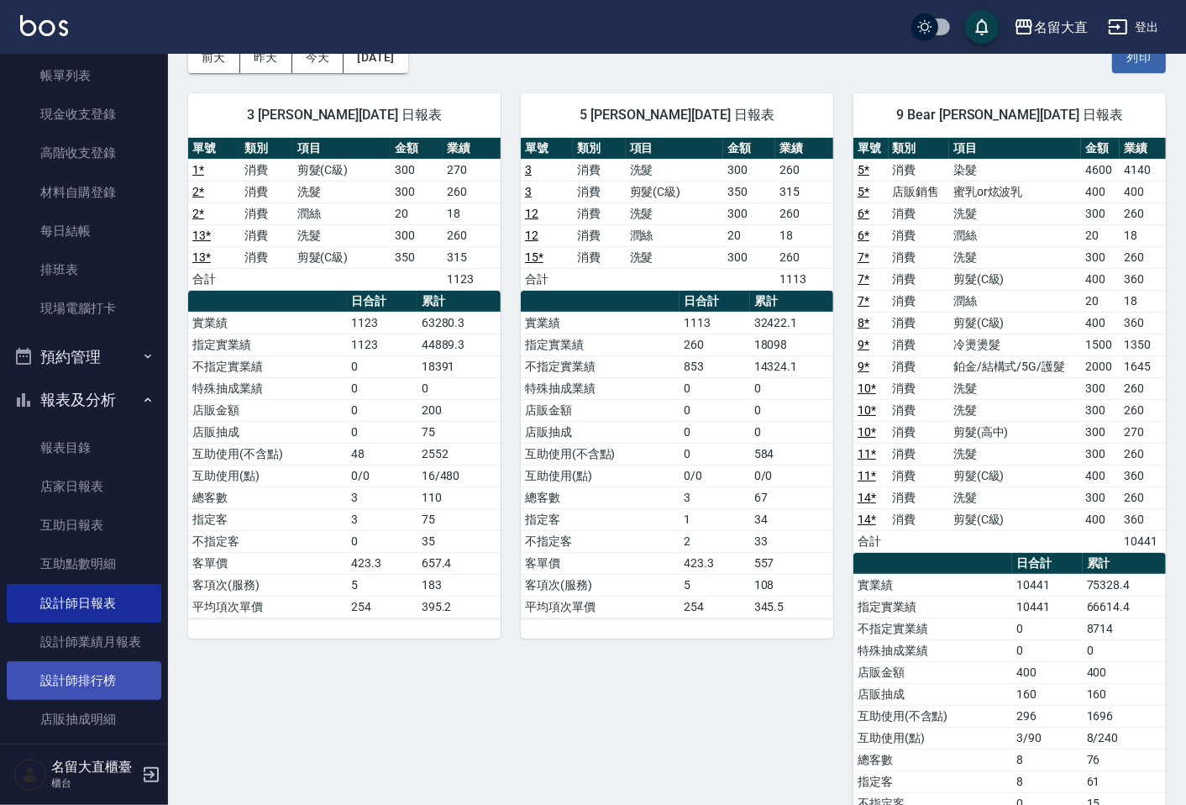
click at [110, 677] on link "設計師排行榜" at bounding box center [84, 680] width 155 height 39
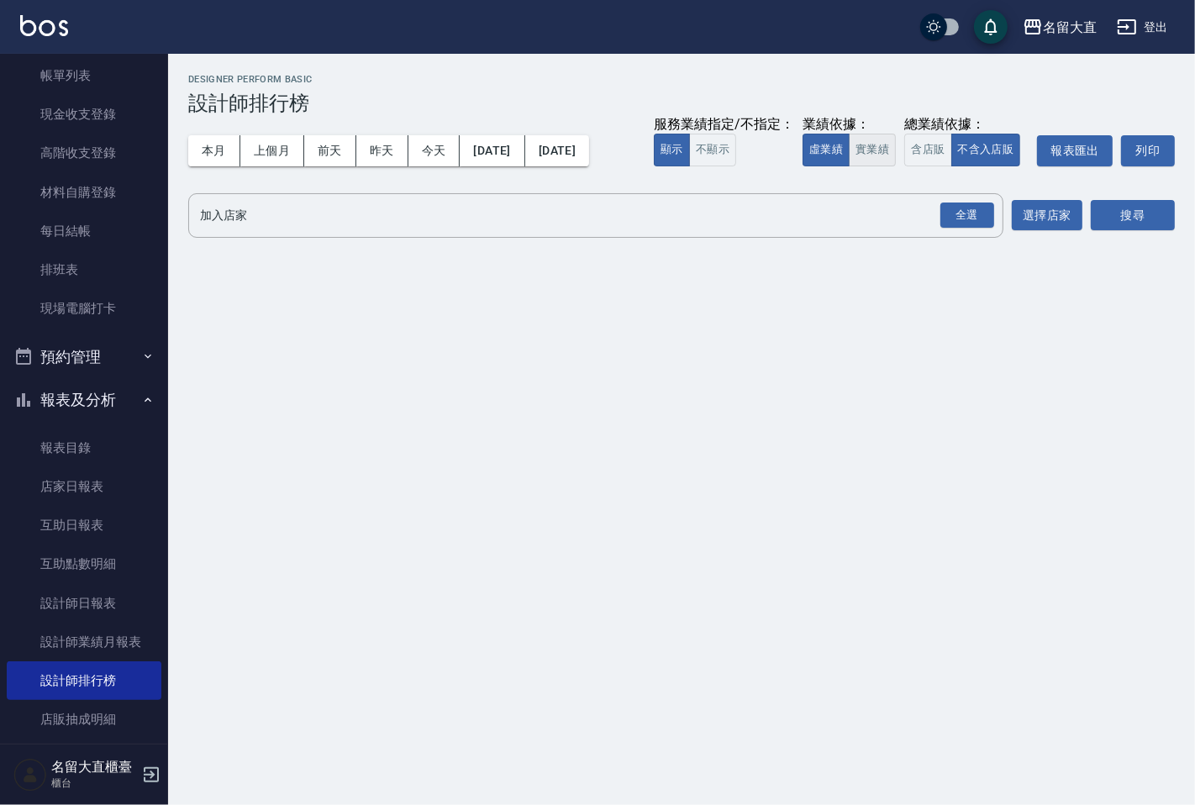
click at [861, 143] on button "實業績" at bounding box center [872, 150] width 47 height 33
click at [799, 212] on input "加入店家" at bounding box center [583, 215] width 775 height 29
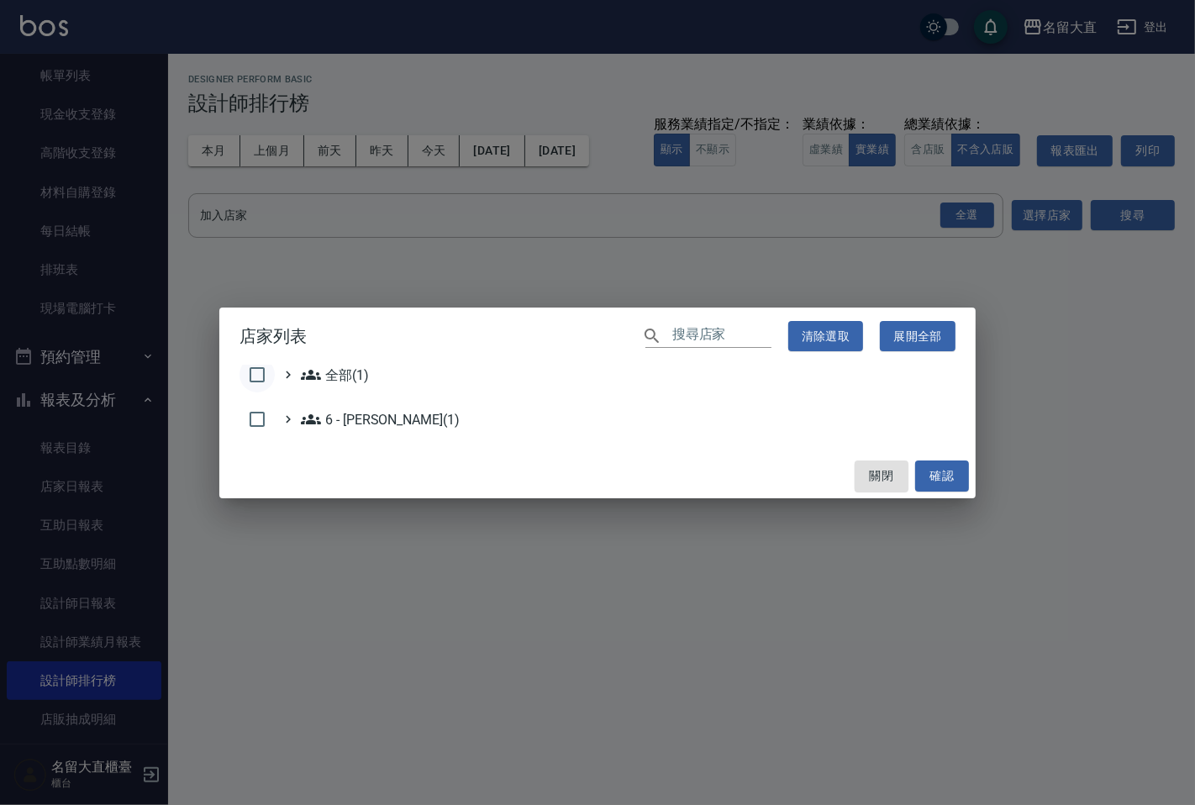
click at [258, 376] on input "checkbox" at bounding box center [256, 374] width 35 height 35
checkbox input "true"
click at [928, 469] on button "確認" at bounding box center [942, 475] width 54 height 31
checkbox input "false"
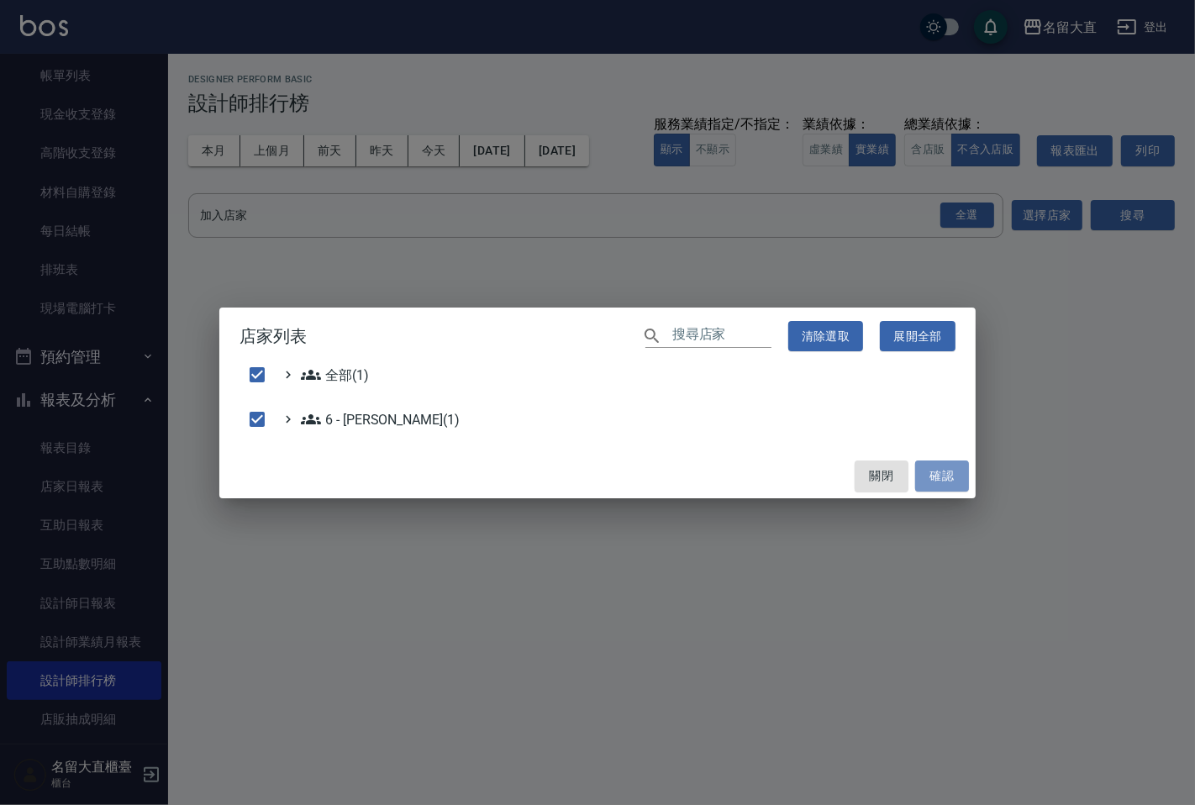
checkbox input "false"
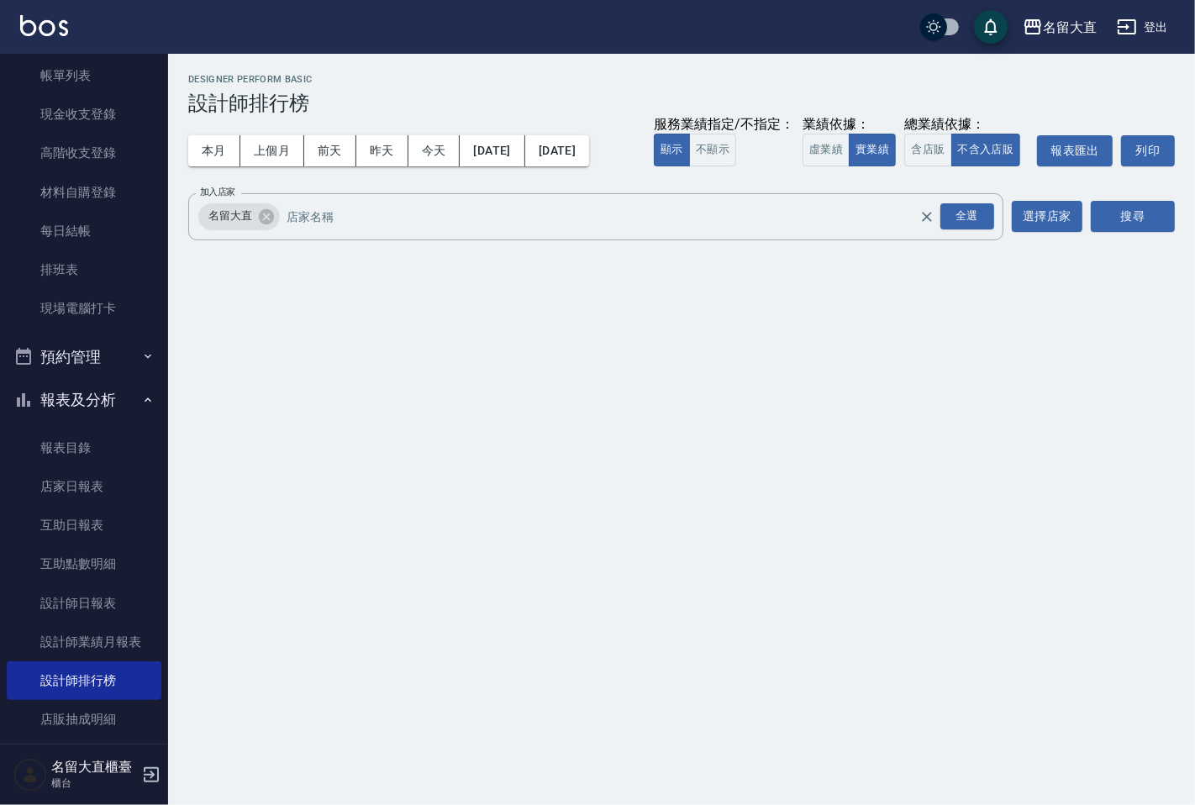
drag, startPoint x: 1112, startPoint y: 238, endPoint x: 1122, endPoint y: 215, distance: 24.5
click at [1112, 237] on div "搜尋" at bounding box center [1133, 216] width 84 height 47
click at [1122, 215] on button "搜尋" at bounding box center [1133, 216] width 84 height 31
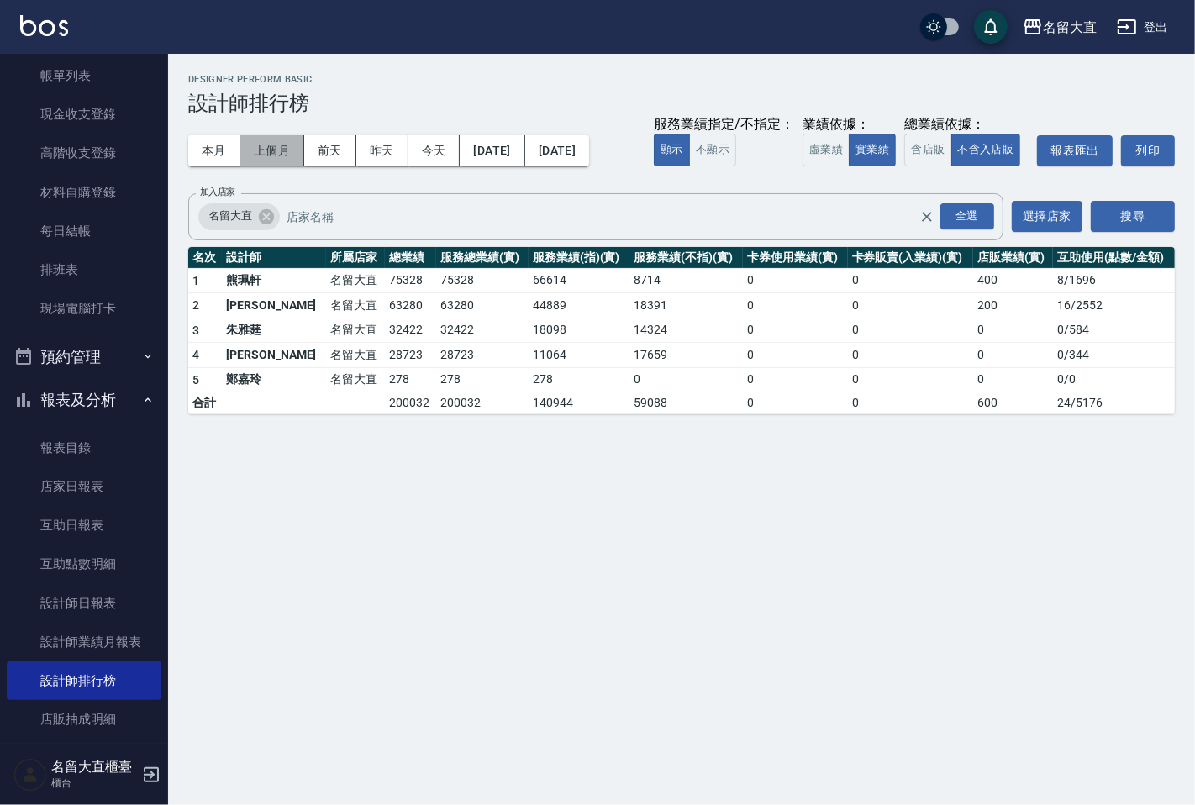
click at [292, 148] on button "上個月" at bounding box center [272, 150] width 64 height 31
click at [217, 158] on button "本月" at bounding box center [214, 150] width 52 height 31
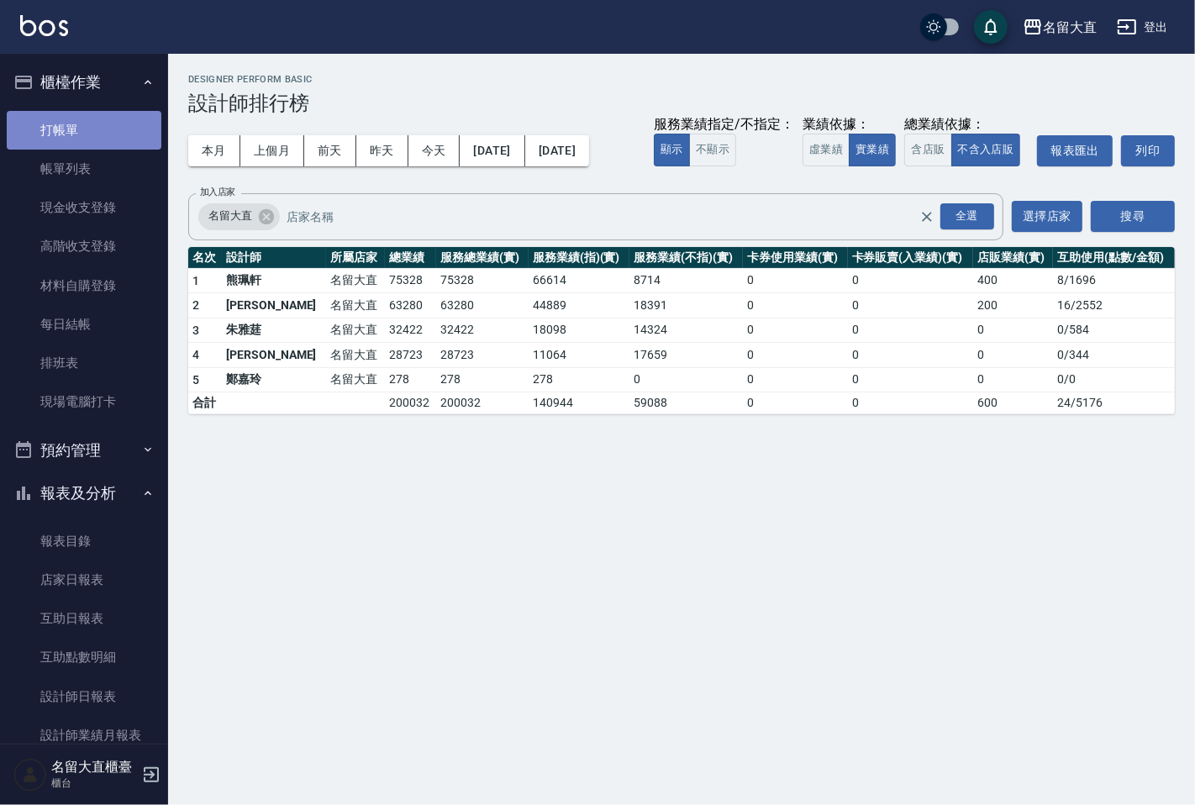
click at [120, 137] on link "打帳單" at bounding box center [84, 130] width 155 height 39
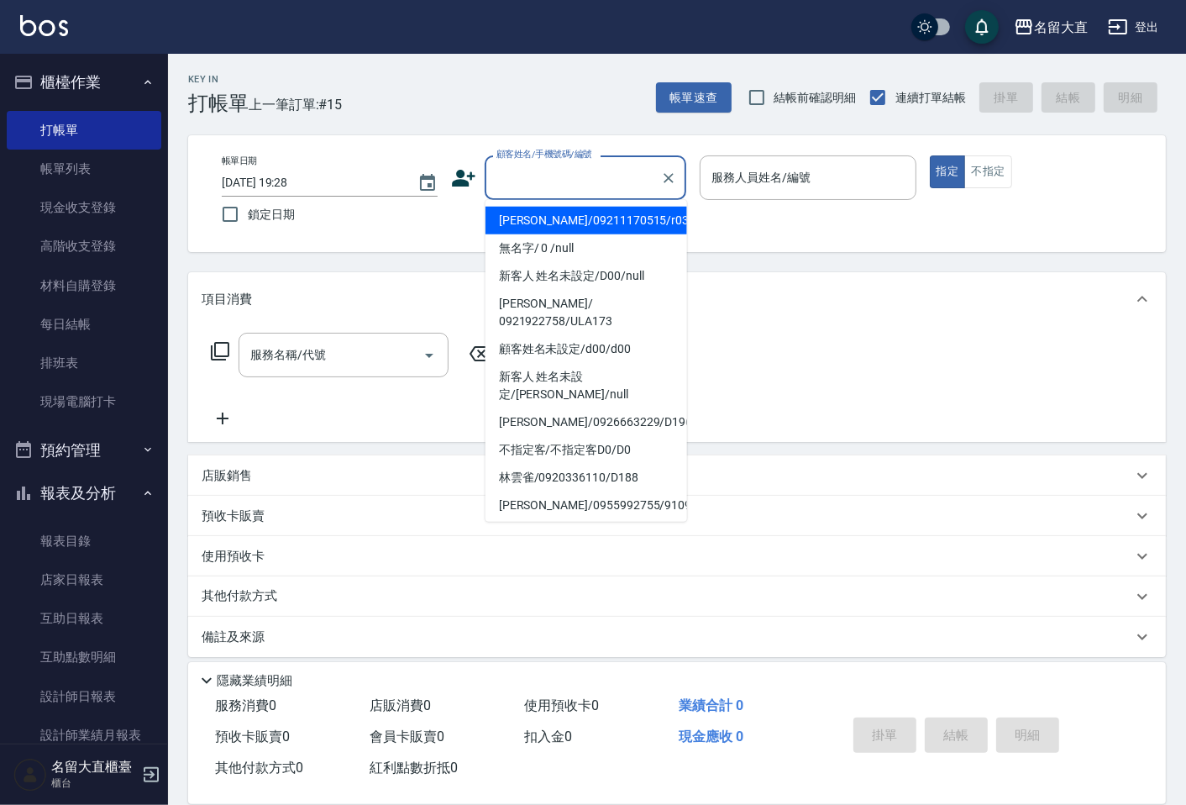
click at [499, 173] on input "顧客姓名/手機號碼/編號" at bounding box center [572, 177] width 161 height 29
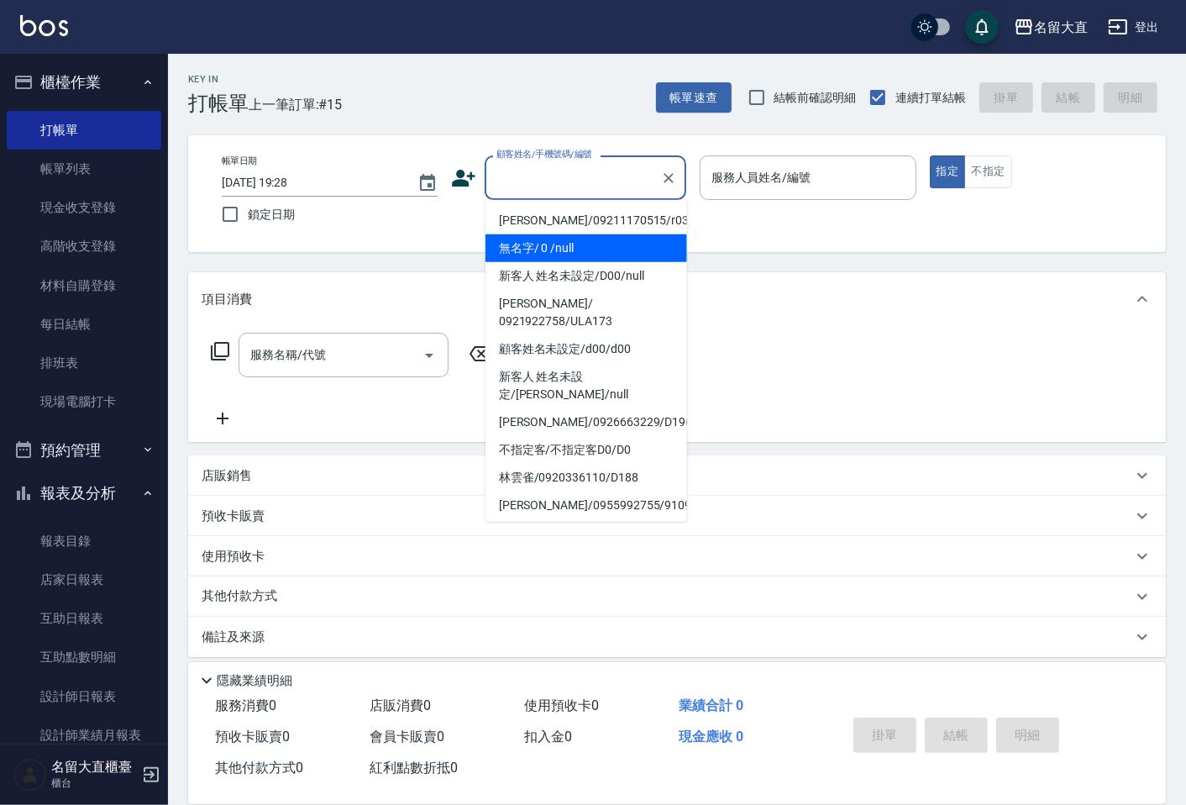
click at [553, 250] on li "無名字/ 0 /null" at bounding box center [587, 248] width 202 height 28
type input "無名字/ 0 /null"
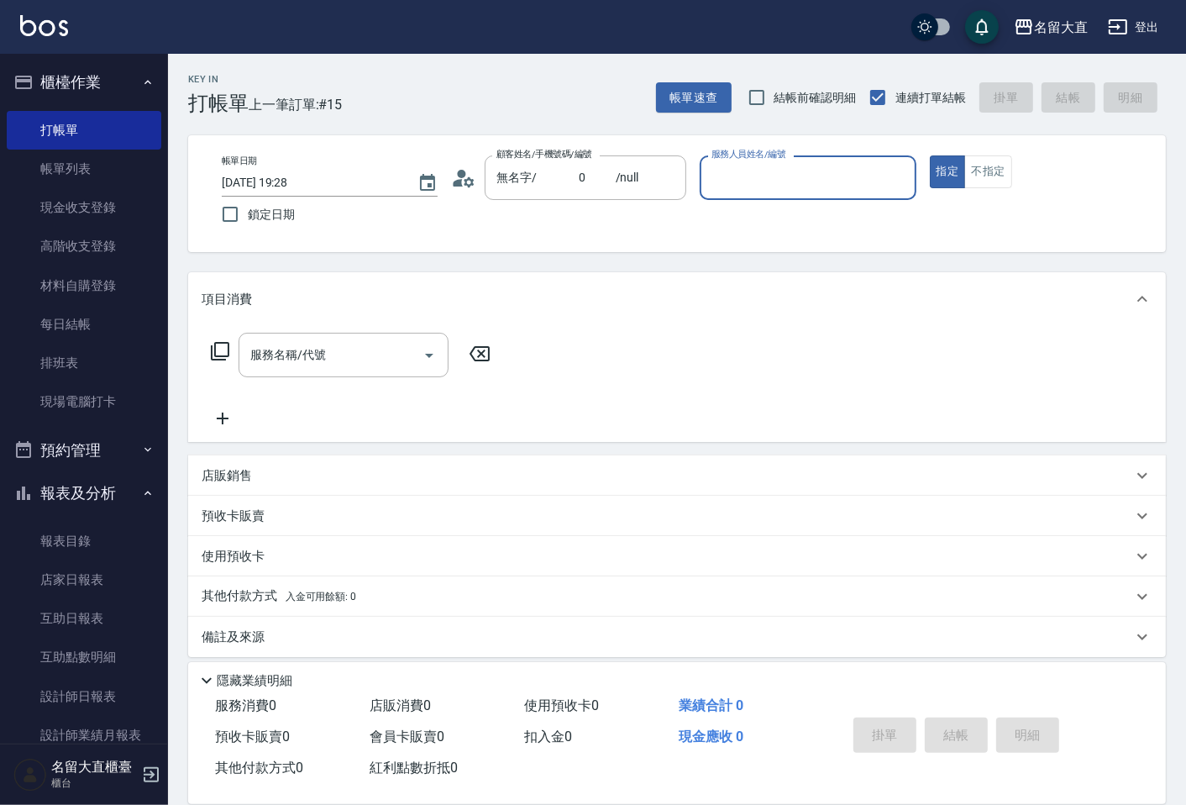
click at [743, 181] on input "服務人員姓名/編號" at bounding box center [807, 177] width 201 height 29
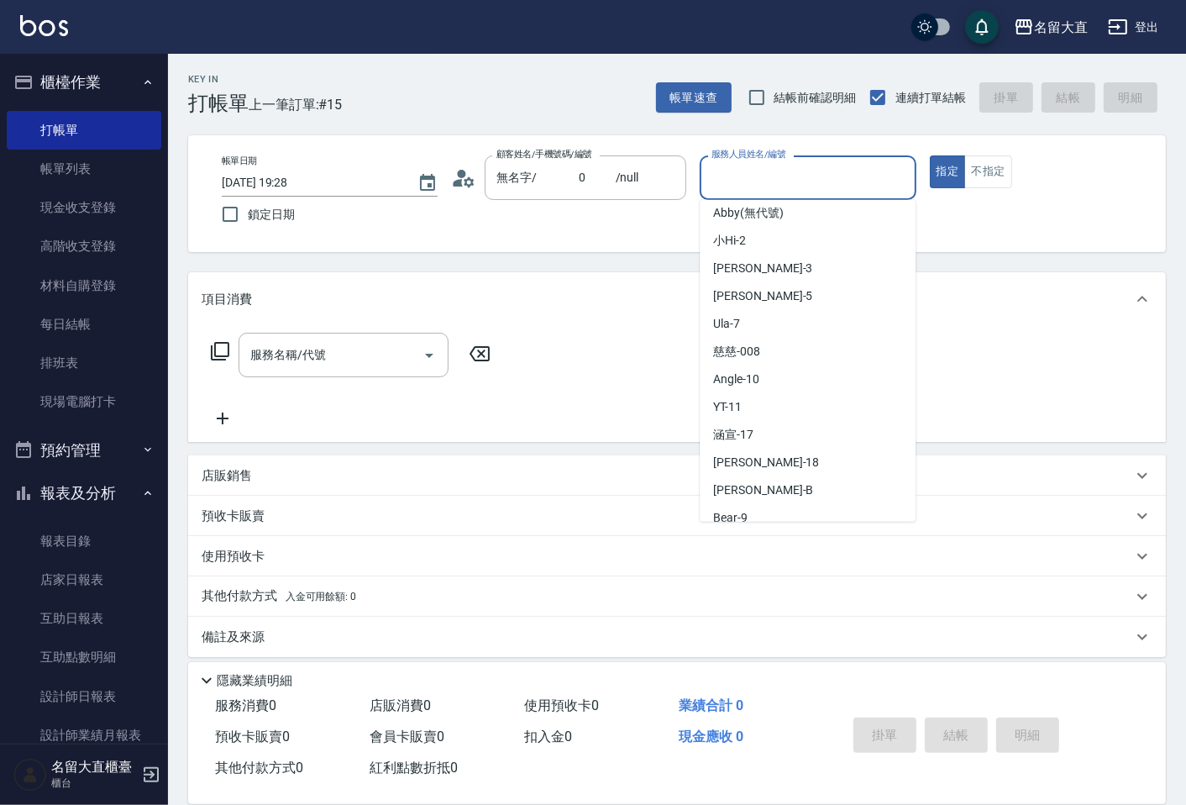
scroll to position [245, 0]
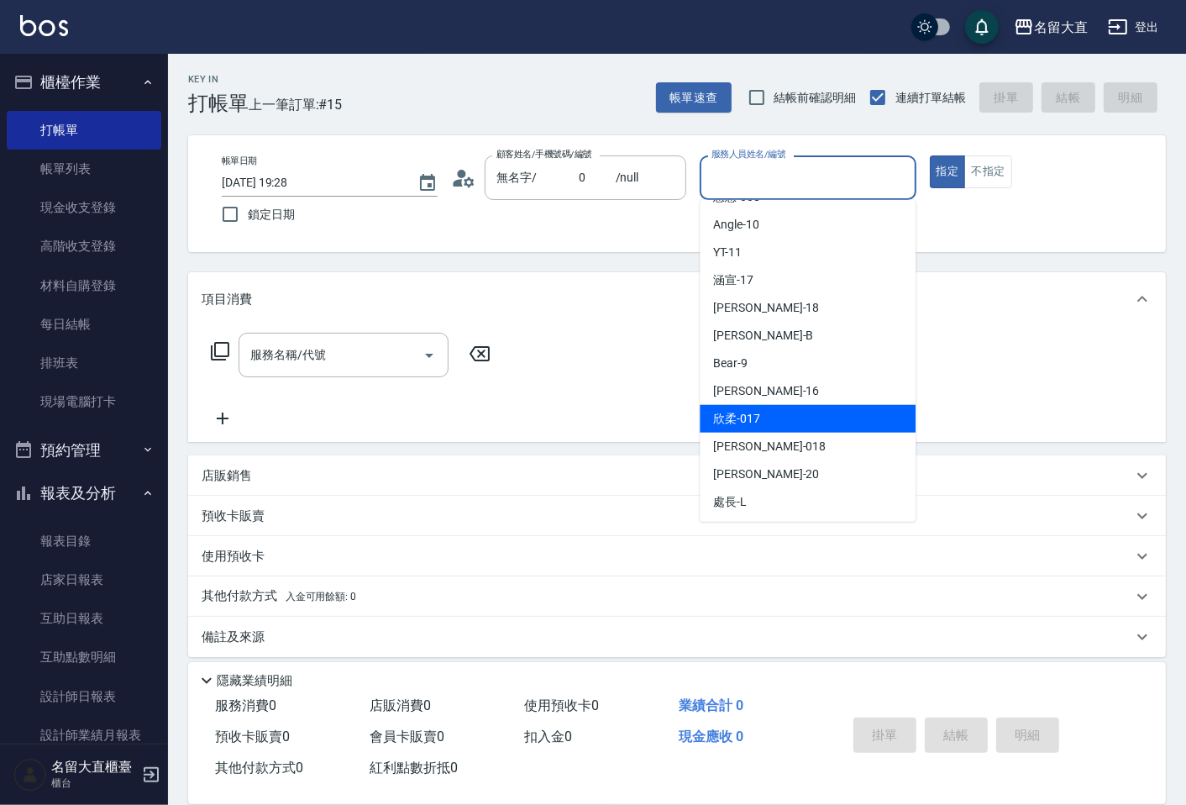
click at [780, 408] on div "欣柔 -017" at bounding box center [808, 419] width 216 height 28
type input "欣柔-017"
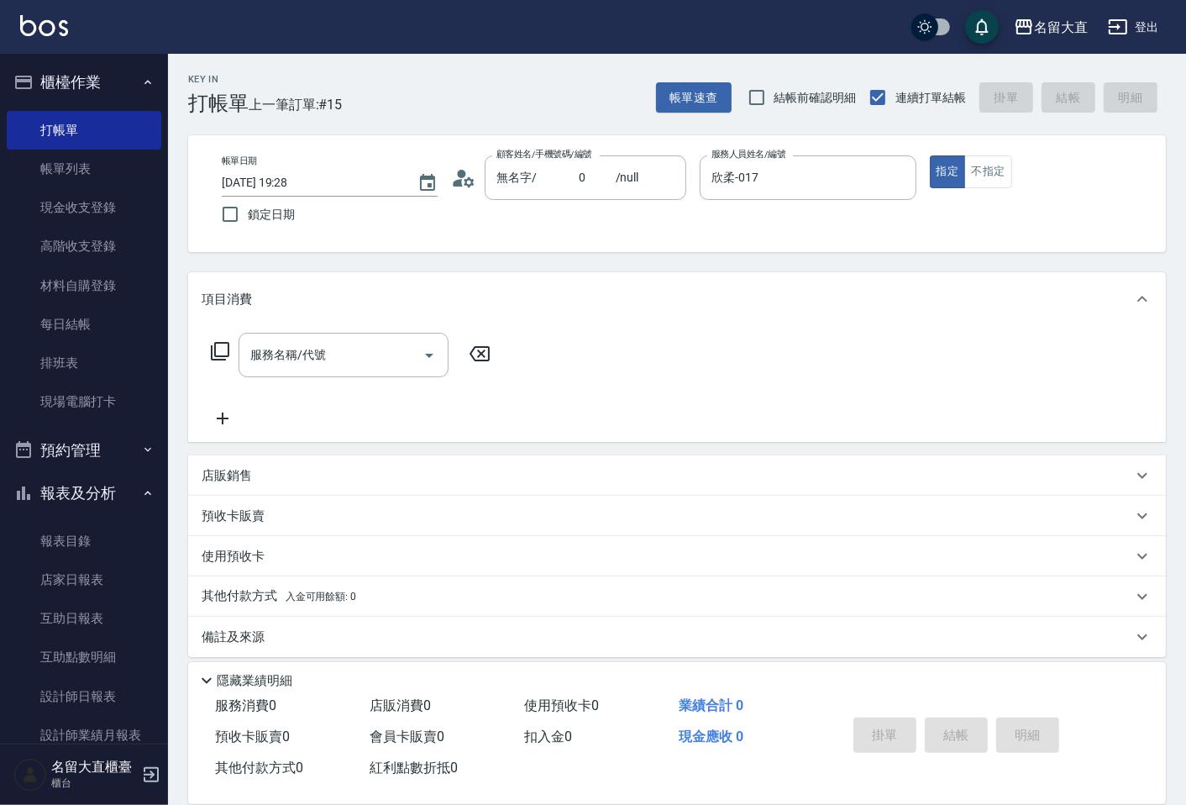
click at [341, 387] on div "服務名稱/代號 服務名稱/代號" at bounding box center [351, 381] width 299 height 96
click at [333, 357] on input "服務名稱/代號" at bounding box center [331, 354] width 170 height 29
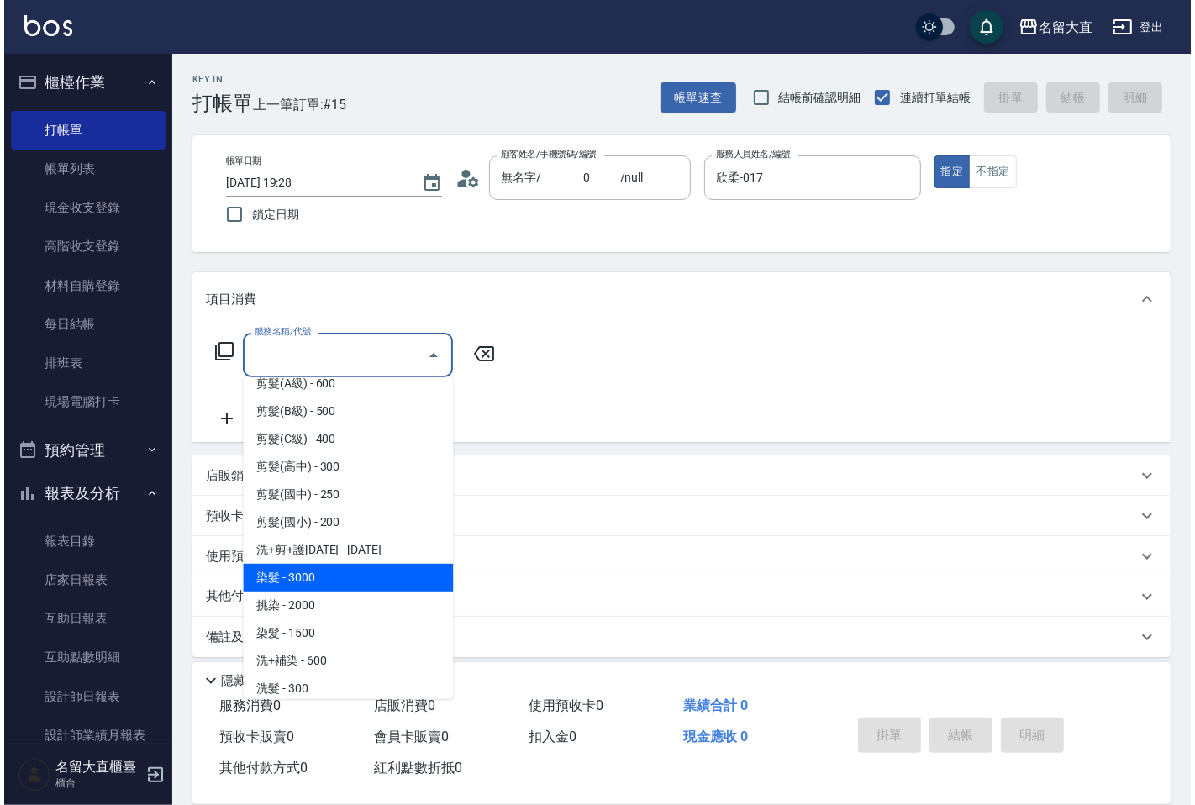
scroll to position [187, 0]
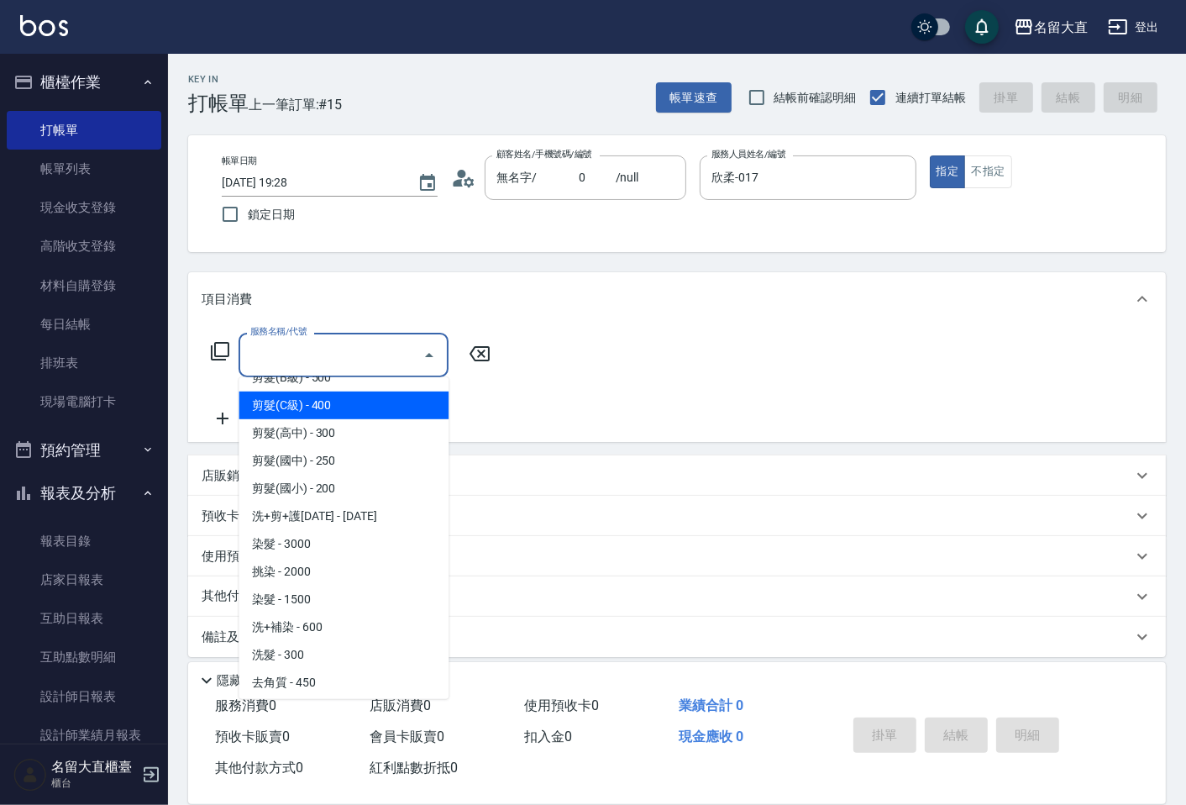
click at [315, 404] on span "剪髮(C級) - 400" at bounding box center [344, 406] width 210 height 28
type input "剪髮(C級)(303)"
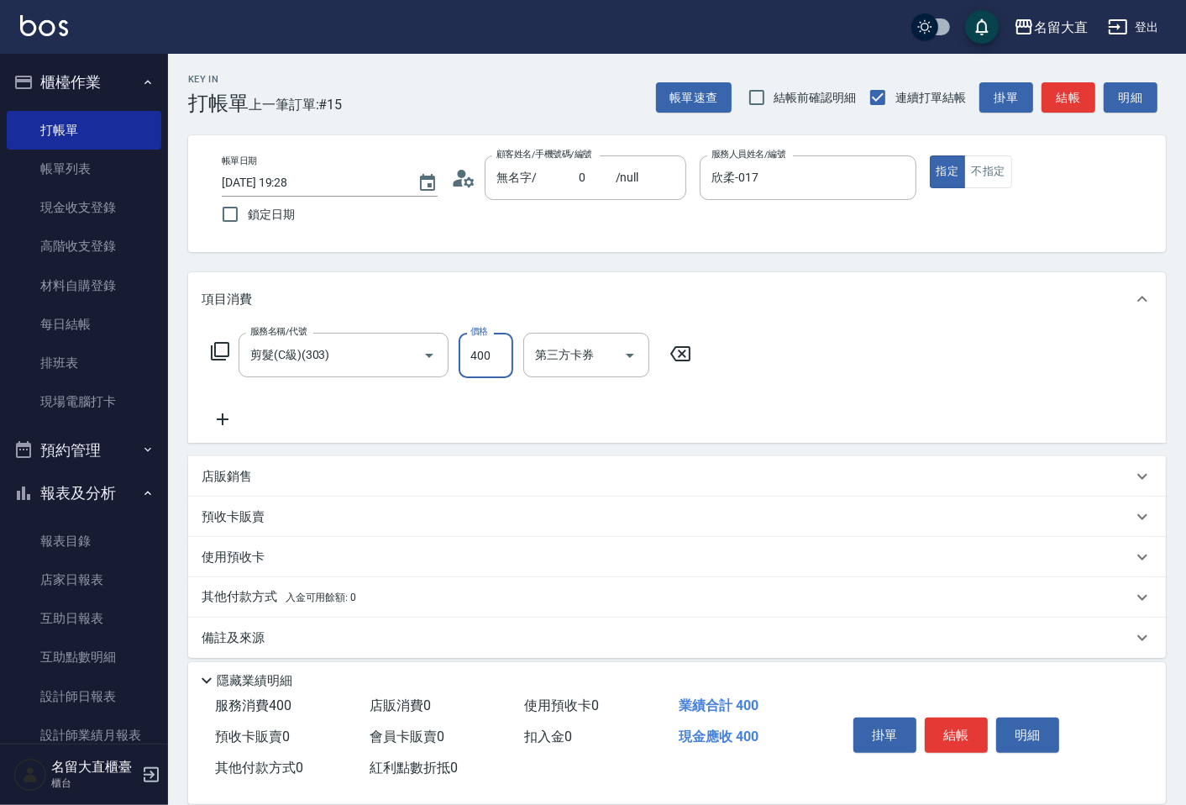
click at [488, 355] on input "400" at bounding box center [486, 355] width 55 height 45
type input "150"
click at [952, 718] on button "結帳" at bounding box center [956, 735] width 63 height 35
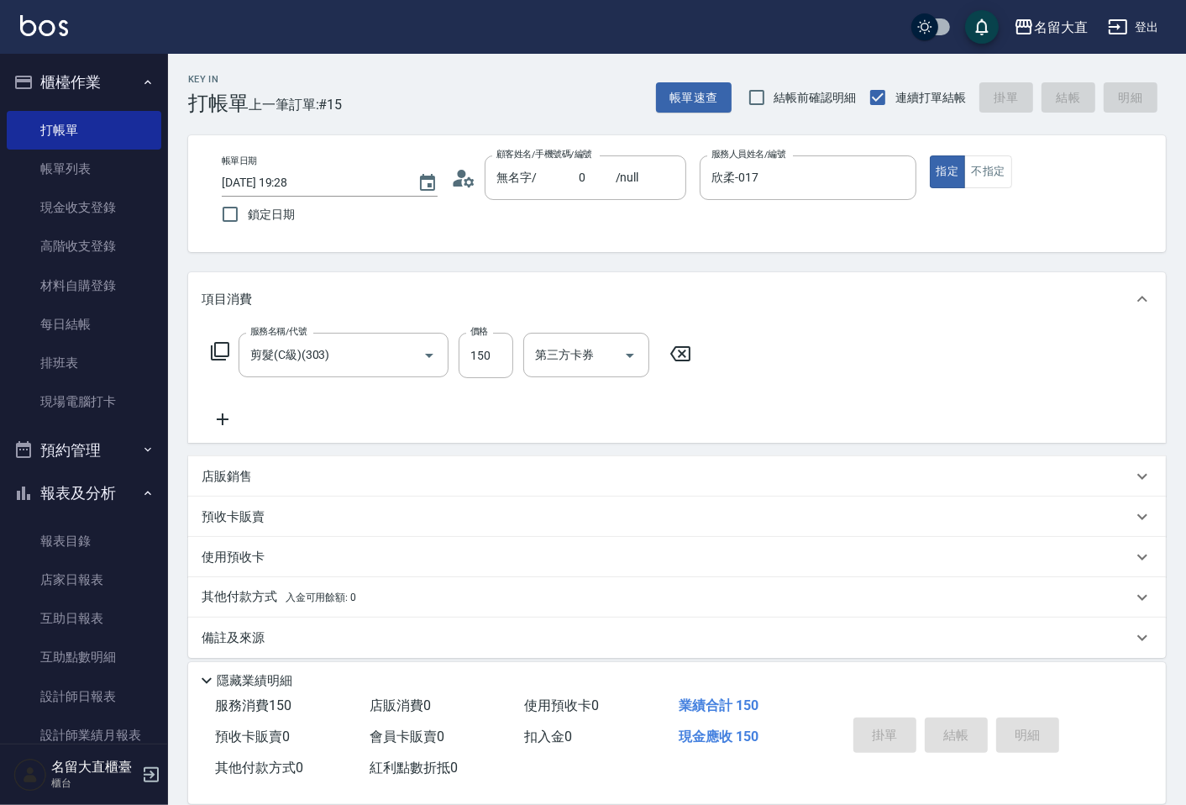
type input "[DATE] 19:33"
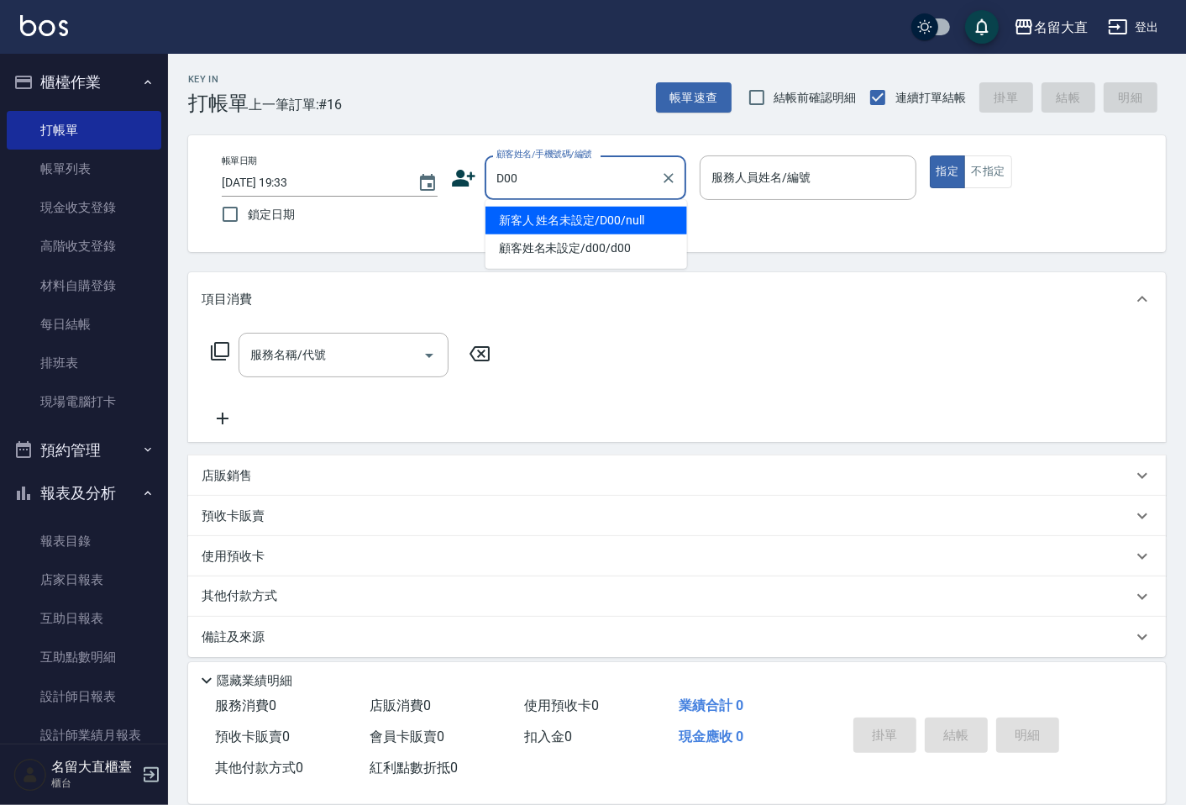
type input "新客人 姓名未設定/D00/null"
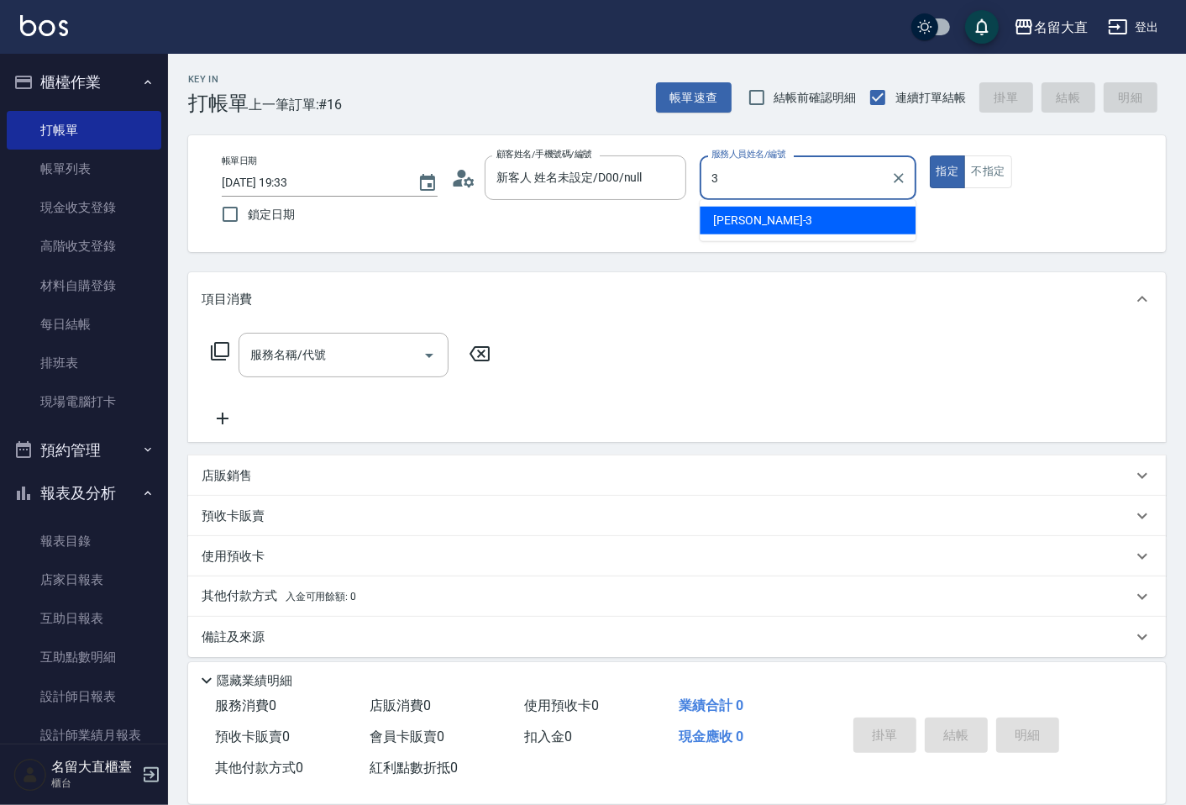
type input "[PERSON_NAME]3"
type button "true"
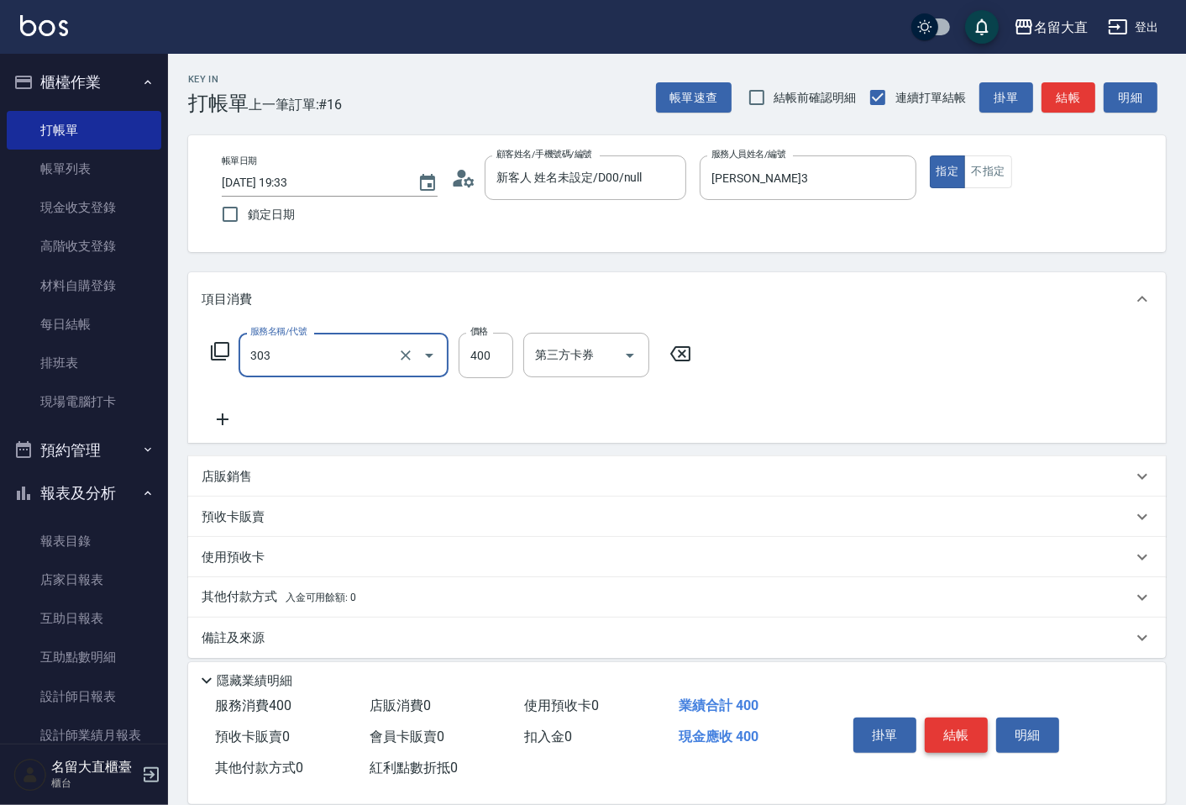
type input "剪髮(C級)(303)"
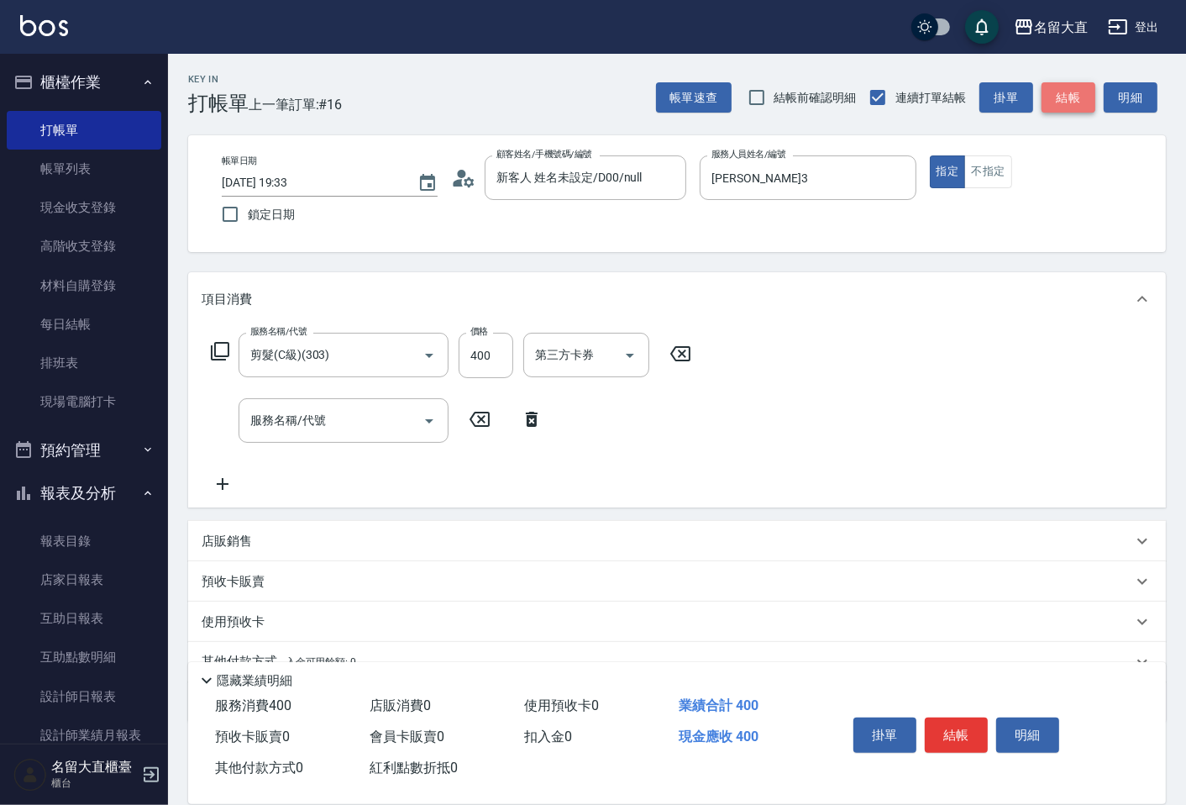
click at [1090, 93] on button "結帳" at bounding box center [1069, 97] width 54 height 31
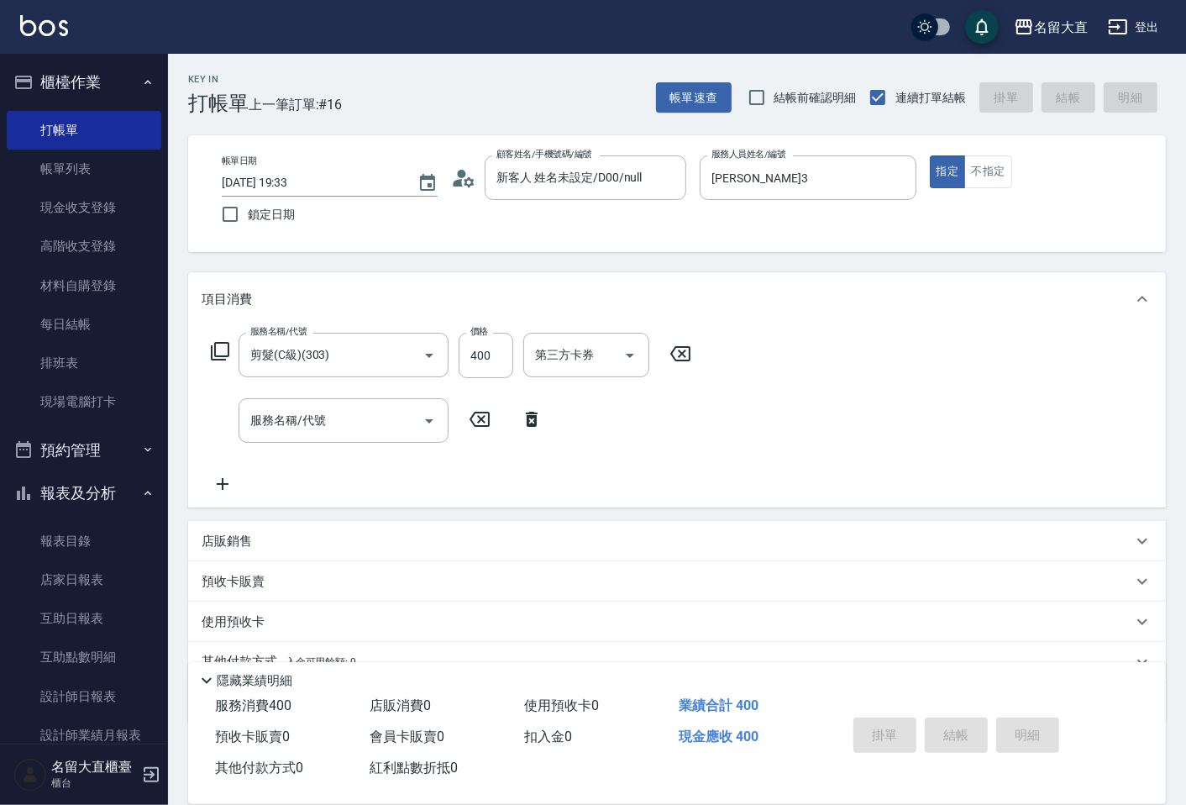
type input "[DATE] 19:39"
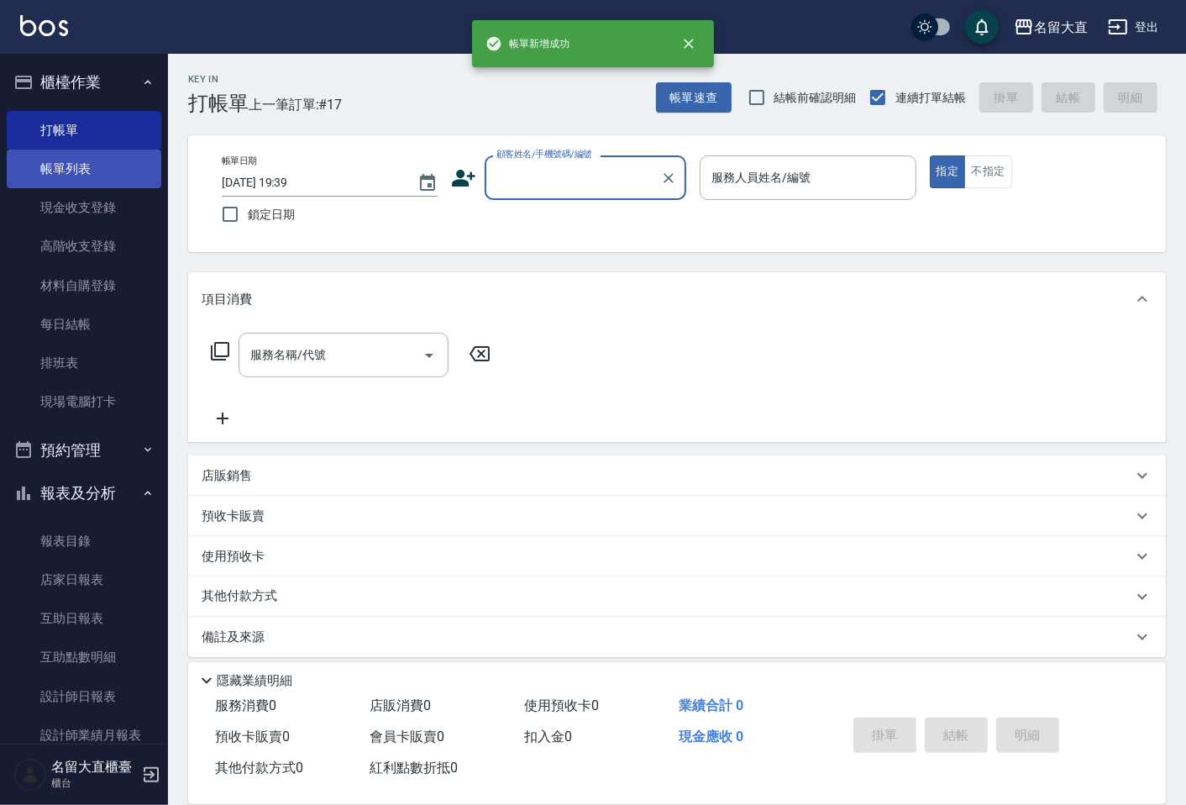
click at [42, 176] on link "帳單列表" at bounding box center [84, 169] width 155 height 39
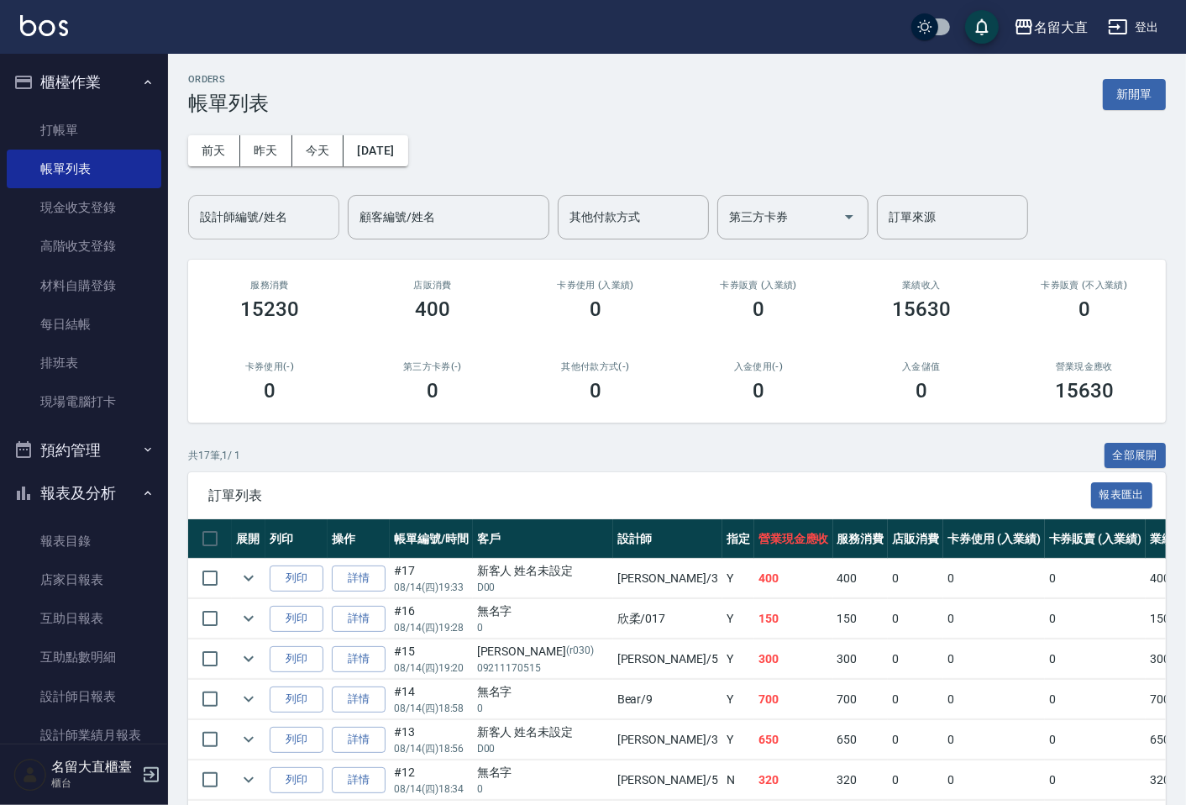
click at [262, 234] on div "設計師編號/姓名" at bounding box center [263, 217] width 151 height 45
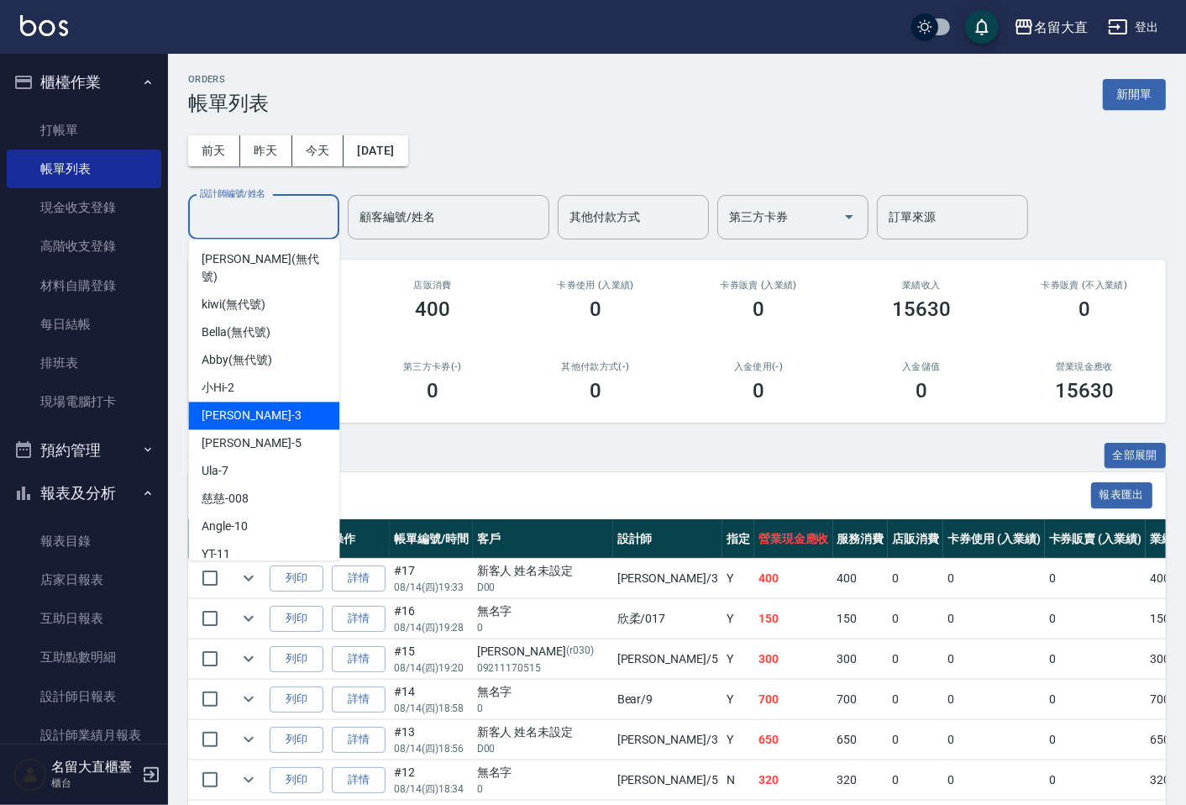
click at [250, 402] on div "[PERSON_NAME]3" at bounding box center [263, 416] width 151 height 28
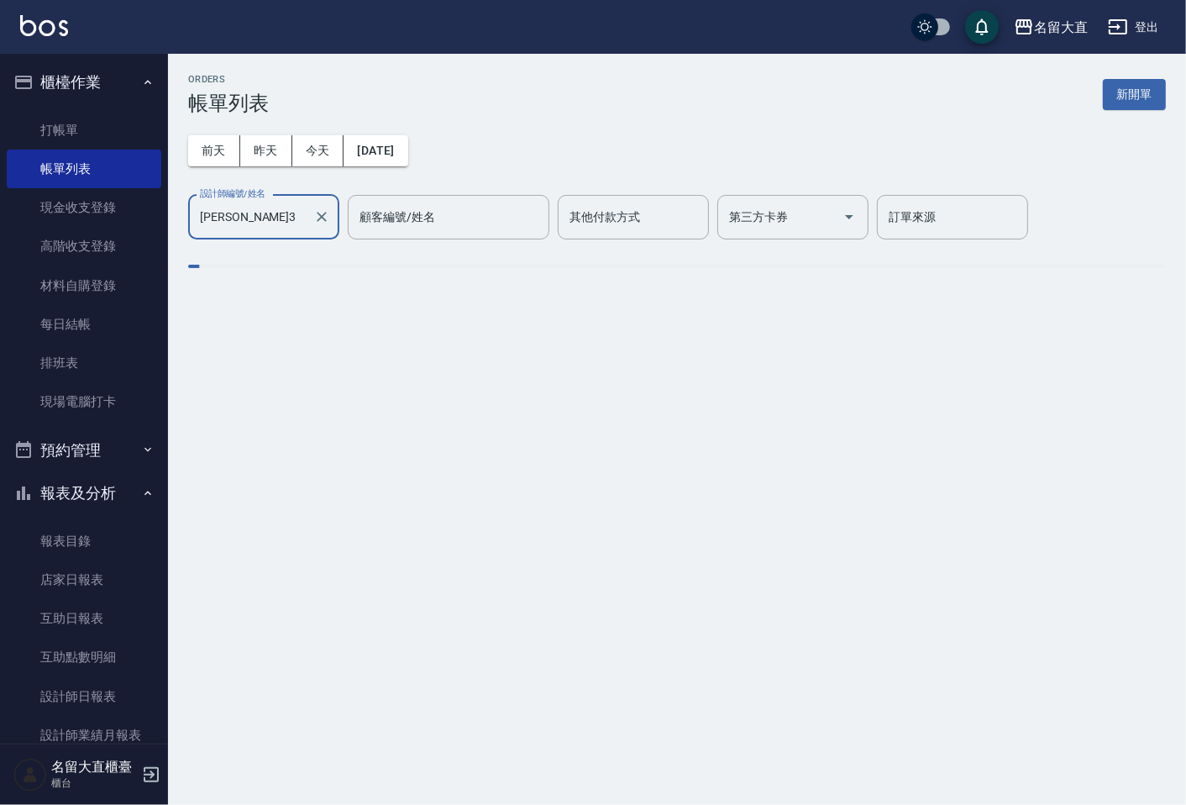
type input "[PERSON_NAME]3"
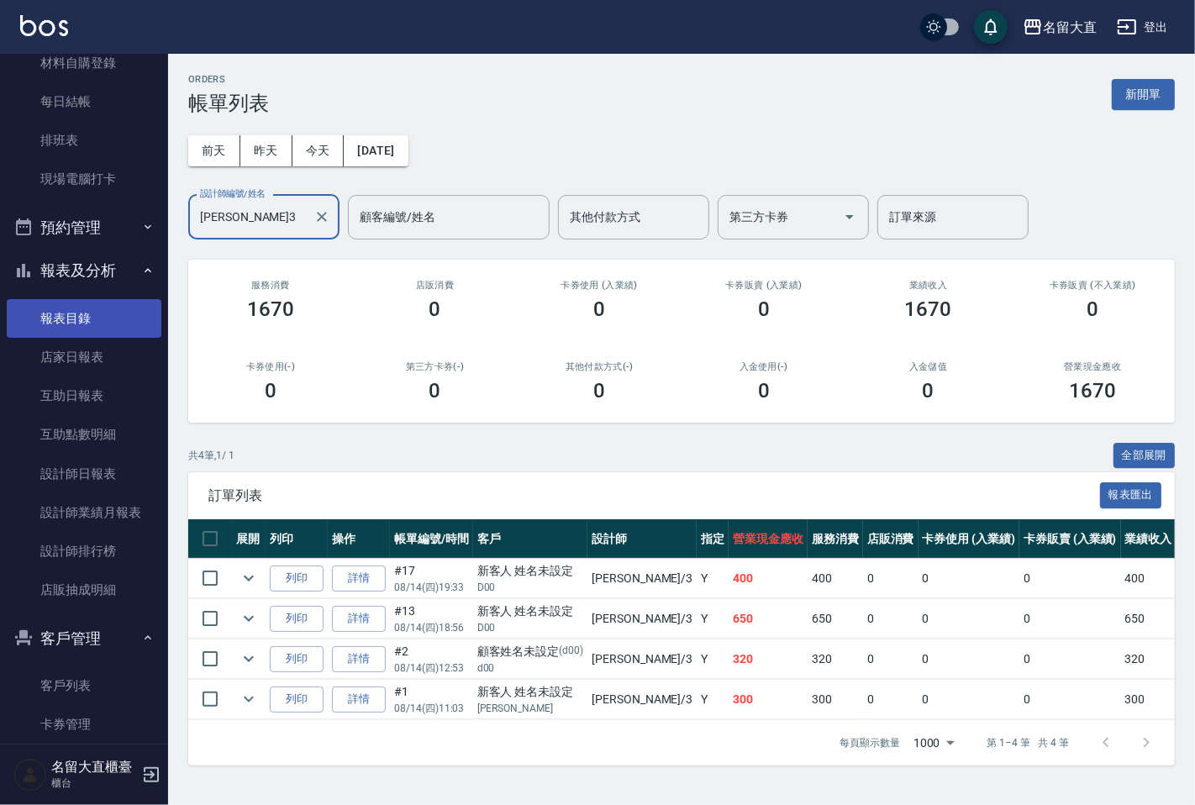
scroll to position [280, 0]
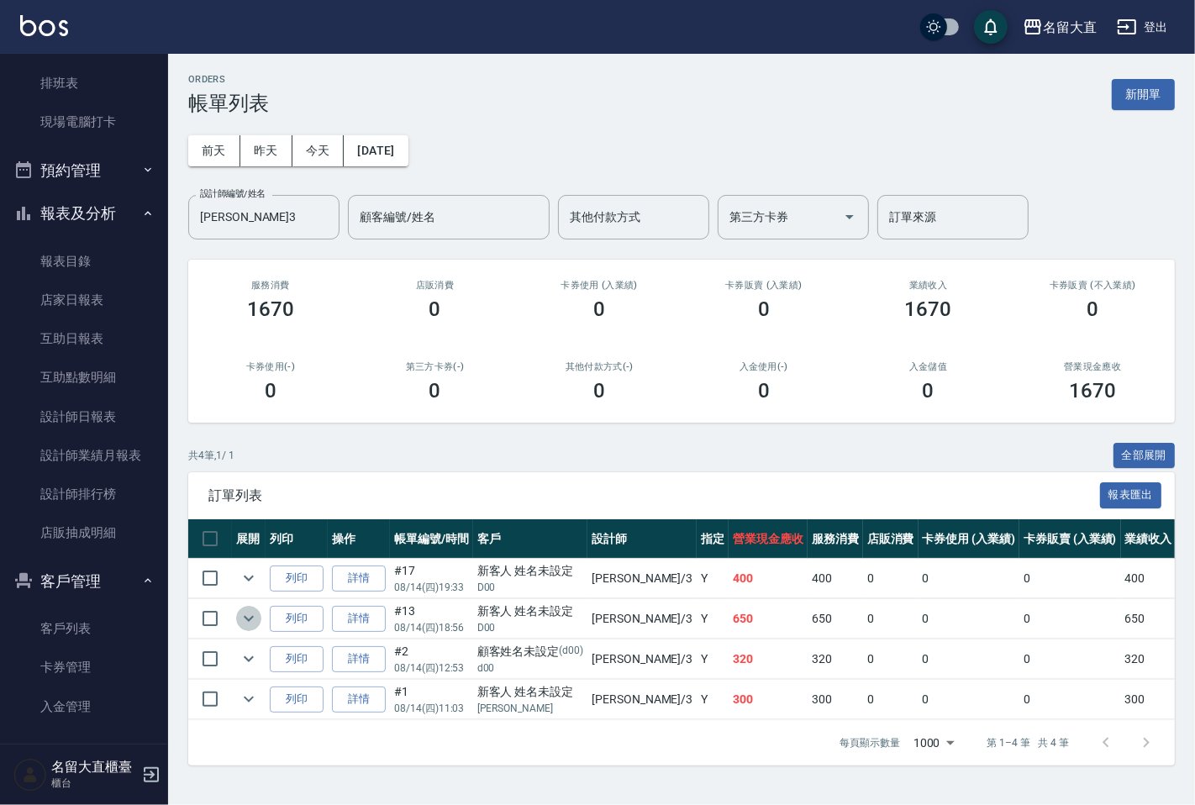
drag, startPoint x: 82, startPoint y: 611, endPoint x: 241, endPoint y: 625, distance: 160.3
click at [241, 625] on icon "expand row" at bounding box center [249, 618] width 20 height 20
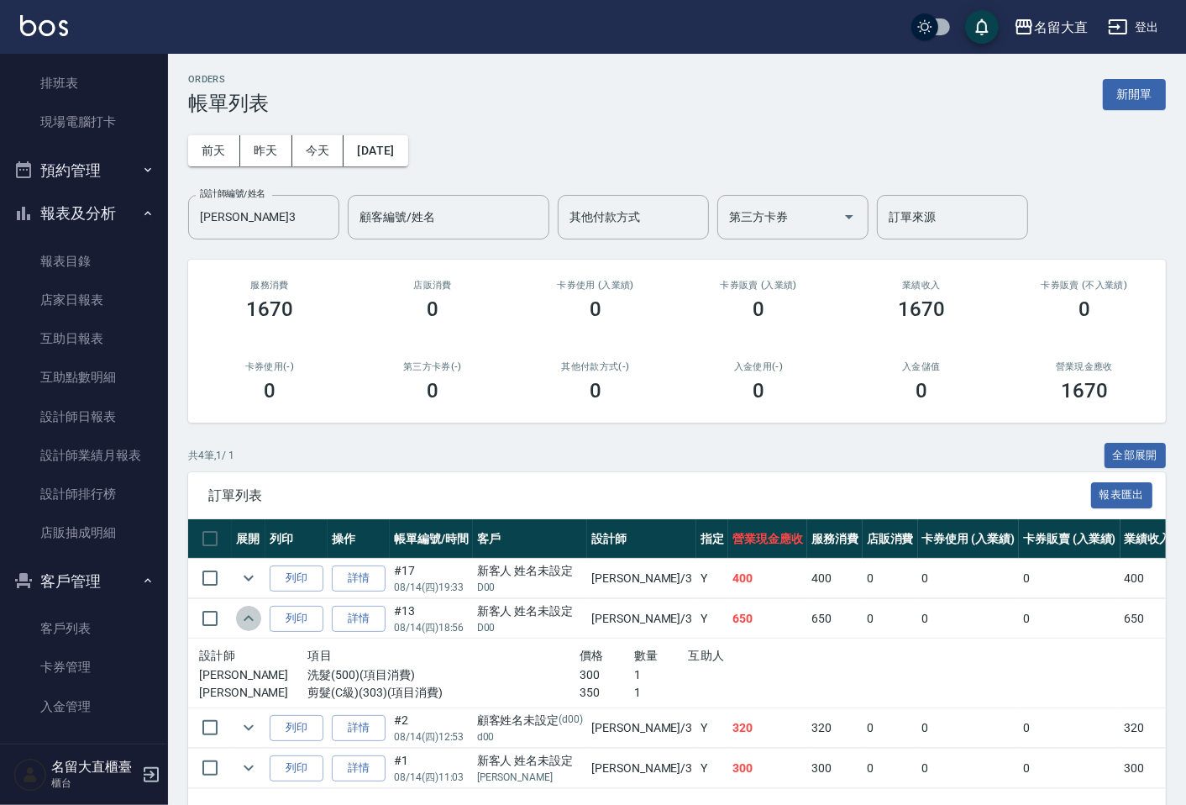
click at [241, 625] on icon "expand row" at bounding box center [249, 618] width 20 height 20
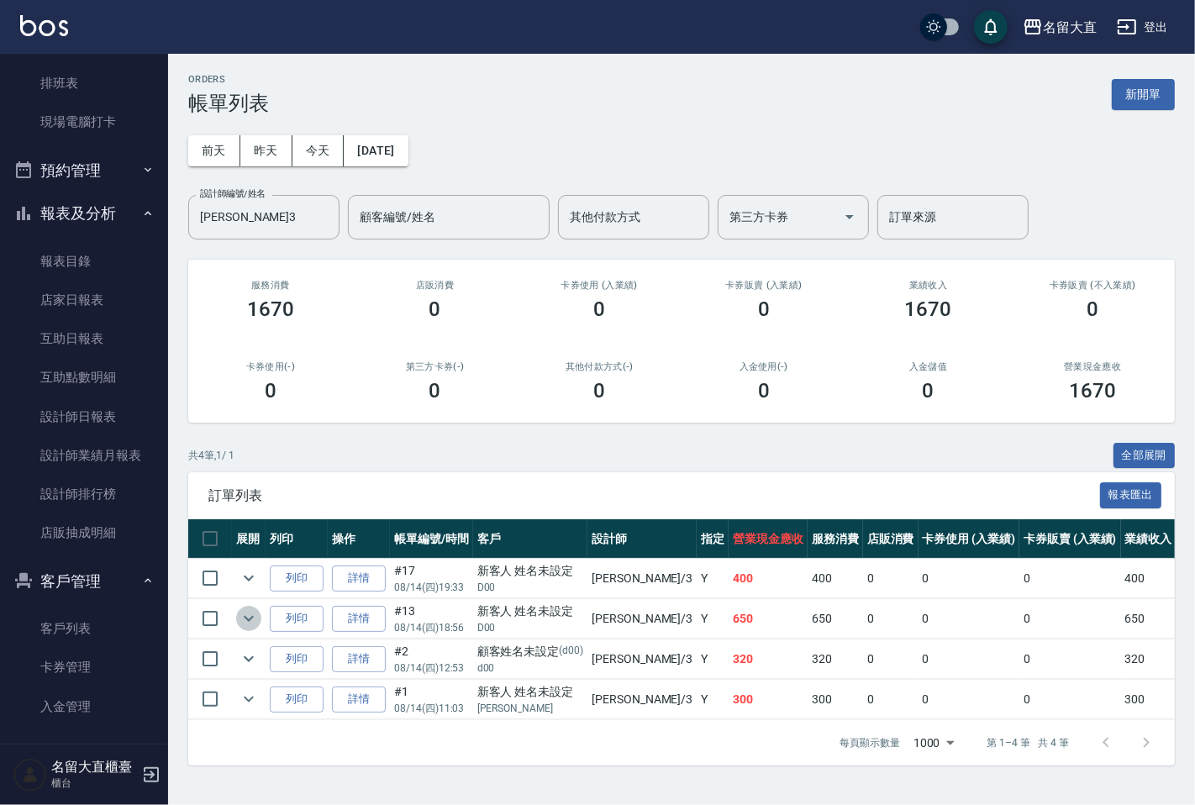
click at [247, 616] on icon "expand row" at bounding box center [249, 618] width 20 height 20
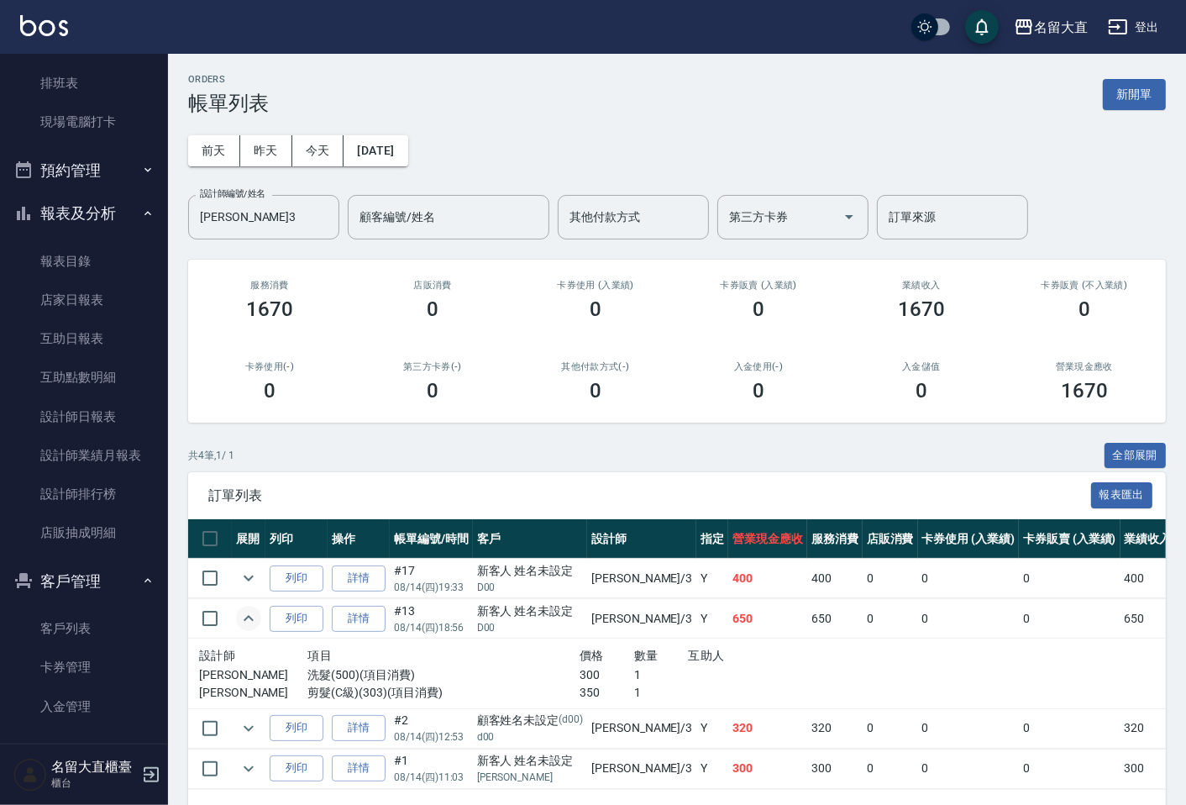
click at [246, 619] on icon "expand row" at bounding box center [249, 618] width 20 height 20
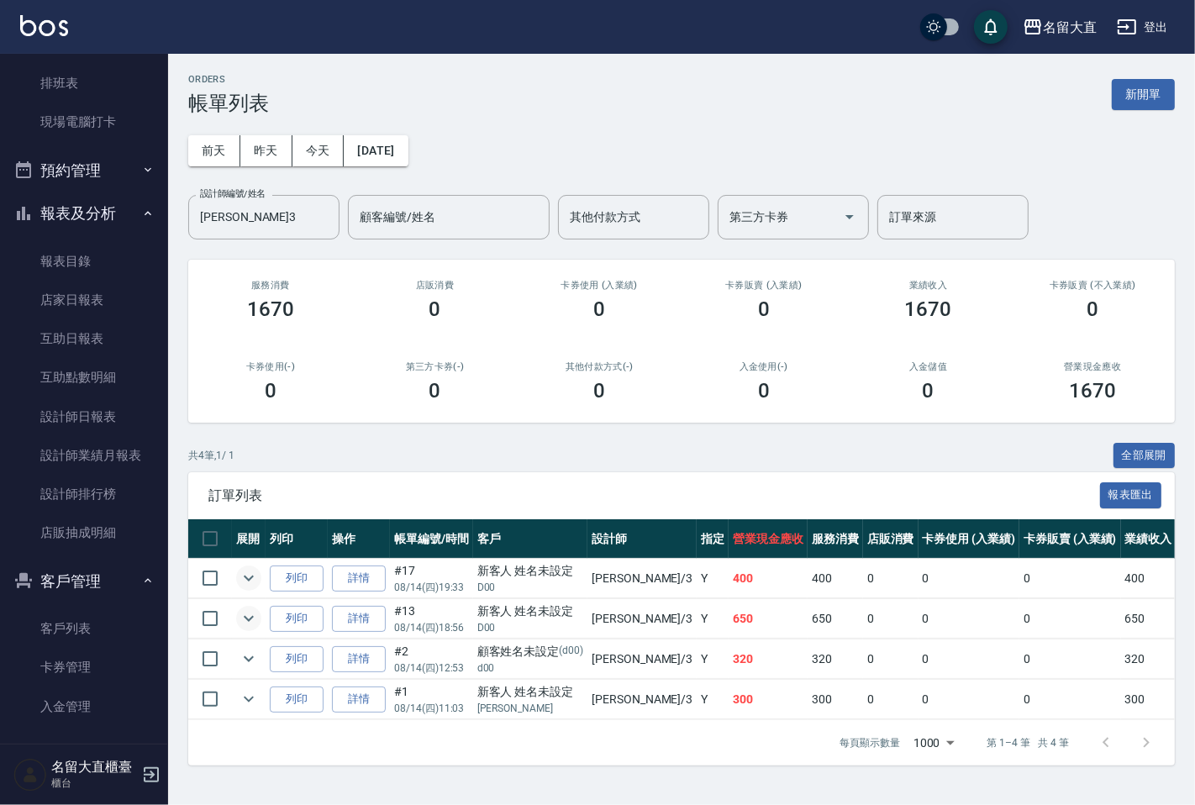
click at [239, 581] on icon "expand row" at bounding box center [249, 578] width 20 height 20
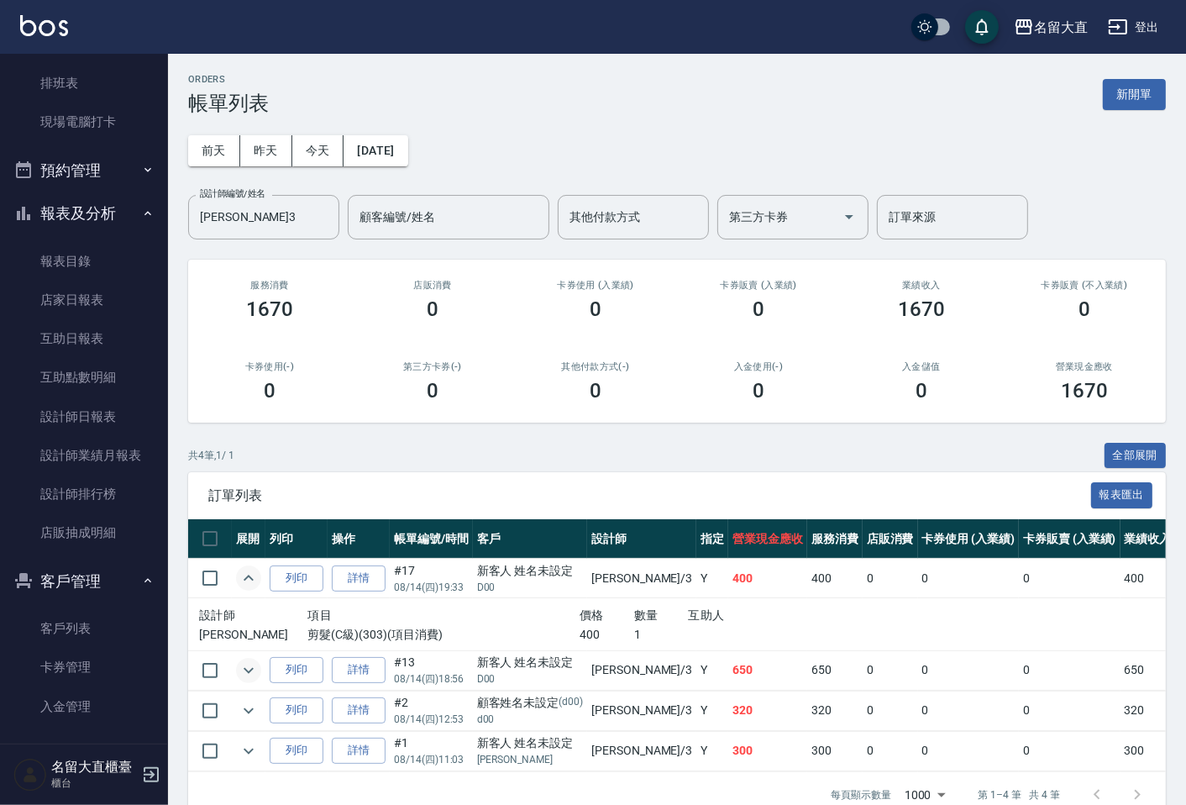
click at [239, 581] on icon "expand row" at bounding box center [249, 578] width 20 height 20
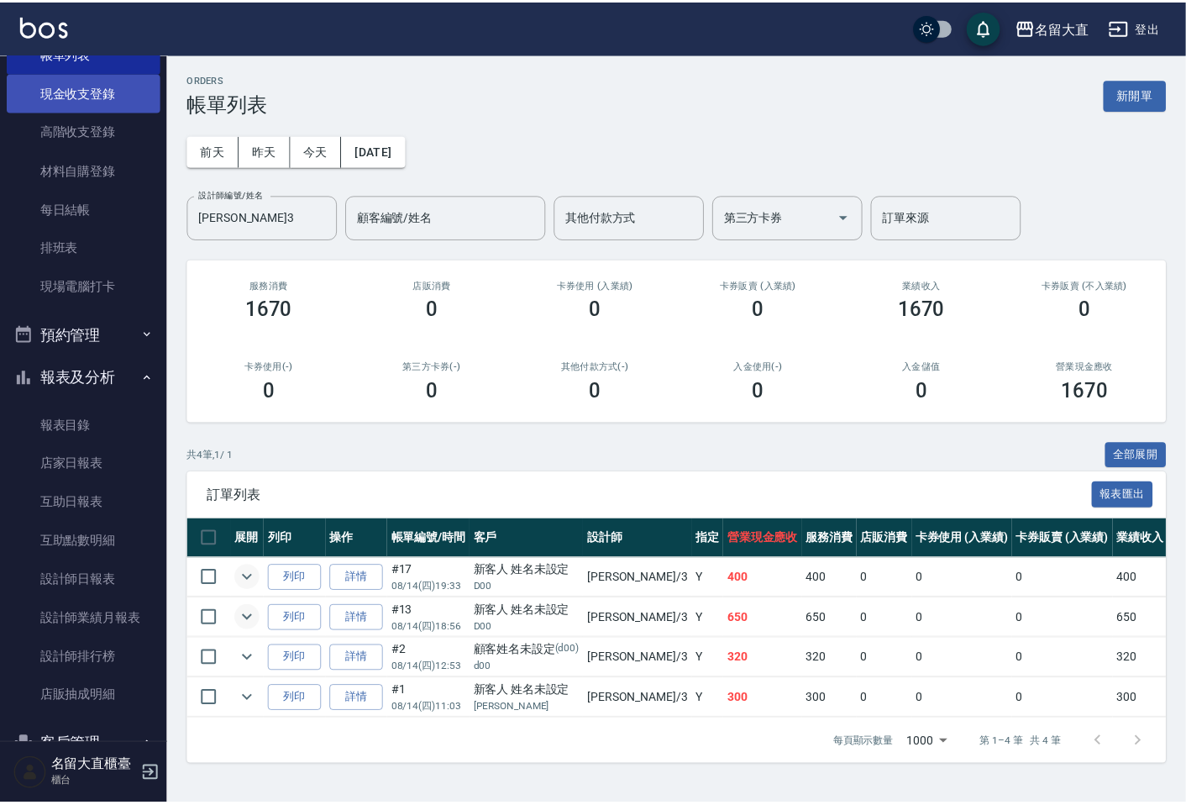
scroll to position [0, 0]
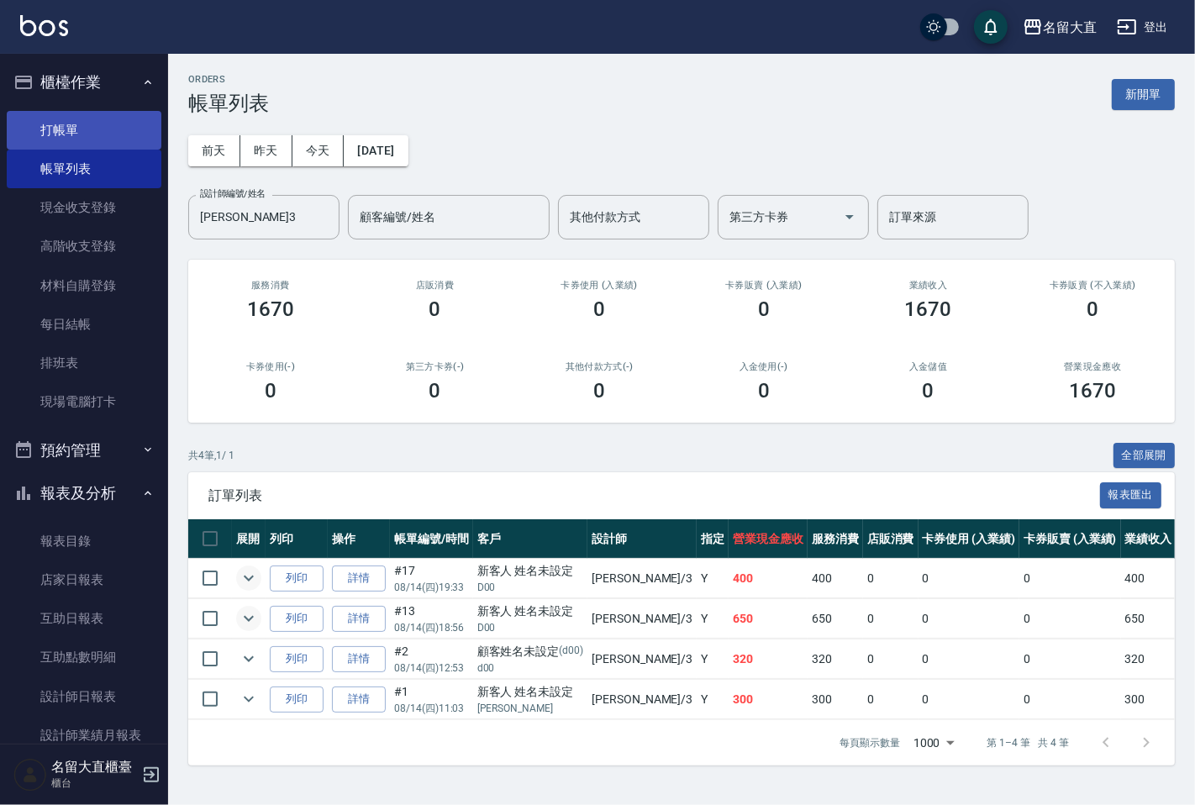
click at [62, 123] on link "打帳單" at bounding box center [84, 130] width 155 height 39
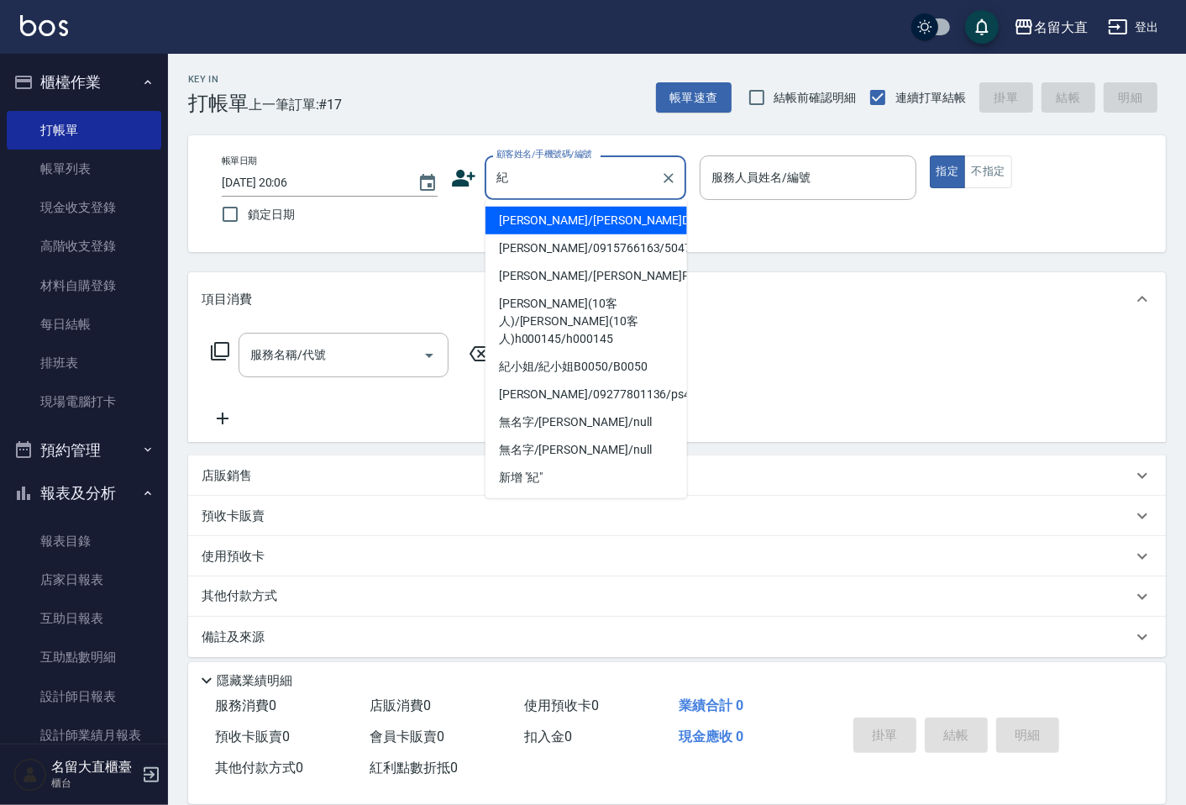
type input "[PERSON_NAME]/[PERSON_NAME]D207/D207"
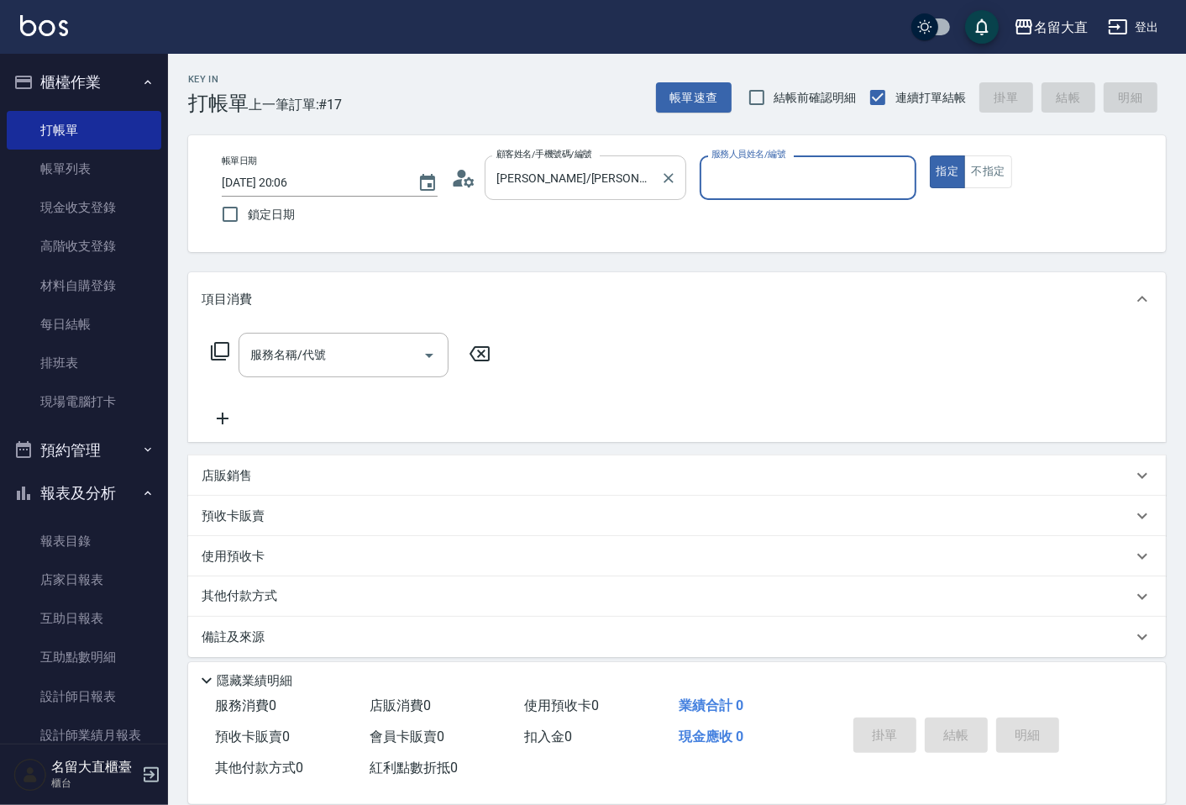
type input "[PERSON_NAME]3"
click at [930, 155] on button "指定" at bounding box center [948, 171] width 36 height 33
type button "true"
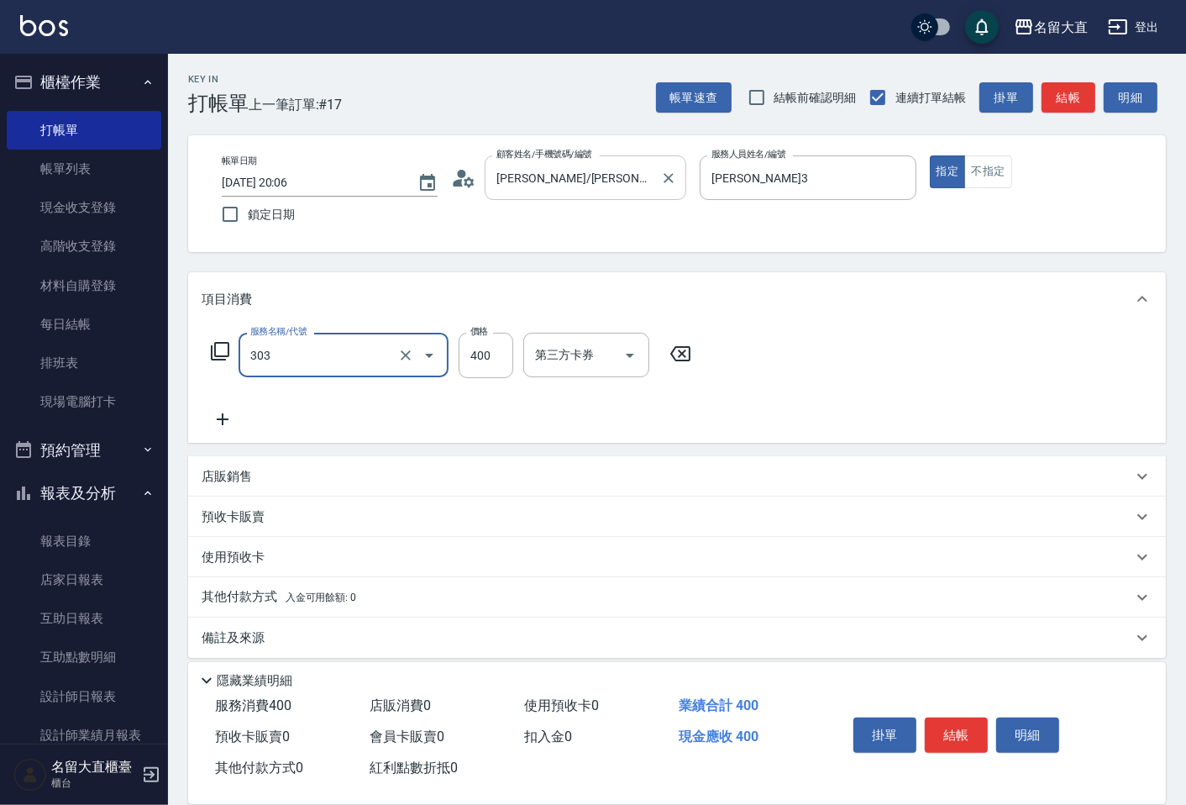
type input "剪髮(C級)(303)"
click at [971, 738] on button "結帳" at bounding box center [956, 735] width 63 height 35
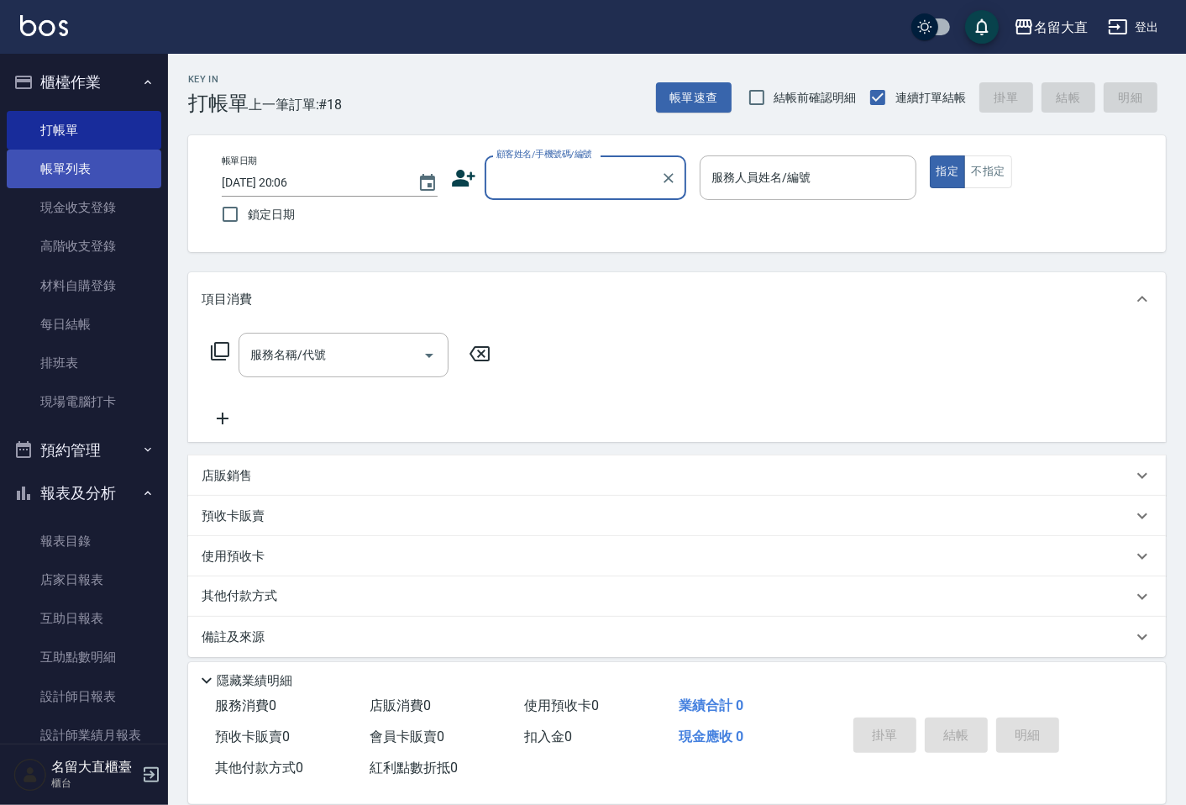
click at [63, 178] on link "帳單列表" at bounding box center [84, 169] width 155 height 39
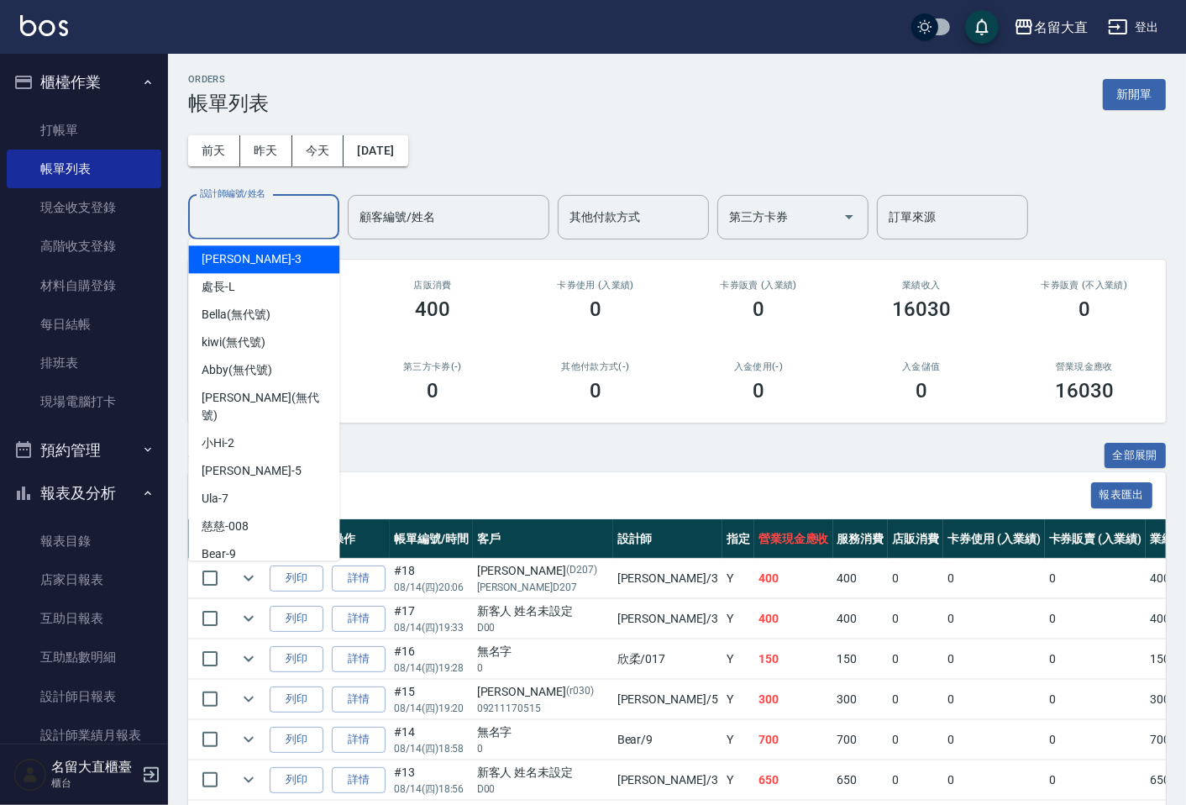
click at [239, 227] on input "設計師編號/姓名" at bounding box center [264, 216] width 136 height 29
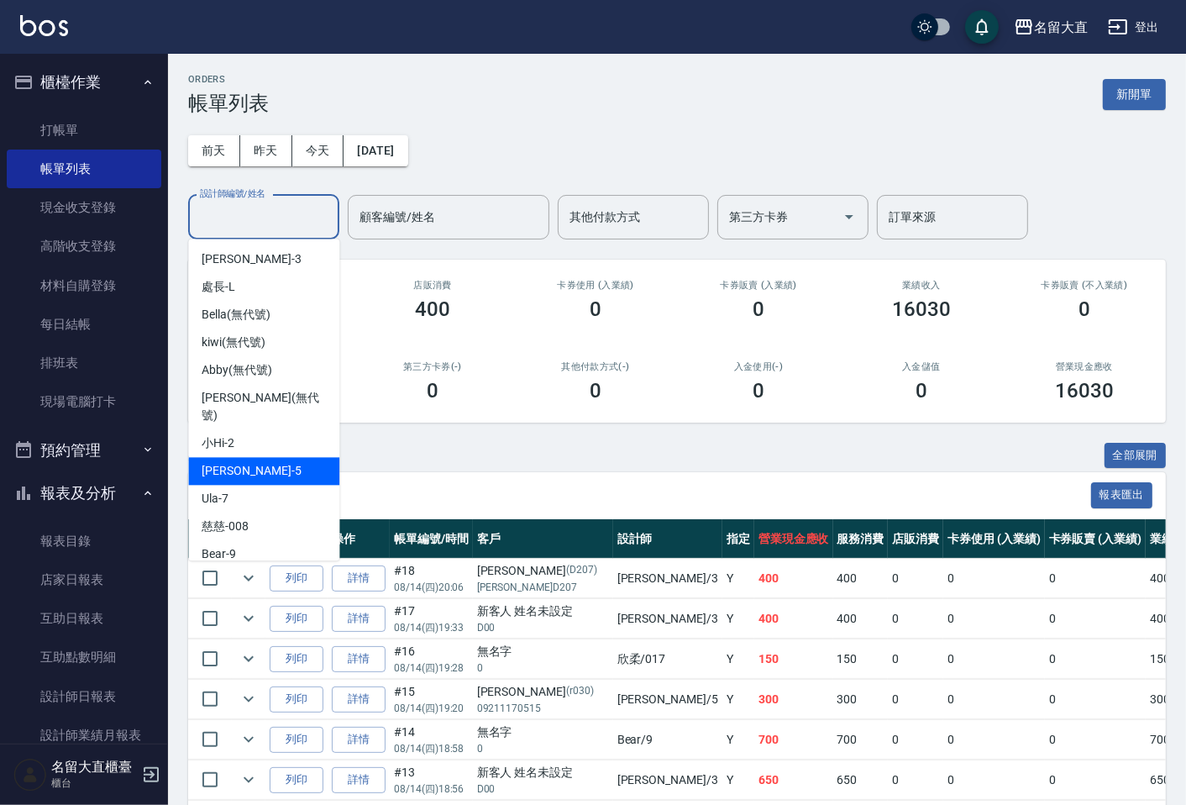
click at [247, 457] on div "[PERSON_NAME] -5" at bounding box center [263, 471] width 151 height 28
type input "Reese-5"
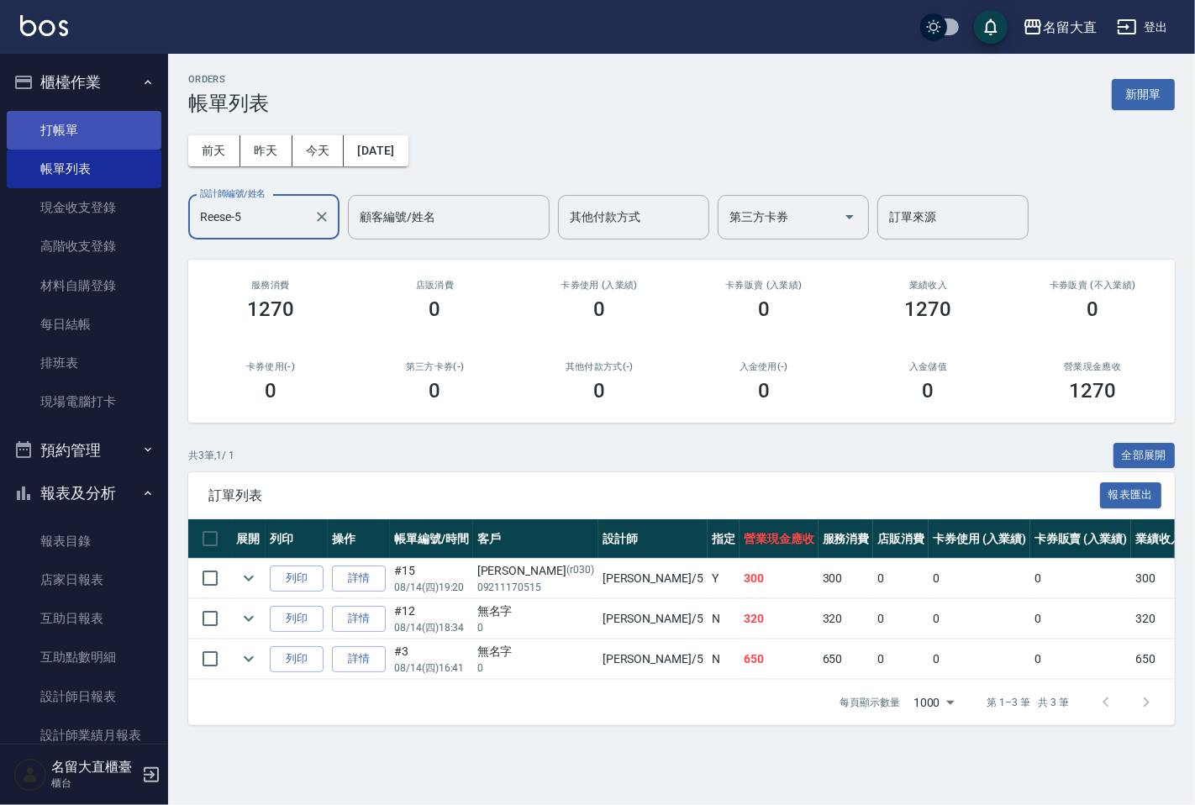
click at [36, 129] on link "打帳單" at bounding box center [84, 130] width 155 height 39
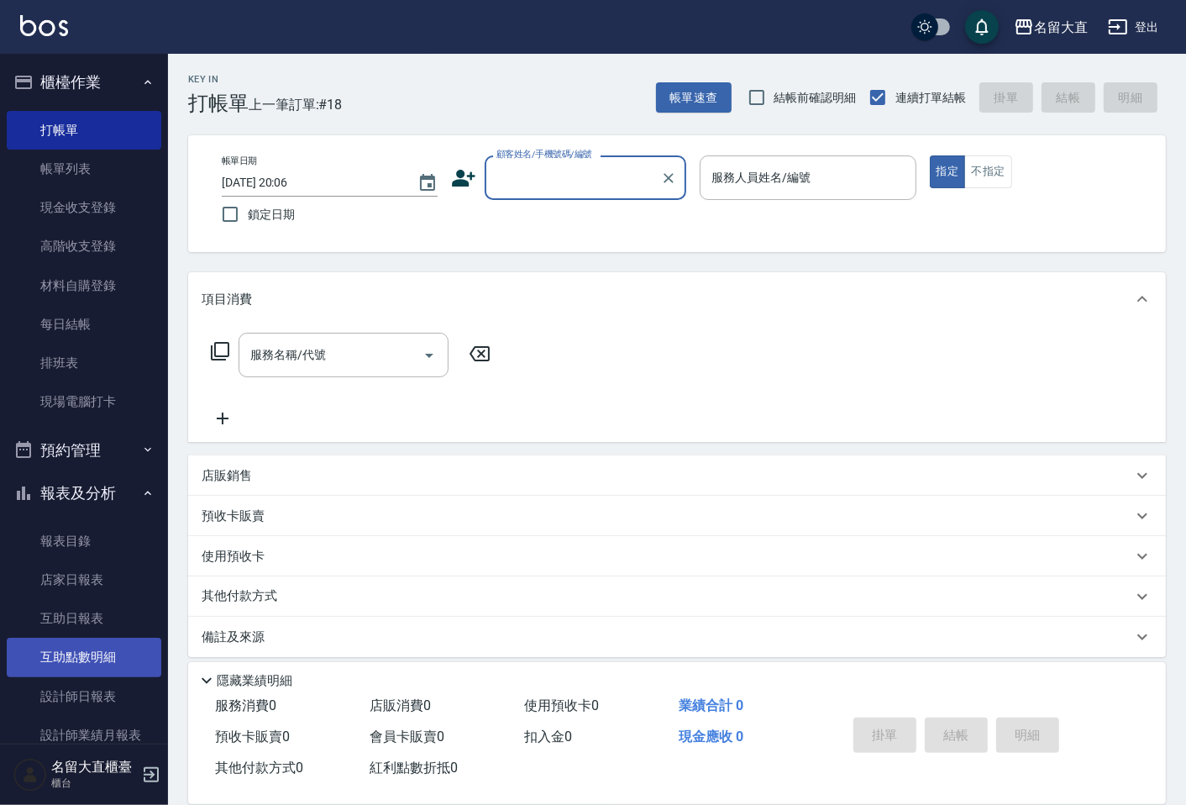
scroll to position [187, 0]
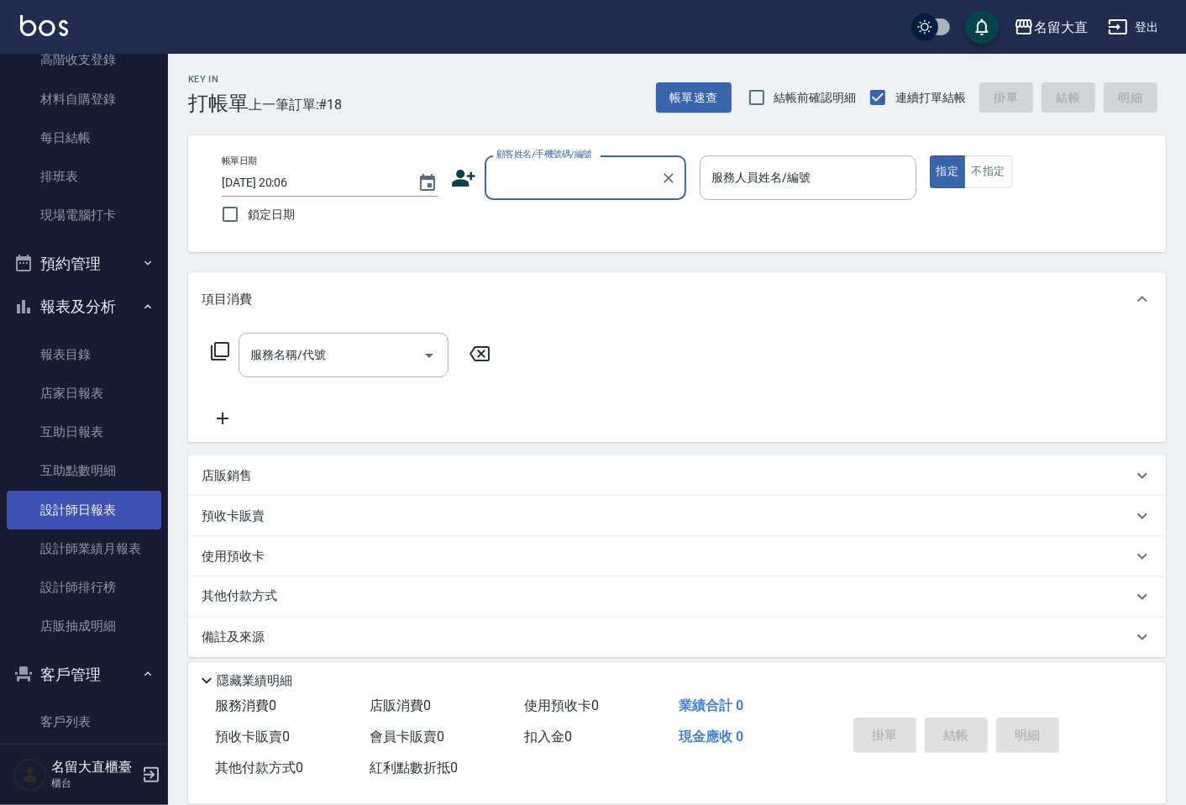
click at [94, 513] on link "設計師日報表" at bounding box center [84, 510] width 155 height 39
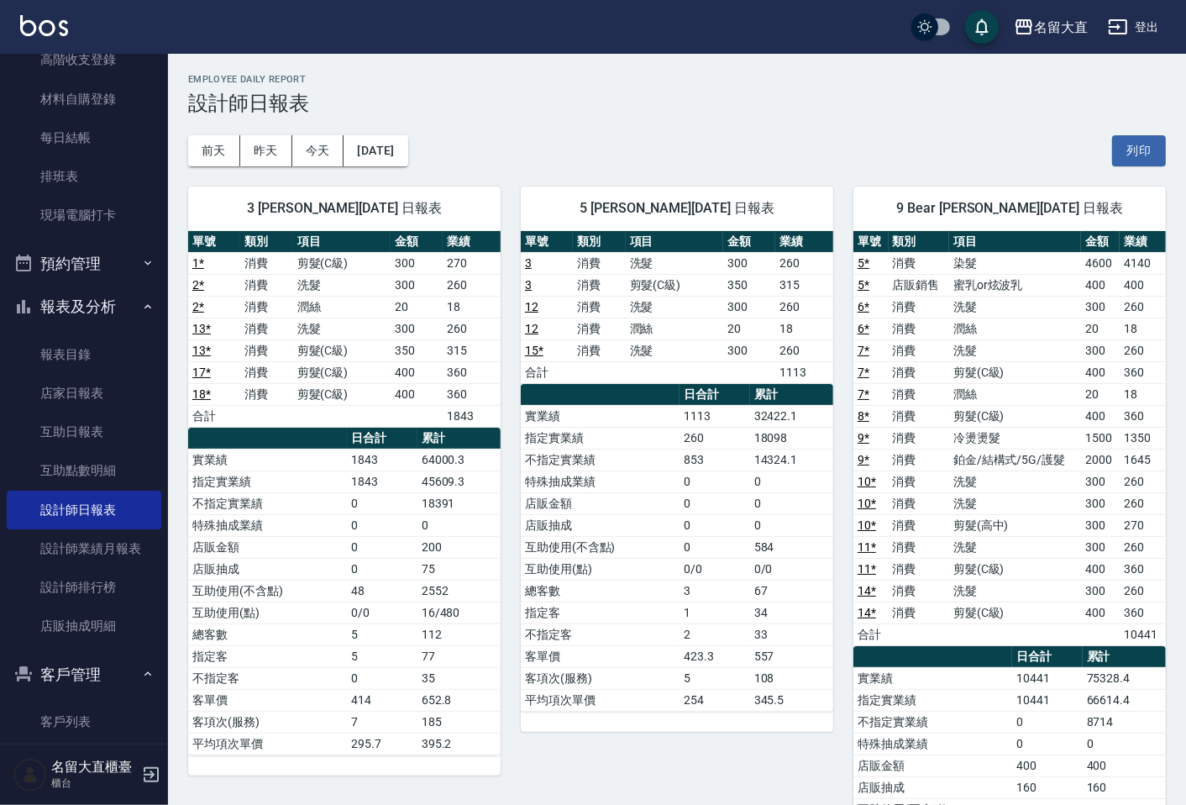
click at [889, 86] on div "Employee Daily Report 設計師日報表" at bounding box center [677, 94] width 978 height 41
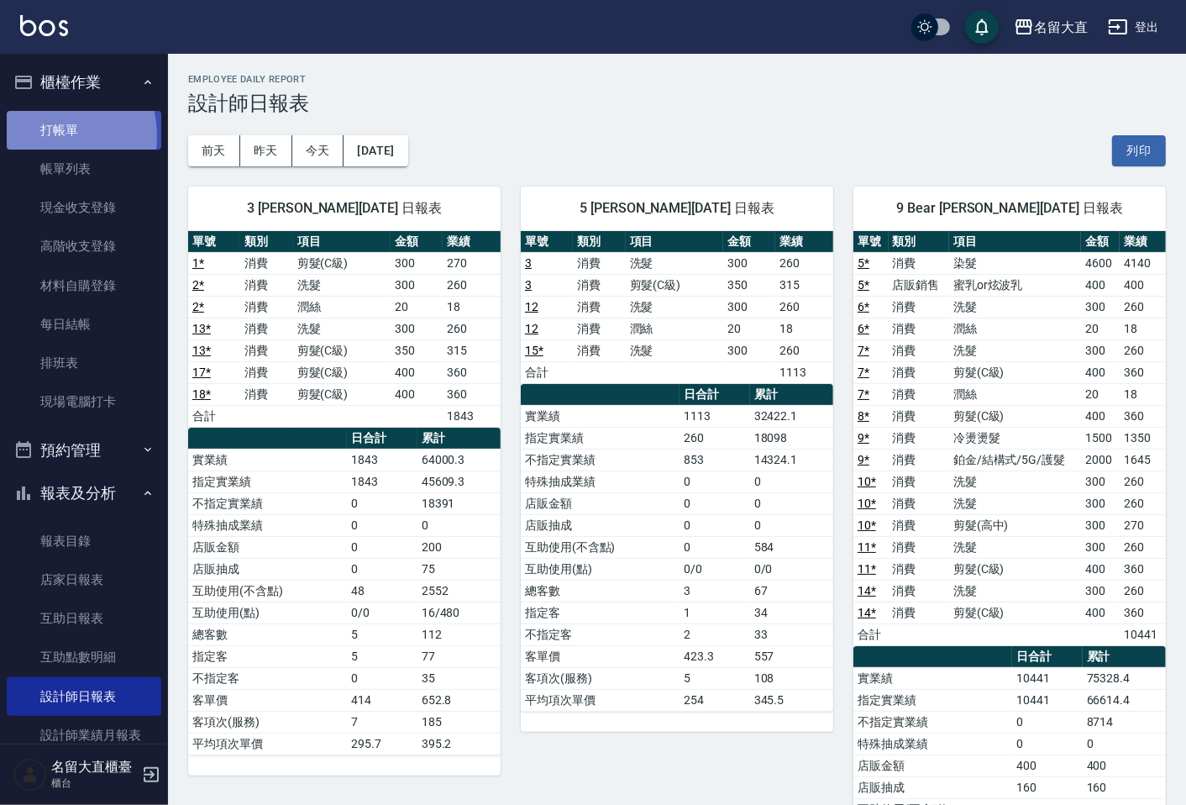
click at [46, 135] on link "打帳單" at bounding box center [84, 130] width 155 height 39
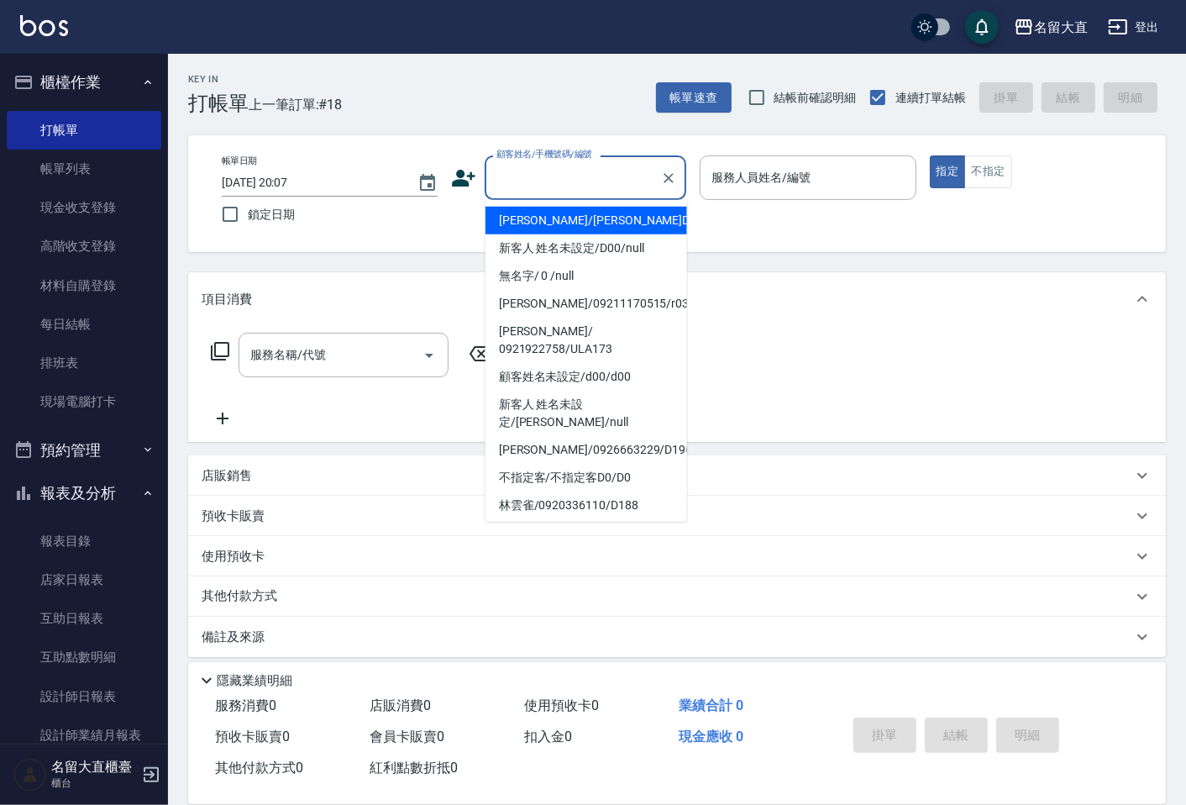
click at [576, 182] on input "顧客姓名/手機號碼/編號" at bounding box center [572, 177] width 161 height 29
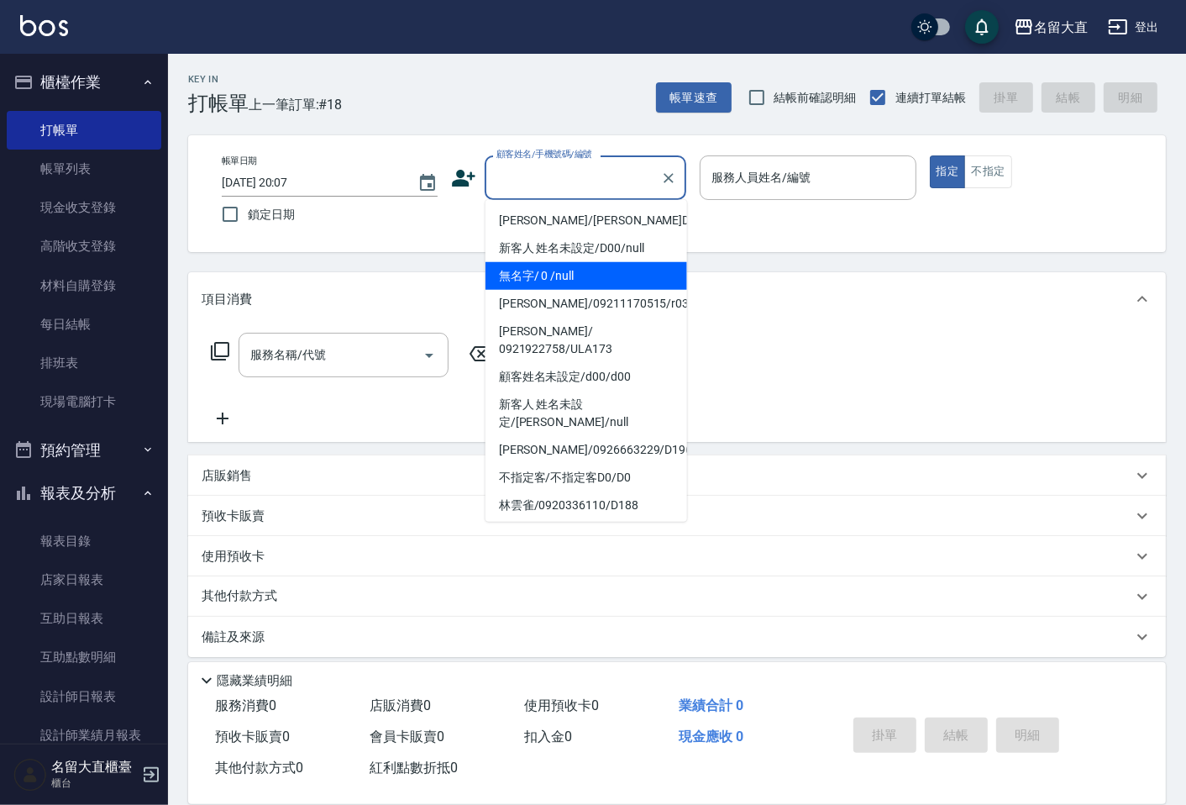
click at [556, 267] on li "無名字/ 0 /null" at bounding box center [587, 276] width 202 height 28
type input "無名字/ 0 /null"
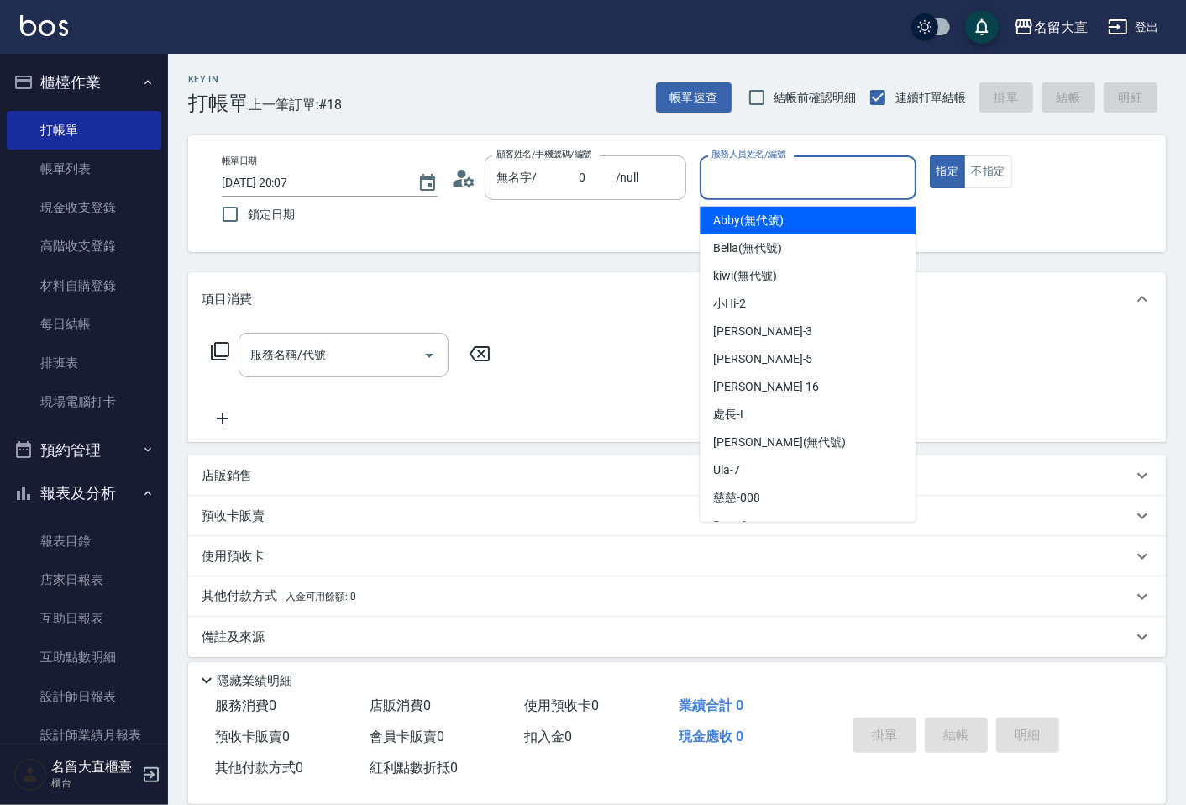
click at [813, 177] on input "服務人員姓名/編號" at bounding box center [807, 177] width 201 height 29
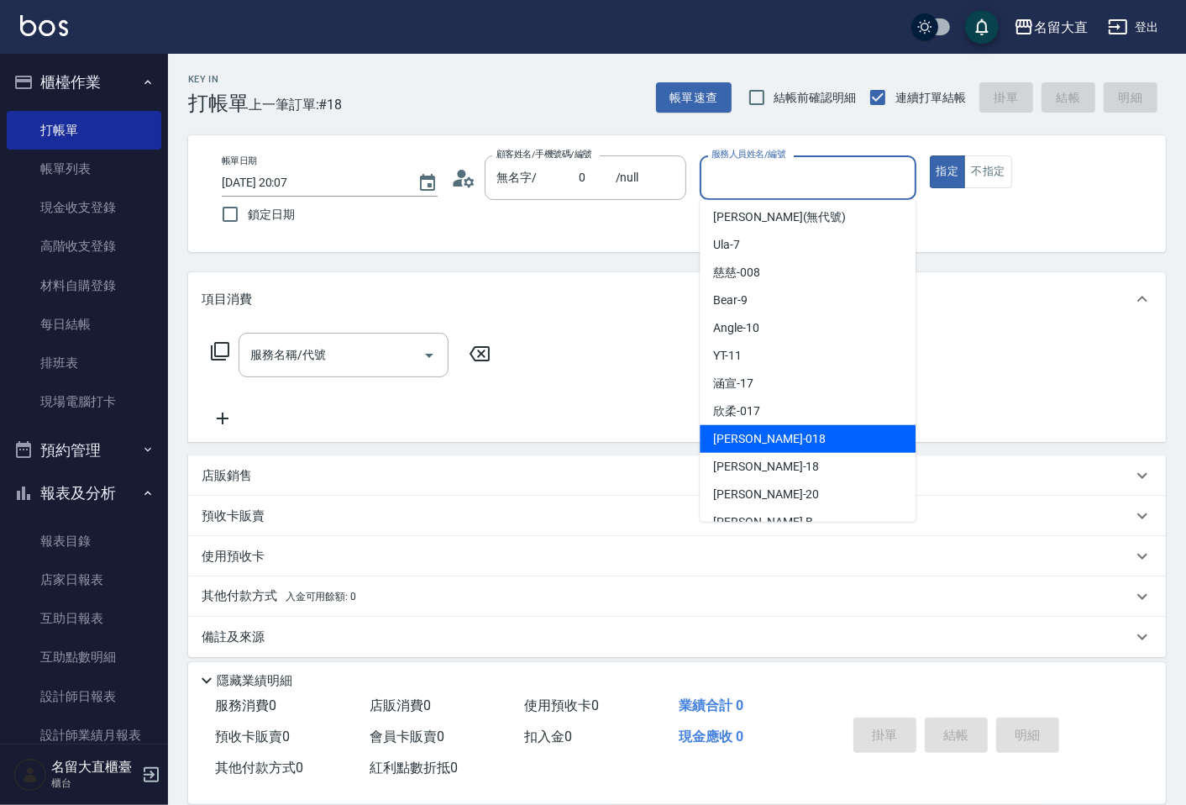
scroll to position [245, 0]
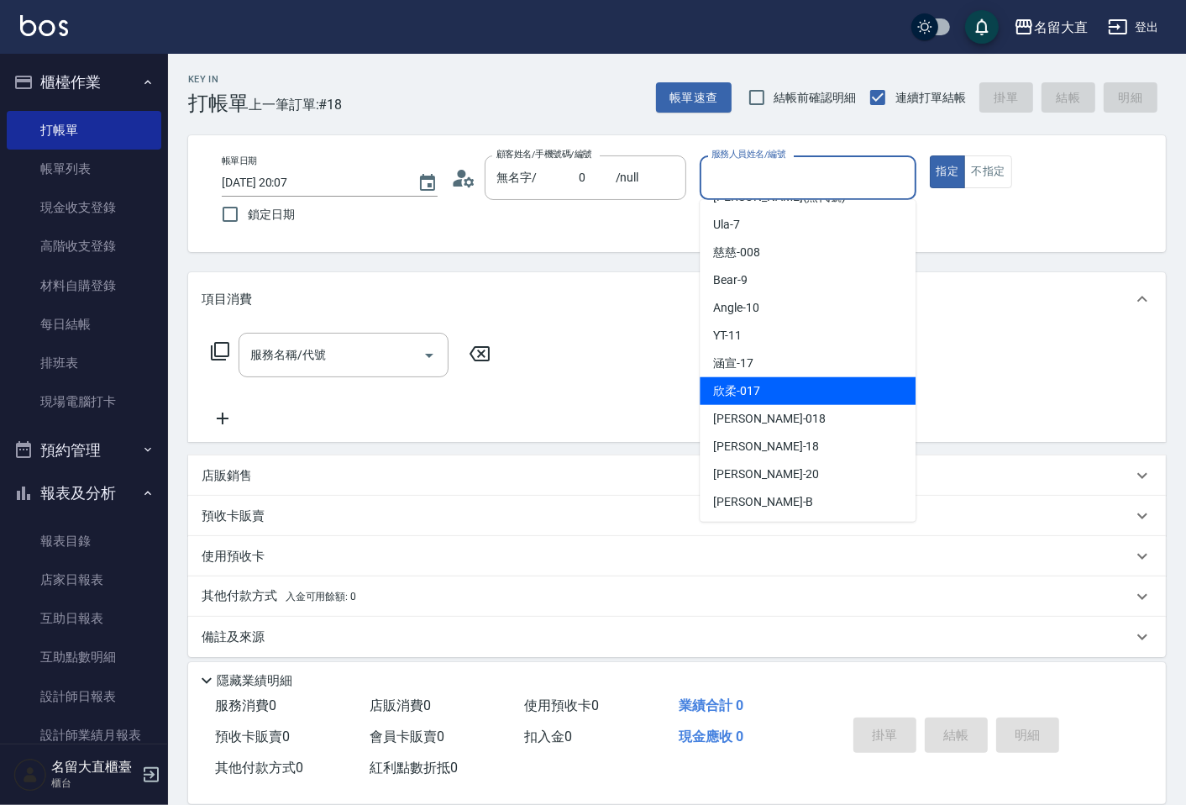
click at [761, 392] on div "欣柔 -017" at bounding box center [808, 391] width 216 height 28
type input "欣柔-017"
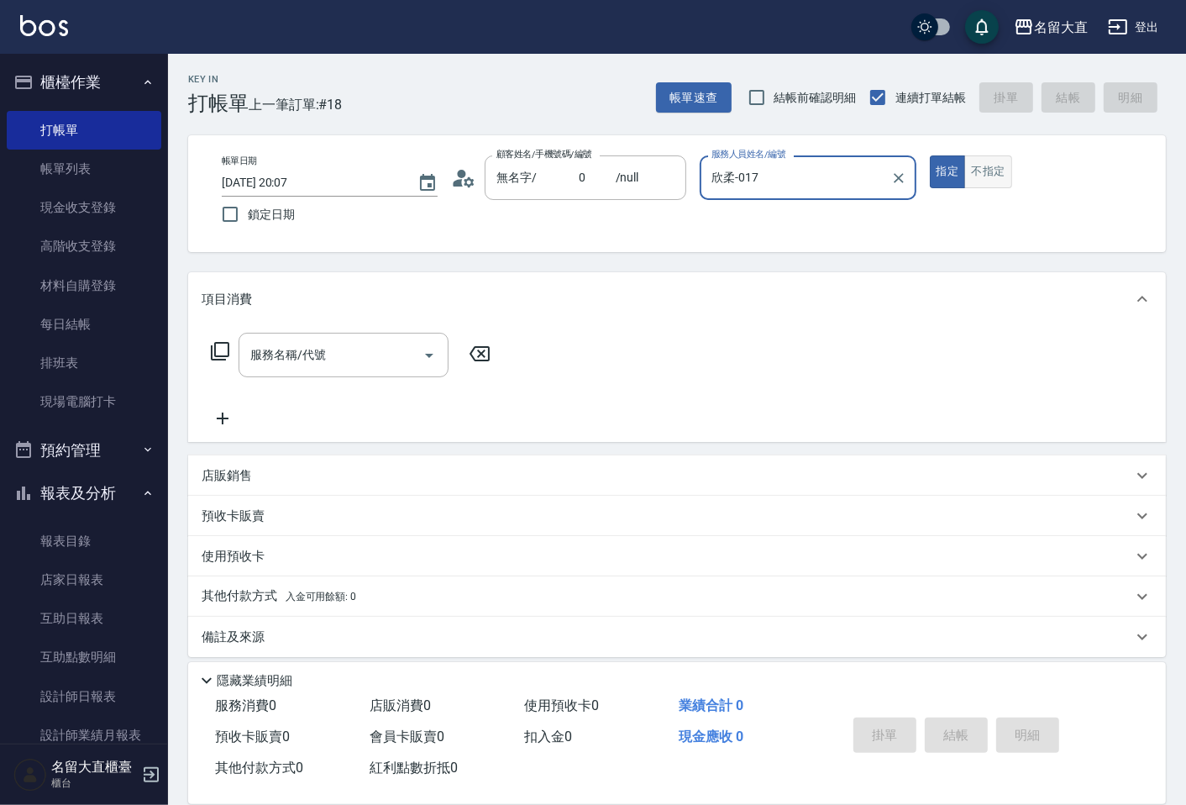
click at [997, 163] on button "不指定" at bounding box center [988, 171] width 47 height 33
click at [322, 365] on input "服務名稱/代號" at bounding box center [331, 354] width 170 height 29
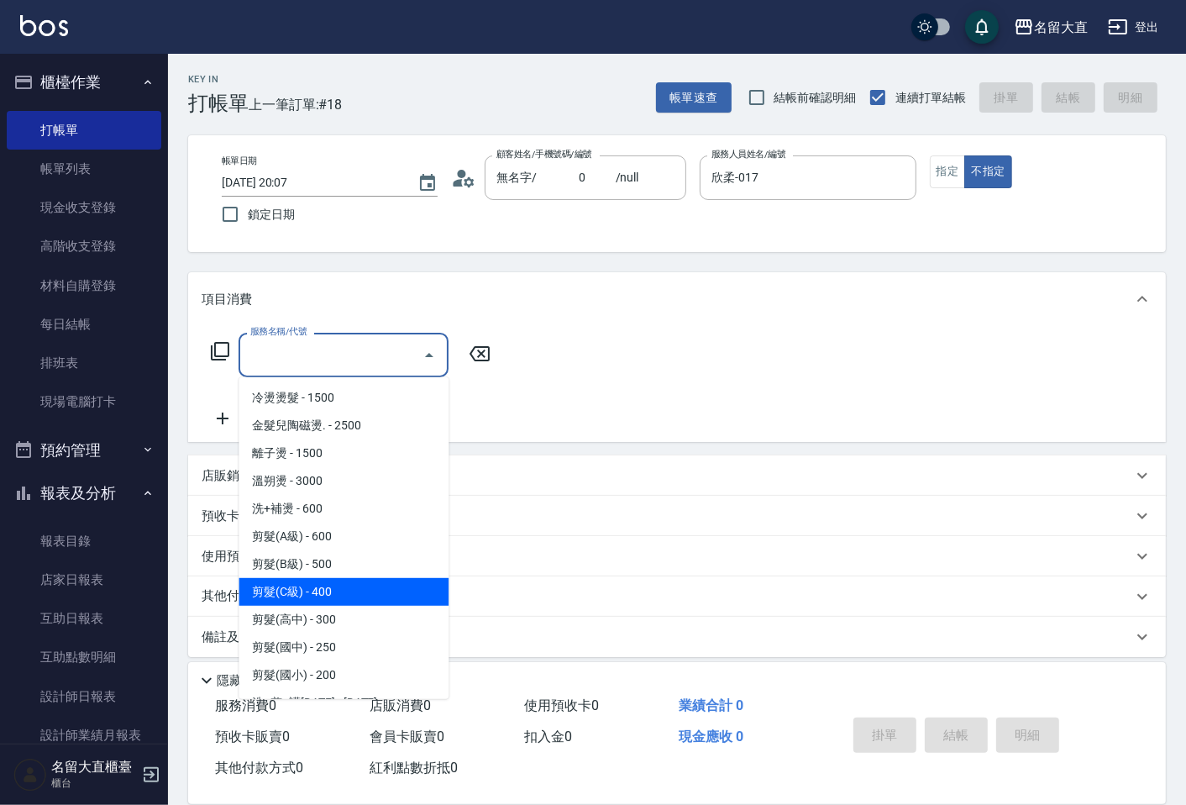
click at [326, 578] on span "剪髮(C級) - 400" at bounding box center [344, 592] width 210 height 28
type input "剪髮(C級)(303)"
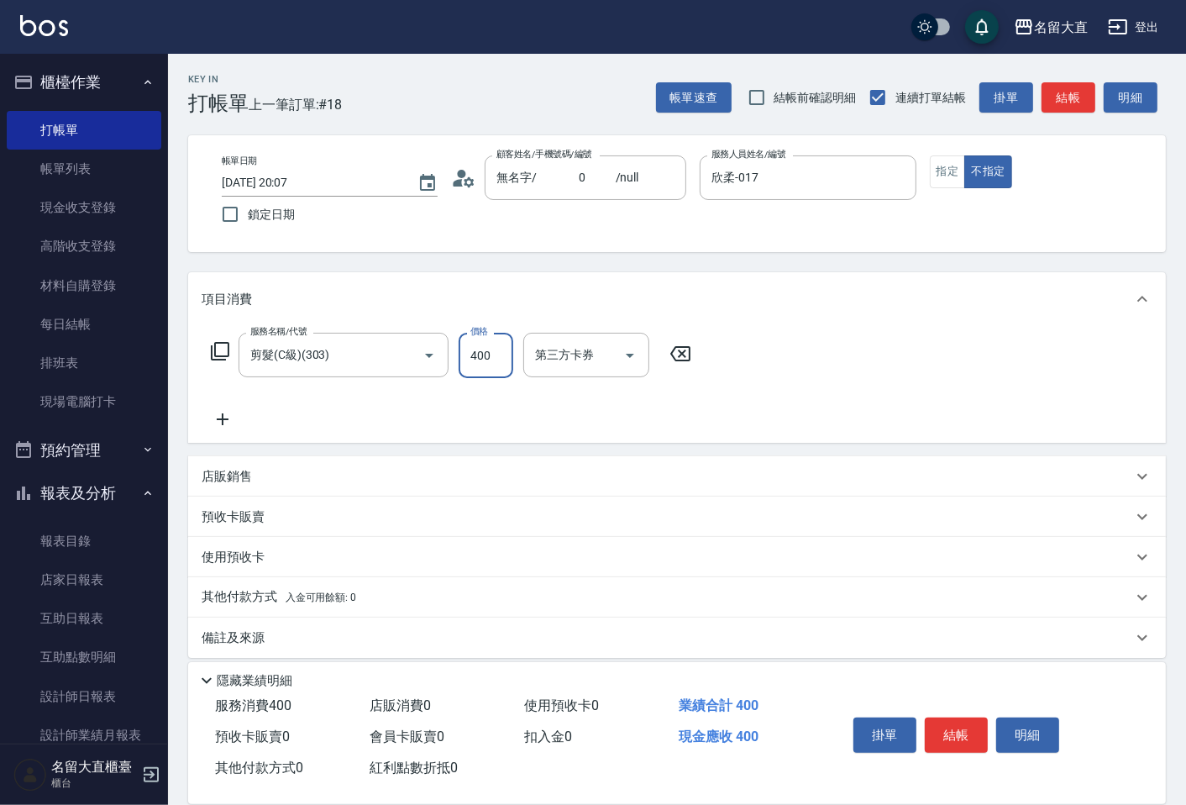
click at [505, 344] on input "400" at bounding box center [486, 355] width 55 height 45
type input "150"
click at [223, 418] on icon at bounding box center [223, 419] width 12 height 12
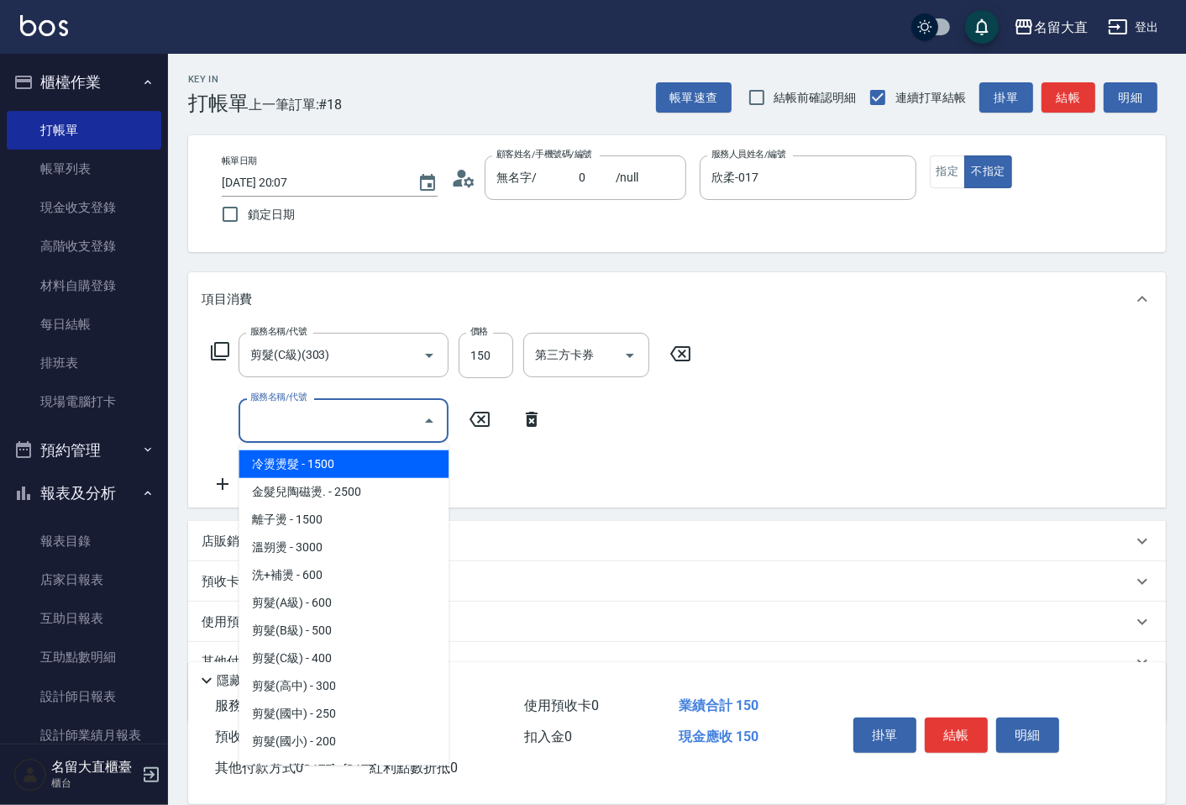
click at [252, 421] on input "服務名稱/代號" at bounding box center [331, 420] width 170 height 29
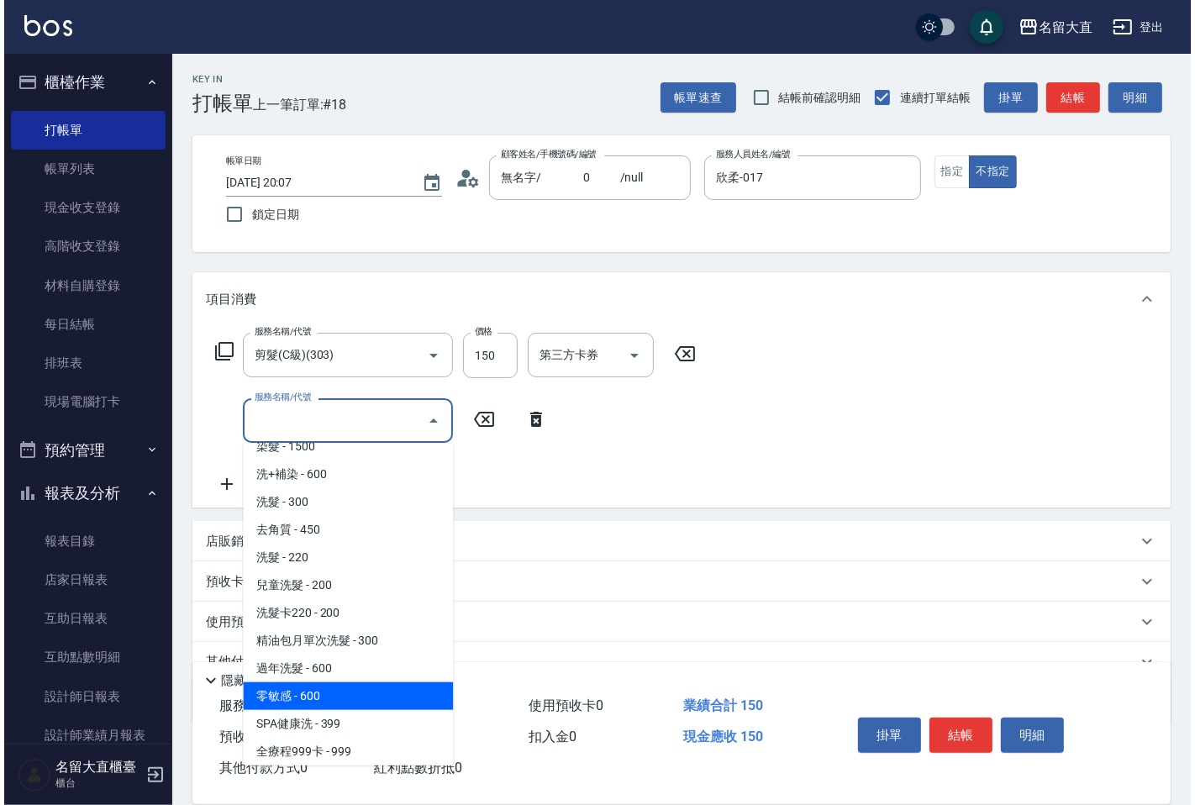
scroll to position [373, 0]
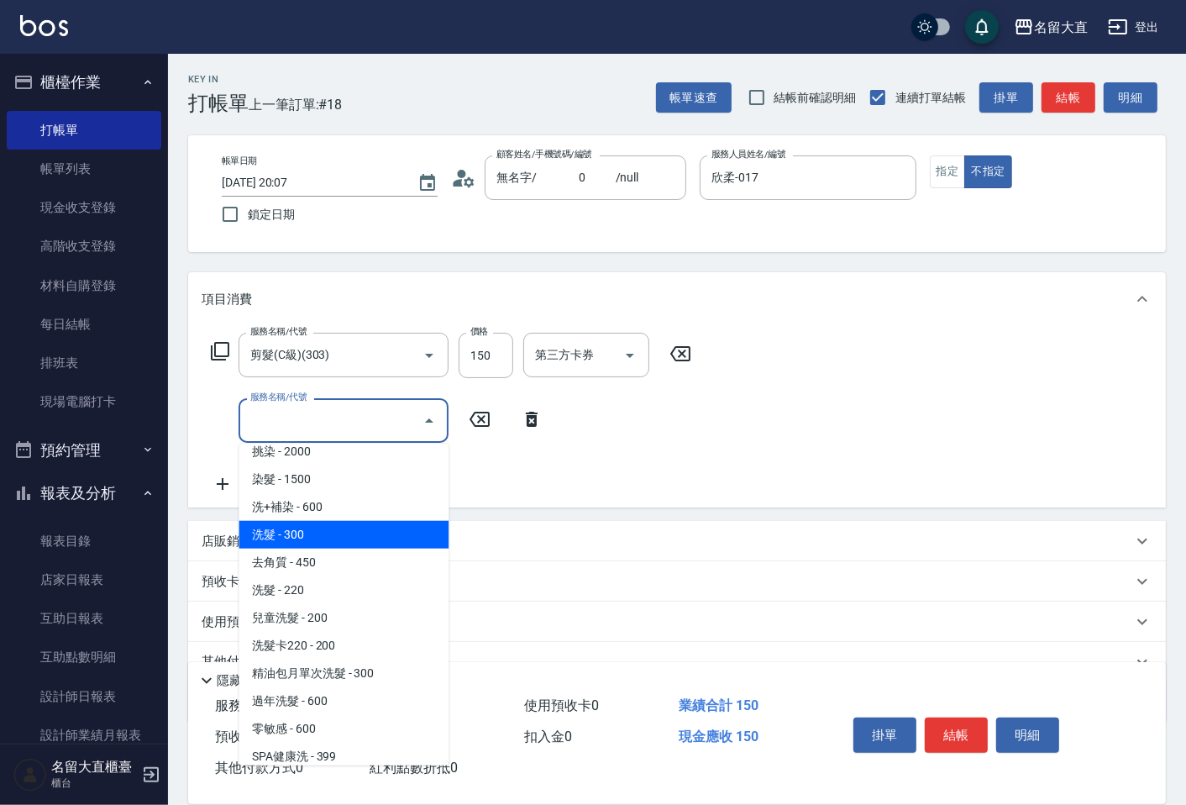
click at [297, 538] on span "洗髮 - 300" at bounding box center [344, 535] width 210 height 28
type input "洗髮(500)"
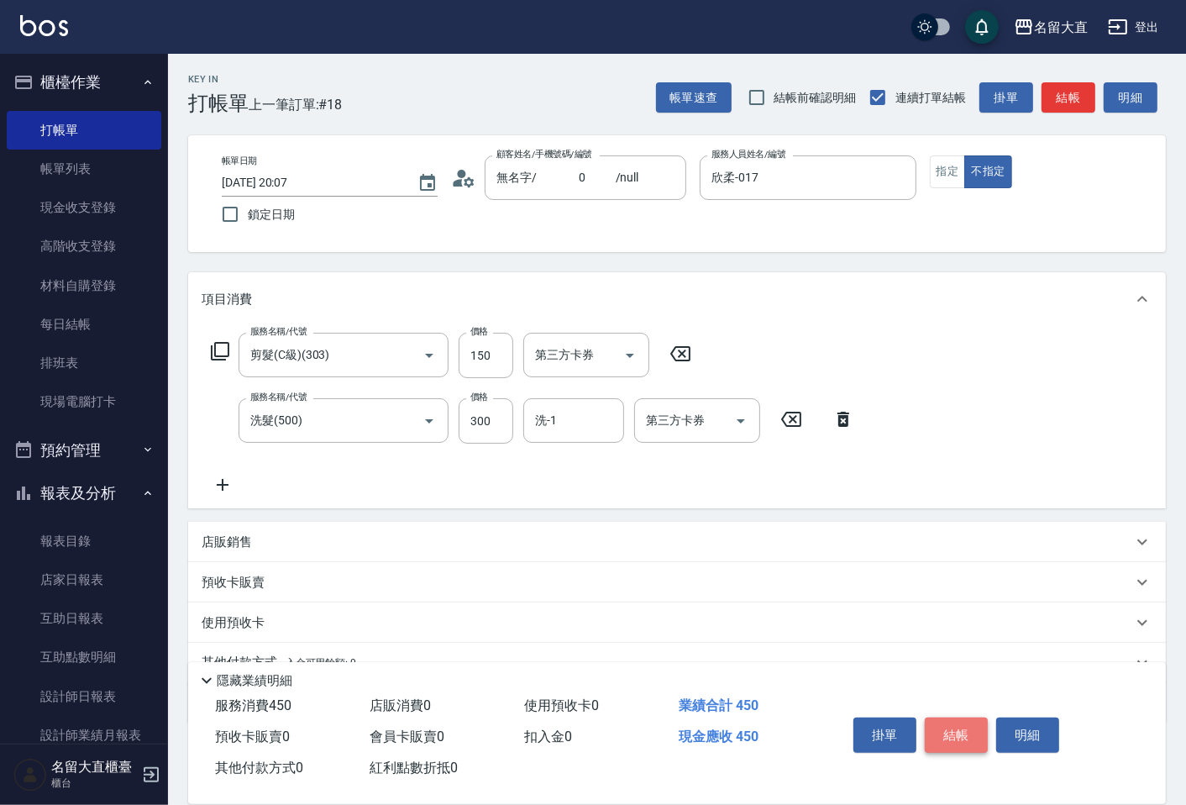
click at [939, 723] on button "結帳" at bounding box center [956, 735] width 63 height 35
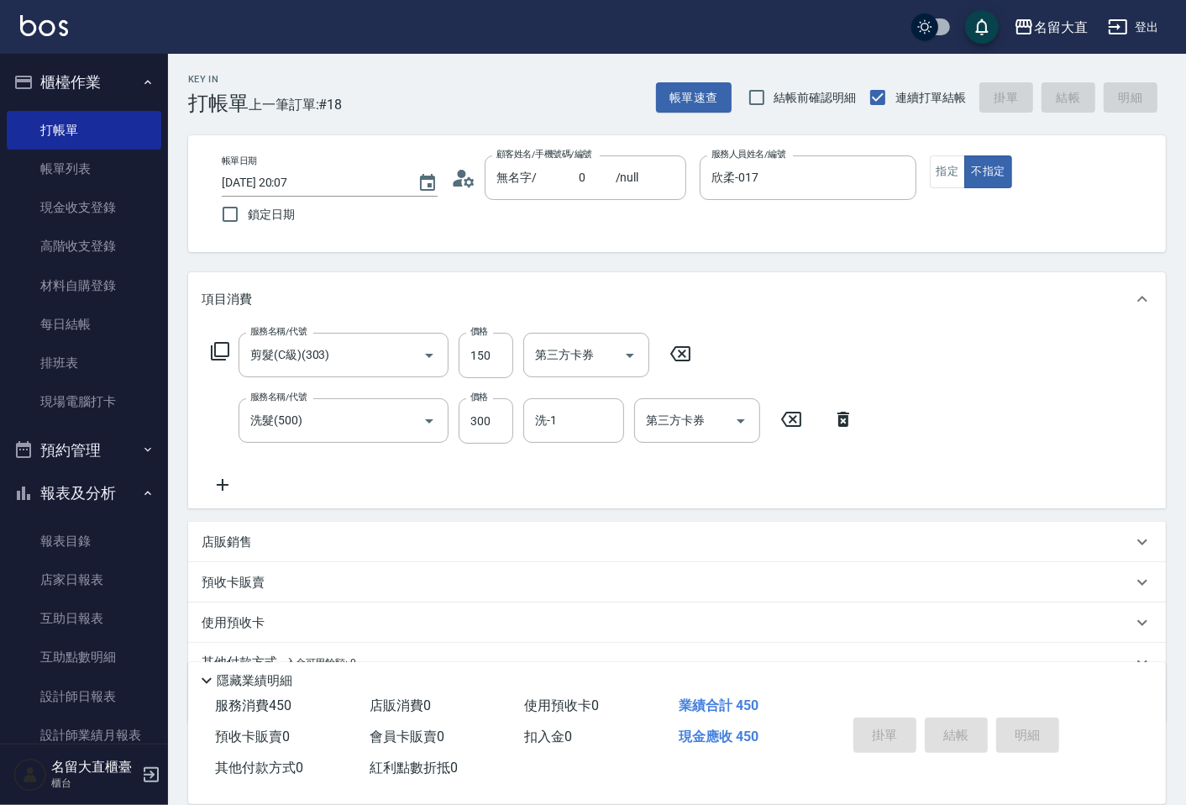
type input "[DATE] 20:13"
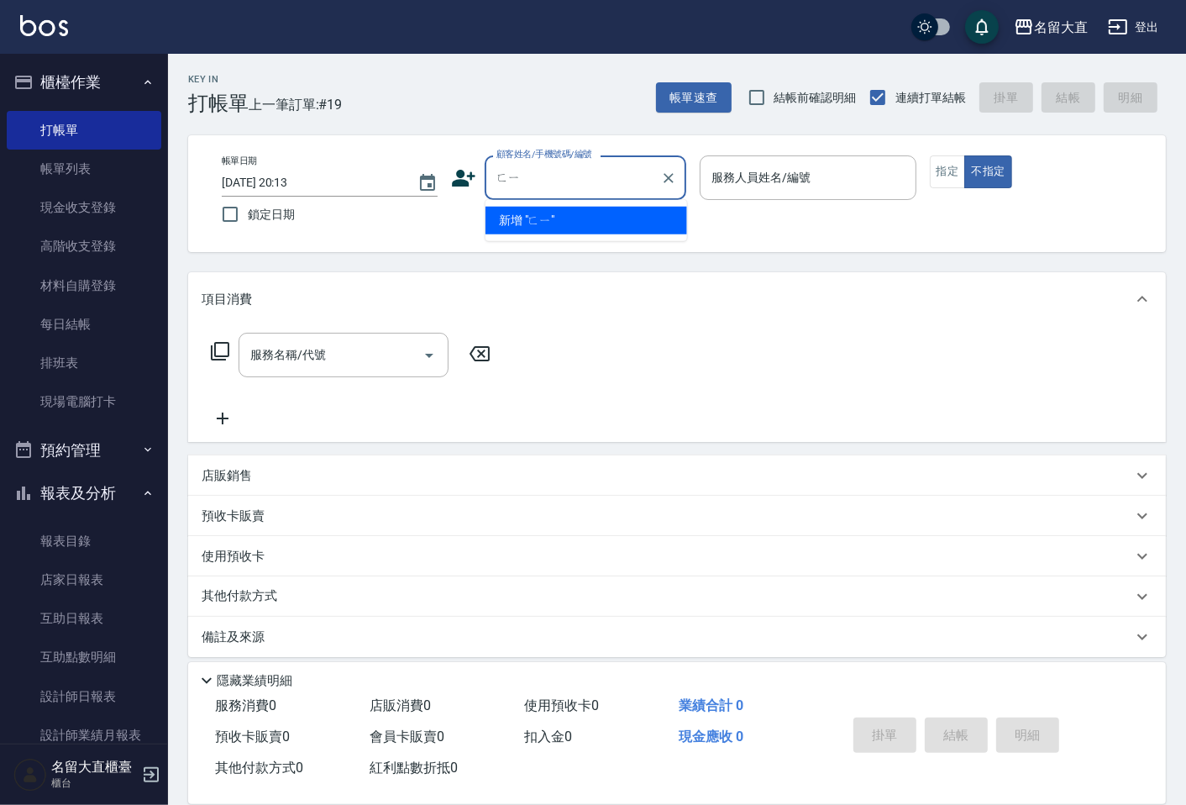
type input "ㄈ"
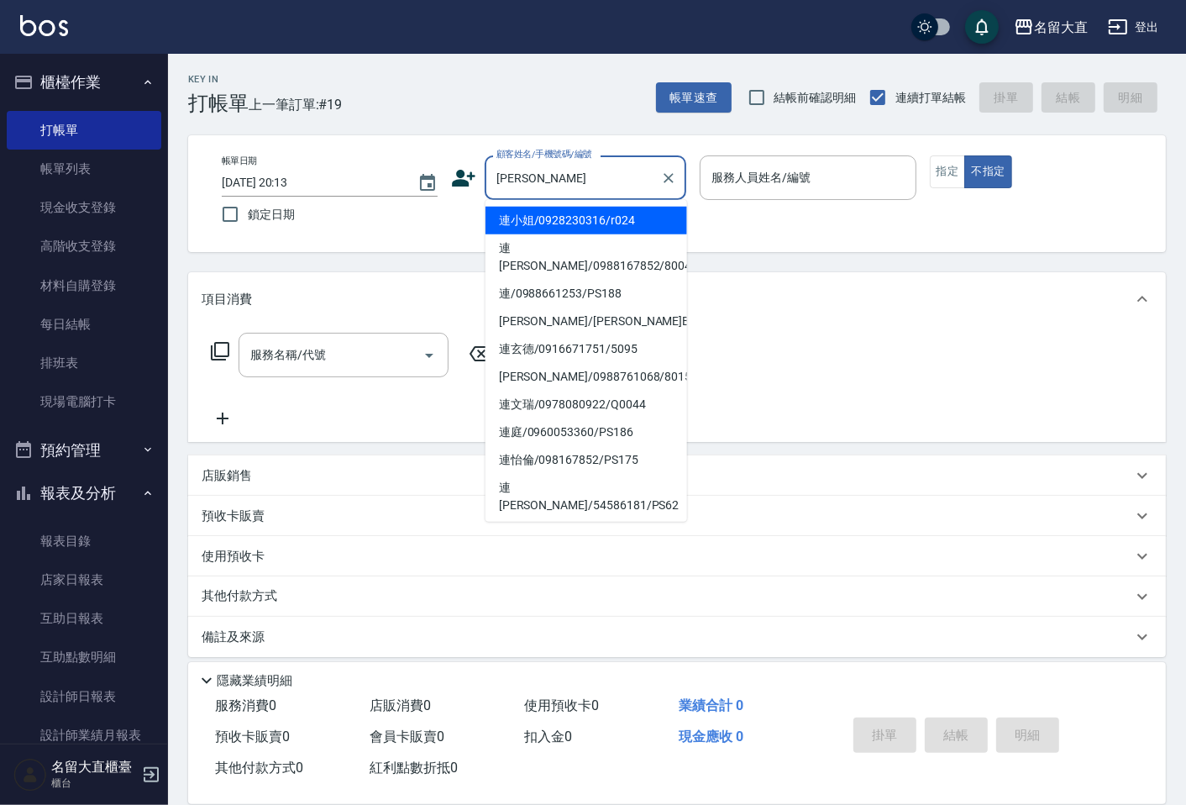
click at [589, 228] on li "連小姐/0928230316/r024" at bounding box center [587, 221] width 202 height 28
type input "連小姐/0928230316/r024"
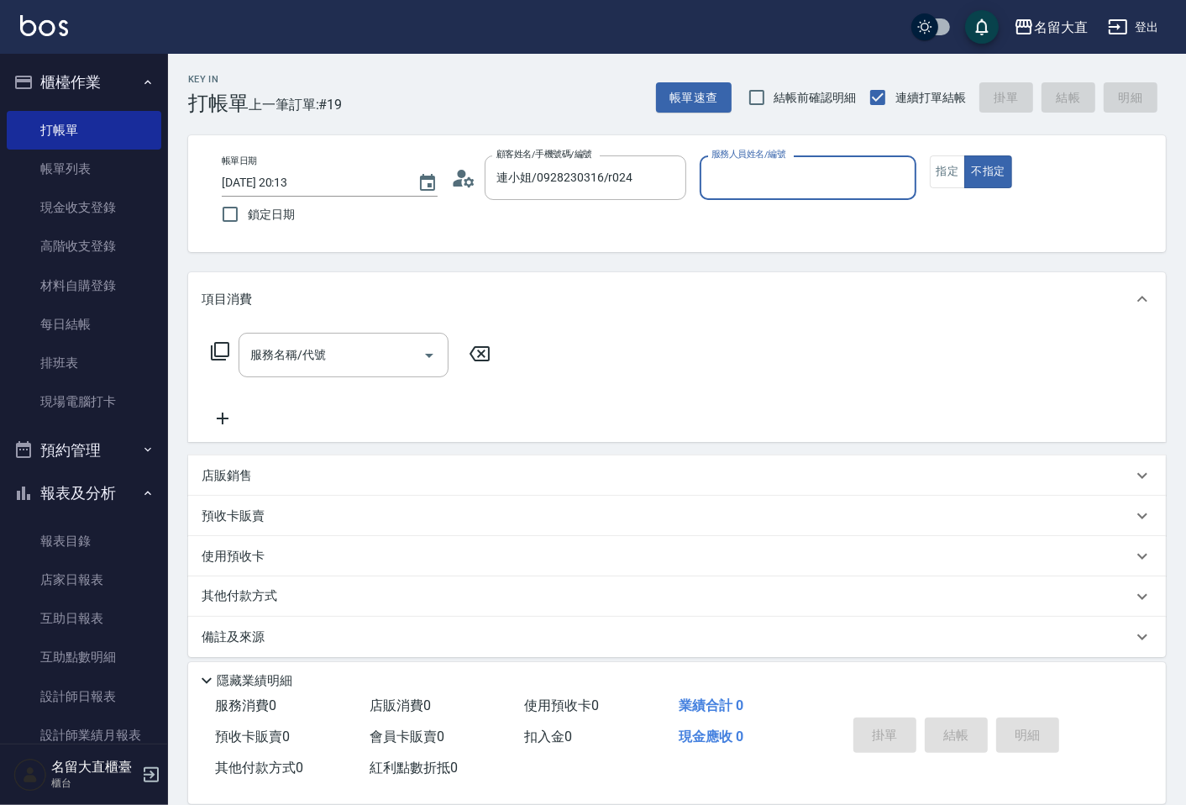
type input "Reese-5"
click at [935, 170] on button "指定" at bounding box center [948, 171] width 36 height 33
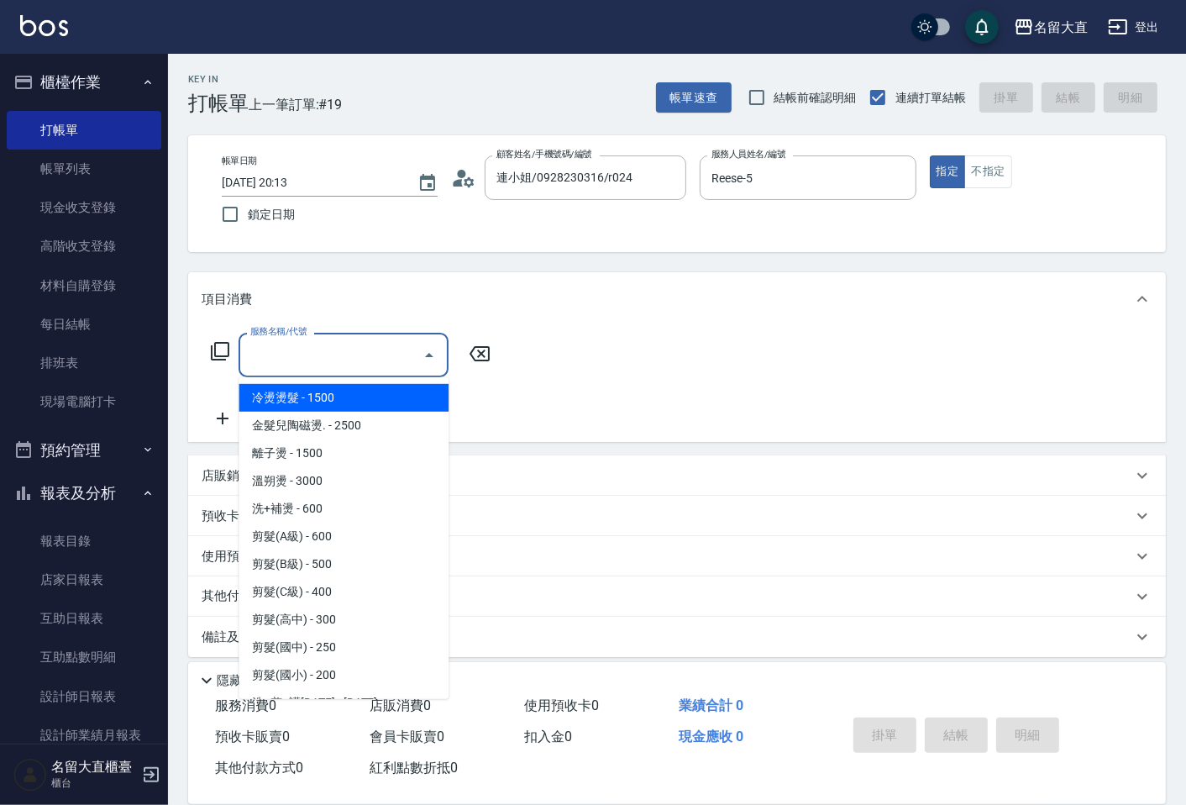
click at [365, 366] on input "服務名稱/代號" at bounding box center [331, 354] width 170 height 29
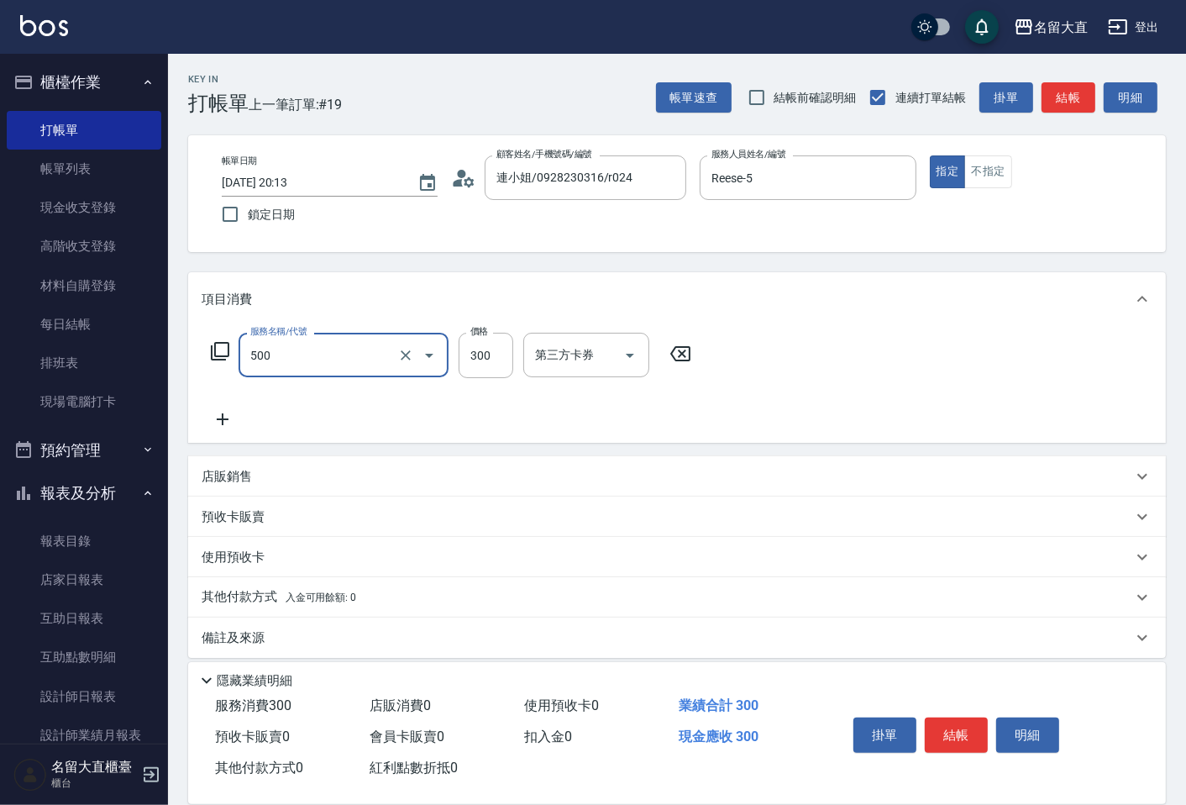
type input "洗髮(500)"
click at [1070, 103] on button "結帳" at bounding box center [1069, 97] width 54 height 31
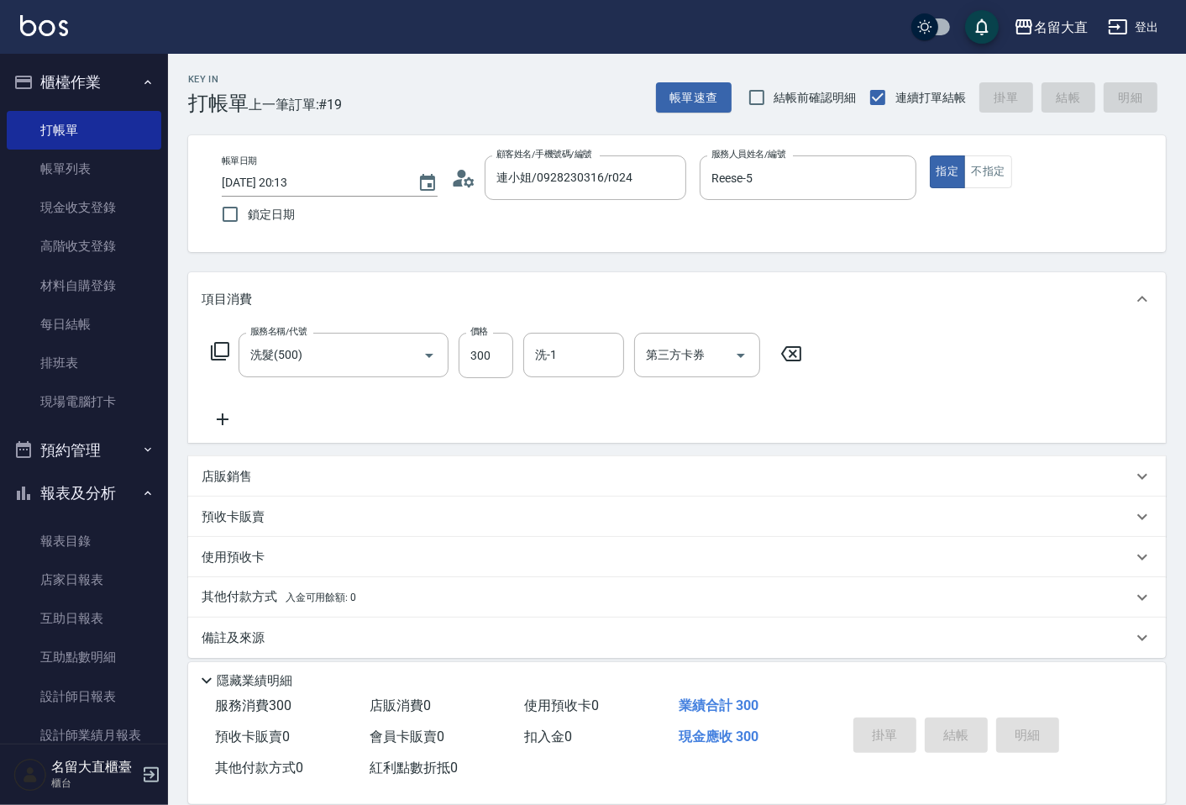
type input "[DATE] 20:24"
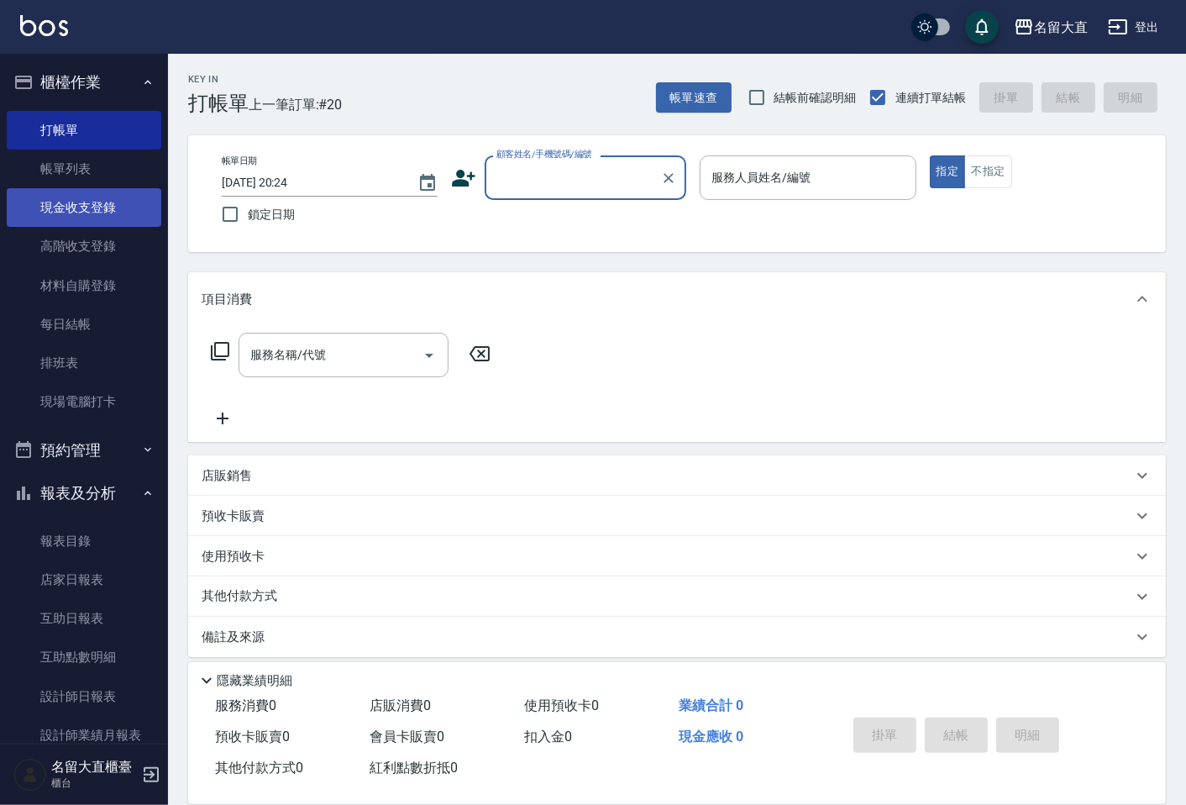
click at [116, 206] on link "現金收支登錄" at bounding box center [84, 207] width 155 height 39
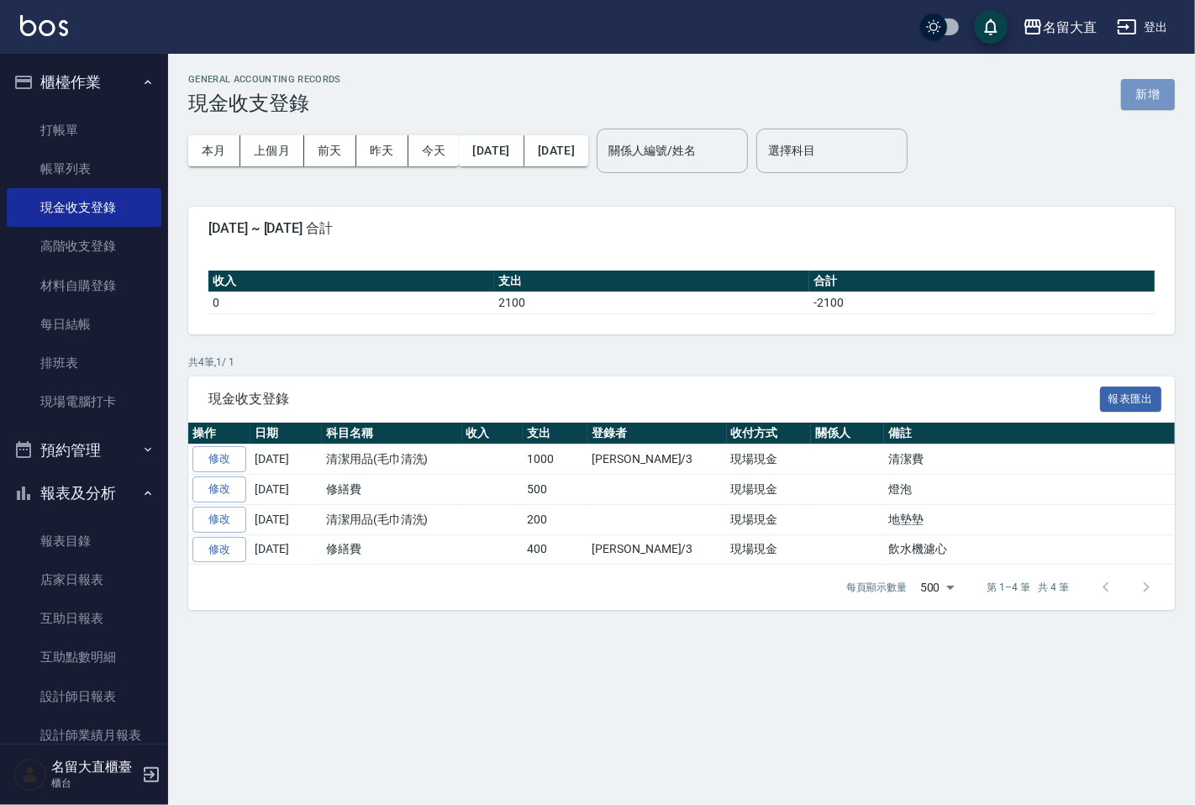
click at [1157, 102] on button "新增" at bounding box center [1148, 94] width 54 height 31
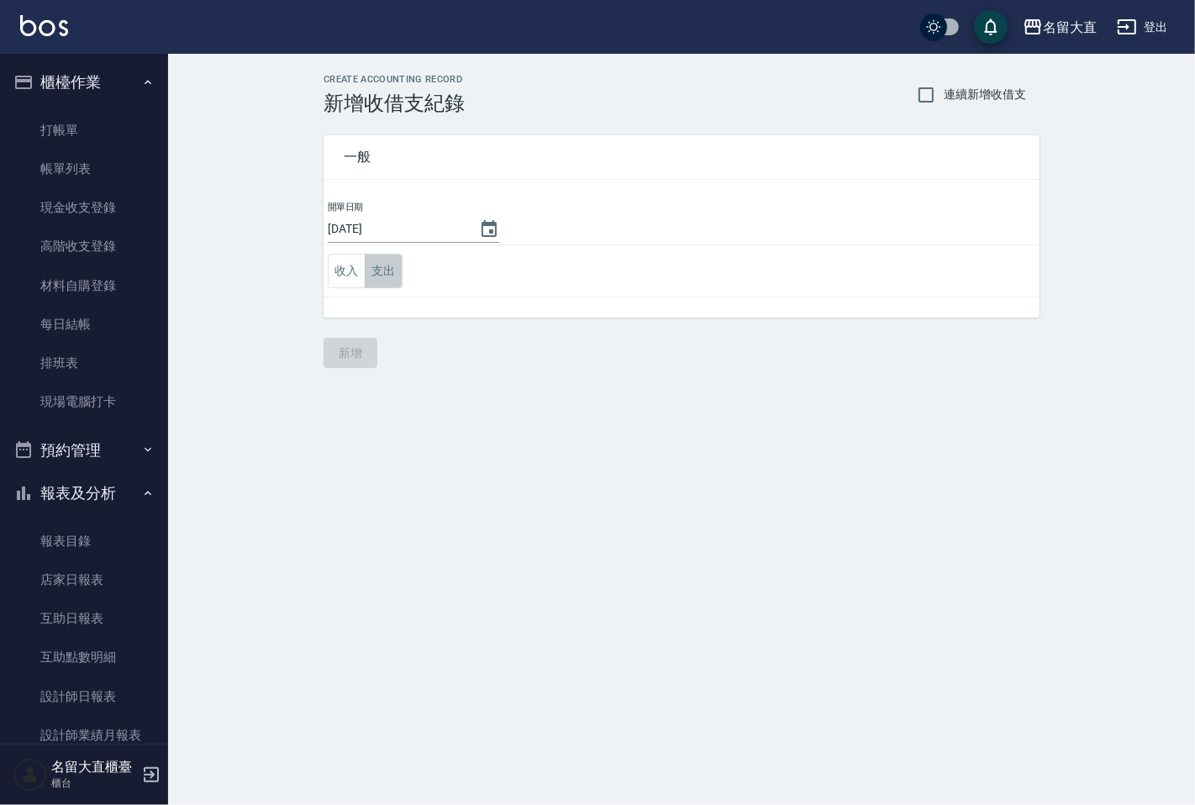
click at [380, 271] on button "支出" at bounding box center [384, 271] width 38 height 34
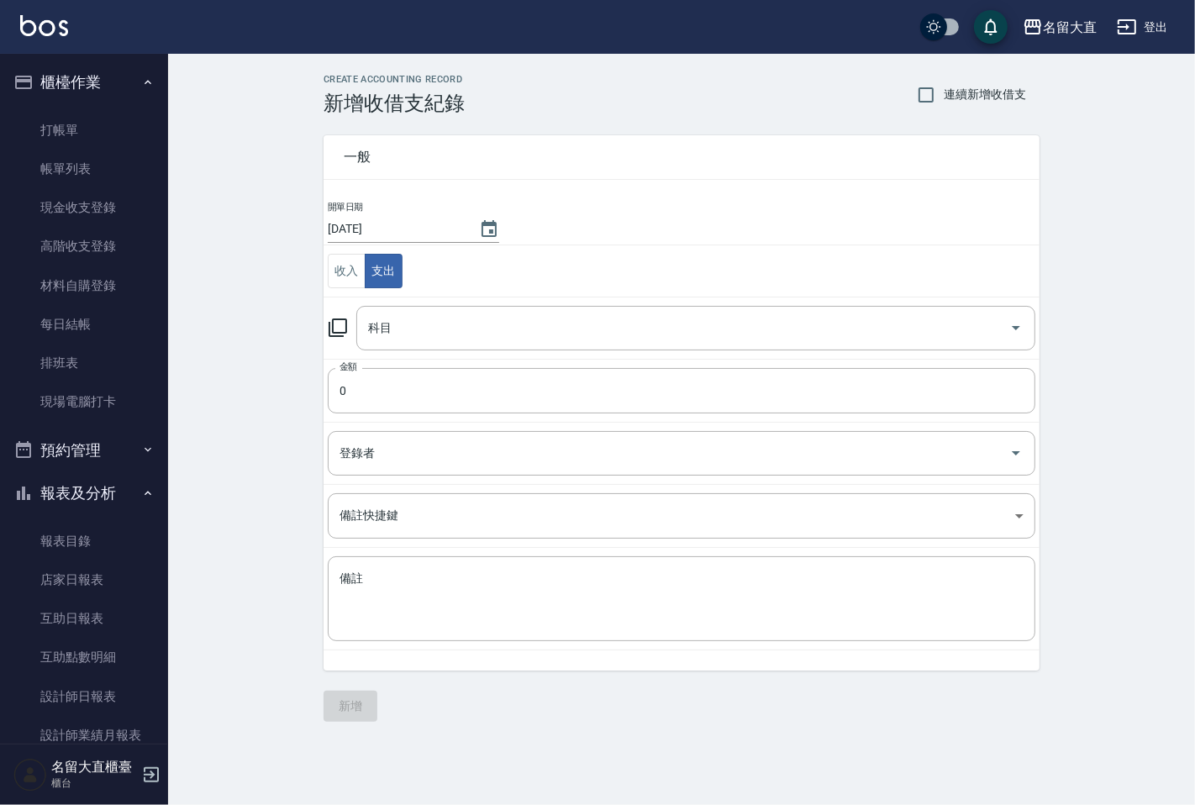
click at [332, 342] on div "科目 科目" at bounding box center [681, 328] width 707 height 45
click at [341, 331] on icon at bounding box center [338, 328] width 20 height 20
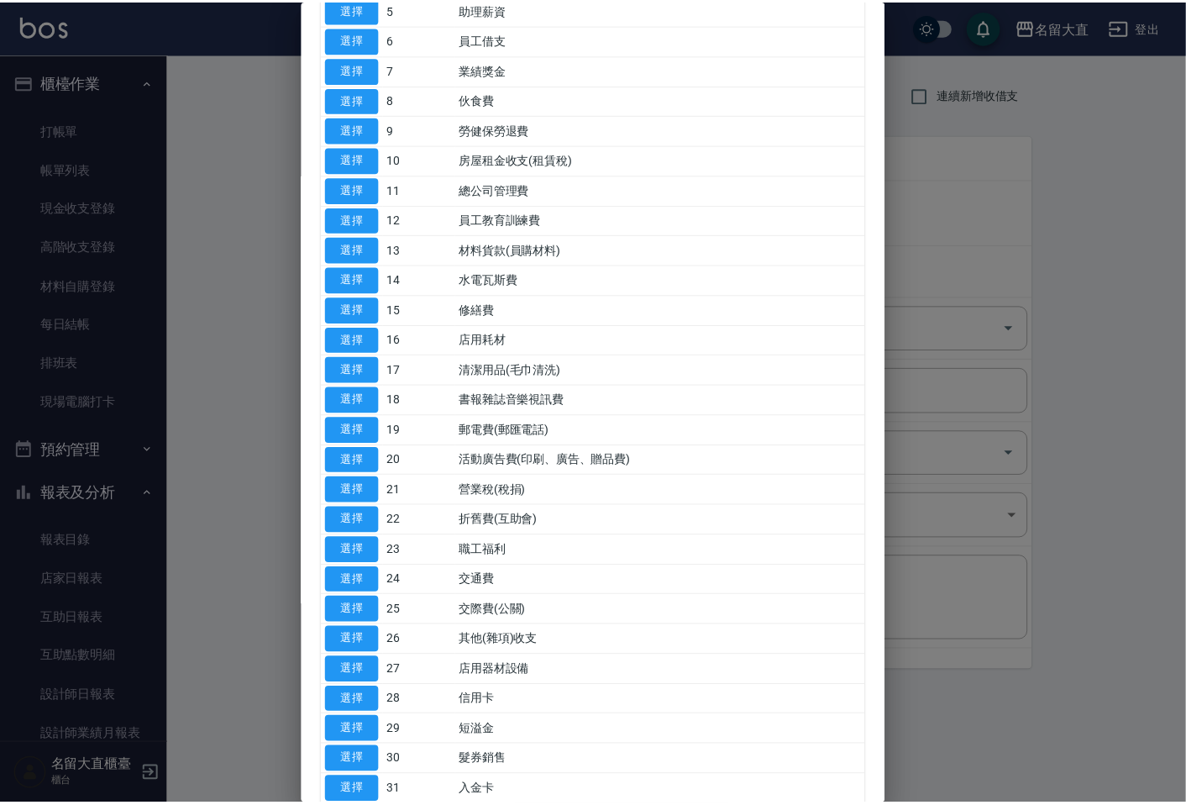
scroll to position [93, 0]
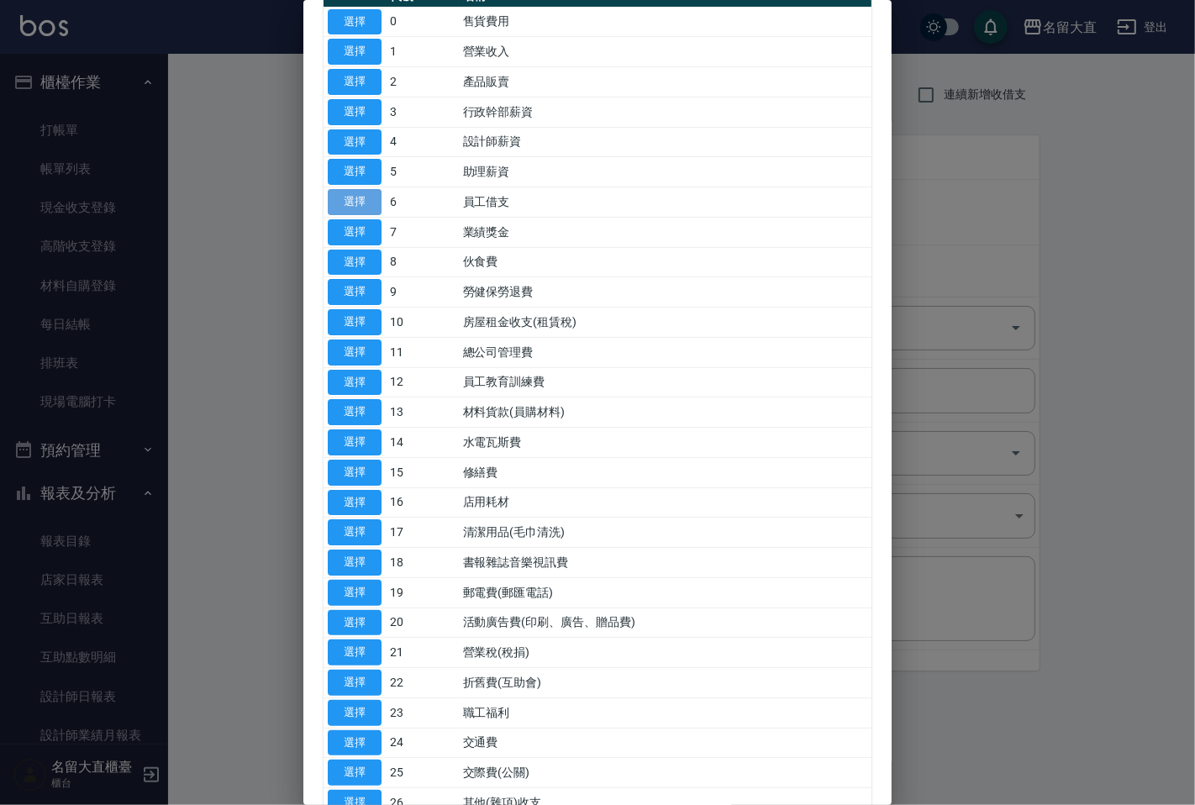
click at [329, 191] on button "選擇" at bounding box center [355, 202] width 54 height 26
type input "6 員工借支"
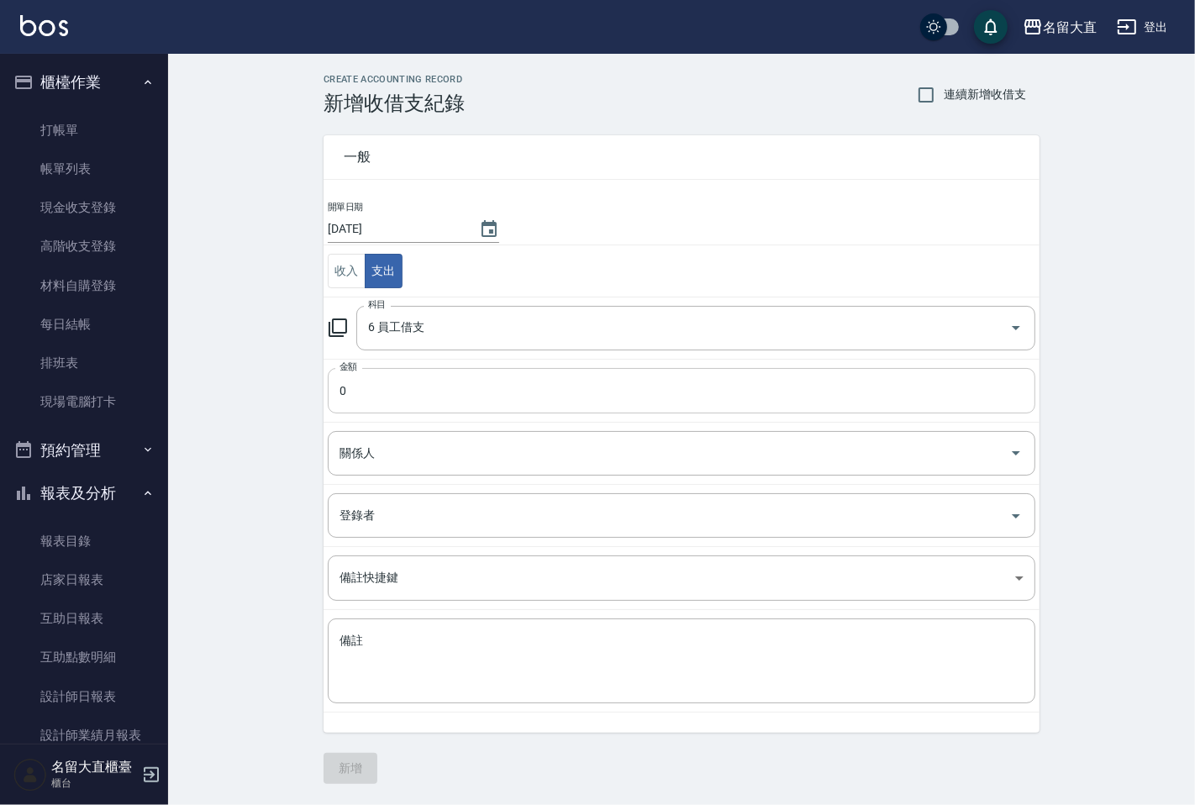
click at [390, 408] on input "0" at bounding box center [681, 390] width 707 height 45
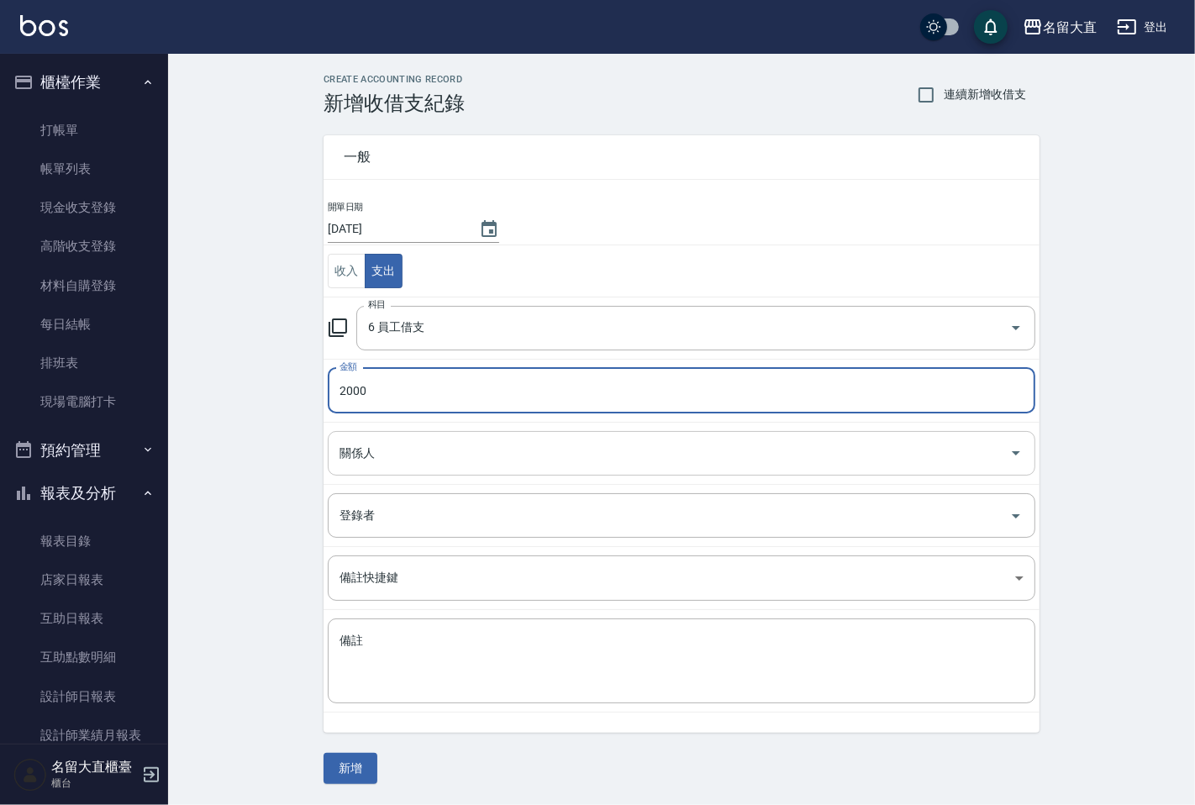
type input "2000"
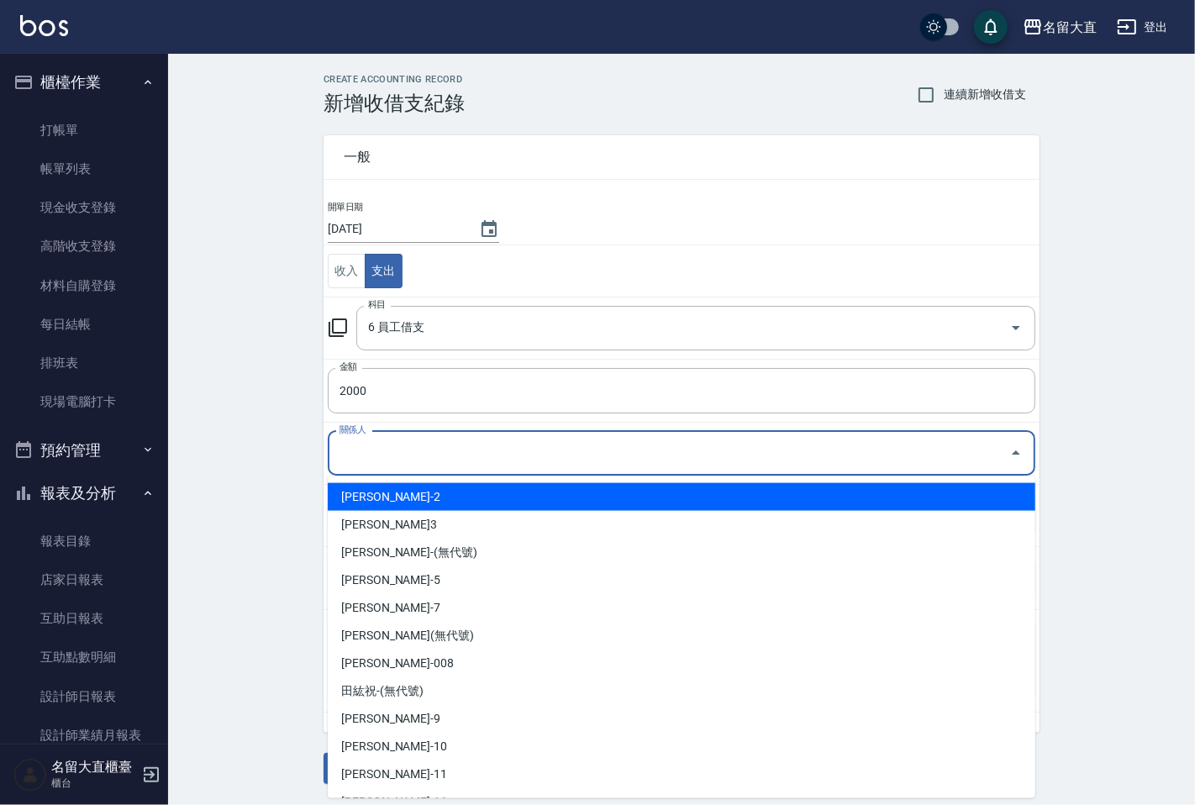
click at [414, 454] on input "關係人" at bounding box center [668, 453] width 667 height 29
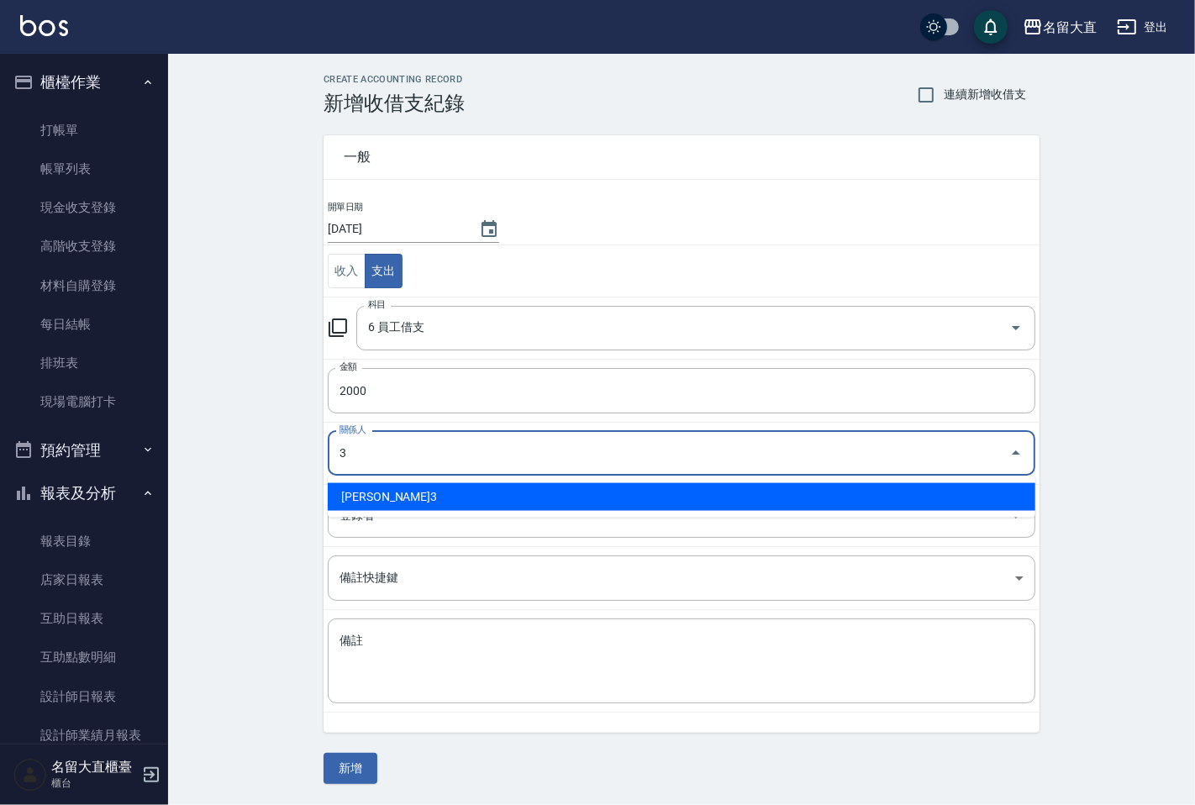
type input "[PERSON_NAME]3"
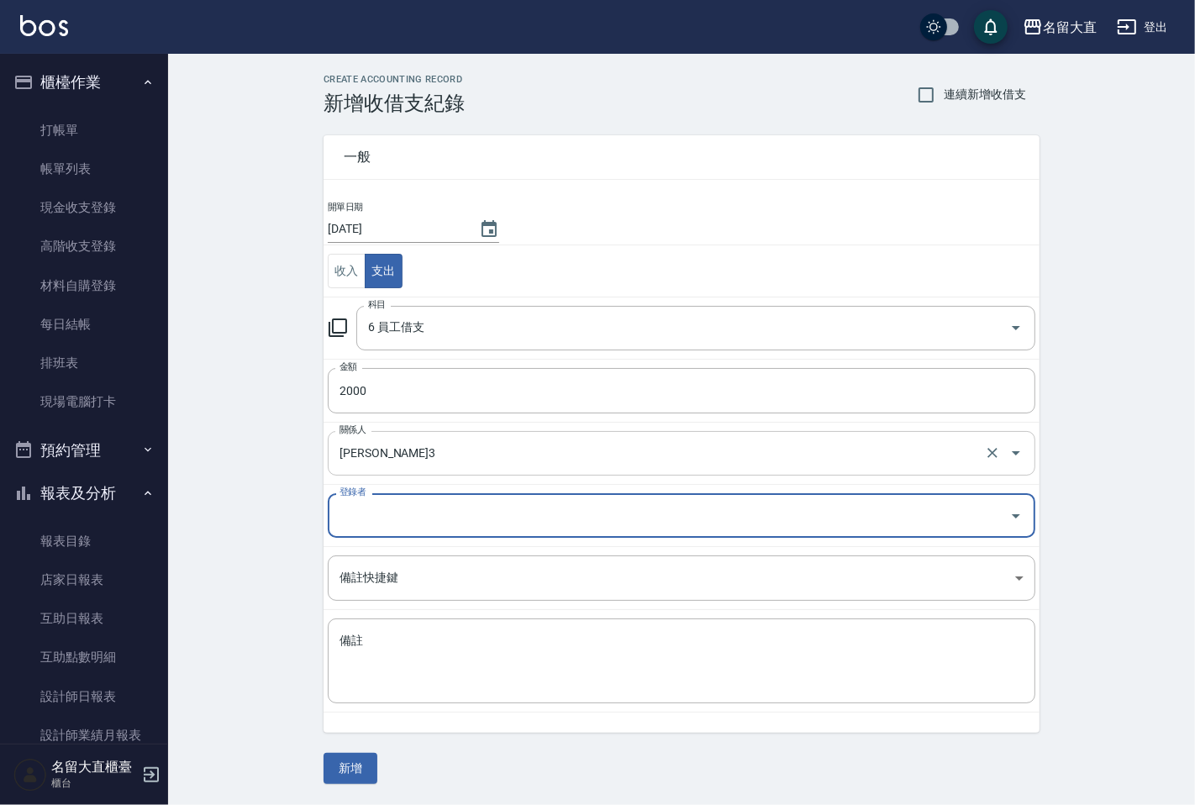
click at [414, 455] on input "[PERSON_NAME]3" at bounding box center [657, 453] width 645 height 29
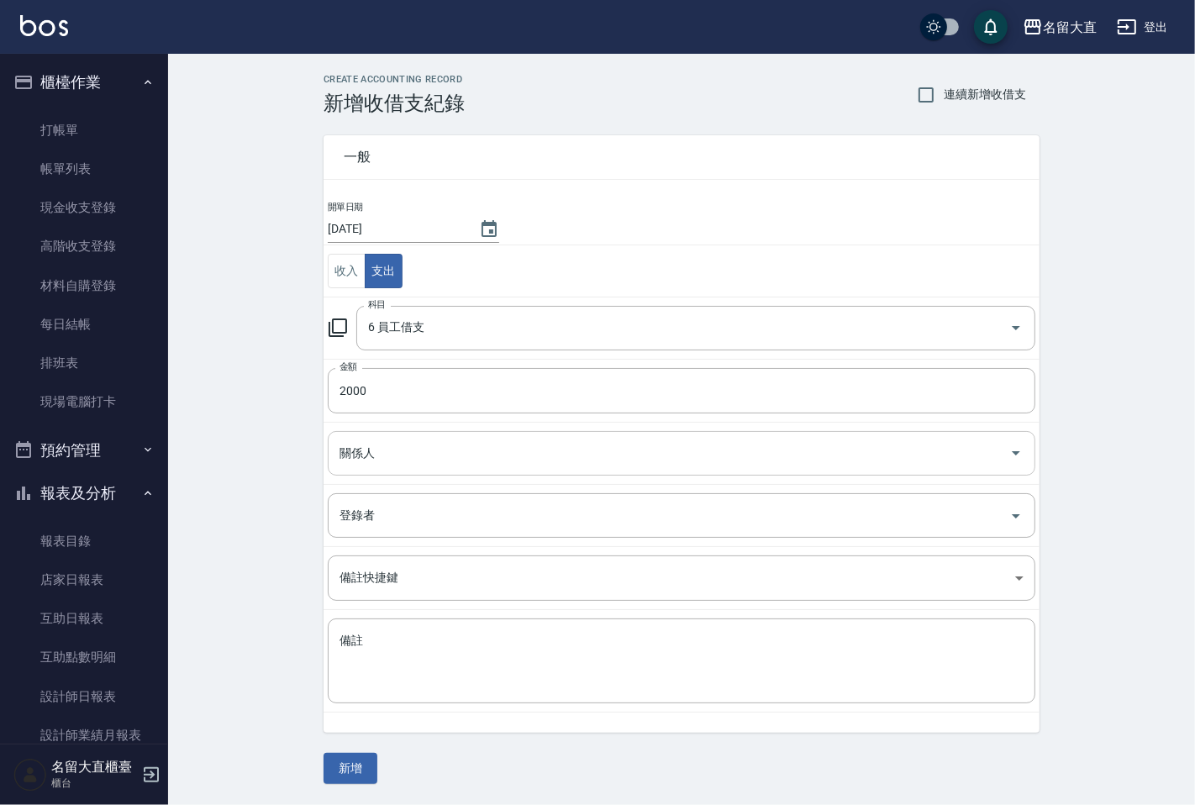
drag, startPoint x: 535, startPoint y: 469, endPoint x: 540, endPoint y: 450, distance: 20.0
click at [538, 462] on div "關係人" at bounding box center [681, 453] width 707 height 45
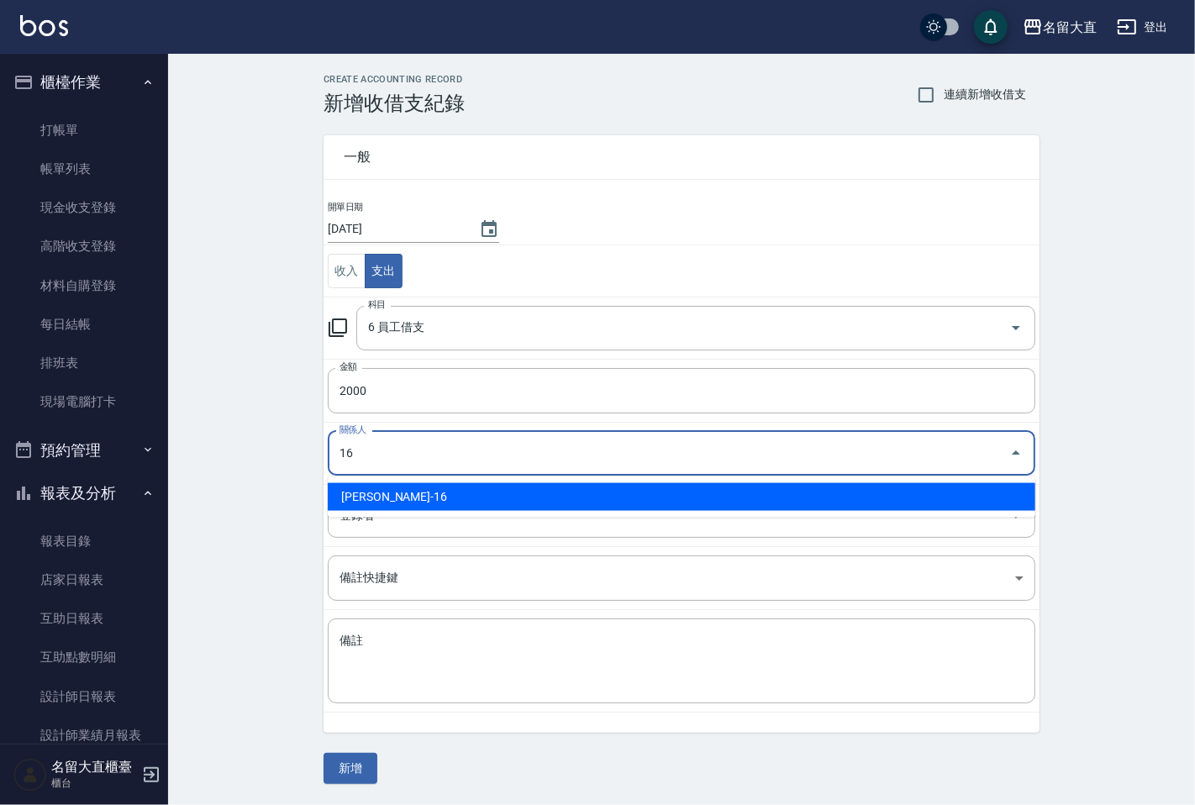
type input "[PERSON_NAME]-16"
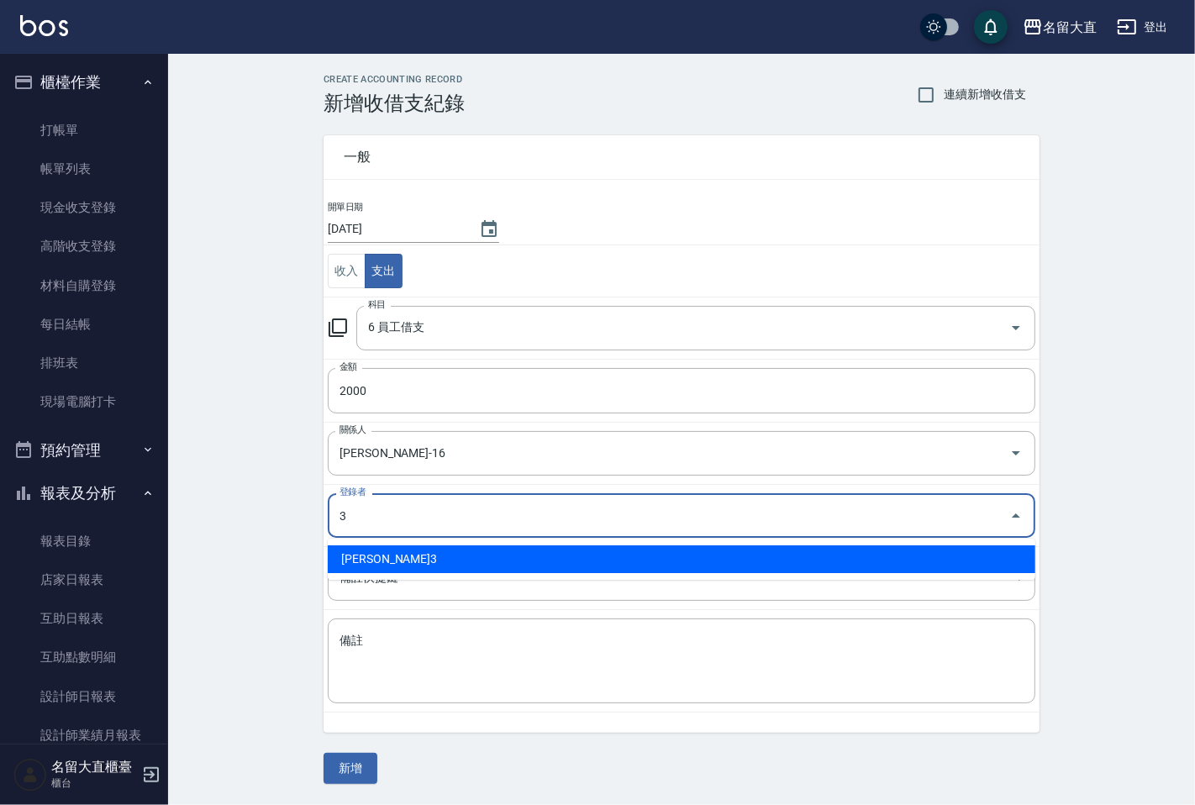
type input "[PERSON_NAME]3"
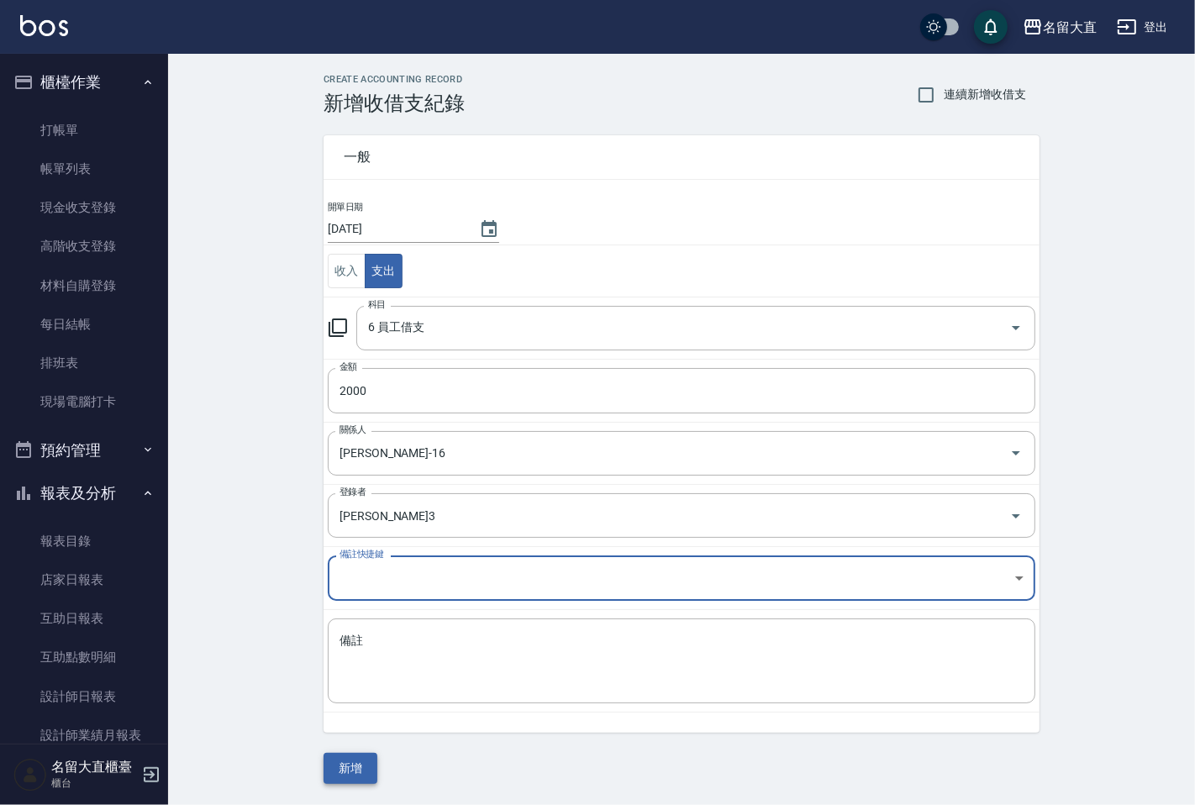
click at [350, 771] on button "新增" at bounding box center [350, 768] width 54 height 31
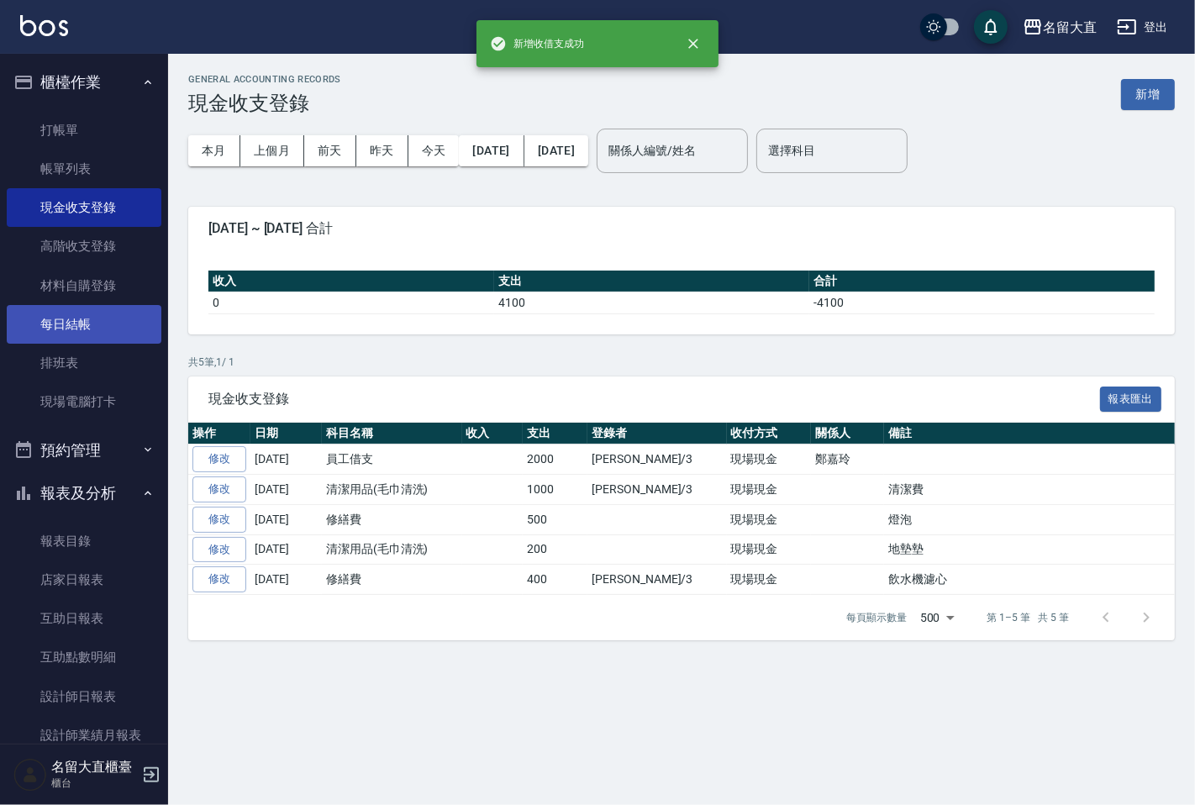
click at [119, 314] on link "每日結帳" at bounding box center [84, 324] width 155 height 39
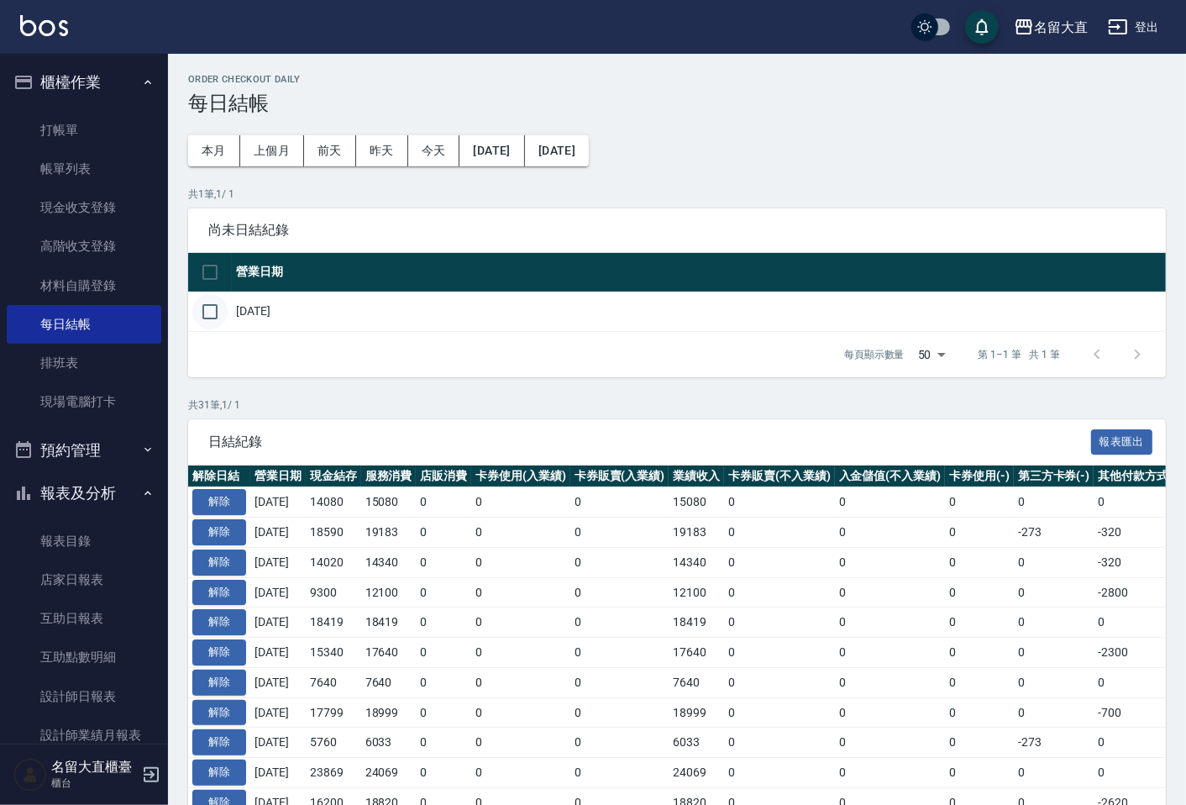
click at [204, 308] on input "checkbox" at bounding box center [209, 311] width 35 height 35
checkbox input "true"
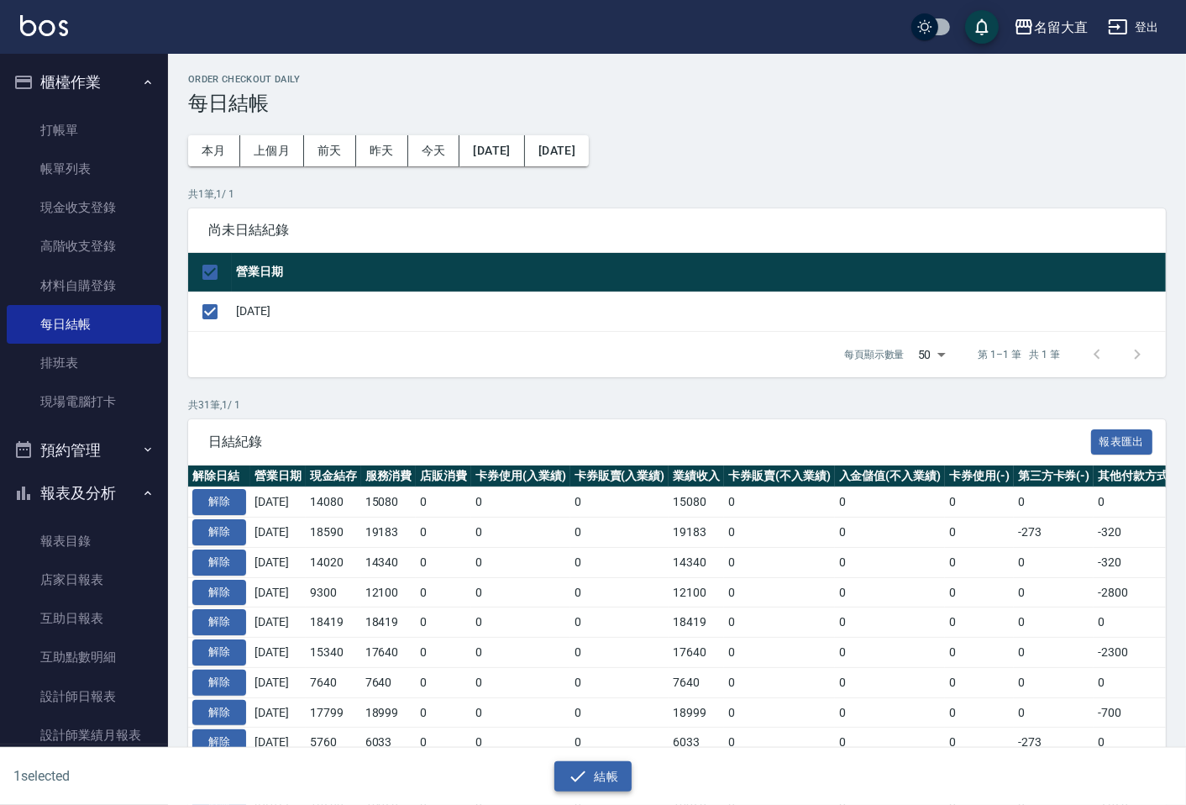
click at [610, 765] on button "結帳" at bounding box center [594, 776] width 78 height 31
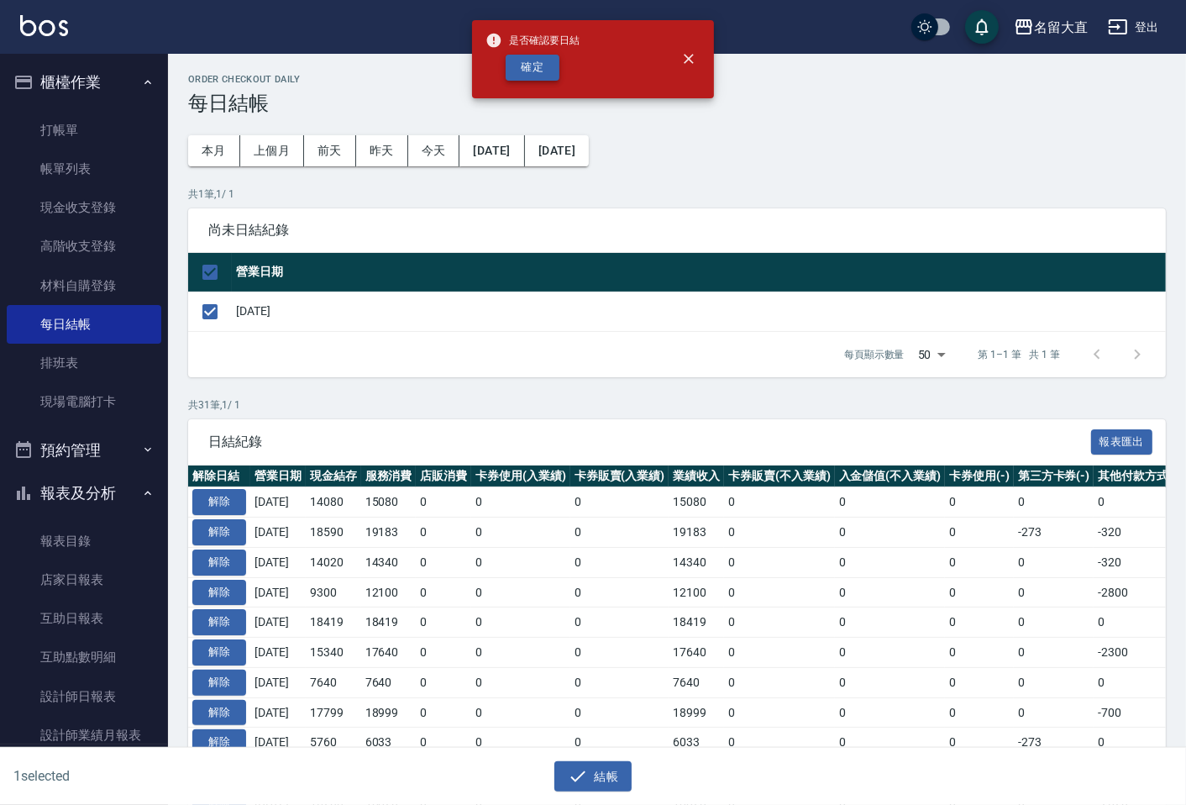
click at [556, 71] on button "確定" at bounding box center [533, 68] width 54 height 26
checkbox input "false"
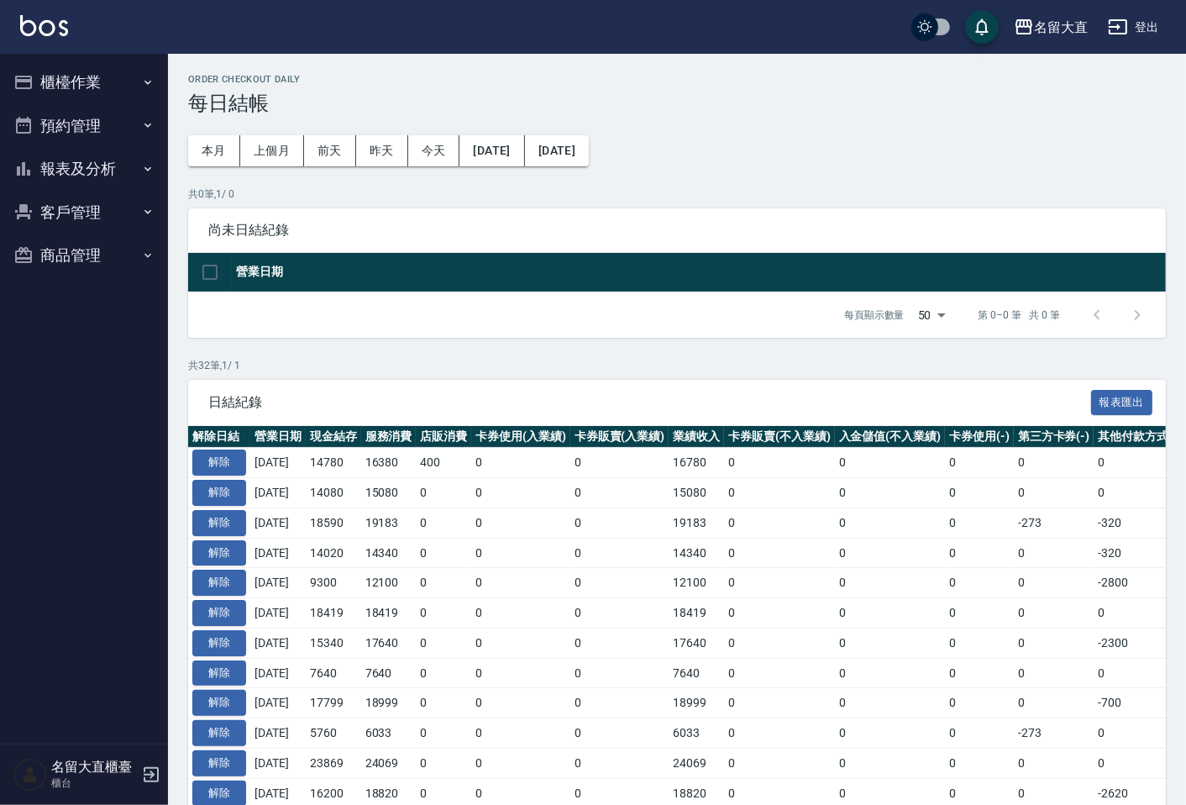
click at [97, 180] on button "報表及分析" at bounding box center [84, 169] width 155 height 44
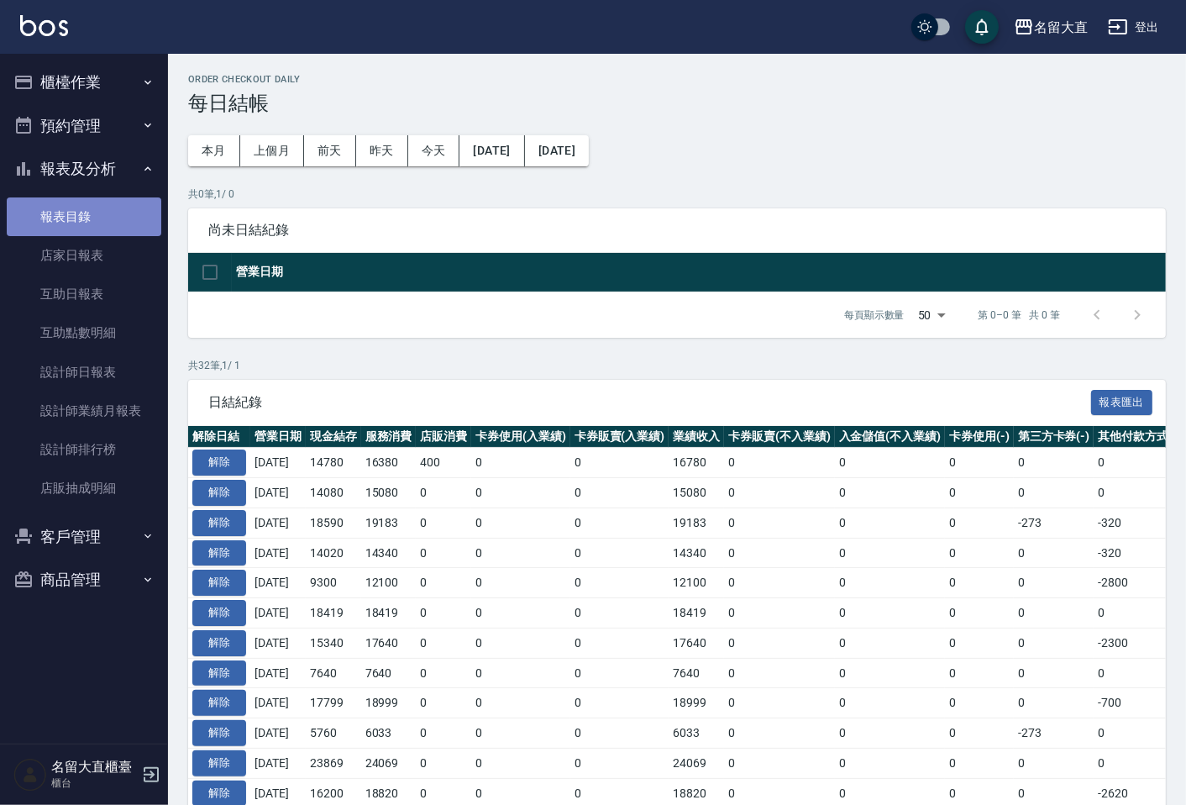
click at [99, 221] on link "報表目錄" at bounding box center [84, 216] width 155 height 39
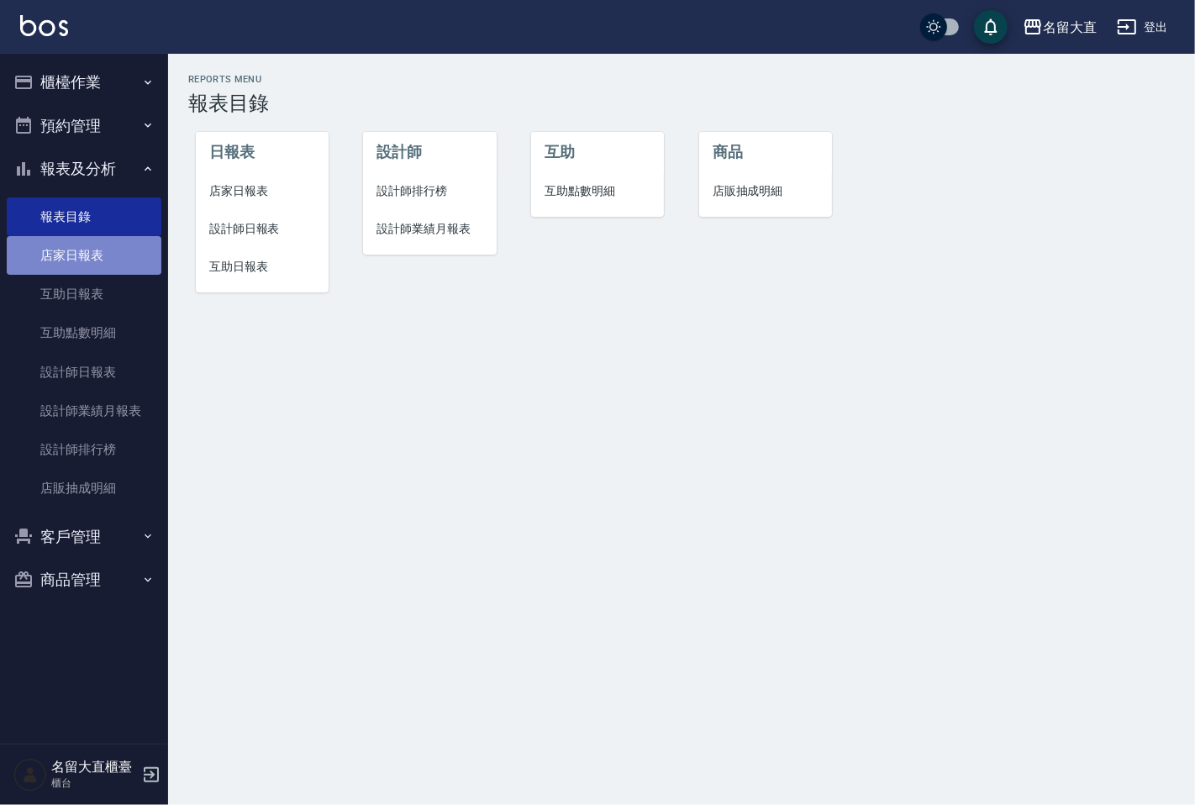
click at [99, 252] on link "店家日報表" at bounding box center [84, 255] width 155 height 39
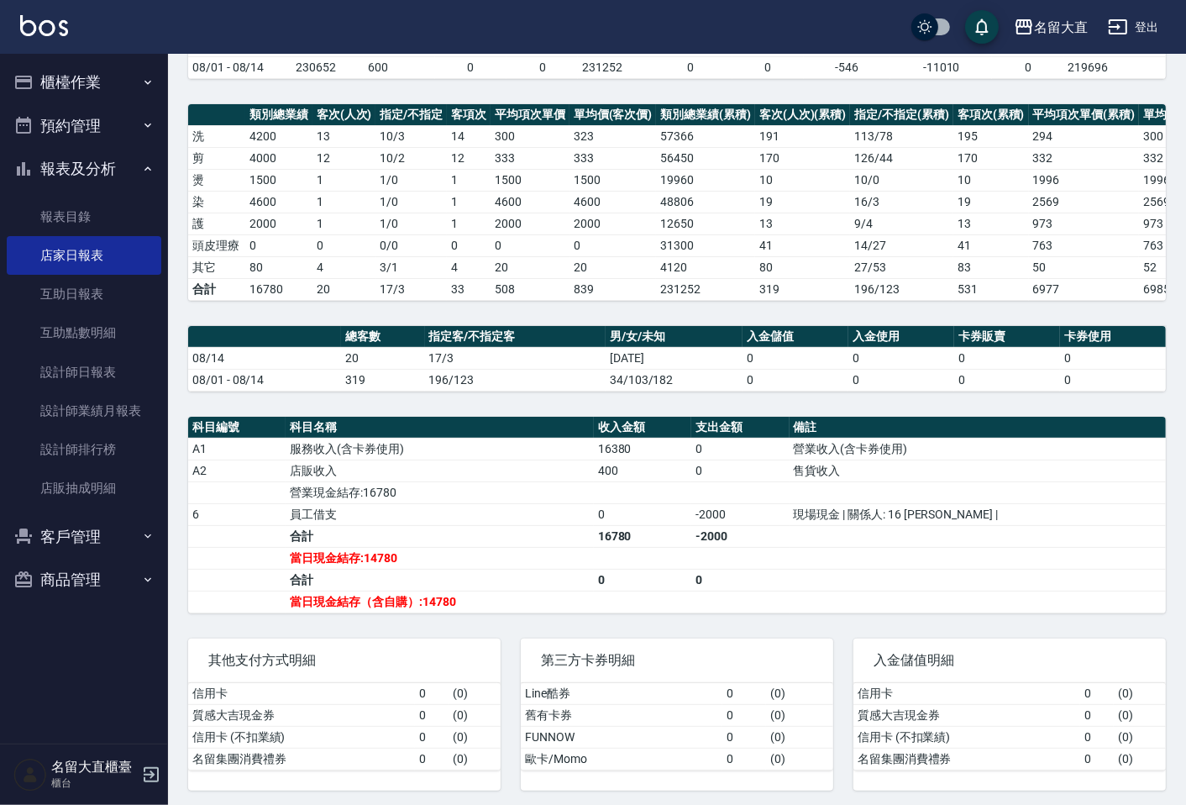
scroll to position [212, 0]
